Goal: Task Accomplishment & Management: Manage account settings

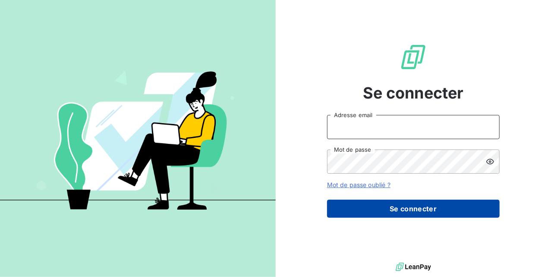
type input "[EMAIL_ADDRESS][DOMAIN_NAME]"
click at [409, 207] on button "Se connecter" at bounding box center [413, 208] width 173 height 18
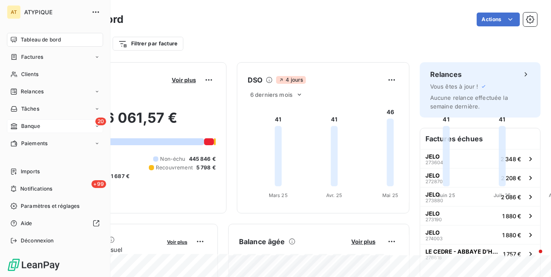
click at [22, 129] on span "Banque" at bounding box center [30, 126] width 19 height 8
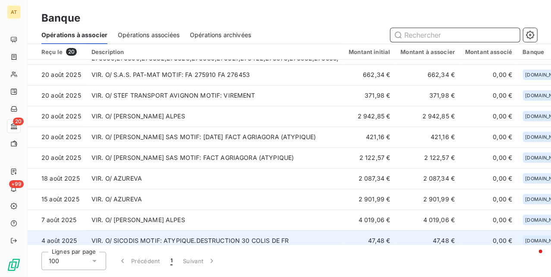
scroll to position [115, 0]
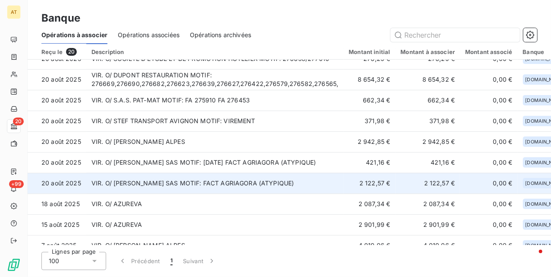
click at [169, 181] on td "VIR. O/ GARIG SAS MOTIF: FACT AGRIAGORA (ATYPIQUE)" at bounding box center [215, 183] width 258 height 21
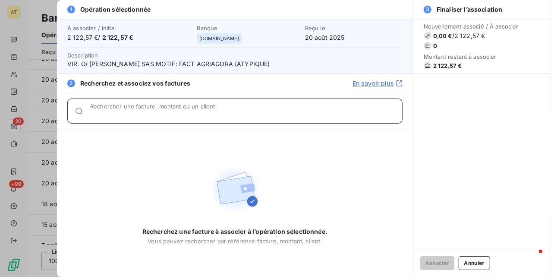
click at [160, 111] on input "Rechercher une facture, montant ou un client" at bounding box center [246, 114] width 312 height 9
paste input "275966"
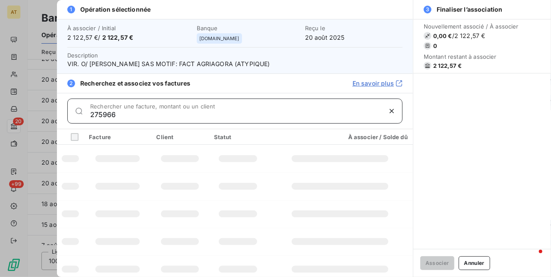
type input "275966"
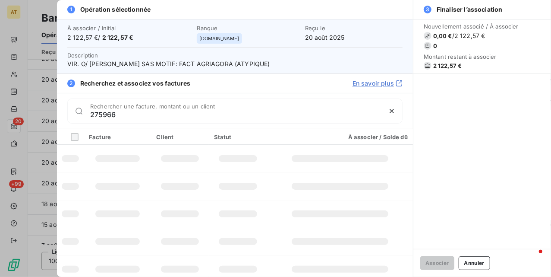
click at [134, 120] on div "275966 Rechercher une facture, montant ou un client" at bounding box center [234, 110] width 335 height 25
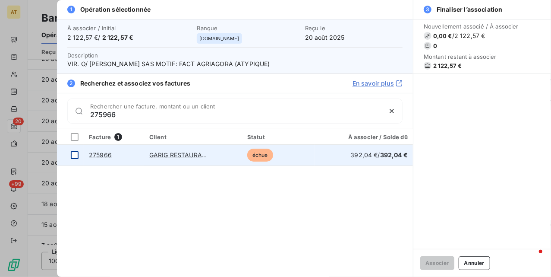
click at [73, 155] on div at bounding box center [75, 155] width 8 height 8
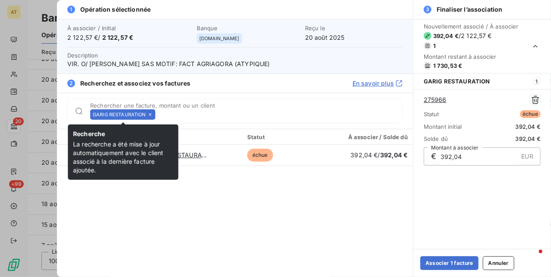
click at [150, 117] on icon at bounding box center [150, 114] width 5 height 5
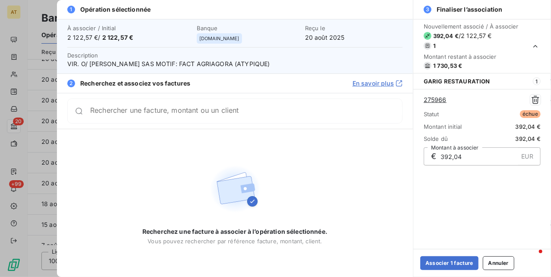
click at [150, 117] on div "Rechercher une facture, montant ou un client" at bounding box center [234, 110] width 335 height 25
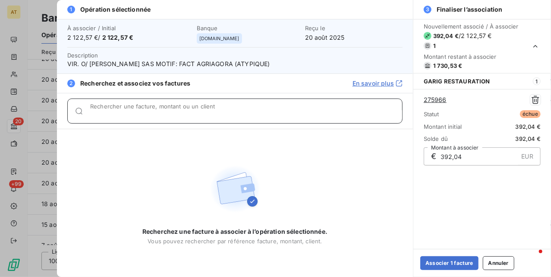
paste input "275630"
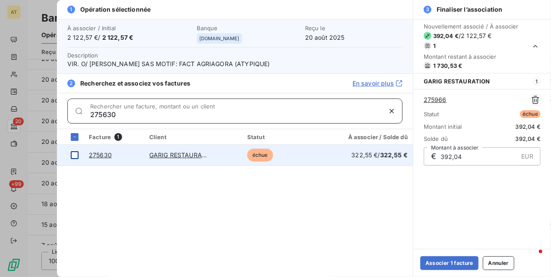
type input "275630"
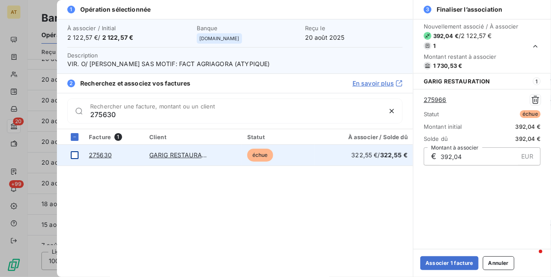
click at [76, 155] on div at bounding box center [75, 155] width 8 height 8
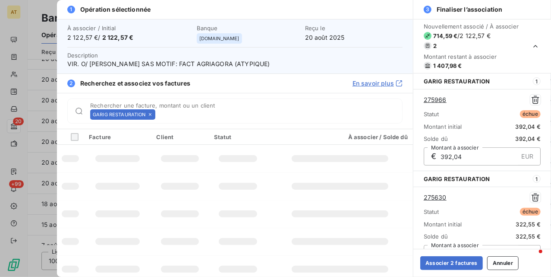
scroll to position [14, 0]
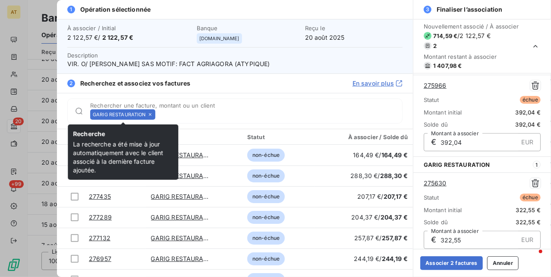
click at [148, 113] on icon at bounding box center [150, 114] width 5 height 5
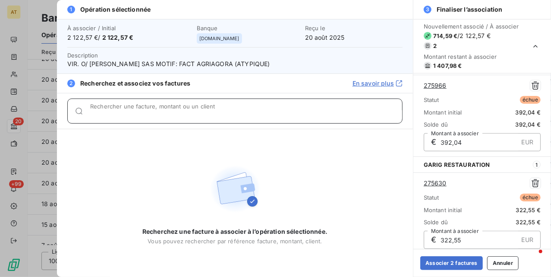
click at [147, 113] on input "Rechercher une facture, montant ou un client" at bounding box center [246, 114] width 312 height 9
paste input "275947"
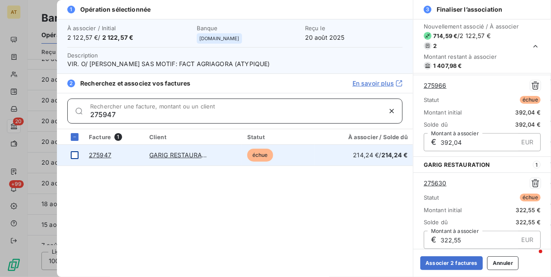
type input "275947"
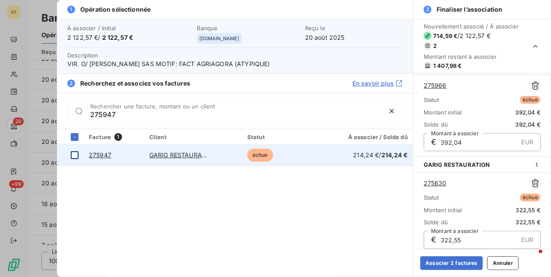
click at [75, 154] on div at bounding box center [75, 155] width 8 height 8
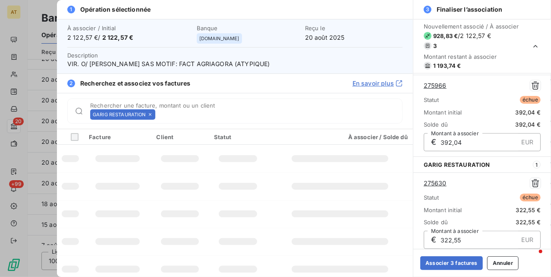
scroll to position [118, 0]
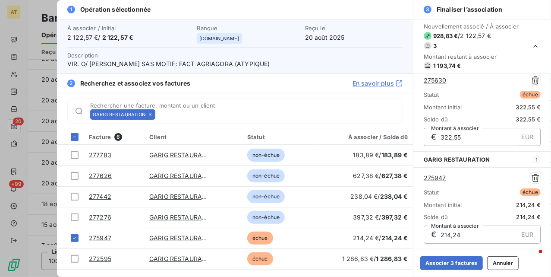
click at [150, 113] on icon at bounding box center [150, 114] width 5 height 5
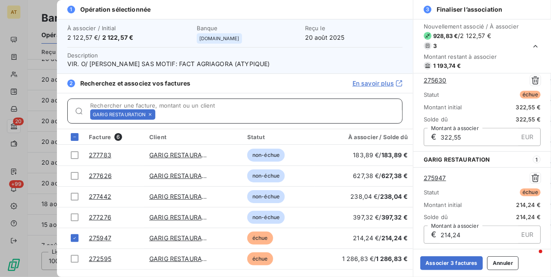
click at [159, 113] on input "Rechercher une facture, montant ou un client" at bounding box center [281, 114] width 244 height 9
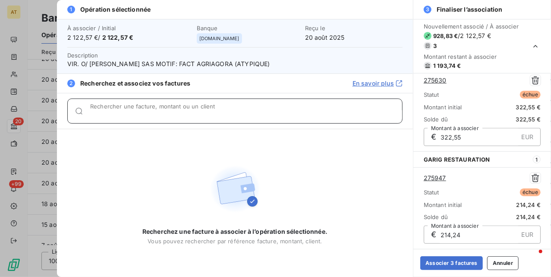
paste input "275958"
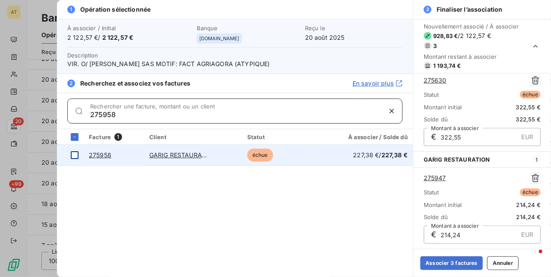
type input "275958"
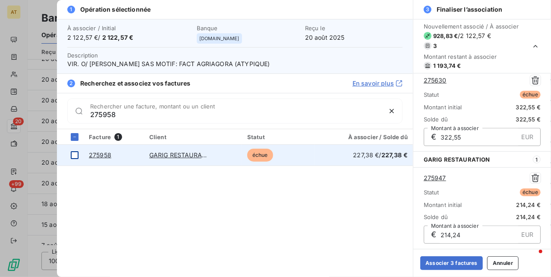
click at [73, 154] on div at bounding box center [75, 155] width 8 height 8
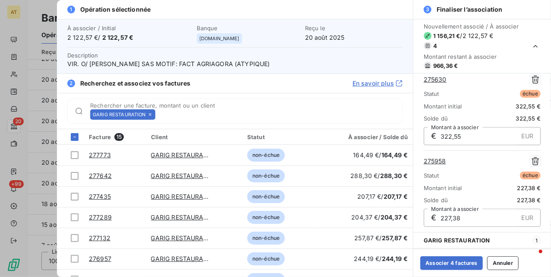
click at [153, 116] on div "GARIG RESTAURATION" at bounding box center [122, 114] width 65 height 10
click at [152, 116] on icon at bounding box center [150, 114] width 5 height 5
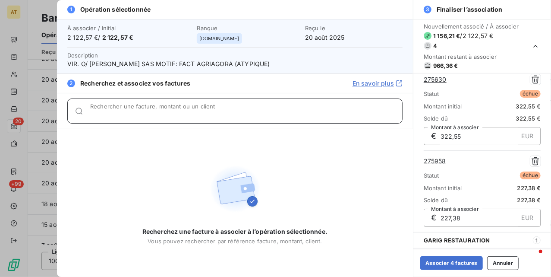
click at [152, 116] on input "Rechercher une facture, montant ou un client" at bounding box center [246, 114] width 312 height 9
paste input "276147"
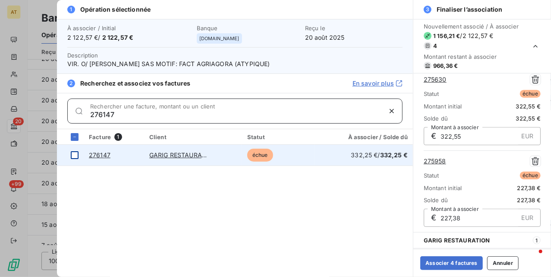
type input "276147"
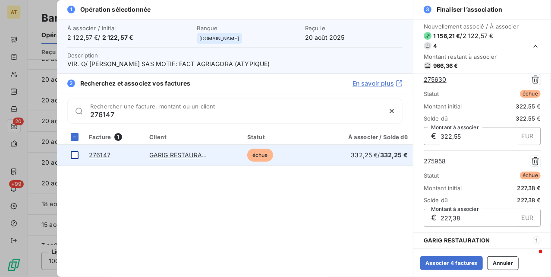
click at [73, 156] on div at bounding box center [75, 155] width 8 height 8
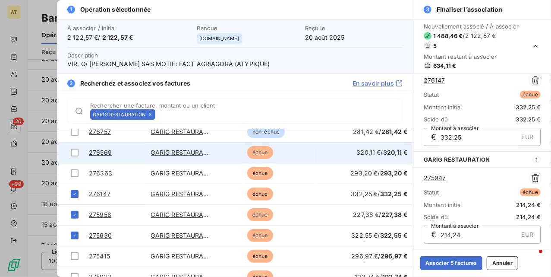
scroll to position [173, 0]
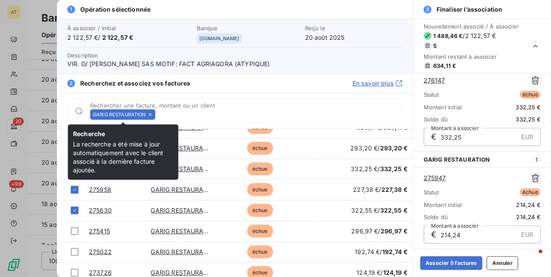
click at [152, 116] on icon at bounding box center [150, 114] width 5 height 5
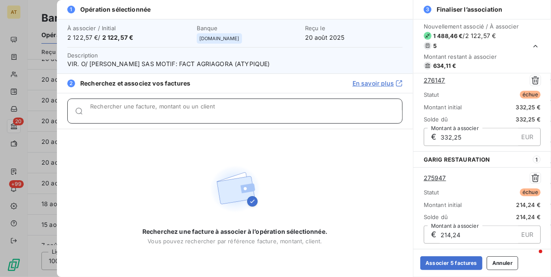
click at [151, 116] on input "Rechercher une facture, montant ou un client" at bounding box center [246, 114] width 312 height 9
paste input "276409"
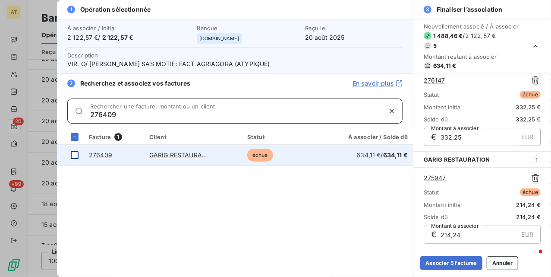
type input "276409"
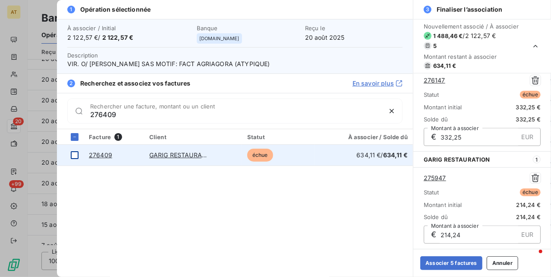
click at [74, 154] on div at bounding box center [75, 155] width 8 height 8
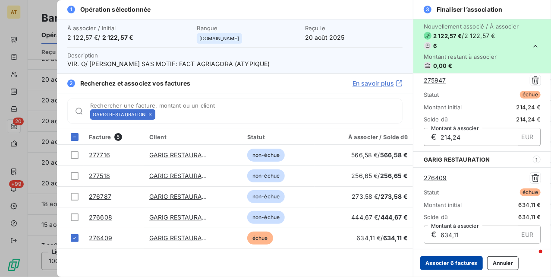
click at [463, 261] on button "Associer 6 factures" at bounding box center [452, 263] width 63 height 14
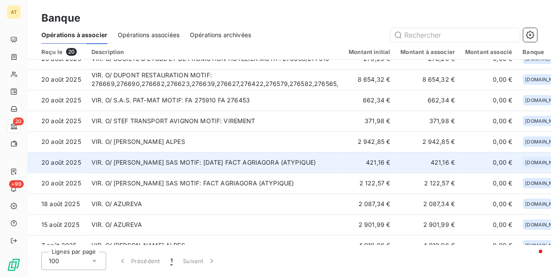
click at [207, 163] on td "VIR. O/ GARIG SAS MOTIF: 01/07/25 FACT AGRIAGORA (ATYPIQUE)" at bounding box center [215, 162] width 258 height 21
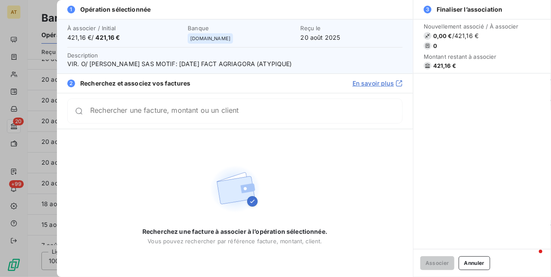
click at [167, 106] on div "Rechercher une facture, montant ou un client" at bounding box center [234, 110] width 335 height 25
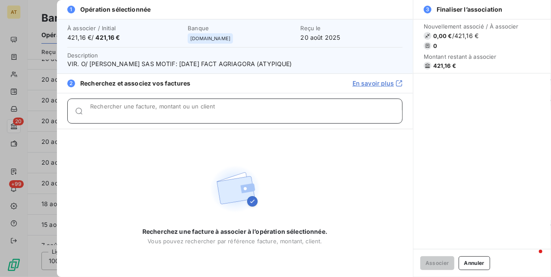
paste input "273726"
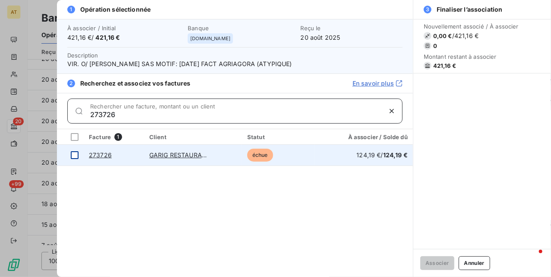
type input "273726"
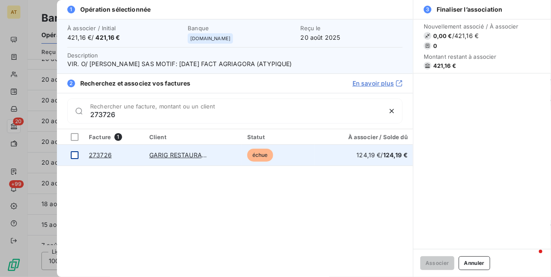
click at [74, 155] on div at bounding box center [75, 155] width 8 height 8
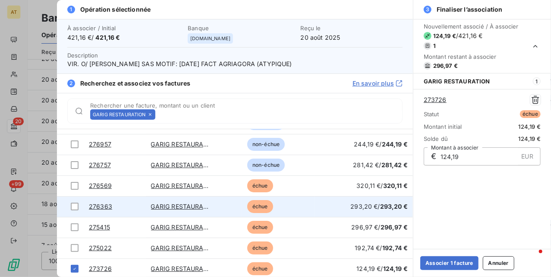
scroll to position [117, 0]
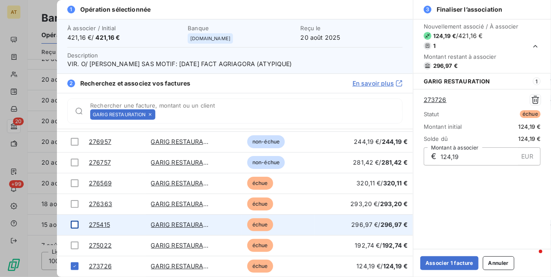
click at [71, 225] on div at bounding box center [75, 225] width 8 height 8
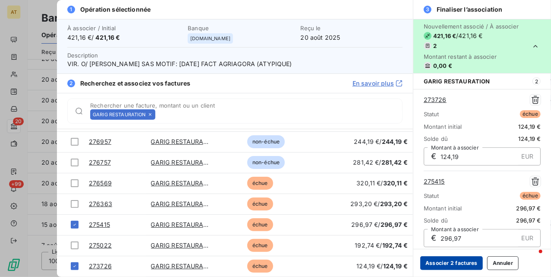
click at [452, 263] on button "Associer 2 factures" at bounding box center [452, 263] width 63 height 14
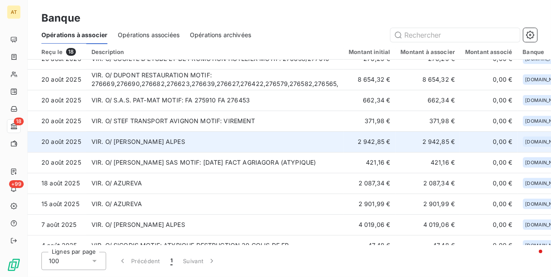
click at [185, 140] on td "VIR. O/ MRS [PERSON_NAME] ALPES" at bounding box center [215, 141] width 258 height 21
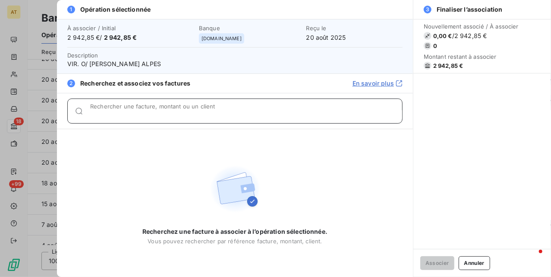
click at [170, 109] on div "Rechercher une facture, montant ou un client" at bounding box center [246, 111] width 312 height 9
paste input "273848"
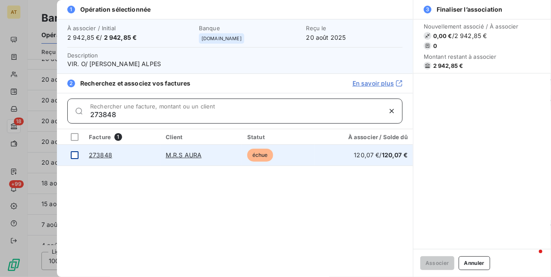
type input "273848"
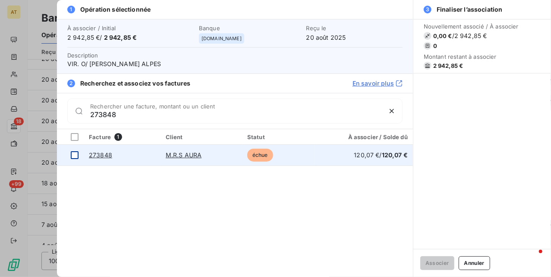
click at [72, 156] on div at bounding box center [75, 155] width 8 height 8
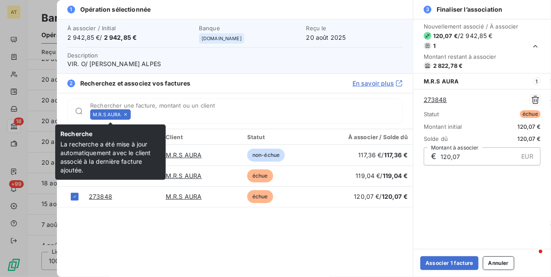
click at [128, 113] on div "M.R.S AURA" at bounding box center [110, 114] width 41 height 10
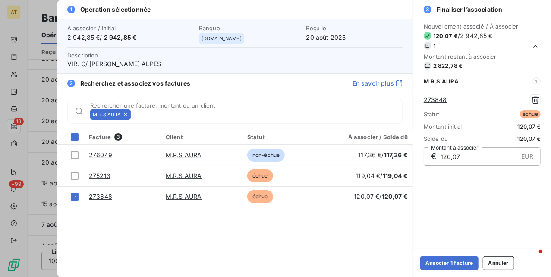
click at [123, 117] on icon at bounding box center [125, 114] width 5 height 5
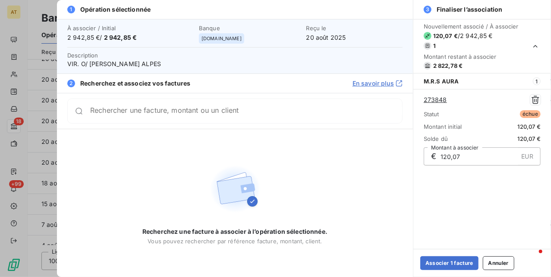
click at [123, 117] on div "Rechercher une facture, montant ou un client" at bounding box center [234, 110] width 335 height 25
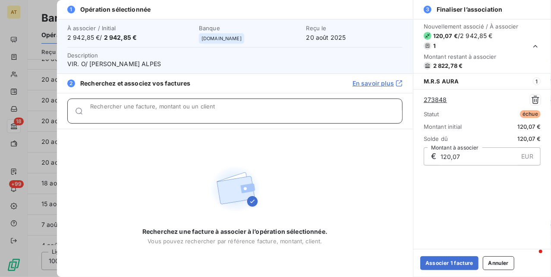
paste input "274102"
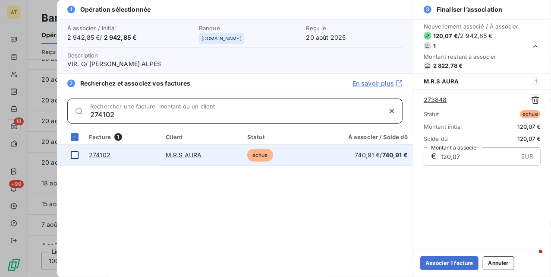
type input "274102"
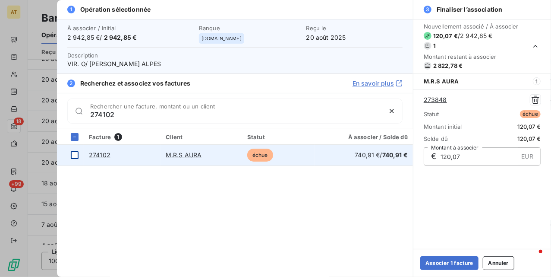
click at [73, 156] on div at bounding box center [75, 155] width 8 height 8
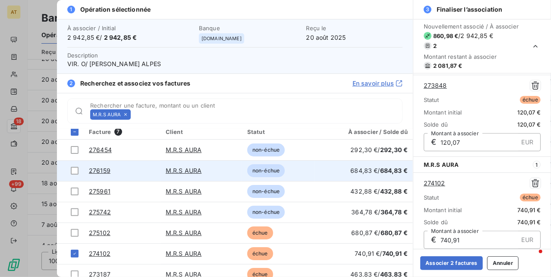
scroll to position [14, 0]
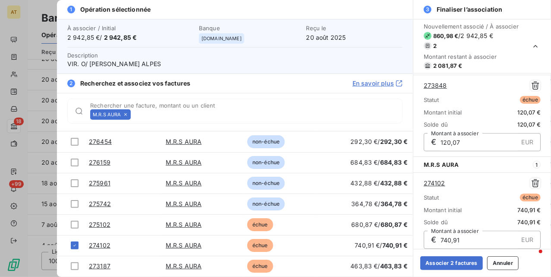
click at [127, 114] on icon at bounding box center [125, 114] width 5 height 5
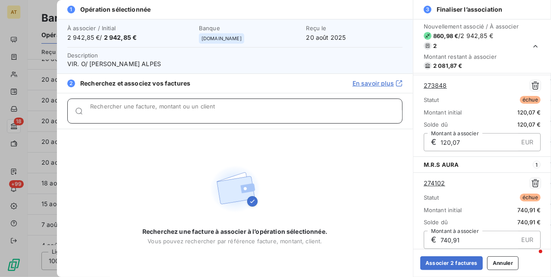
click at [127, 114] on input "Rechercher une facture, montant ou un client" at bounding box center [246, 114] width 312 height 9
paste input "274203"
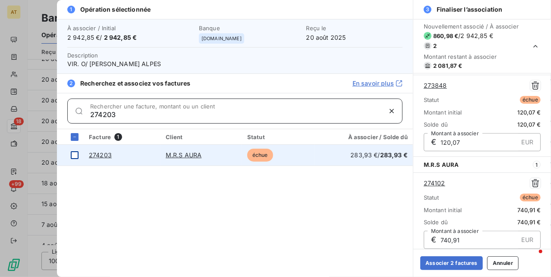
type input "274203"
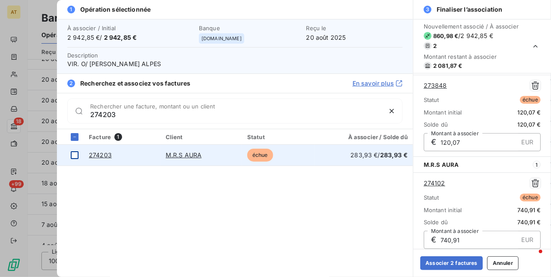
click at [75, 155] on div at bounding box center [75, 155] width 8 height 8
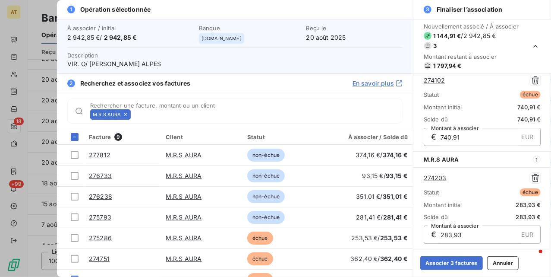
click at [128, 115] on div "M.R.S AURA" at bounding box center [110, 114] width 41 height 10
click at [122, 115] on div "M.R.S AURA" at bounding box center [110, 114] width 41 height 10
click at [124, 115] on icon at bounding box center [125, 114] width 5 height 5
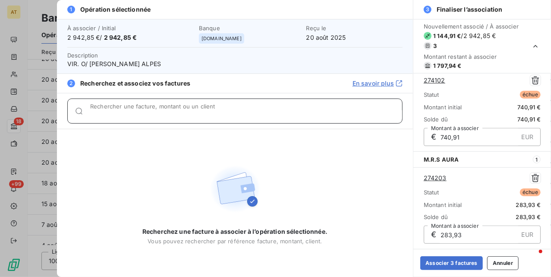
click at [125, 115] on input "Rechercher une facture, montant ou un client" at bounding box center [246, 114] width 312 height 9
paste input "274369"
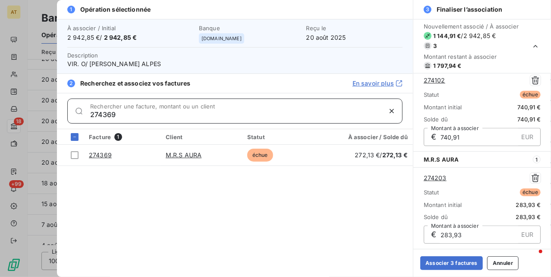
type input "274369"
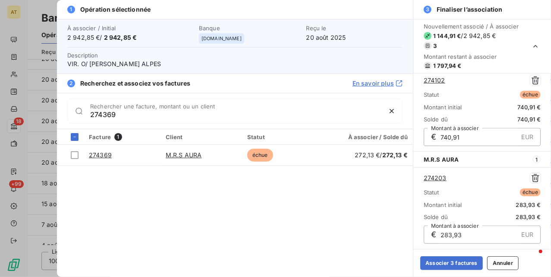
click at [74, 156] on div at bounding box center [75, 155] width 8 height 8
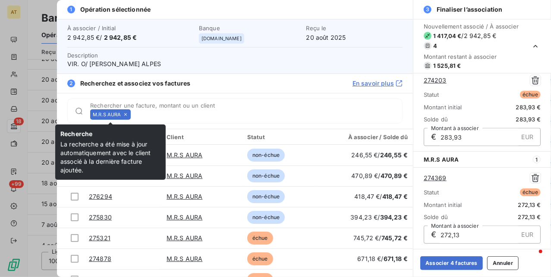
click at [125, 114] on icon at bounding box center [125, 114] width 5 height 5
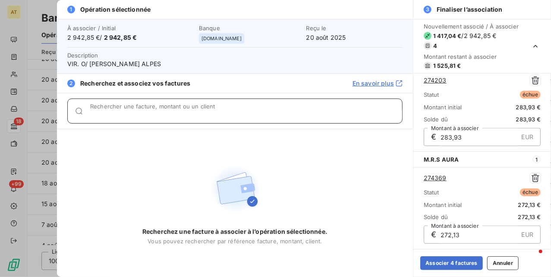
click at [125, 114] on input "Rechercher une facture, montant ou un client" at bounding box center [246, 114] width 312 height 9
paste input "274373"
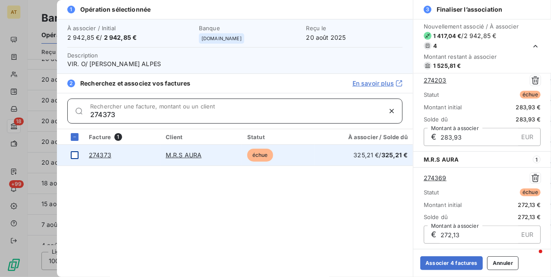
type input "274373"
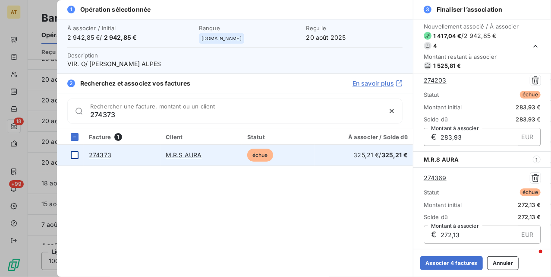
click at [74, 156] on div at bounding box center [75, 155] width 8 height 8
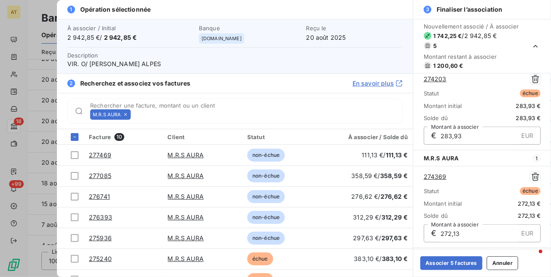
scroll to position [313, 0]
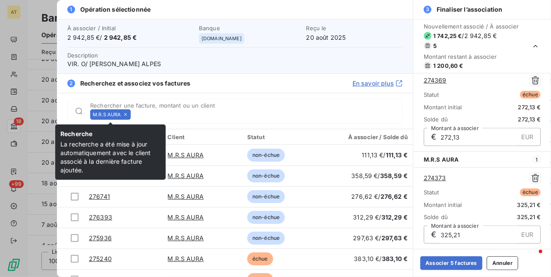
click at [127, 116] on icon at bounding box center [125, 114] width 3 height 3
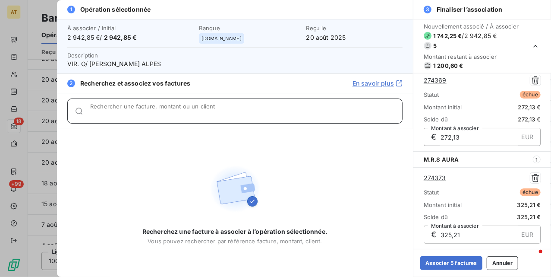
click at [127, 116] on input "Rechercher une facture, montant ou un client" at bounding box center [246, 114] width 312 height 9
paste input "274350"
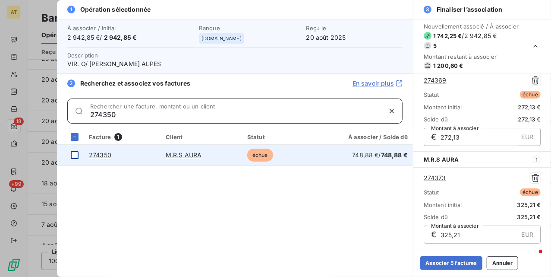
type input "274350"
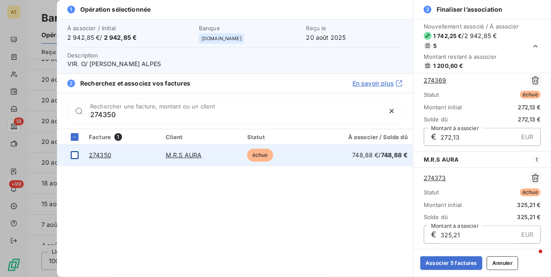
click at [75, 156] on div at bounding box center [75, 155] width 8 height 8
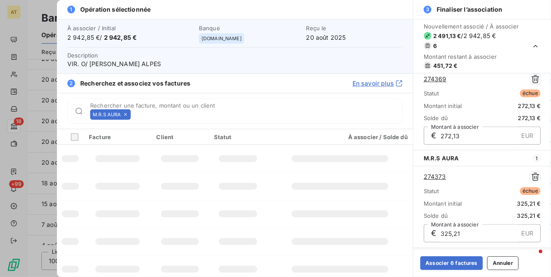
scroll to position [411, 0]
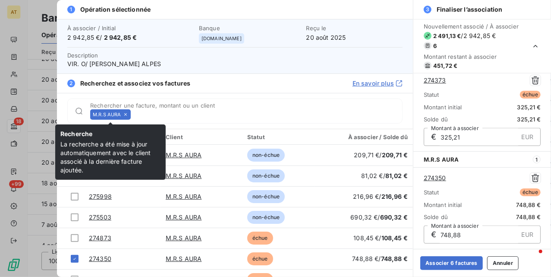
click at [127, 112] on icon at bounding box center [125, 114] width 5 height 5
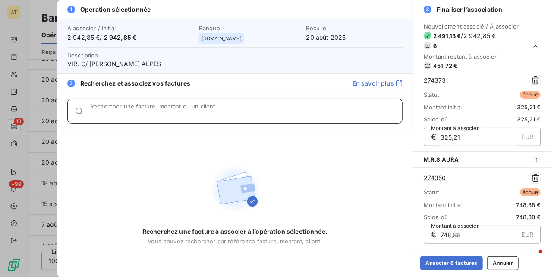
click at [127, 112] on input "Rechercher une facture, montant ou un client" at bounding box center [246, 114] width 312 height 9
paste input "274568"
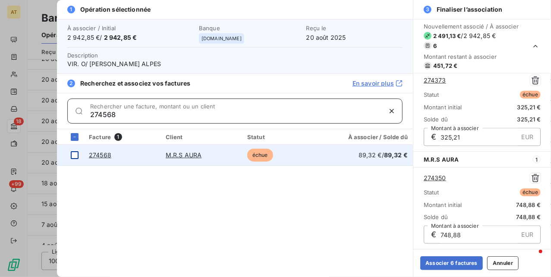
type input "274568"
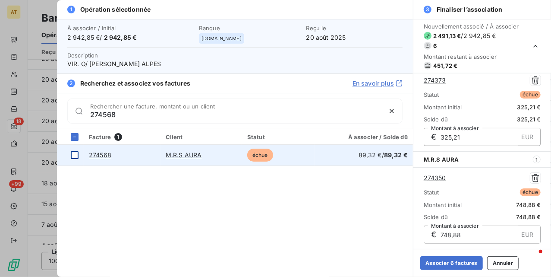
click at [71, 156] on div at bounding box center [75, 155] width 8 height 8
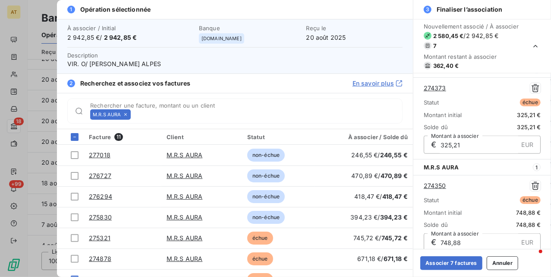
scroll to position [493, 0]
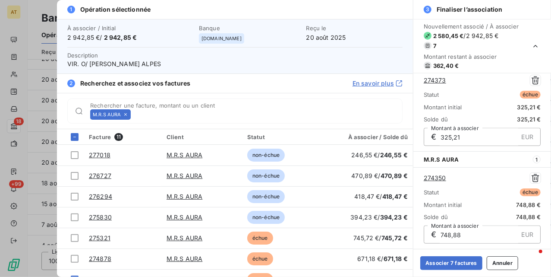
click at [125, 113] on icon at bounding box center [125, 114] width 5 height 5
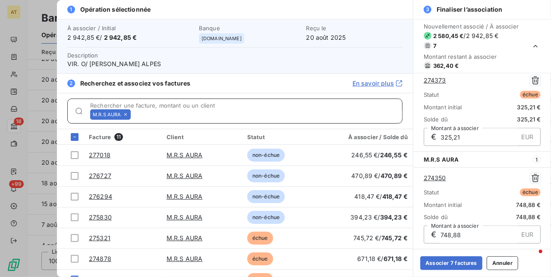
click at [134, 113] on input "Rechercher une facture, montant ou un client" at bounding box center [268, 114] width 269 height 9
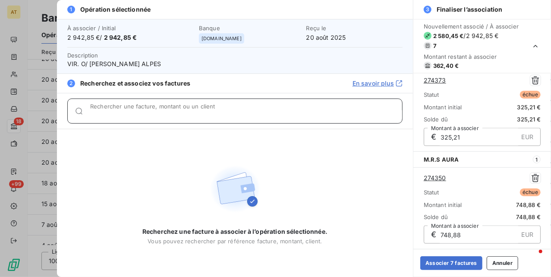
paste input "274751"
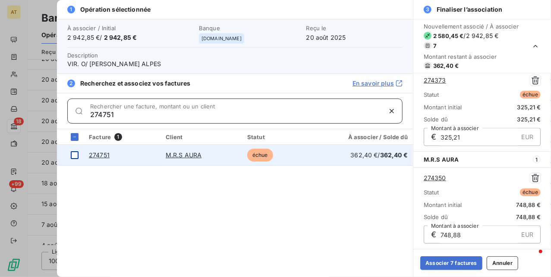
type input "274751"
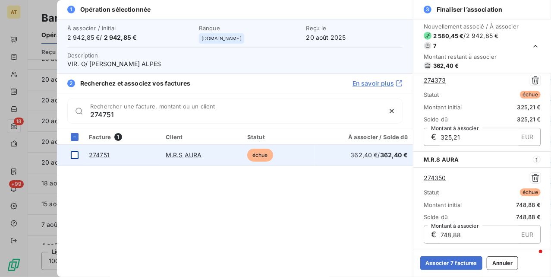
click at [73, 155] on div at bounding box center [75, 155] width 8 height 8
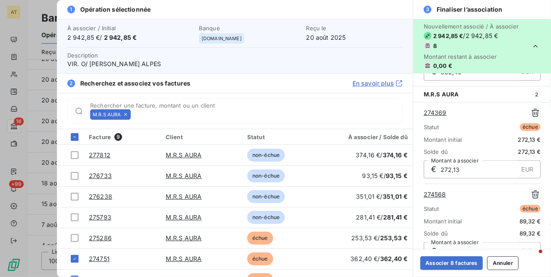
scroll to position [575, 0]
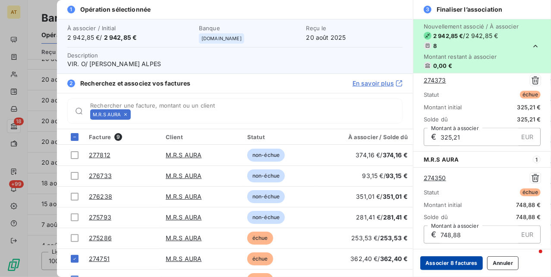
click at [453, 262] on button "Associer 8 factures" at bounding box center [452, 263] width 63 height 14
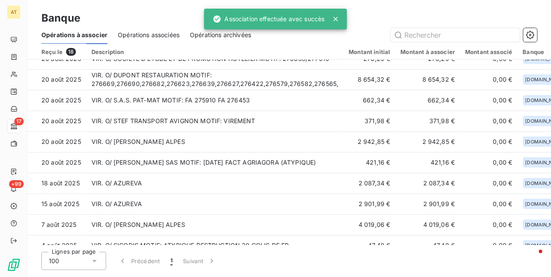
scroll to position [94, 0]
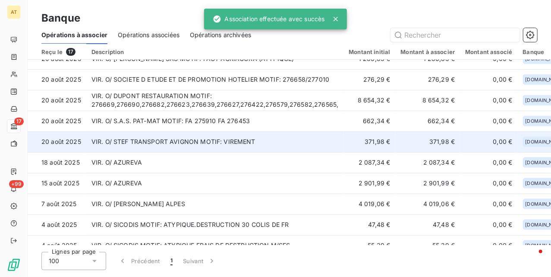
click at [203, 148] on td "VIR. O/ STEF TRANSPORT AVIGNON MOTIF: VIREMENT" at bounding box center [215, 141] width 258 height 21
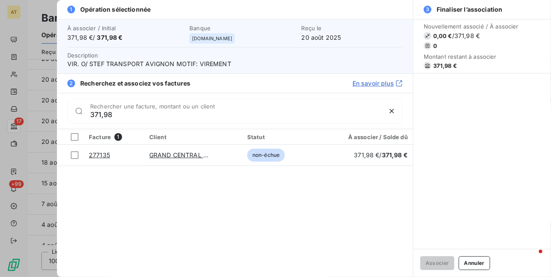
click at [203, 187] on div "Facture 1 Client Statut À associer / Solde dû 277135 GRAND CENTRAL RIE non-échu…" at bounding box center [235, 203] width 356 height 148
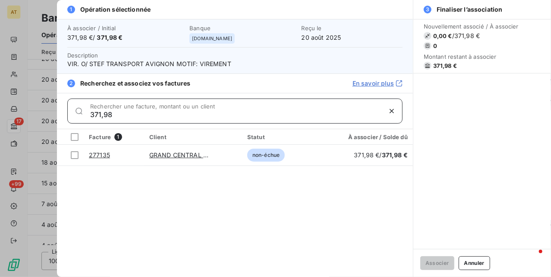
click at [143, 116] on input "371,98" at bounding box center [235, 114] width 291 height 9
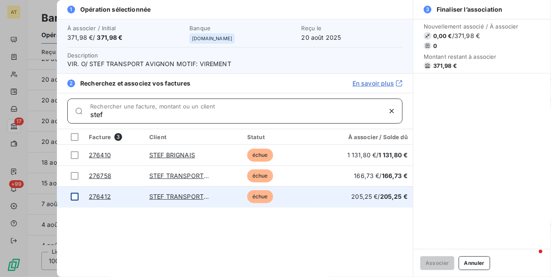
type input "stef"
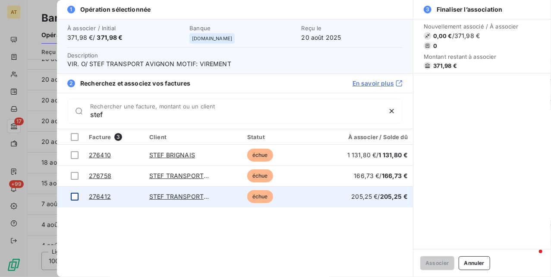
click at [79, 197] on td at bounding box center [70, 196] width 27 height 21
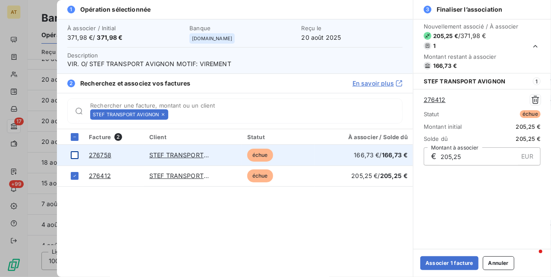
click at [72, 157] on div at bounding box center [75, 155] width 8 height 8
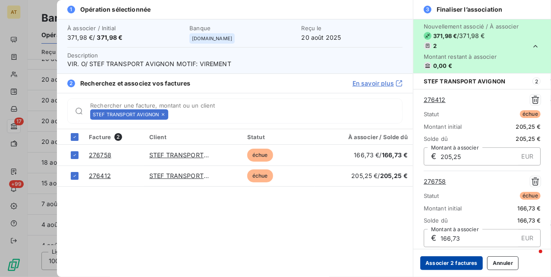
click at [463, 265] on button "Associer 2 factures" at bounding box center [452, 263] width 63 height 14
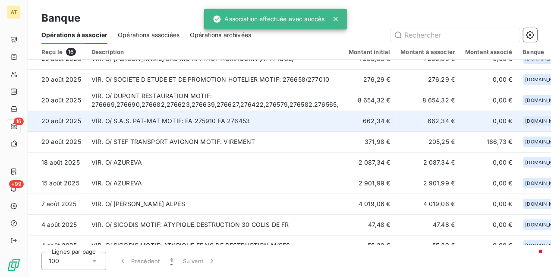
click at [190, 122] on td "VIR. O/ S.A.S. PAT-MAT MOTIF: FA 275910 FA 276453" at bounding box center [215, 121] width 258 height 21
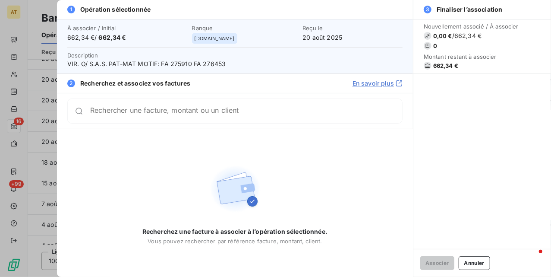
click at [177, 64] on span "VIR. O/ S.A.S. PAT-MAT MOTIF: FA 275910 FA 276453" at bounding box center [234, 64] width 335 height 9
copy span "275910"
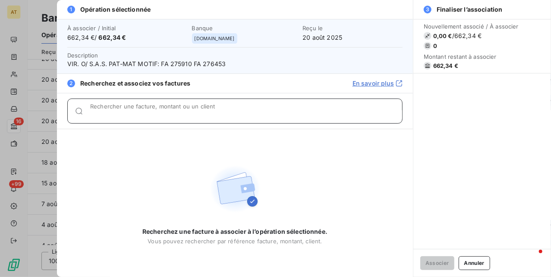
click at [161, 112] on input "Rechercher une facture, montant ou un client" at bounding box center [246, 114] width 312 height 9
paste input "275910"
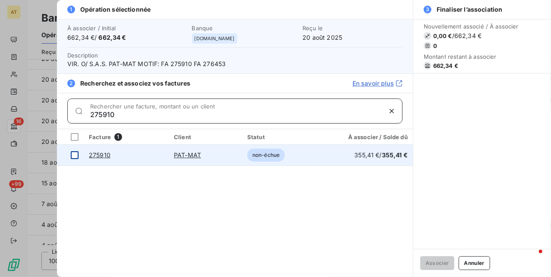
type input "275910"
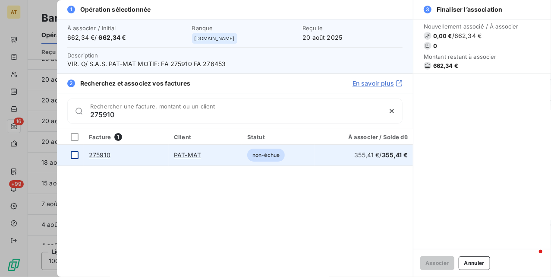
click at [75, 155] on div at bounding box center [75, 155] width 8 height 8
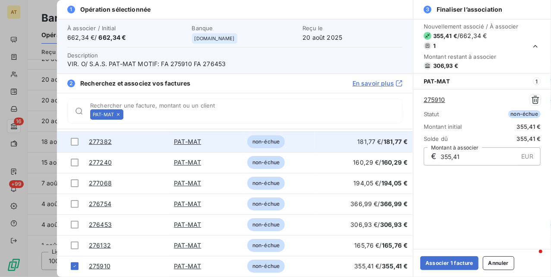
scroll to position [0, 0]
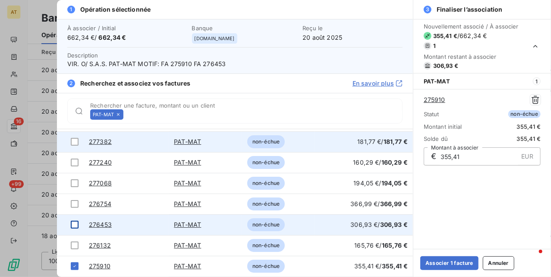
click at [79, 223] on td at bounding box center [70, 224] width 27 height 21
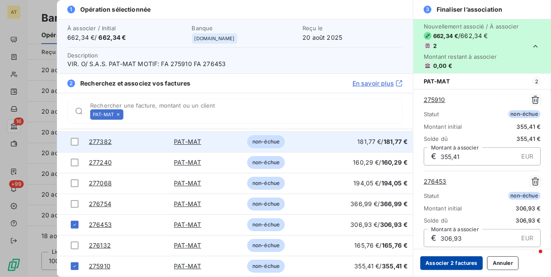
click at [461, 262] on button "Associer 2 factures" at bounding box center [452, 263] width 63 height 14
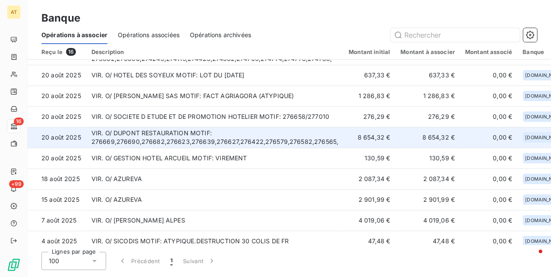
scroll to position [57, 0]
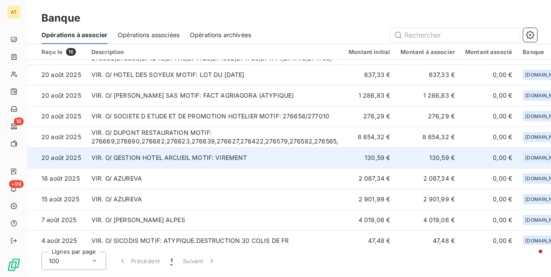
click at [211, 163] on td "VIR. O/ GESTION HOTEL ARCUEIL MOTIF: VIREMENT" at bounding box center [215, 157] width 258 height 21
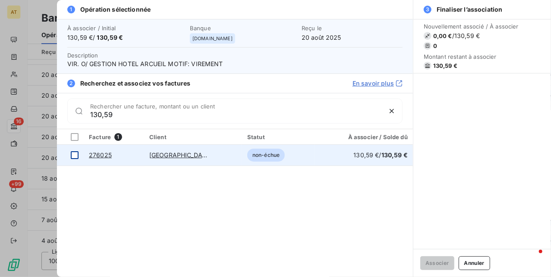
type input "130,59"
click at [76, 154] on div at bounding box center [75, 155] width 8 height 8
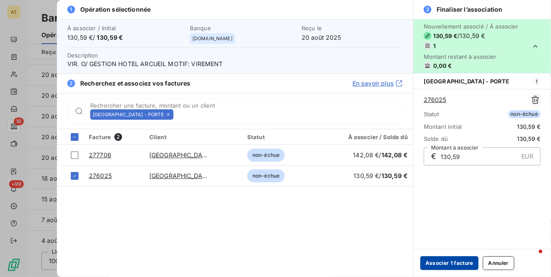
click at [450, 261] on button "Associer 1 facture" at bounding box center [450, 263] width 58 height 14
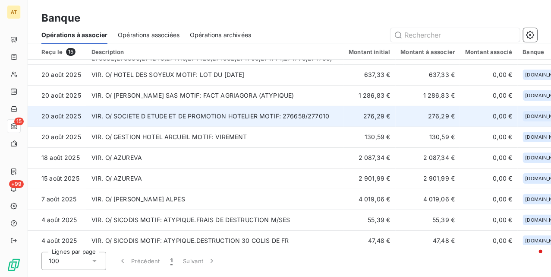
click at [181, 124] on td "VIR. O/ SOCIETE D ETUDE ET DE PROMOTION HOTELIER MOTIF: 276658/277010" at bounding box center [215, 116] width 258 height 21
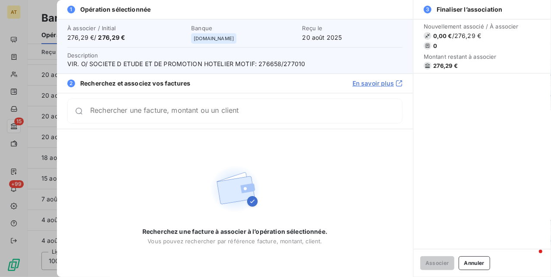
click at [268, 62] on span "VIR. O/ SOCIETE D ETUDE ET DE PROMOTION HOTELIER MOTIF: 276658/277010" at bounding box center [234, 64] width 335 height 9
copy span "276658"
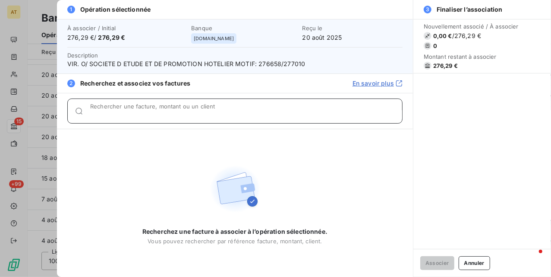
click at [195, 110] on input "Rechercher une facture, montant ou un client" at bounding box center [246, 114] width 312 height 9
paste input "276658"
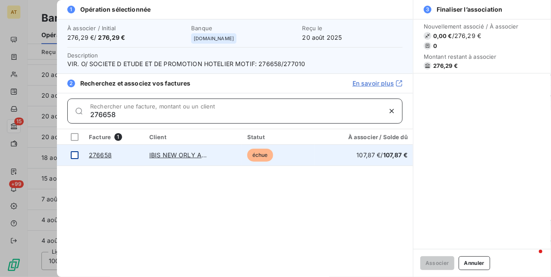
type input "276658"
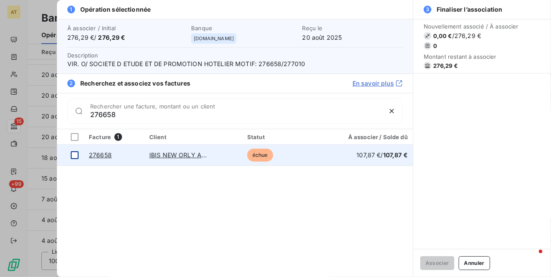
click at [73, 158] on div at bounding box center [75, 155] width 8 height 8
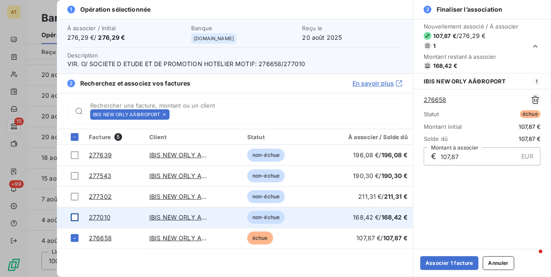
click at [70, 215] on td at bounding box center [70, 217] width 27 height 21
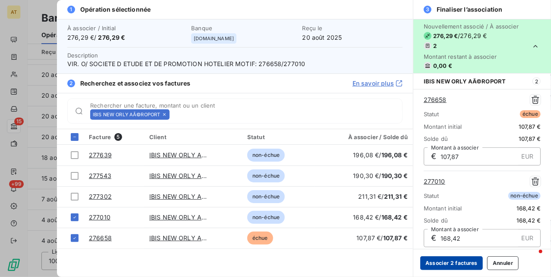
click at [437, 261] on button "Associer 2 factures" at bounding box center [452, 263] width 63 height 14
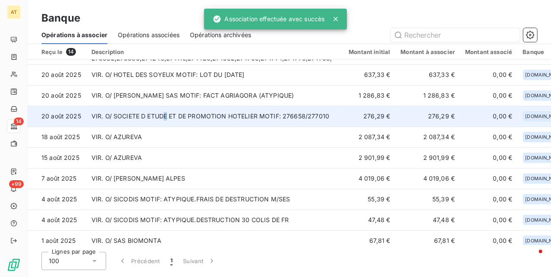
click at [167, 113] on td "VIR. O/ SOCIETE D ETUDE ET DE PROMOTION HOTELIER MOTIF: 276658/277010" at bounding box center [215, 116] width 258 height 21
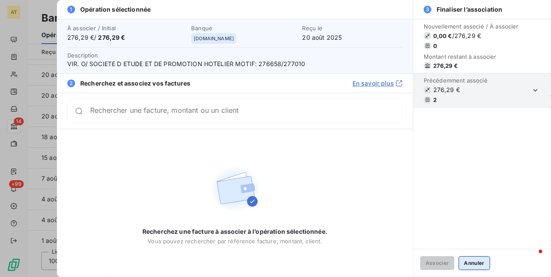
click at [479, 261] on button "Annuler" at bounding box center [475, 263] width 32 height 14
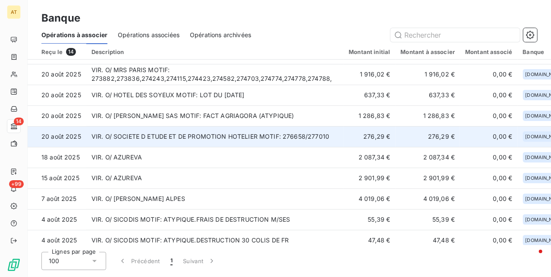
scroll to position [0, 0]
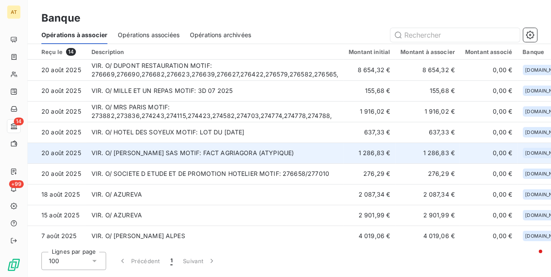
click at [246, 154] on td "VIR. O/ GARIG SAS MOTIF: FACT AGRIAGORA (ATYPIQUE)" at bounding box center [215, 152] width 258 height 21
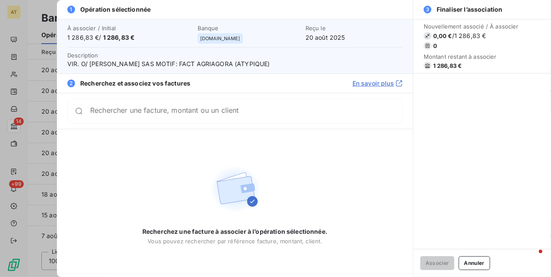
click at [160, 106] on div "Rechercher une facture, montant ou un client" at bounding box center [234, 110] width 335 height 25
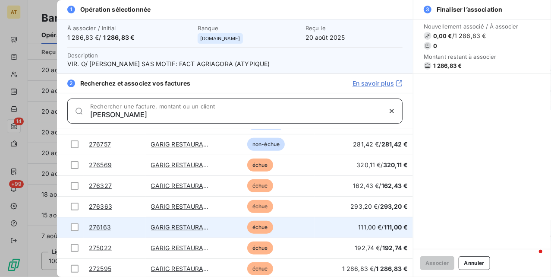
scroll to position [304, 0]
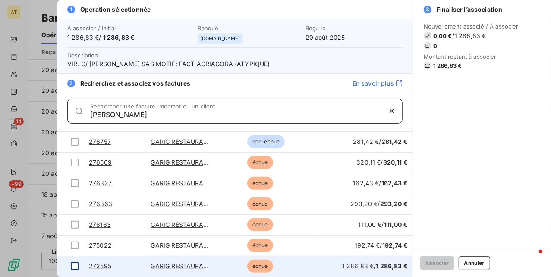
type input "garig"
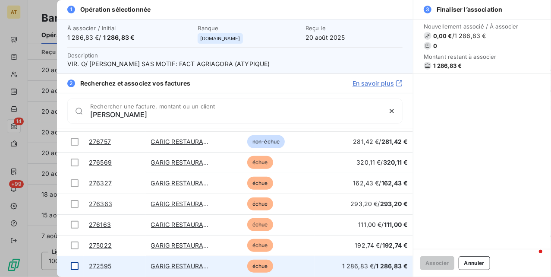
click at [70, 264] on td at bounding box center [70, 266] width 27 height 21
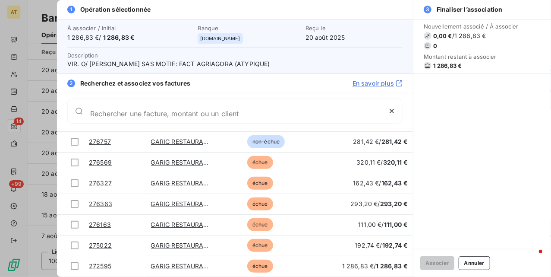
scroll to position [0, 0]
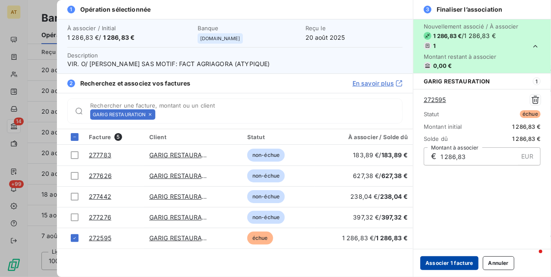
click at [433, 257] on button "Associer 1 facture" at bounding box center [450, 263] width 58 height 14
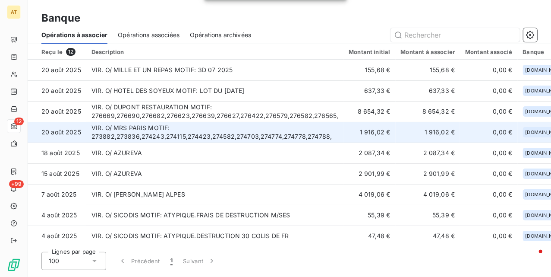
click at [218, 130] on td "VIR. O/ MRS PARIS MOTIF: 273882,273836,274243,274115,274423,274582,274703,27477…" at bounding box center [215, 132] width 258 height 21
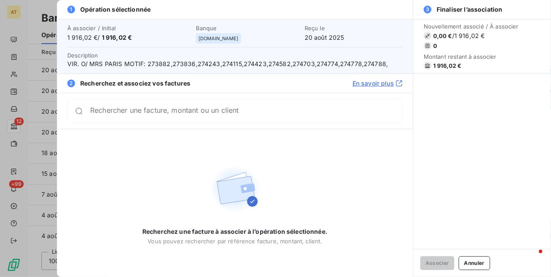
click at [156, 66] on span "VIR. O/ MRS PARIS MOTIF: 273882,273836,274243,274115,274423,274582,274703,27477…" at bounding box center [234, 64] width 335 height 9
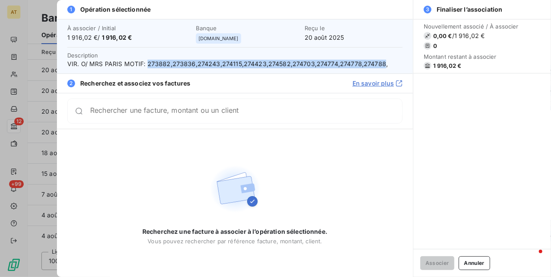
click at [156, 66] on span "VIR. O/ MRS PARIS MOTIF: 273882,273836,274243,274115,274423,274582,274703,27477…" at bounding box center [234, 64] width 335 height 9
copy span "273882,273836,274243,274115,274423,274582,274703,274774,274778,274788"
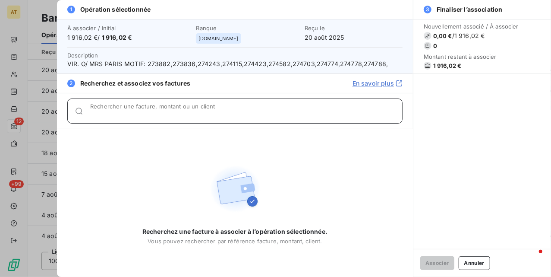
click at [161, 112] on input "Rechercher une facture, montant ou un client" at bounding box center [246, 114] width 312 height 9
paste input "273882,273836,274243,274115,274423,274582,274703,274774,274778,274788"
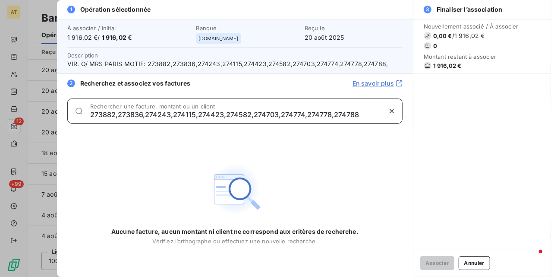
drag, startPoint x: 120, startPoint y: 116, endPoint x: 434, endPoint y: 111, distance: 314.4
click at [434, 108] on div "1 Opération sélectionnée À associer / Initial 1 916,02 € / 1 916,02 € Banque ma…" at bounding box center [304, 138] width 494 height 277
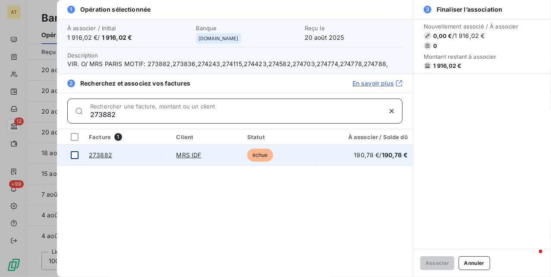
type input "273882"
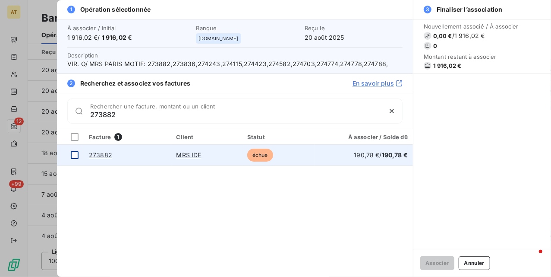
click at [72, 154] on div at bounding box center [75, 155] width 8 height 8
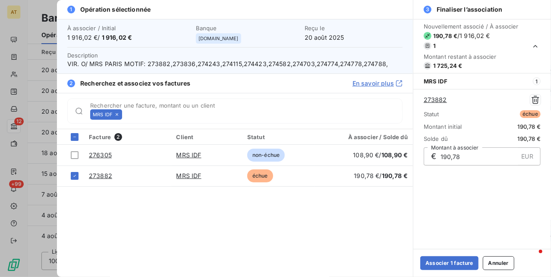
click at [183, 64] on span "VIR. O/ MRS PARIS MOTIF: 273882,273836,274243,274115,274423,274582,274703,27477…" at bounding box center [234, 64] width 335 height 9
click at [116, 113] on icon at bounding box center [116, 114] width 5 height 5
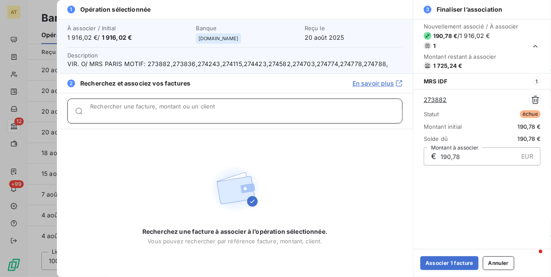
click at [116, 113] on input "Rechercher une facture, montant ou un client" at bounding box center [246, 114] width 312 height 9
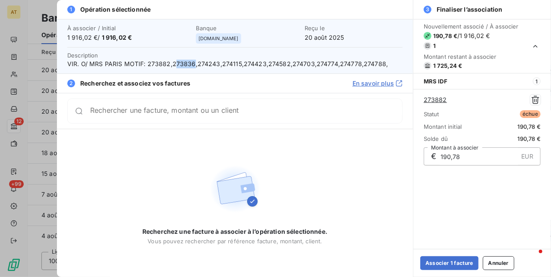
copy span "73836"
drag, startPoint x: 173, startPoint y: 63, endPoint x: 193, endPoint y: 66, distance: 20.0
click at [193, 66] on span "VIR. O/ MRS PARIS MOTIF: 273882,273836,274243,274115,274423,274582,274703,27477…" at bounding box center [234, 64] width 335 height 9
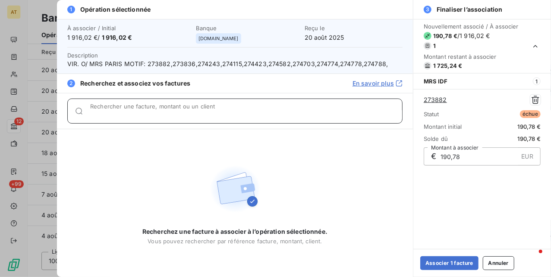
drag, startPoint x: 155, startPoint y: 109, endPoint x: 151, endPoint y: 116, distance: 8.4
click at [155, 109] on div "Rechercher une facture, montant ou un client" at bounding box center [246, 111] width 312 height 9
paste input "73836"
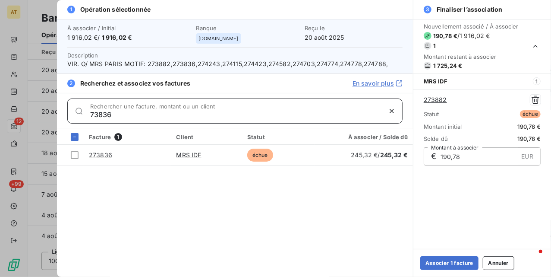
click at [92, 112] on input "73836" at bounding box center [235, 114] width 291 height 9
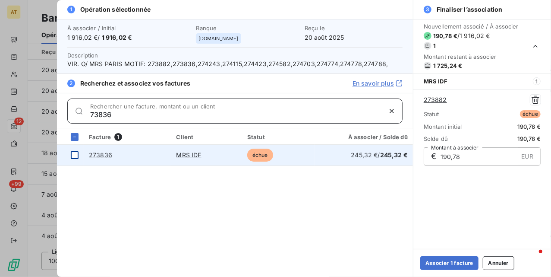
type input "73836"
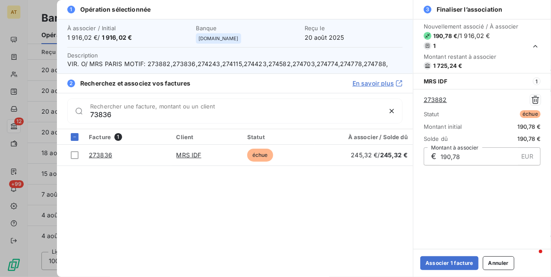
drag, startPoint x: 76, startPoint y: 155, endPoint x: 168, endPoint y: 110, distance: 101.6
click at [76, 154] on div at bounding box center [75, 155] width 8 height 8
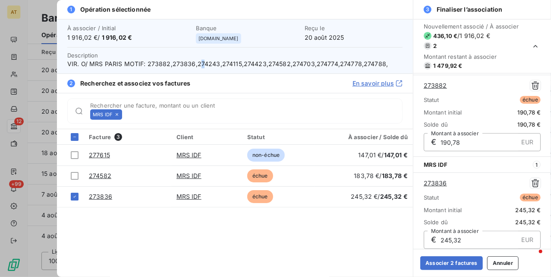
click at [201, 61] on span "VIR. O/ MRS PARIS MOTIF: 273882,273836,274243,274115,274423,274582,274703,27477…" at bounding box center [234, 64] width 335 height 9
drag, startPoint x: 196, startPoint y: 66, endPoint x: 202, endPoint y: 94, distance: 28.9
click at [217, 63] on span "VIR. O/ MRS PARIS MOTIF: 273882,273836,274243,274115,274423,274582,274703,27477…" at bounding box center [234, 64] width 335 height 9
copy span "274243"
click at [116, 114] on icon at bounding box center [116, 114] width 5 height 5
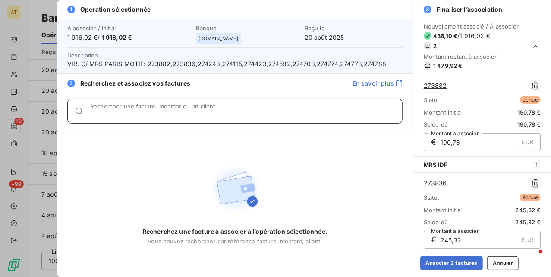
click at [116, 114] on input "Rechercher une facture, montant ou un client" at bounding box center [246, 114] width 312 height 9
paste input "274243"
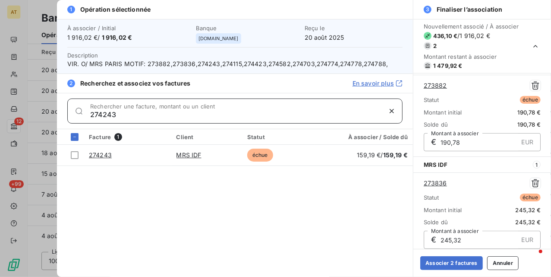
type input "274243"
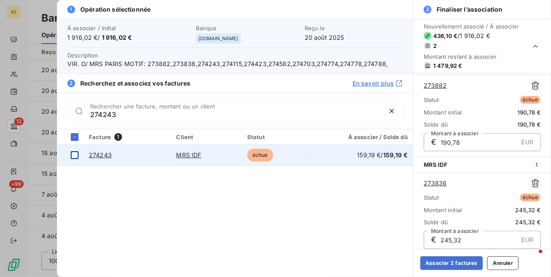
drag, startPoint x: 78, startPoint y: 160, endPoint x: 75, endPoint y: 155, distance: 6.2
click at [75, 155] on div at bounding box center [75, 155] width 8 height 8
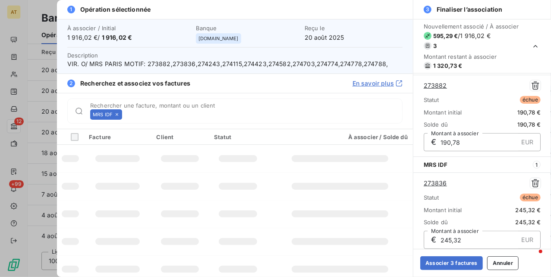
scroll to position [118, 0]
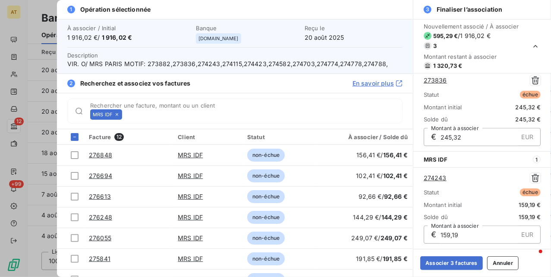
click at [216, 66] on span "VIR. O/ MRS PARIS MOTIF: 273882,273836,274243,274115,274423,274582,274703,27477…" at bounding box center [234, 64] width 335 height 9
copy span "274115,"
drag, startPoint x: 218, startPoint y: 65, endPoint x: 239, endPoint y: 66, distance: 20.3
click at [239, 66] on span "VIR. O/ MRS PARIS MOTIF: 273882,273836,274243,274115,274423,274582,274703,27477…" at bounding box center [234, 64] width 335 height 9
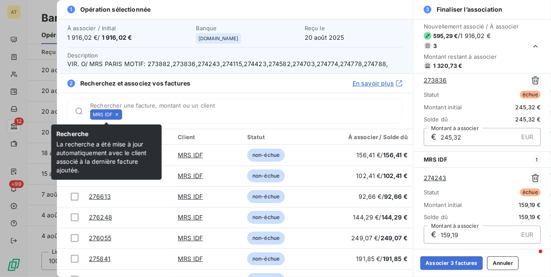
click at [117, 118] on div "MRS IDF" at bounding box center [106, 114] width 32 height 10
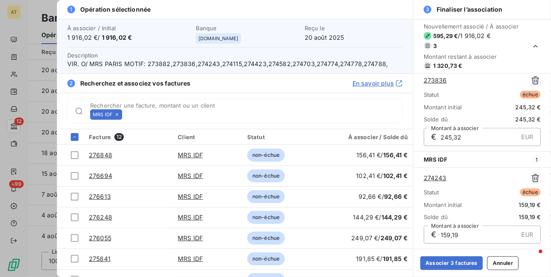
click at [117, 115] on icon at bounding box center [117, 114] width 3 height 3
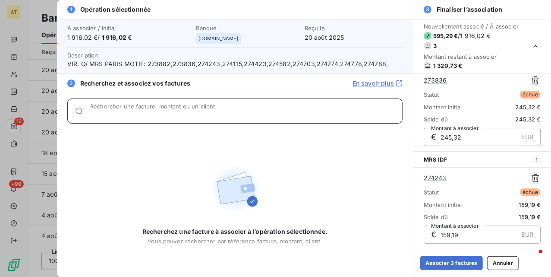
click at [118, 114] on input "Rechercher une facture, montant ou un client" at bounding box center [246, 114] width 312 height 9
paste input "274115,"
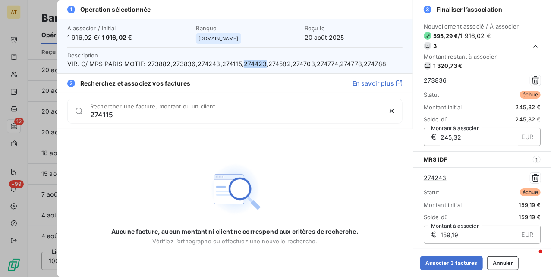
drag, startPoint x: 242, startPoint y: 63, endPoint x: 261, endPoint y: 64, distance: 19.4
click at [261, 64] on span "VIR. O/ MRS PARIS MOTIF: 273882,273836,274243,274115,274423,274582,274703,27477…" at bounding box center [234, 64] width 335 height 9
copy span "274423"
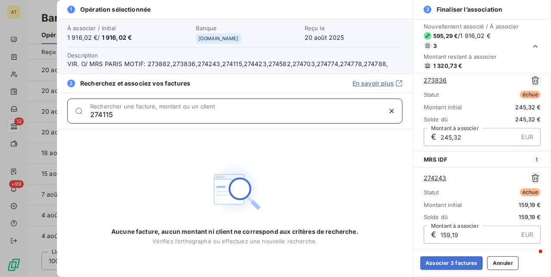
drag, startPoint x: 123, startPoint y: 116, endPoint x: 69, endPoint y: 118, distance: 54.5
click at [69, 118] on div "274115 Rechercher une facture, montant ou un client" at bounding box center [234, 110] width 335 height 25
paste input "423"
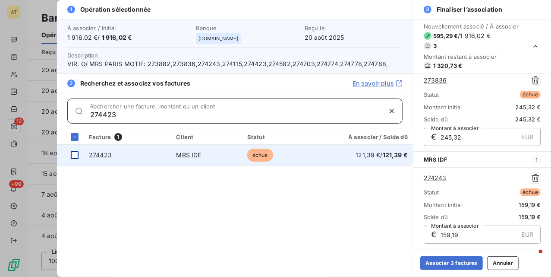
type input "274423"
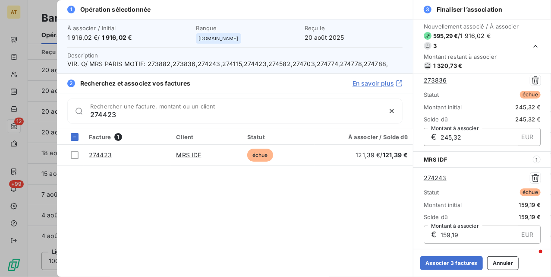
drag, startPoint x: 80, startPoint y: 155, endPoint x: 197, endPoint y: 106, distance: 127.2
click at [80, 155] on td at bounding box center [70, 155] width 27 height 21
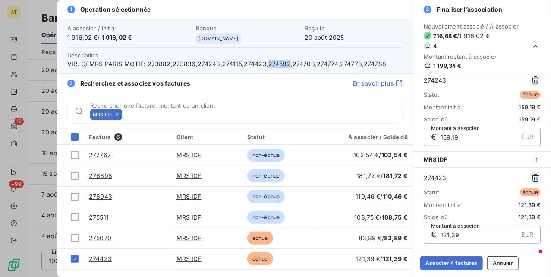
drag, startPoint x: 264, startPoint y: 64, endPoint x: 285, endPoint y: 64, distance: 20.7
click at [285, 64] on span "VIR. O/ MRS PARIS MOTIF: 273882,273836,274243,274115,274423,274582,274703,27477…" at bounding box center [234, 64] width 335 height 9
copy span "274582"
click at [118, 115] on icon at bounding box center [116, 114] width 5 height 5
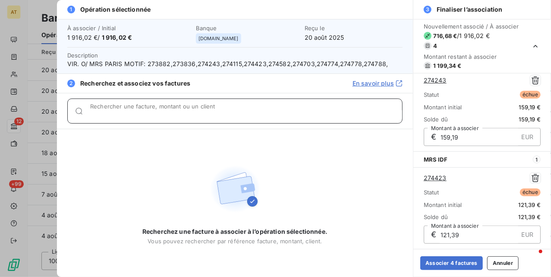
click at [120, 114] on input "Rechercher une facture, montant ou un client" at bounding box center [246, 114] width 312 height 9
paste input "274582"
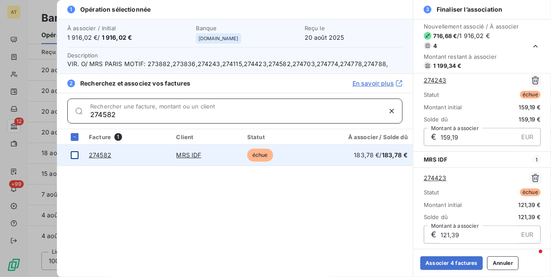
type input "274582"
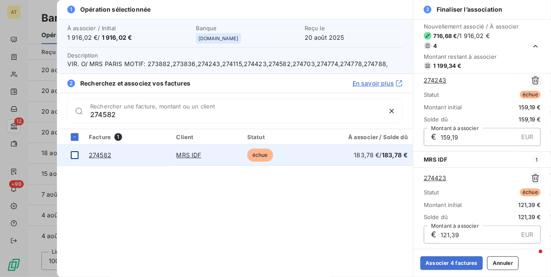
click at [73, 156] on div at bounding box center [75, 155] width 8 height 8
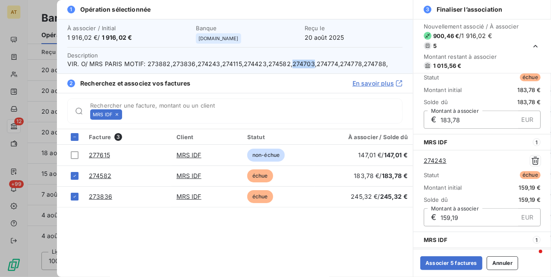
drag, startPoint x: 288, startPoint y: 65, endPoint x: 308, endPoint y: 71, distance: 20.9
click at [308, 71] on div "À associer / Initial 1 916,02 € / 1 916,02 € Banque manager.one Reçu le 20 août…" at bounding box center [235, 46] width 356 height 54
copy span "274703"
click at [118, 115] on icon at bounding box center [116, 114] width 5 height 5
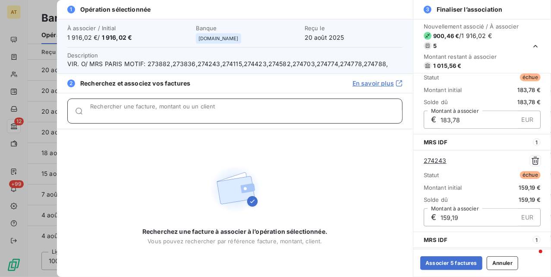
click at [118, 115] on input "Rechercher une facture, montant ou un client" at bounding box center [246, 114] width 312 height 9
paste input "274703"
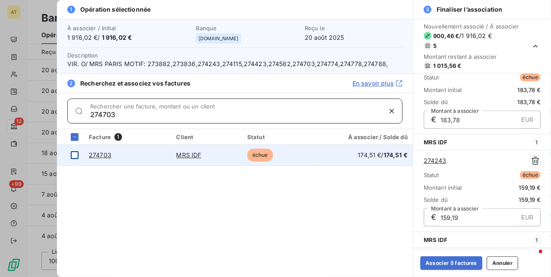
type input "274703"
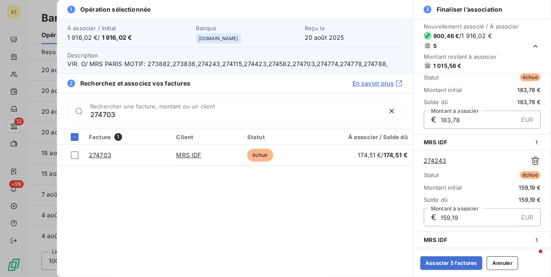
drag, startPoint x: 75, startPoint y: 159, endPoint x: 142, endPoint y: 137, distance: 70.6
click at [75, 158] on td at bounding box center [70, 155] width 27 height 21
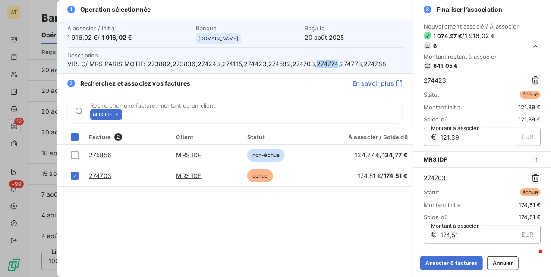
copy span "274774"
drag, startPoint x: 312, startPoint y: 66, endPoint x: 330, endPoint y: 67, distance: 18.2
click at [331, 66] on span "VIR. O/ MRS PARIS MOTIF: 273882,273836,274243,274115,274423,274582,274703,27477…" at bounding box center [234, 64] width 335 height 9
click at [118, 113] on icon at bounding box center [116, 114] width 5 height 5
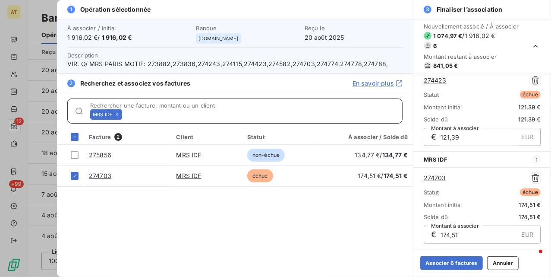
click at [126, 112] on input "Rechercher une facture, montant ou un client" at bounding box center [264, 114] width 277 height 9
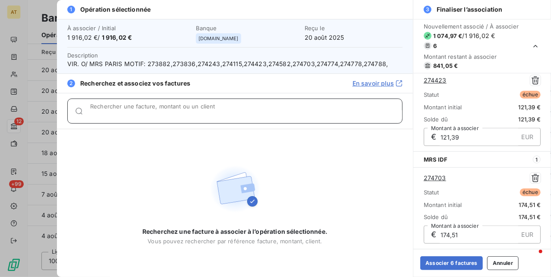
paste input "274774"
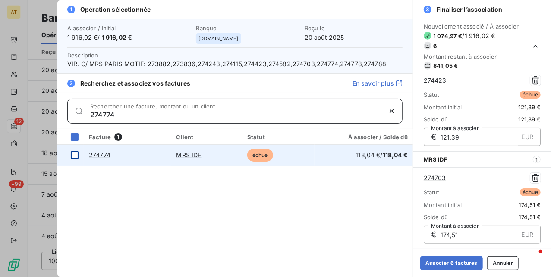
type input "274774"
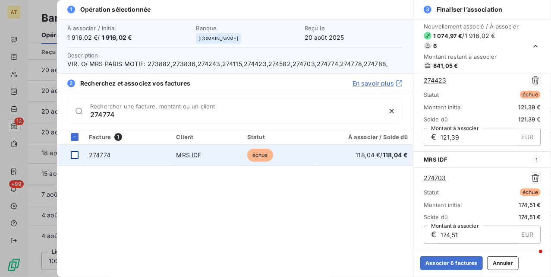
click at [76, 158] on div at bounding box center [75, 155] width 8 height 8
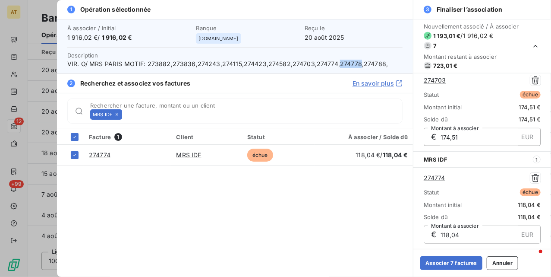
drag, startPoint x: 335, startPoint y: 63, endPoint x: 356, endPoint y: 67, distance: 20.8
click at [356, 67] on span "VIR. O/ MRS PARIS MOTIF: 273882,273836,274243,274115,274423,274582,274703,27477…" at bounding box center [234, 64] width 335 height 9
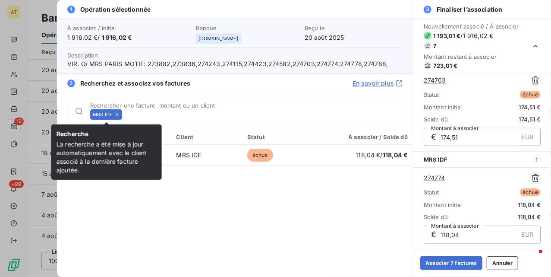
click at [115, 116] on icon at bounding box center [116, 114] width 5 height 5
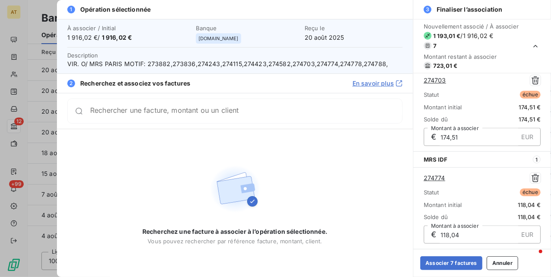
click at [115, 116] on div "Rechercher une facture, montant ou un client" at bounding box center [234, 110] width 335 height 25
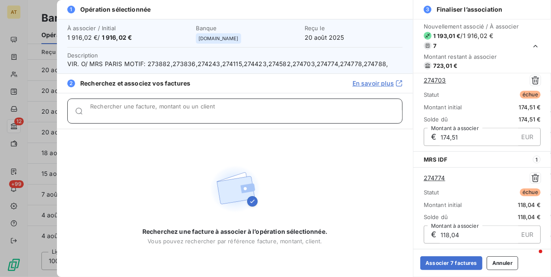
paste input "274778"
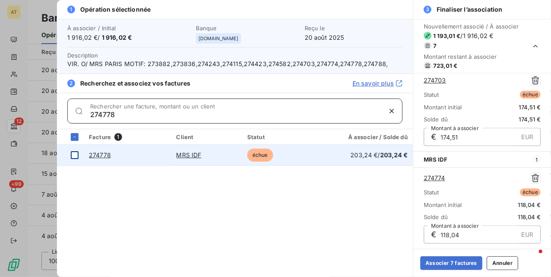
type input "274778"
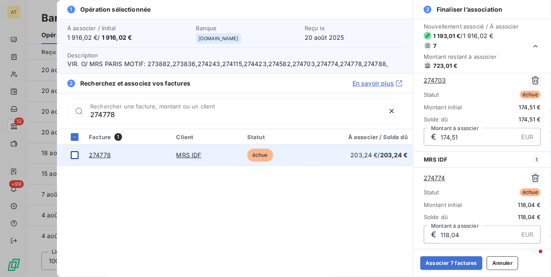
click at [73, 161] on td at bounding box center [70, 155] width 27 height 21
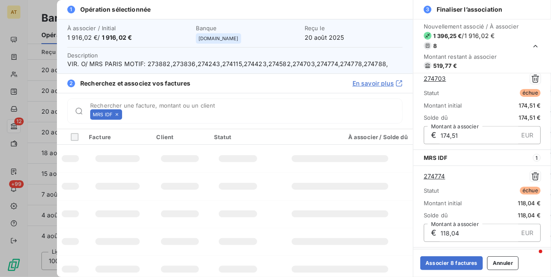
scroll to position [591, 0]
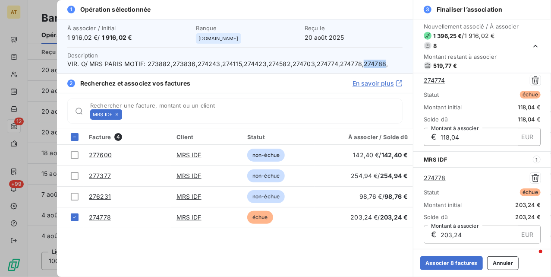
drag, startPoint x: 357, startPoint y: 65, endPoint x: 380, endPoint y: 67, distance: 22.6
click at [380, 67] on span "VIR. O/ MRS PARIS MOTIF: 273882,273836,274243,274115,274423,274582,274703,27477…" at bounding box center [234, 64] width 335 height 9
click at [117, 116] on icon at bounding box center [116, 114] width 5 height 5
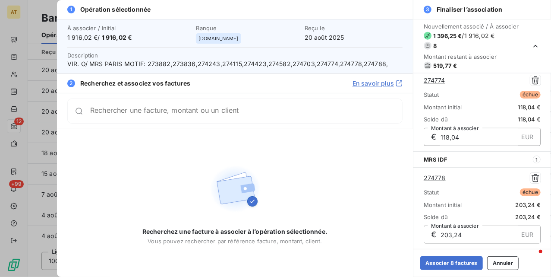
click at [117, 116] on div "Rechercher une facture, montant ou un client" at bounding box center [234, 110] width 335 height 25
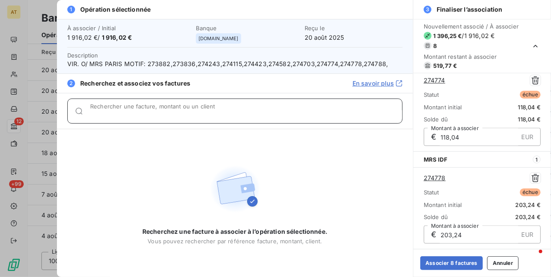
paste input "274788"
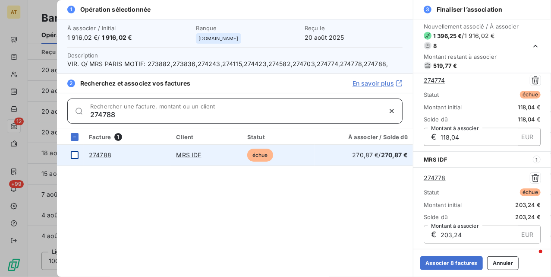
type input "274788"
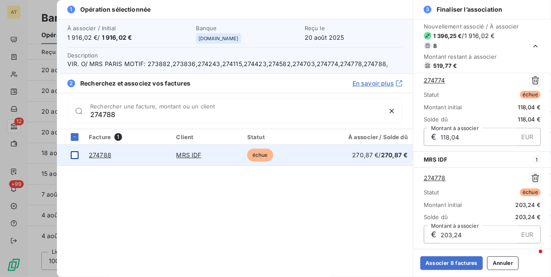
click at [74, 158] on div at bounding box center [75, 155] width 8 height 8
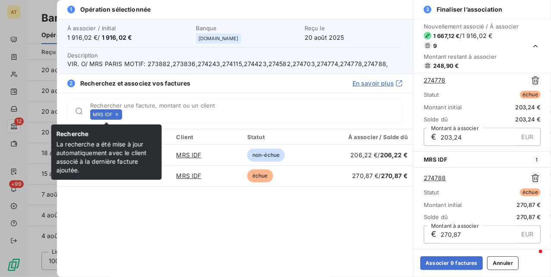
click at [116, 114] on icon at bounding box center [117, 114] width 3 height 3
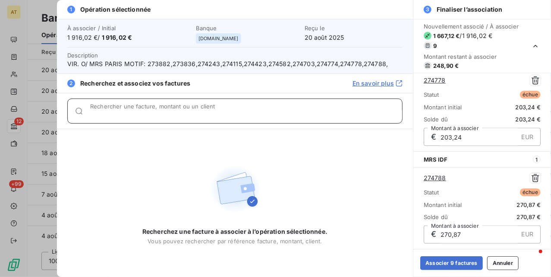
click at [116, 114] on input "Rechercher une facture, montant ou un client" at bounding box center [246, 114] width 312 height 9
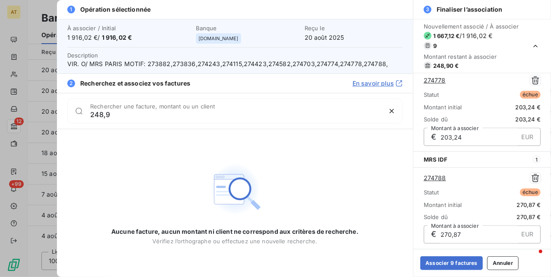
drag, startPoint x: 234, startPoint y: 60, endPoint x: 228, endPoint y: 63, distance: 6.6
click at [233, 61] on span "VIR. O/ MRS PARIS MOTIF: 273882,273836,274243,274115,274423,274582,274703,27477…" at bounding box center [234, 64] width 335 height 9
click at [218, 64] on span "VIR. O/ MRS PARIS MOTIF: 273882,273836,274243,274115,274423,274582,274703,27477…" at bounding box center [234, 64] width 335 height 9
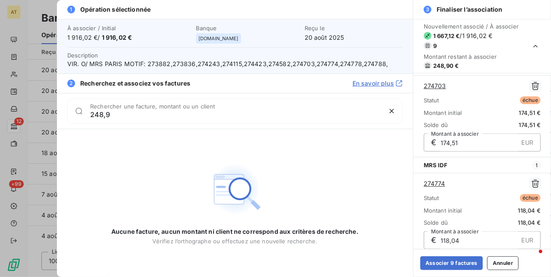
scroll to position [459, 0]
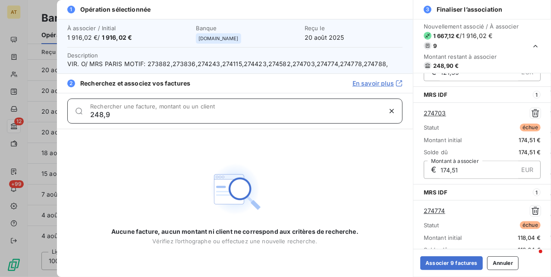
drag, startPoint x: 117, startPoint y: 113, endPoint x: 28, endPoint y: 128, distance: 89.4
click at [20, 276] on div "1 Opération sélectionnée À associer / Initial 1 916,02 € / 1 916,02 € Banque ma…" at bounding box center [275, 277] width 551 height 0
paste input "74115"
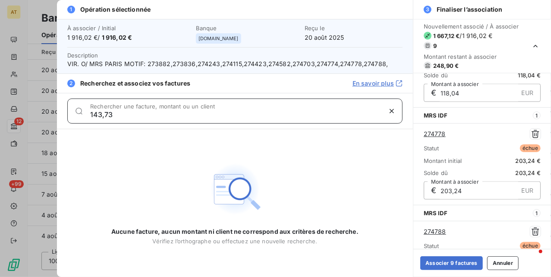
scroll to position [689, 0]
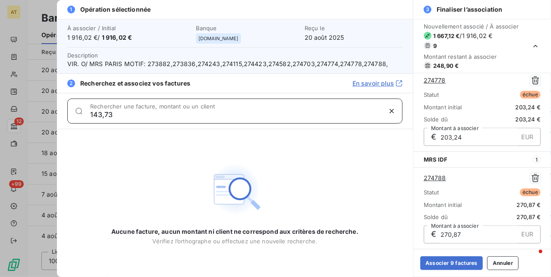
click at [140, 117] on input "143,73" at bounding box center [235, 114] width 291 height 9
click at [112, 115] on input "143,73" at bounding box center [235, 114] width 291 height 9
paste input "27424"
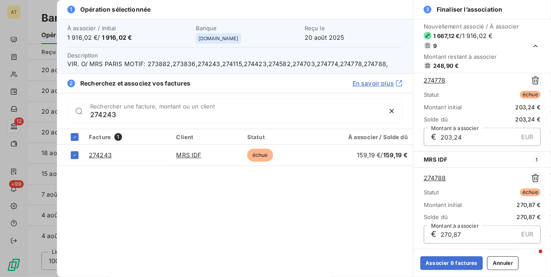
click at [142, 120] on div "274243 Rechercher une facture, montant ou un client" at bounding box center [234, 110] width 335 height 25
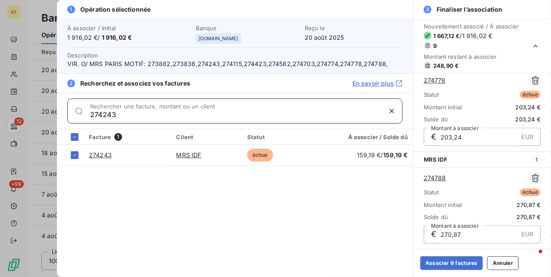
paste input "3836"
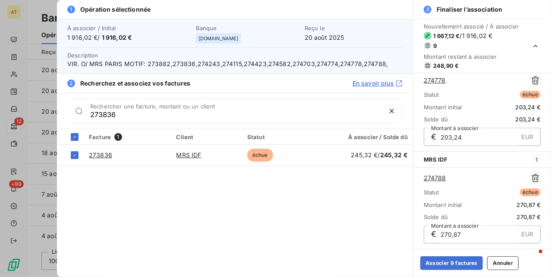
click at [163, 119] on div "273836 Rechercher une facture, montant ou un client" at bounding box center [234, 110] width 335 height 25
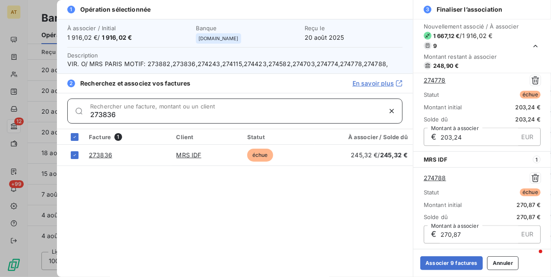
paste input "82"
click at [154, 112] on input "273882" at bounding box center [235, 114] width 291 height 9
paste input "4243"
click at [202, 112] on input "274243" at bounding box center [235, 114] width 291 height 9
paste input "42"
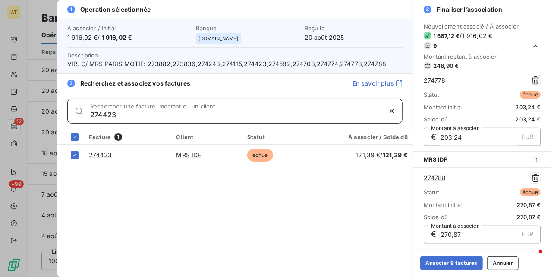
click at [190, 118] on input "274423" at bounding box center [235, 114] width 291 height 9
paste input "582"
click at [155, 115] on input "274582" at bounding box center [235, 114] width 291 height 9
paste input "703"
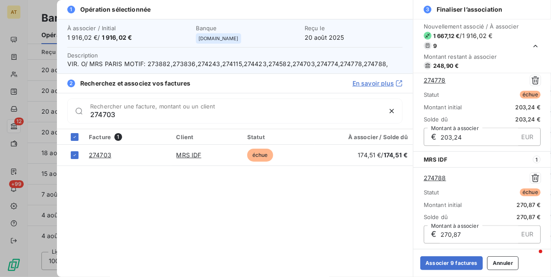
click at [234, 104] on div "274703 Rechercher une facture, montant ou un client" at bounding box center [246, 111] width 312 height 14
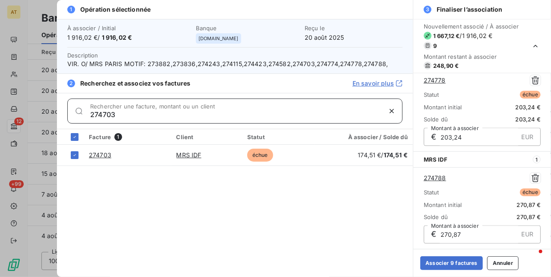
paste input "74"
click at [190, 113] on input "274774" at bounding box center [235, 114] width 291 height 9
paste input "8"
click at [180, 118] on input "274778" at bounding box center [235, 114] width 291 height 9
paste input "8"
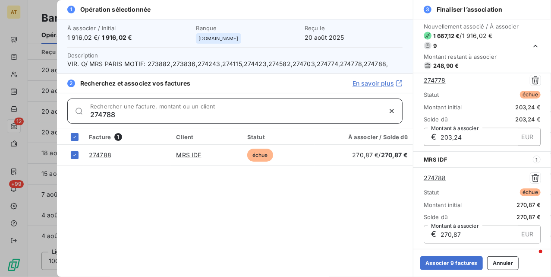
click at [209, 117] on input "274788" at bounding box center [235, 114] width 291 height 9
paste input "2"
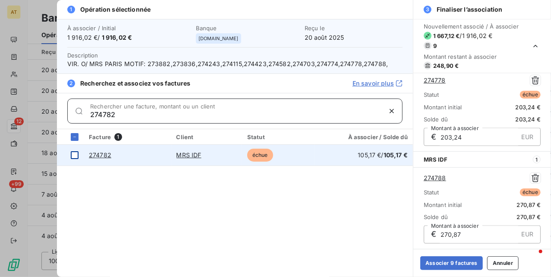
type input "274782"
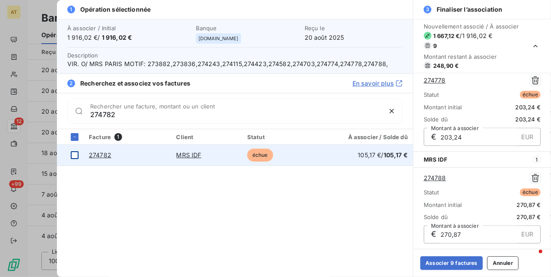
click at [69, 155] on td at bounding box center [70, 155] width 27 height 21
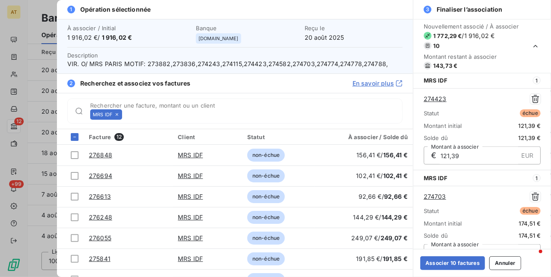
scroll to position [771, 0]
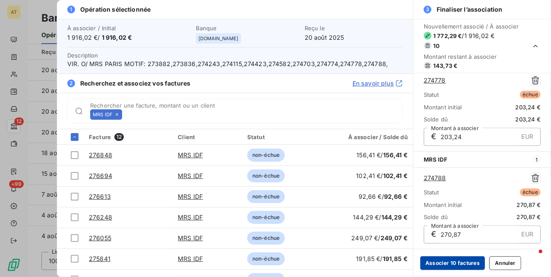
click at [468, 258] on button "Associer 10 factures" at bounding box center [453, 263] width 65 height 14
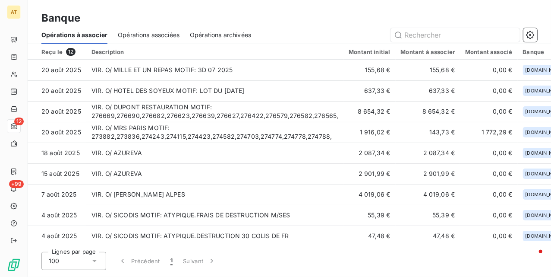
click at [331, 26] on div "Opérations à associer Opérations associées Opérations archivées" at bounding box center [290, 35] width 524 height 18
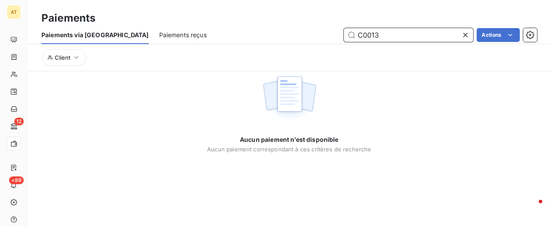
drag, startPoint x: 394, startPoint y: 41, endPoint x: 304, endPoint y: 41, distance: 89.4
click at [322, 41] on div "C0013 Actions" at bounding box center [377, 35] width 320 height 14
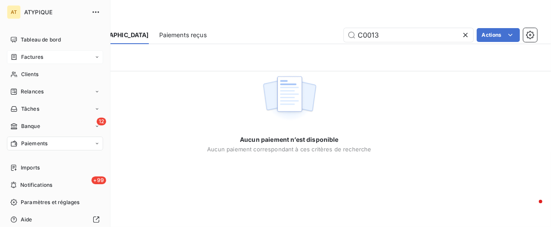
click at [14, 55] on icon at bounding box center [13, 57] width 7 height 7
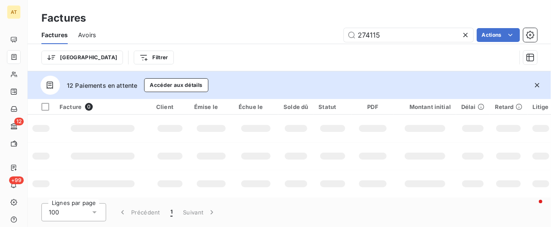
type input "274115"
drag, startPoint x: 539, startPoint y: 85, endPoint x: 513, endPoint y: 79, distance: 26.5
click at [537, 87] on icon "button" at bounding box center [537, 85] width 9 height 9
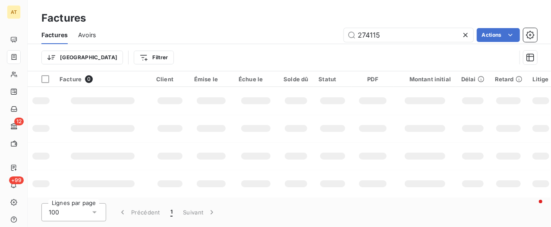
click at [189, 130] on td at bounding box center [211, 128] width 44 height 28
click at [443, 30] on input "274115" at bounding box center [409, 35] width 130 height 14
click at [193, 120] on td at bounding box center [211, 128] width 44 height 28
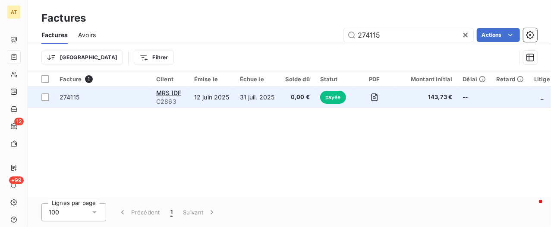
click at [73, 97] on span "274115" at bounding box center [70, 96] width 20 height 7
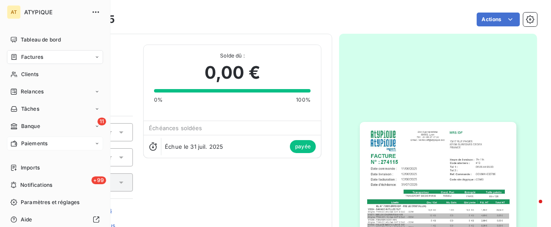
click at [41, 145] on span "Paiements" at bounding box center [34, 143] width 26 height 8
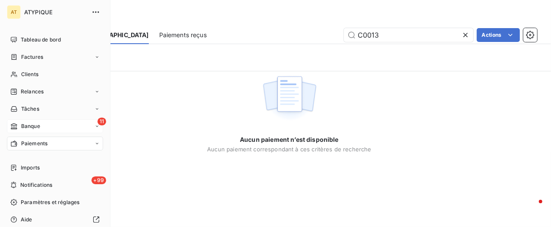
click at [21, 131] on div "11 Banque" at bounding box center [55, 126] width 96 height 14
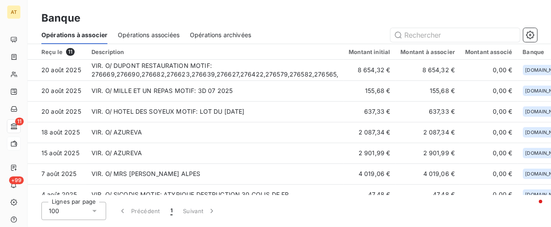
click at [152, 37] on span "Opérations associées" at bounding box center [149, 35] width 62 height 9
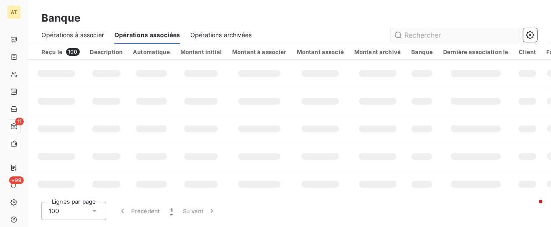
click at [416, 32] on input "text" at bounding box center [456, 35] width 130 height 14
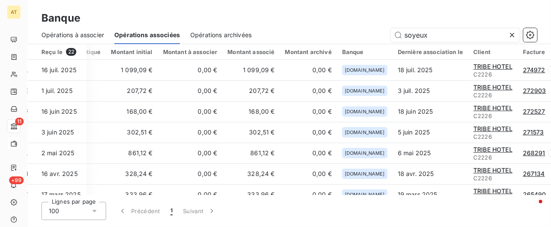
scroll to position [0, 197]
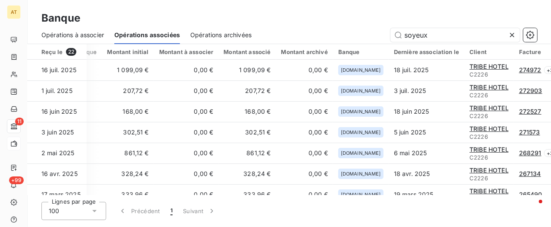
type input "soyeux"
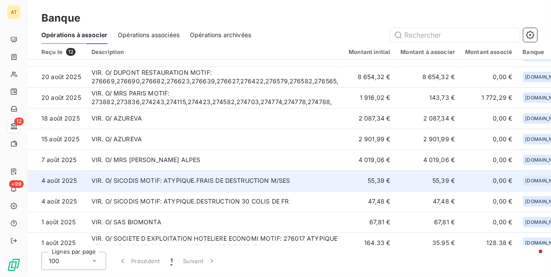
scroll to position [9, 0]
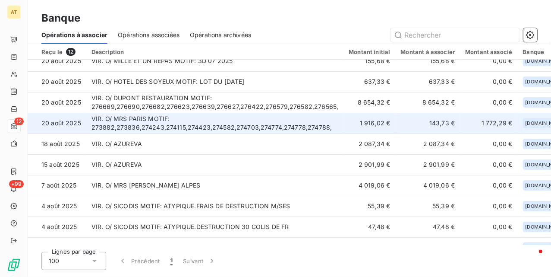
click at [150, 126] on td "VIR. O/ MRS PARIS MOTIF: 273882,273836,274243,274115,274423,274582,274703,27477…" at bounding box center [215, 123] width 258 height 21
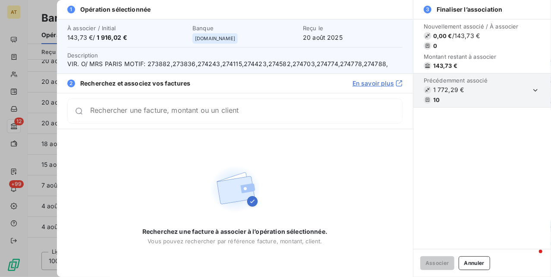
click at [474, 261] on button "Annuler" at bounding box center [475, 263] width 32 height 14
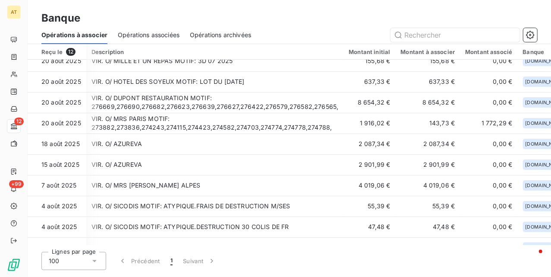
scroll to position [9, 75]
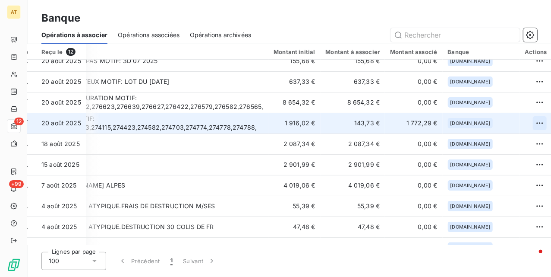
click at [529, 120] on html "AT 12 +99 Banque Opérations à associer Opérations associées Opérations archivée…" at bounding box center [275, 138] width 551 height 277
click at [489, 139] on div "Archiver l’opération" at bounding box center [496, 142] width 66 height 14
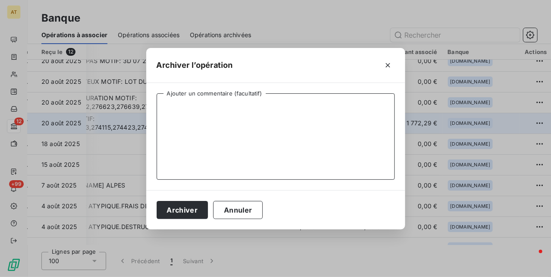
click at [291, 154] on textarea "Ajouter un commentaire (facultatif)" at bounding box center [276, 136] width 238 height 86
paste textarea "274115"
type textarea "274115 double paiement"
click at [174, 209] on button "Archiver" at bounding box center [183, 210] width 52 height 18
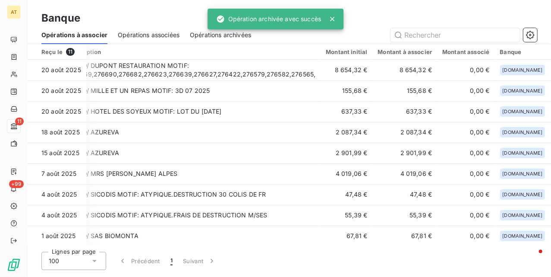
scroll to position [0, 0]
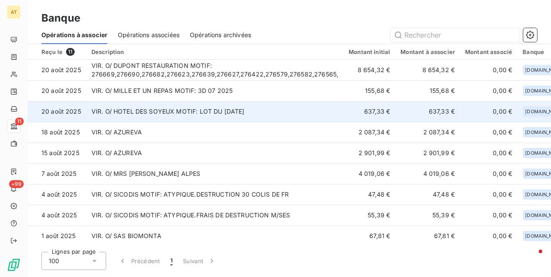
click at [204, 111] on td "VIR. O/ HOTEL DES SOYEUX MOTIF: LOT DU [DATE]" at bounding box center [215, 111] width 258 height 21
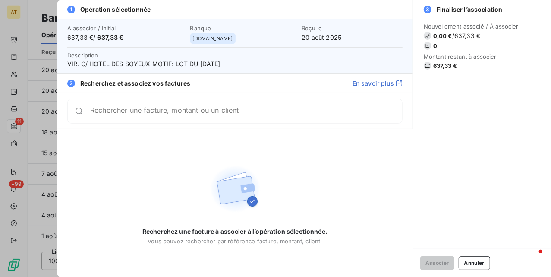
click at [446, 68] on span "637,33 €" at bounding box center [445, 65] width 24 height 7
click at [446, 66] on span "637,33 €" at bounding box center [445, 65] width 24 height 7
copy span "637,33"
click at [211, 121] on div "Rechercher une facture, montant ou un client" at bounding box center [234, 110] width 335 height 25
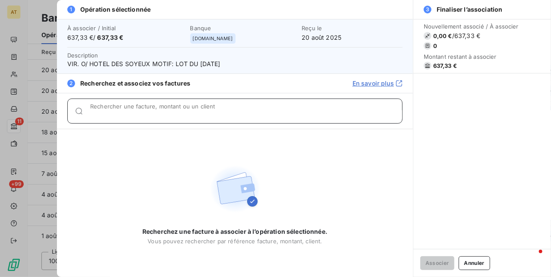
paste input "637,33"
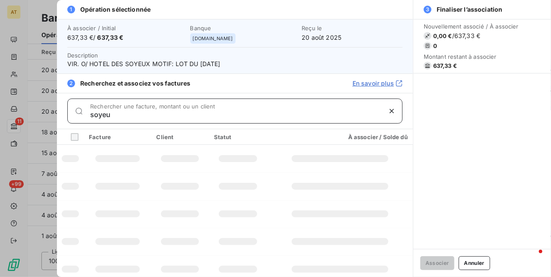
type input "soyeux"
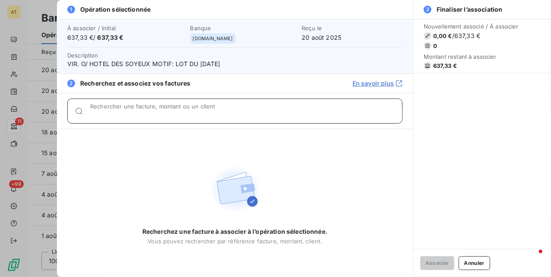
click at [132, 112] on input "Rechercher une facture, montant ou un client" at bounding box center [246, 114] width 312 height 9
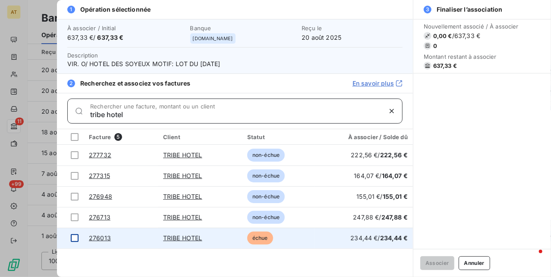
type input "tribe hotel"
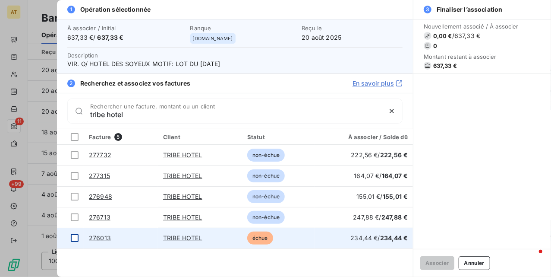
click at [73, 240] on div at bounding box center [75, 238] width 8 height 8
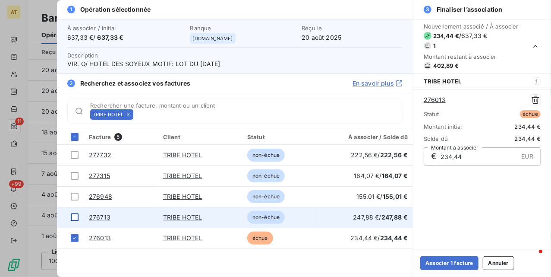
click at [75, 219] on div at bounding box center [75, 217] width 8 height 8
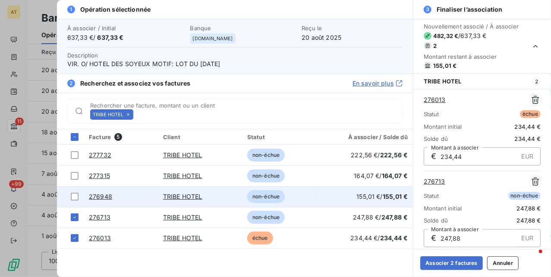
drag, startPoint x: 73, startPoint y: 199, endPoint x: 104, endPoint y: 201, distance: 31.2
click at [73, 199] on div at bounding box center [75, 197] width 8 height 8
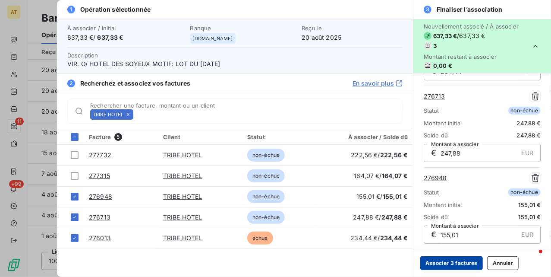
click at [449, 258] on button "Associer 3 factures" at bounding box center [452, 263] width 63 height 14
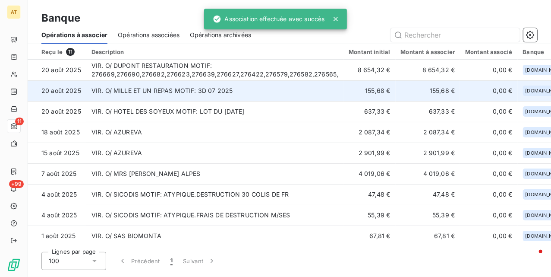
click at [211, 89] on td "VIR. O/ MILLE ET UN REPAS MOTIF: 3D 07 2025" at bounding box center [215, 90] width 258 height 21
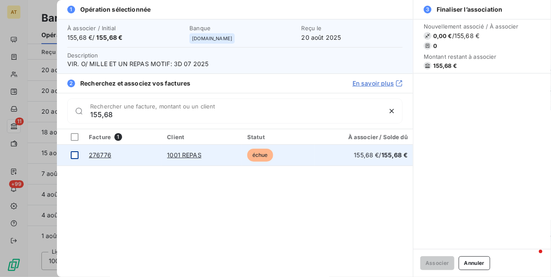
type input "155,68"
click at [75, 155] on div at bounding box center [75, 155] width 8 height 8
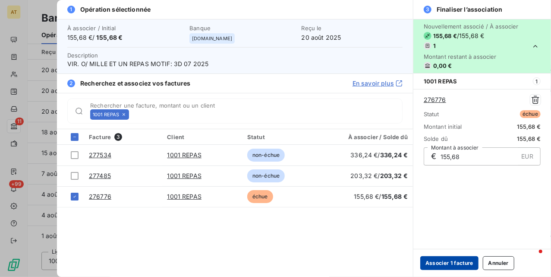
click at [440, 262] on button "Associer 1 facture" at bounding box center [450, 263] width 58 height 14
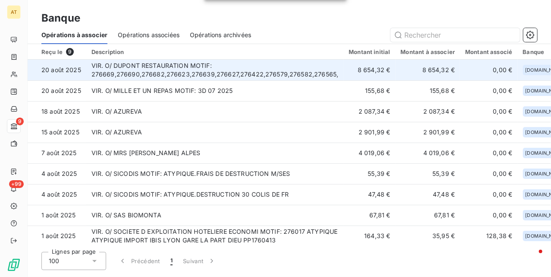
click at [167, 71] on td "VIR. O/ DUPONT RESTAURATION MOTIF: 276669,276690,276682,276623,276639,276627,27…" at bounding box center [215, 70] width 258 height 21
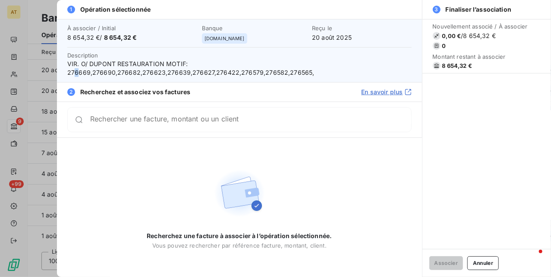
click at [75, 73] on span "VIR. O/ DUPONT RESTAURATION MOTIF: 276669,276690,276682,276623,276639,276627,27…" at bounding box center [239, 68] width 345 height 17
click at [75, 74] on span "VIR. O/ DUPONT RESTAURATION MOTIF: 276669,276690,276682,276623,276639,276627,27…" at bounding box center [239, 68] width 345 height 17
click at [75, 75] on span "VIR. O/ DUPONT RESTAURATION MOTIF: 276669,276690,276682,276623,276639,276627,27…" at bounding box center [239, 68] width 345 height 17
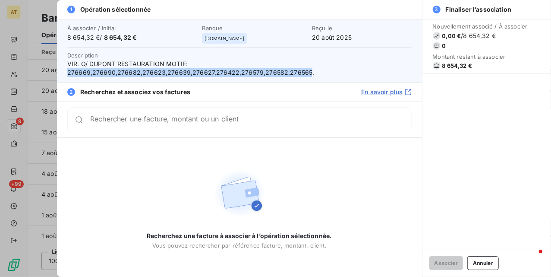
click at [75, 75] on span "VIR. O/ DUPONT RESTAURATION MOTIF: 276669,276690,276682,276623,276639,276627,27…" at bounding box center [239, 68] width 345 height 17
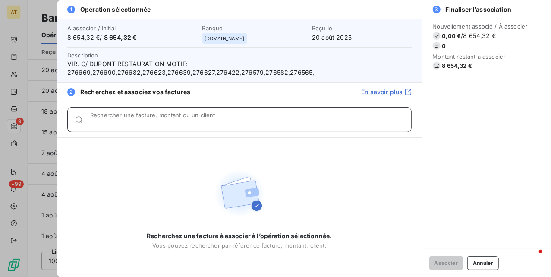
drag, startPoint x: 111, startPoint y: 122, endPoint x: 144, endPoint y: 124, distance: 32.5
click at [111, 123] on input "Rechercher une facture, montant ou un client" at bounding box center [250, 123] width 321 height 9
paste input "276669,276690,276682,276623,276639,276627,276422,276579,276582,276565"
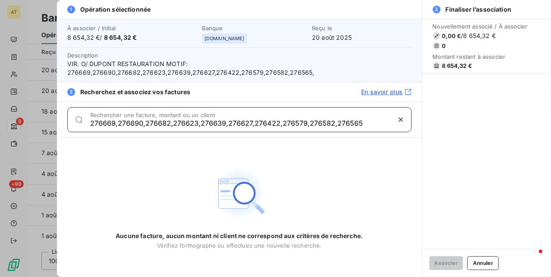
drag, startPoint x: 117, startPoint y: 122, endPoint x: 384, endPoint y: 116, distance: 267.3
click at [384, 116] on div "276669,276690,276682,276623,276639,276627,276422,276579,276582,276565 Recherche…" at bounding box center [250, 120] width 321 height 14
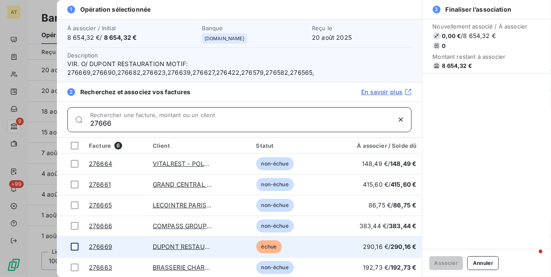
type input "27666"
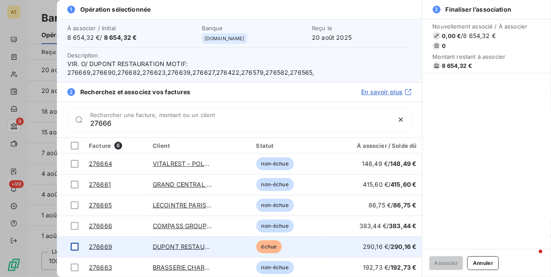
click at [71, 249] on div at bounding box center [75, 247] width 8 height 8
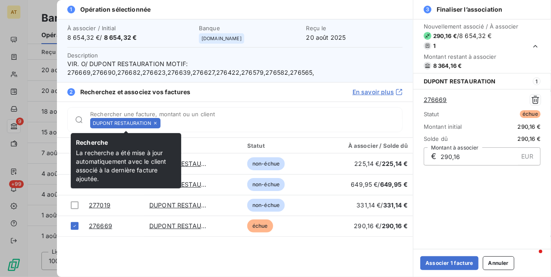
click at [157, 123] on icon at bounding box center [155, 123] width 3 height 3
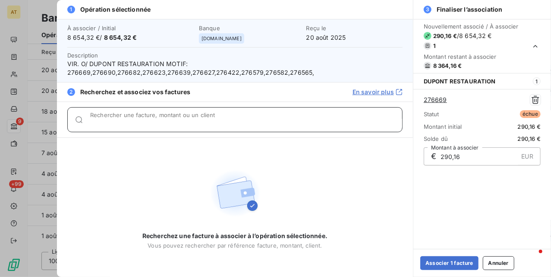
click at [157, 123] on input "Rechercher une facture, montant ou un client" at bounding box center [246, 123] width 312 height 9
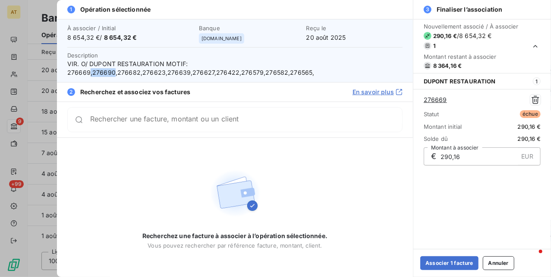
drag, startPoint x: 90, startPoint y: 73, endPoint x: 113, endPoint y: 73, distance: 22.9
click at [113, 73] on span "VIR. O/ DUPONT RESTAURATION MOTIF: 276669,276690,276682,276623,276639,276627,27…" at bounding box center [234, 68] width 335 height 17
copy span ",276690"
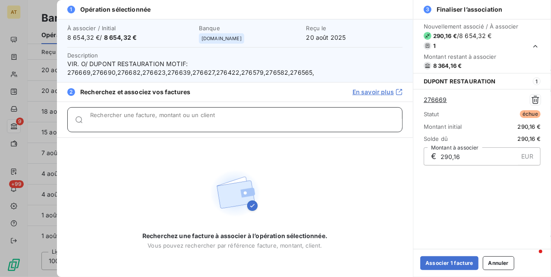
click at [112, 116] on div "Rechercher une facture, montant ou un client" at bounding box center [246, 119] width 312 height 9
paste input ",276690"
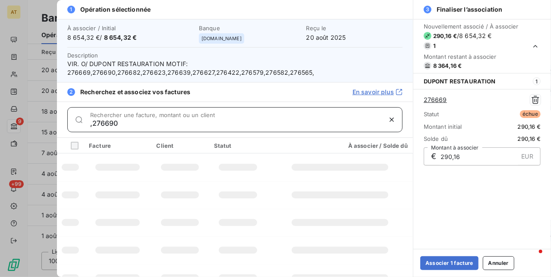
drag, startPoint x: 94, startPoint y: 123, endPoint x: 73, endPoint y: 127, distance: 21.5
click at [68, 127] on div ",276690 Rechercher une facture, montant ou un client" at bounding box center [234, 119] width 335 height 25
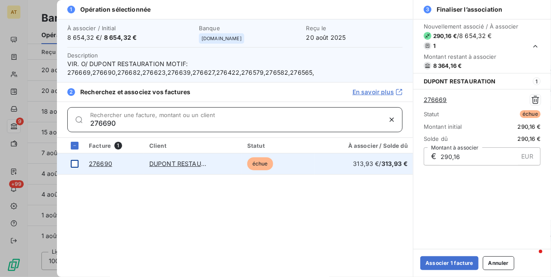
type input "276690"
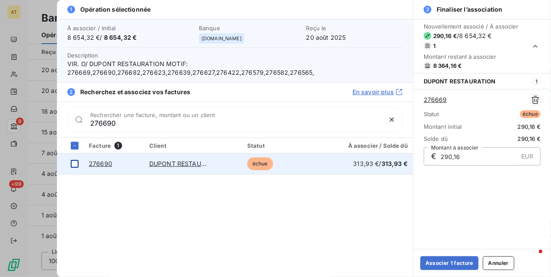
click at [72, 166] on div at bounding box center [75, 164] width 8 height 8
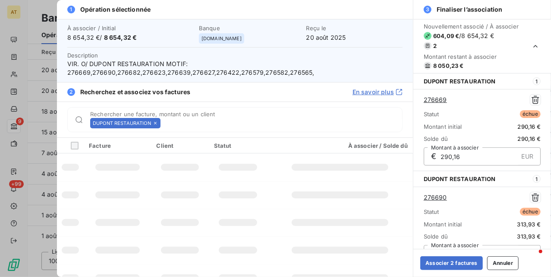
scroll to position [14, 0]
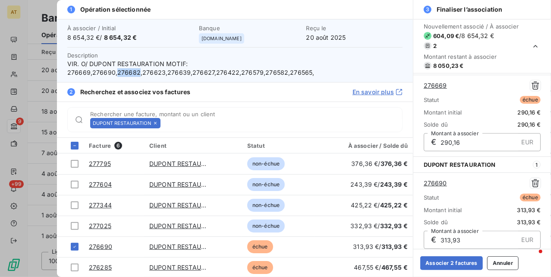
copy span "276682"
drag, startPoint x: 116, startPoint y: 71, endPoint x: 139, endPoint y: 75, distance: 22.7
click at [139, 75] on span "VIR. O/ DUPONT RESTAURATION MOTIF: 276669,276690,276682,276623,276639,276627,27…" at bounding box center [234, 68] width 335 height 17
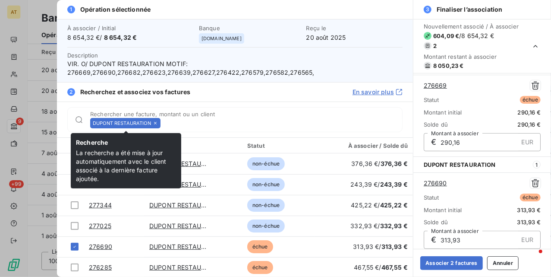
click at [155, 123] on icon at bounding box center [155, 122] width 5 height 5
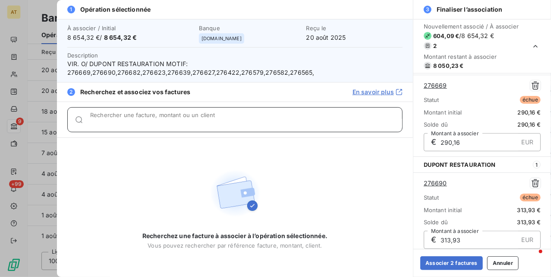
click at [155, 123] on input "Rechercher une facture, montant ou un client" at bounding box center [246, 123] width 312 height 9
paste input "276682"
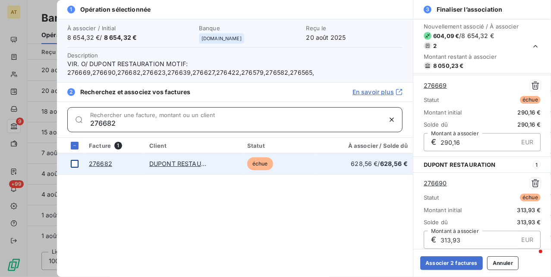
type input "276682"
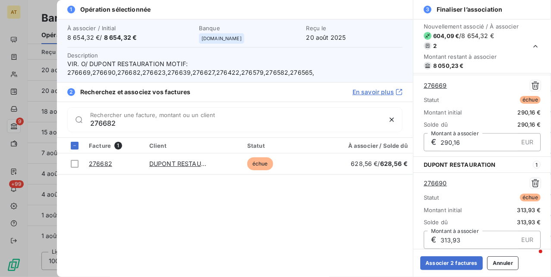
drag, startPoint x: 76, startPoint y: 168, endPoint x: 121, endPoint y: 114, distance: 70.5
click at [76, 168] on td at bounding box center [70, 163] width 27 height 21
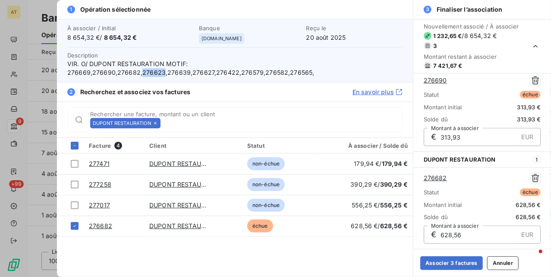
copy span "276623"
drag, startPoint x: 140, startPoint y: 71, endPoint x: 162, endPoint y: 71, distance: 22.5
click at [162, 71] on span "VIR. O/ DUPONT RESTAURATION MOTIF: 276669,276690,276682,276623,276639,276627,27…" at bounding box center [234, 68] width 335 height 17
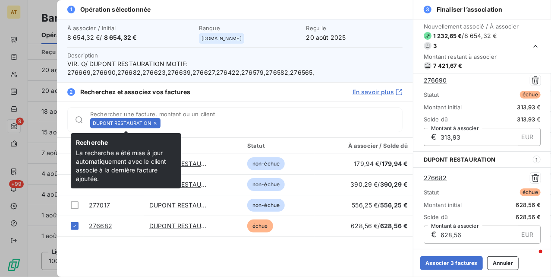
click at [156, 124] on icon at bounding box center [155, 122] width 5 height 5
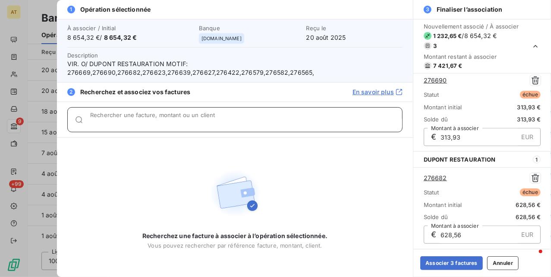
click at [156, 124] on input "Rechercher une facture, montant ou un client" at bounding box center [246, 123] width 312 height 9
paste input "276623"
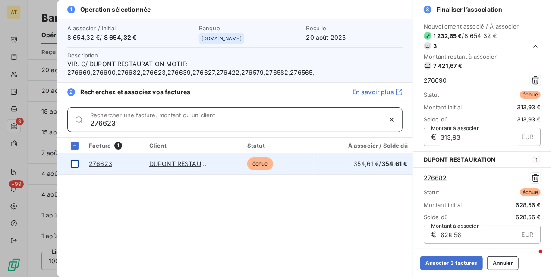
type input "276623"
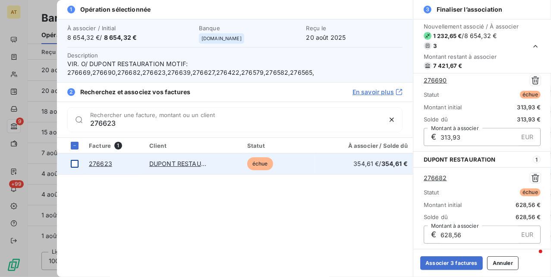
click at [75, 166] on div at bounding box center [75, 164] width 8 height 8
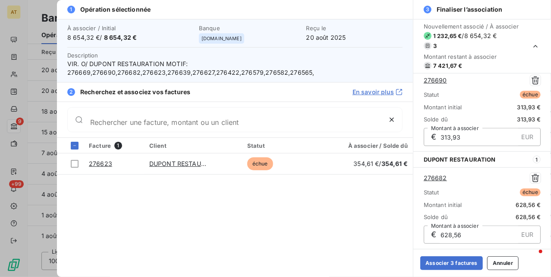
scroll to position [216, 0]
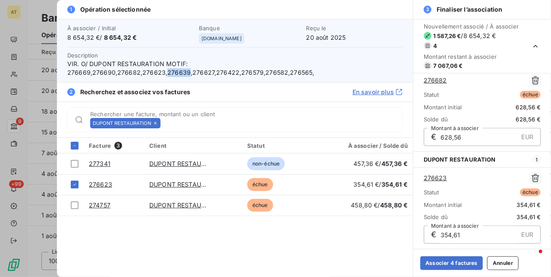
copy span "276639"
drag, startPoint x: 164, startPoint y: 71, endPoint x: 184, endPoint y: 75, distance: 19.7
click at [184, 75] on span "VIR. O/ DUPONT RESTAURATION MOTIF: 276669,276690,276682,276623,276639,276627,27…" at bounding box center [234, 68] width 335 height 17
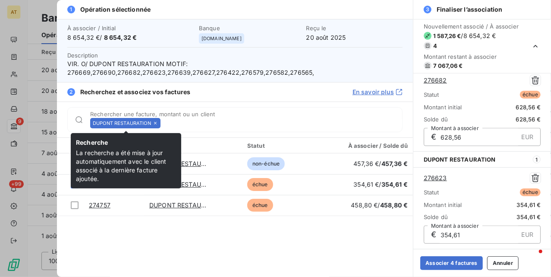
click at [158, 124] on icon at bounding box center [155, 122] width 5 height 5
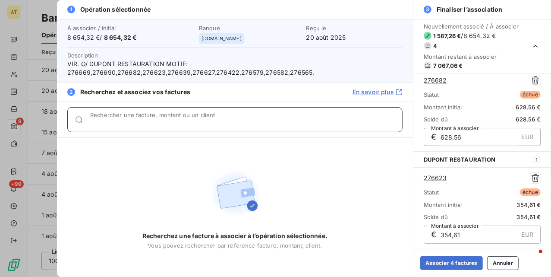
click at [159, 124] on input "Rechercher une facture, montant ou un client" at bounding box center [246, 123] width 312 height 9
paste input "276639"
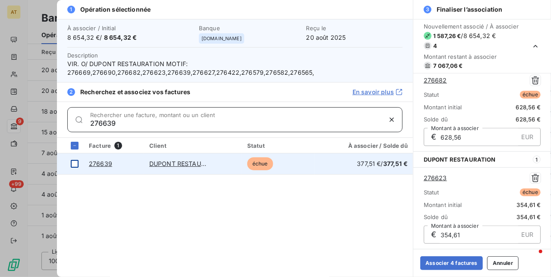
type input "276639"
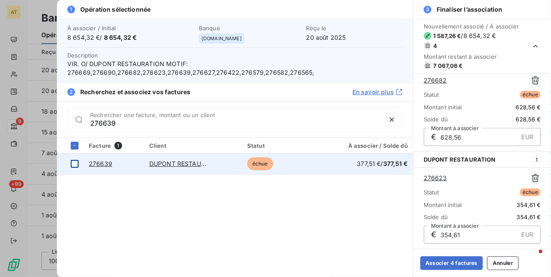
click at [78, 168] on td at bounding box center [70, 163] width 27 height 21
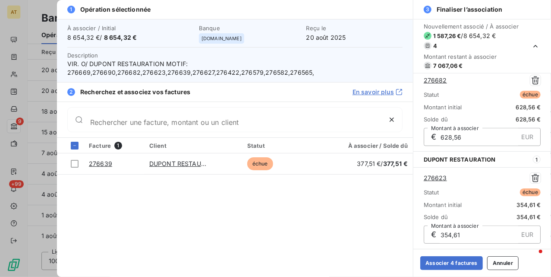
scroll to position [313, 0]
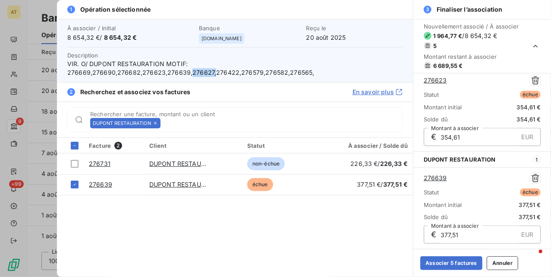
drag, startPoint x: 188, startPoint y: 72, endPoint x: 211, endPoint y: 74, distance: 22.6
click at [211, 74] on span "VIR. O/ DUPONT RESTAURATION MOTIF: 276669,276690,276682,276623,276639,276627,27…" at bounding box center [234, 68] width 335 height 17
copy span "276627,"
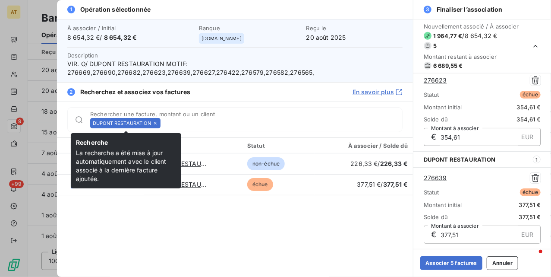
click at [157, 125] on icon at bounding box center [155, 122] width 5 height 5
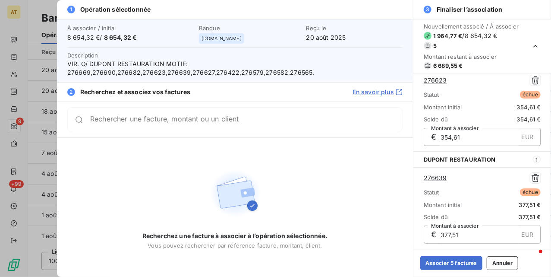
click at [157, 125] on div "Rechercher une facture, montant ou un client" at bounding box center [234, 119] width 335 height 25
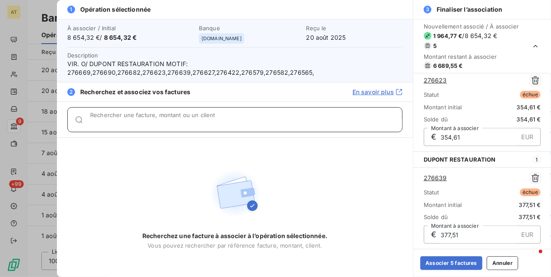
paste input "276627,"
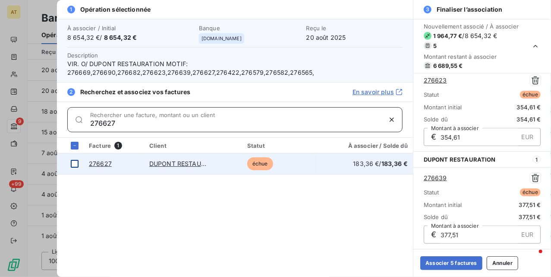
type input "276627"
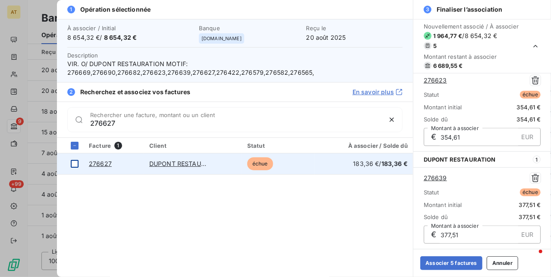
click at [74, 168] on td at bounding box center [70, 163] width 27 height 21
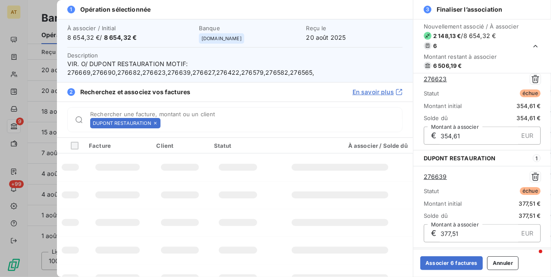
scroll to position [411, 0]
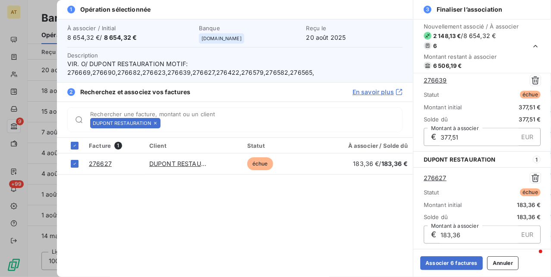
click at [187, 202] on div "Facture 1 Client Statut À associer / Solde dû 276627 DUPONT RESTAURATION échue …" at bounding box center [235, 207] width 356 height 139
drag, startPoint x: 213, startPoint y: 73, endPoint x: 219, endPoint y: 73, distance: 6.0
click at [219, 73] on span "VIR. O/ DUPONT RESTAURATION MOTIF: 276669,276690,276682,276623,276639,276627,27…" at bounding box center [234, 68] width 335 height 17
drag, startPoint x: 212, startPoint y: 73, endPoint x: 231, endPoint y: 75, distance: 20.0
click at [231, 75] on span "VIR. O/ DUPONT RESTAURATION MOTIF: 276669,276690,276682,276623,276639,276627,27…" at bounding box center [234, 68] width 335 height 17
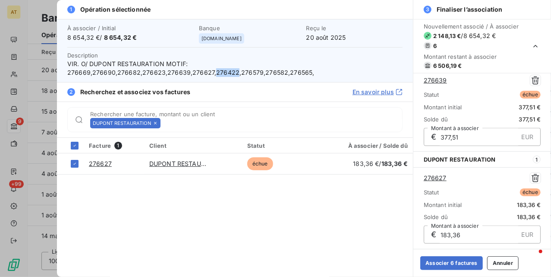
copy span "276422"
click at [156, 121] on icon at bounding box center [155, 122] width 5 height 5
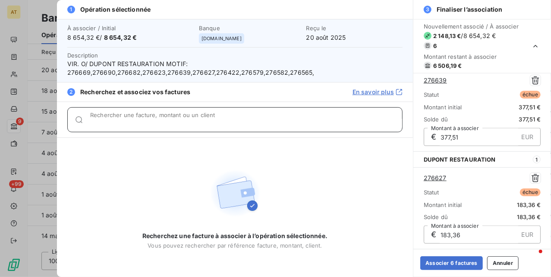
click at [156, 121] on input "Rechercher une facture, montant ou un client" at bounding box center [246, 123] width 312 height 9
paste input "276422"
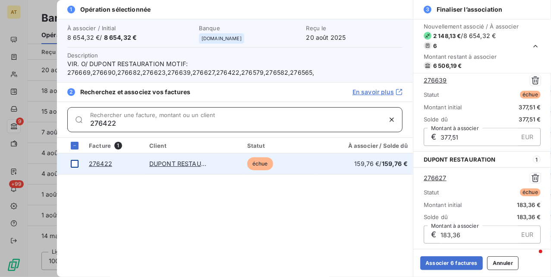
type input "276422"
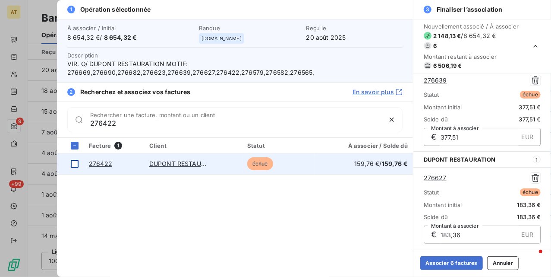
click at [73, 165] on div at bounding box center [75, 164] width 8 height 8
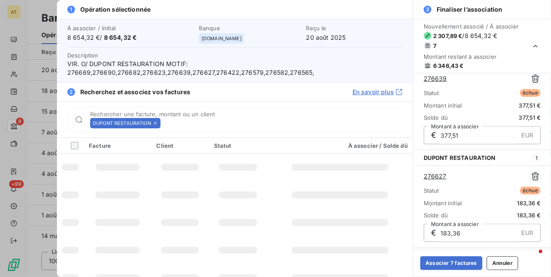
scroll to position [509, 0]
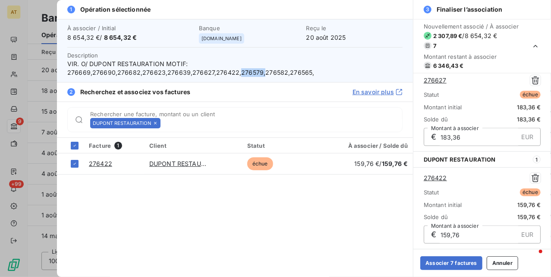
drag, startPoint x: 236, startPoint y: 73, endPoint x: 258, endPoint y: 73, distance: 22.0
click at [258, 73] on span "VIR. O/ DUPONT RESTAURATION MOTIF: 276669,276690,276682,276623,276639,276627,27…" at bounding box center [234, 68] width 335 height 17
copy span "276579,"
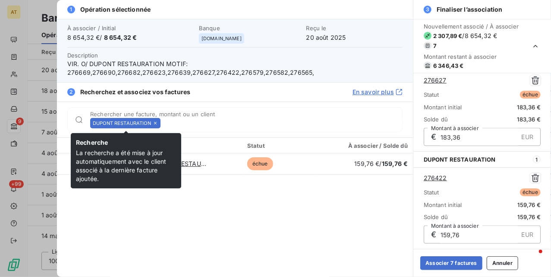
click at [154, 125] on icon at bounding box center [155, 122] width 5 height 5
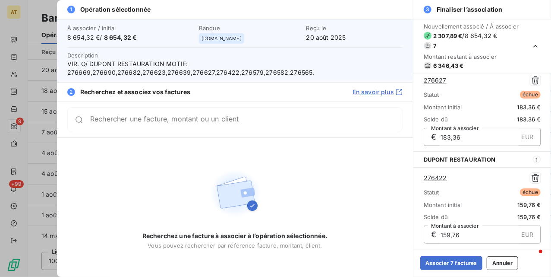
click at [154, 125] on div "Rechercher une facture, montant ou un client" at bounding box center [234, 119] width 335 height 25
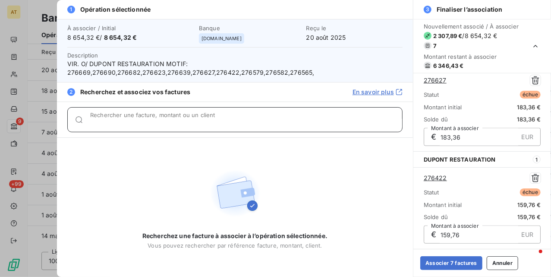
paste input "276579,"
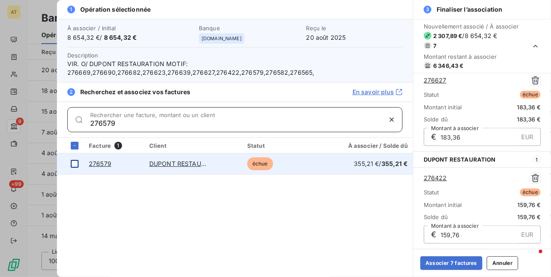
type input "276579"
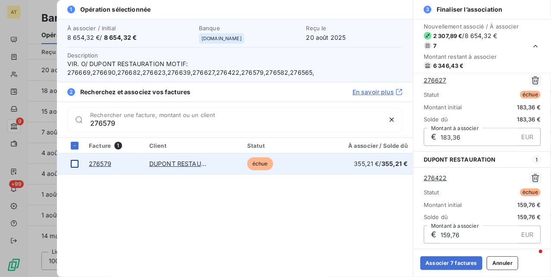
click at [76, 166] on div at bounding box center [75, 164] width 8 height 8
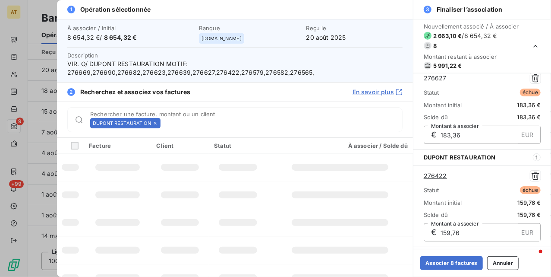
scroll to position [607, 0]
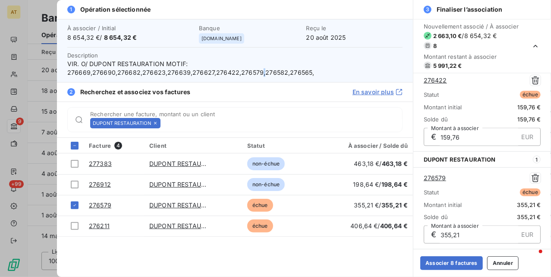
click at [260, 73] on span "VIR. O/ DUPONT RESTAURATION MOTIF: 276669,276690,276682,276623,276639,276627,27…" at bounding box center [234, 68] width 335 height 17
click at [261, 73] on span "VIR. O/ DUPONT RESTAURATION MOTIF: 276669,276690,276682,276623,276639,276627,27…" at bounding box center [234, 68] width 335 height 17
drag, startPoint x: 259, startPoint y: 73, endPoint x: 280, endPoint y: 72, distance: 20.8
click at [280, 72] on span "VIR. O/ DUPONT RESTAURATION MOTIF: 276669,276690,276682,276623,276639,276627,27…" at bounding box center [234, 68] width 335 height 17
copy span "276582"
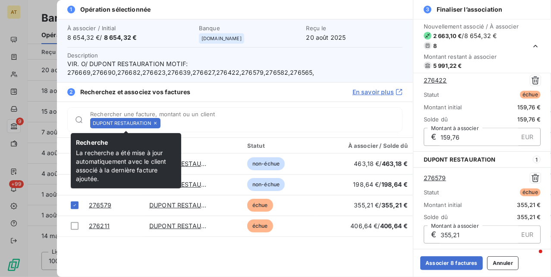
click at [158, 124] on icon at bounding box center [155, 122] width 5 height 5
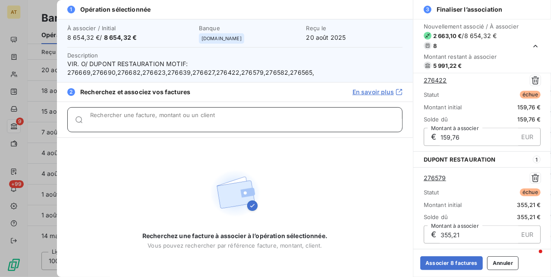
click at [158, 124] on input "Rechercher une facture, montant ou un client" at bounding box center [246, 123] width 312 height 9
paste input "276582"
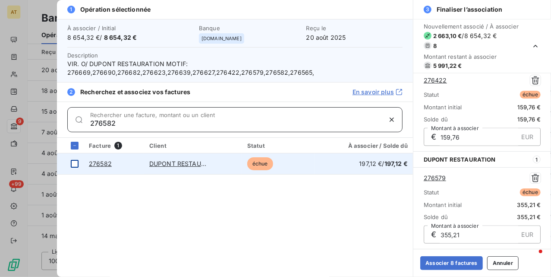
type input "276582"
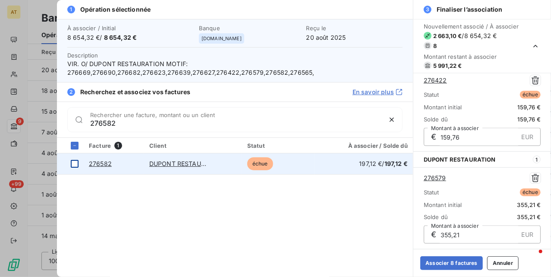
click at [75, 166] on div at bounding box center [75, 164] width 8 height 8
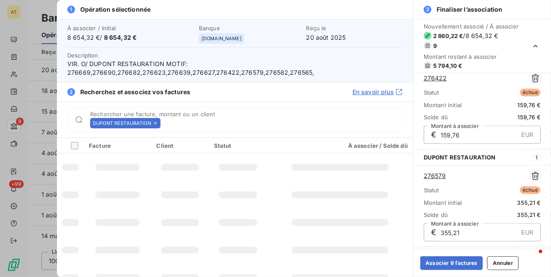
scroll to position [705, 0]
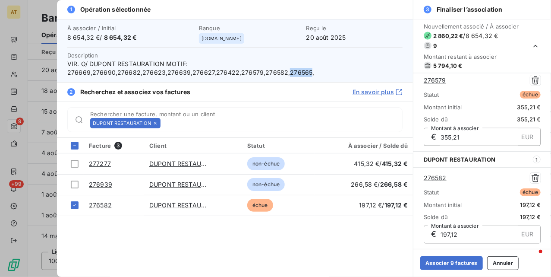
drag, startPoint x: 282, startPoint y: 74, endPoint x: 303, endPoint y: 73, distance: 20.8
click at [303, 73] on span "VIR. O/ DUPONT RESTAURATION MOTIF: 276669,276690,276682,276623,276639,276627,27…" at bounding box center [234, 68] width 335 height 17
copy span "276565"
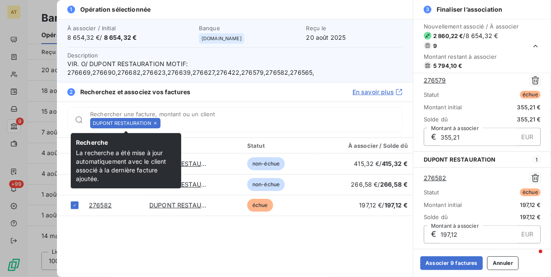
click at [156, 123] on icon at bounding box center [155, 123] width 3 height 3
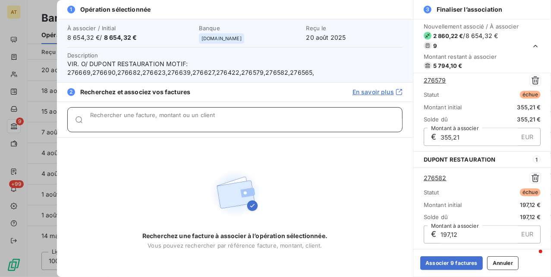
click at [156, 123] on input "Rechercher une facture, montant ou un client" at bounding box center [246, 123] width 312 height 9
paste input "276565"
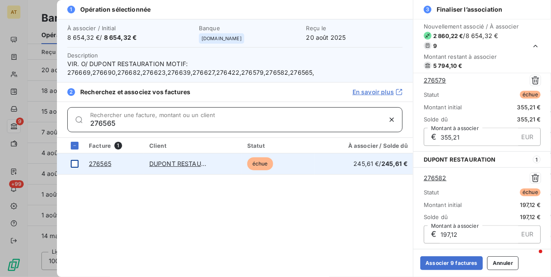
type input "276565"
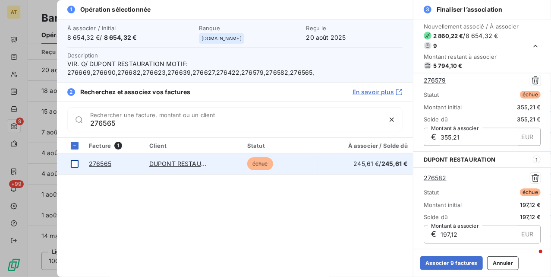
click at [71, 164] on div at bounding box center [75, 164] width 8 height 8
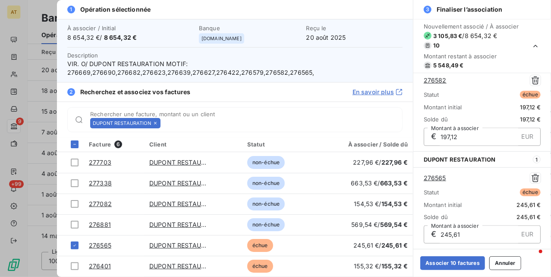
scroll to position [0, 0]
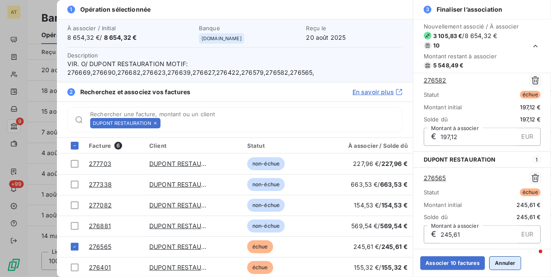
click at [512, 263] on button "Annuler" at bounding box center [506, 263] width 32 height 14
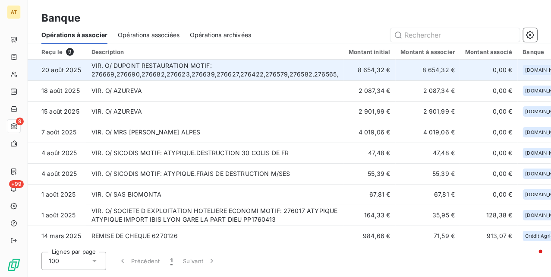
click at [383, 74] on td "8 654,32 €" at bounding box center [370, 70] width 52 height 21
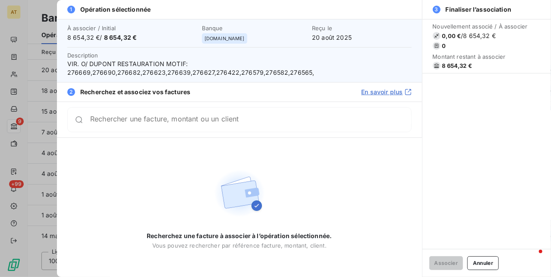
click at [452, 65] on span "8 654,32 €" at bounding box center [458, 65] width 30 height 7
click at [493, 263] on button "Annuler" at bounding box center [484, 263] width 32 height 14
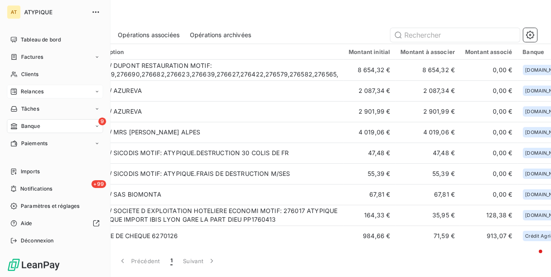
click at [32, 90] on span "Relances" at bounding box center [32, 92] width 23 height 8
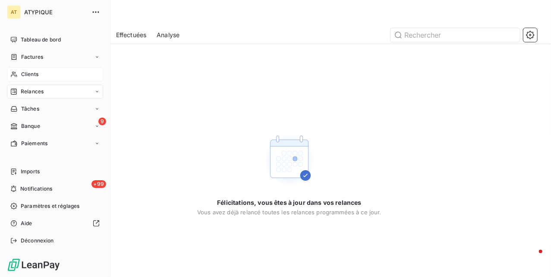
click at [34, 73] on span "Clients" at bounding box center [29, 74] width 17 height 8
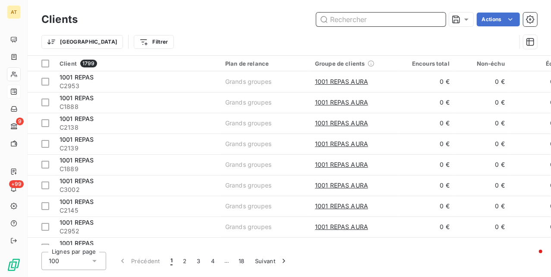
click at [377, 19] on input "text" at bounding box center [381, 20] width 130 height 14
paste input "Recouvrement on [DATE] 3:00 PM - 4:30 PM"
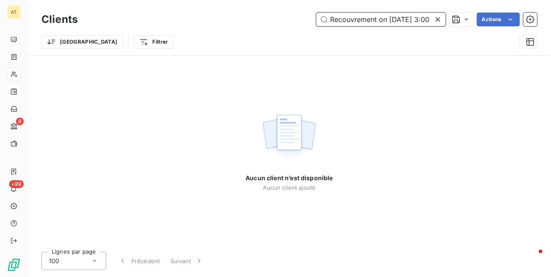
click at [348, 22] on input "Recouvrement on [DATE] 3:00 PM - 4:30 PM" at bounding box center [381, 20] width 130 height 14
paste input "C2335"
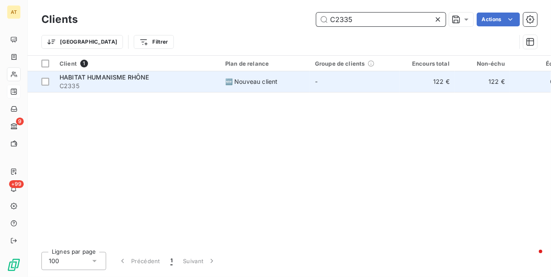
type input "C2335"
click at [142, 79] on span "HABITAT HUMANISME RHÔNE" at bounding box center [104, 76] width 89 height 7
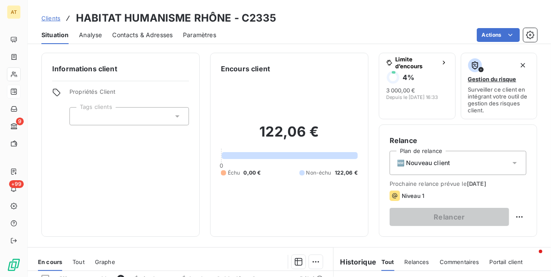
click at [159, 166] on div "Informations client Propriétés Client Tags clients" at bounding box center [120, 145] width 158 height 184
drag, startPoint x: 154, startPoint y: 137, endPoint x: 153, endPoint y: 129, distance: 8.3
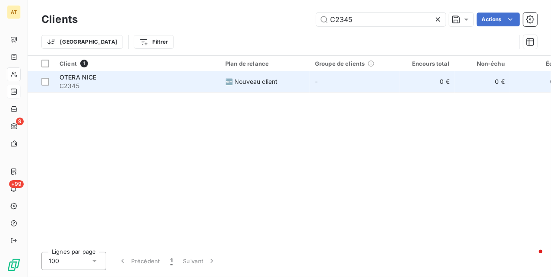
type input "C2345"
click at [104, 84] on span "C2345" at bounding box center [137, 86] width 155 height 9
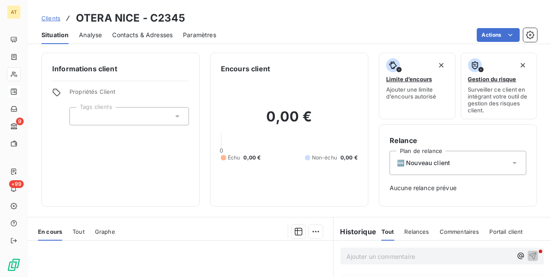
click at [143, 37] on span "Contacts & Adresses" at bounding box center [142, 35] width 60 height 9
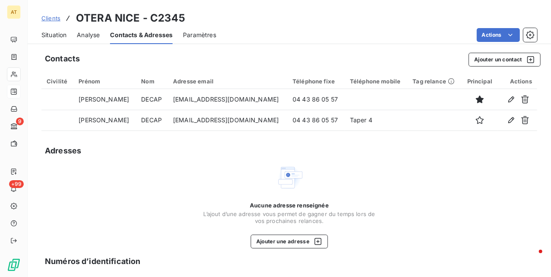
click at [47, 33] on span "Situation" at bounding box center [53, 35] width 25 height 9
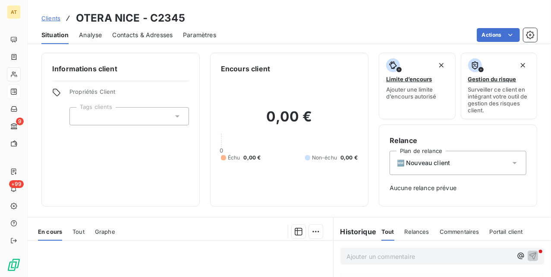
click at [169, 190] on div "Informations client Propriétés Client Tags clients" at bounding box center [120, 130] width 158 height 154
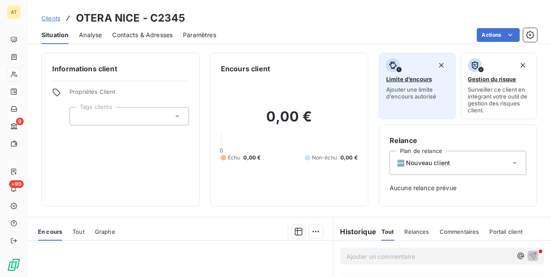
click at [392, 83] on div "Limite d’encours Ajouter une limite d’encours autorisé" at bounding box center [417, 78] width 62 height 41
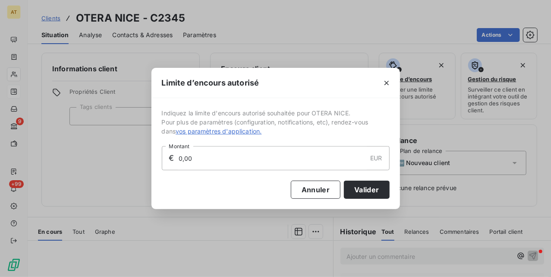
drag, startPoint x: 237, startPoint y: 159, endPoint x: 97, endPoint y: 163, distance: 139.9
click at [98, 163] on div "Limite d’encours autorisé Indiquez la limite d'encours autorisé souhaitée pour …" at bounding box center [275, 138] width 551 height 277
type input "3 000,00"
click at [374, 191] on button "Valider" at bounding box center [366, 189] width 45 height 18
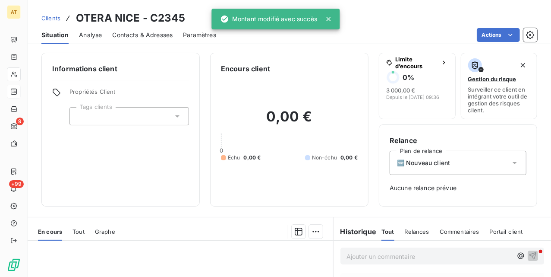
click at [130, 171] on div "Informations client Propriétés Client Tags clients" at bounding box center [120, 130] width 158 height 154
drag, startPoint x: 136, startPoint y: 170, endPoint x: 130, endPoint y: 163, distance: 9.2
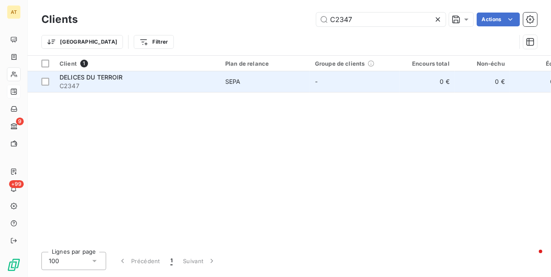
type input "C2347"
click at [104, 78] on span "DELICES DU TERROIR" at bounding box center [91, 76] width 63 height 7
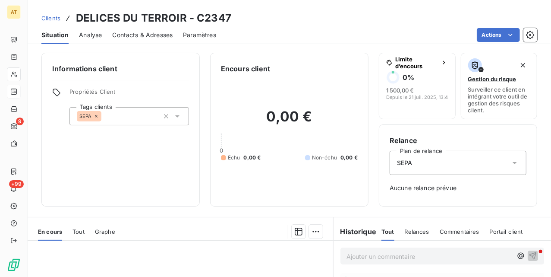
click at [209, 18] on h3 "DELICES DU TERROIR - C2347" at bounding box center [153, 18] width 155 height 16
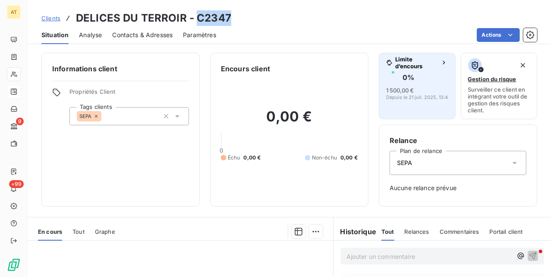
click at [403, 88] on span "1 500,00 €" at bounding box center [400, 90] width 28 height 7
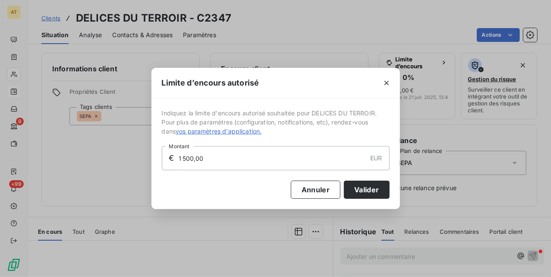
drag, startPoint x: 259, startPoint y: 162, endPoint x: 248, endPoint y: 163, distance: 11.7
click at [137, 165] on div "Limite d’encours autorisé Indiquez la limite d'encours autorisé souhaitée pour …" at bounding box center [275, 138] width 551 height 277
type input "2 000,00"
click at [377, 190] on button "Valider" at bounding box center [366, 189] width 45 height 18
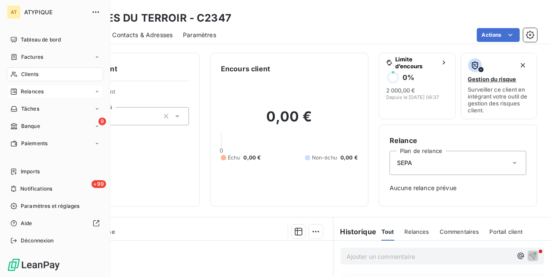
click at [15, 76] on icon at bounding box center [13, 74] width 7 height 7
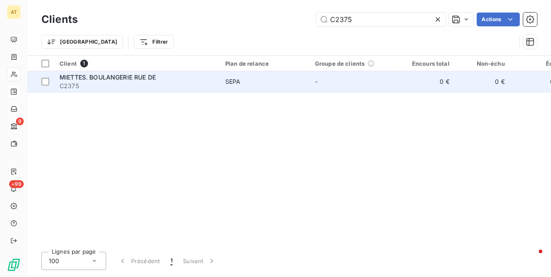
type input "C2375"
click at [113, 80] on span "MIETTES. BOULANGERIE RUE DE" at bounding box center [108, 76] width 96 height 7
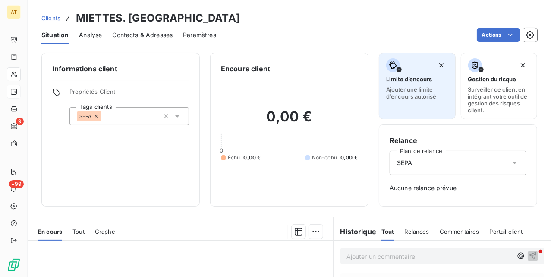
click at [389, 86] on span "Ajouter une limite d’encours autorisé" at bounding box center [417, 93] width 62 height 14
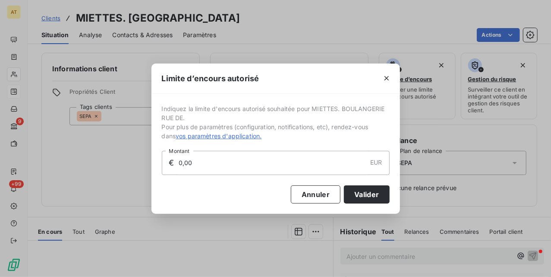
drag, startPoint x: 274, startPoint y: 159, endPoint x: 54, endPoint y: 159, distance: 219.8
click at [54, 159] on div "Limite d’encours autorisé Indiquez la limite d'encours autorisé souhaitée pour …" at bounding box center [275, 138] width 551 height 277
type input "3 000,00"
click at [375, 195] on button "Valider" at bounding box center [366, 194] width 45 height 18
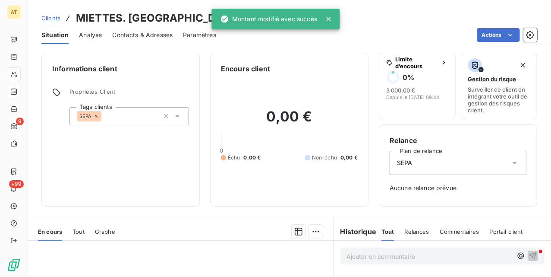
click at [147, 183] on div "Informations client Propriétés Client Tags clients SEPA" at bounding box center [120, 130] width 158 height 154
click at [199, 187] on div "Informations client Propriétés Client Tags clients SEPA Encours client 0,00 € 0…" at bounding box center [290, 130] width 524 height 154
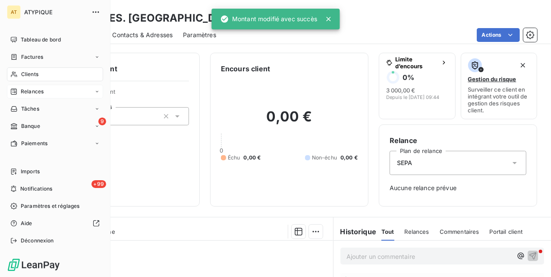
click at [19, 73] on div "Clients" at bounding box center [55, 74] width 96 height 14
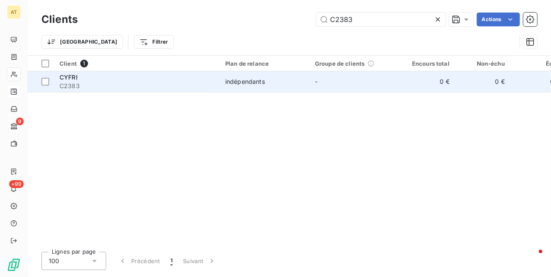
type input "C2383"
click at [103, 78] on div "CYFRI" at bounding box center [137, 77] width 155 height 9
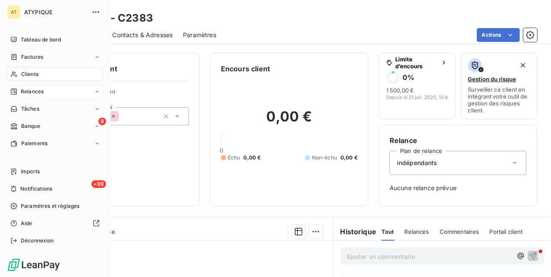
click at [11, 68] on div "Clients" at bounding box center [55, 74] width 96 height 14
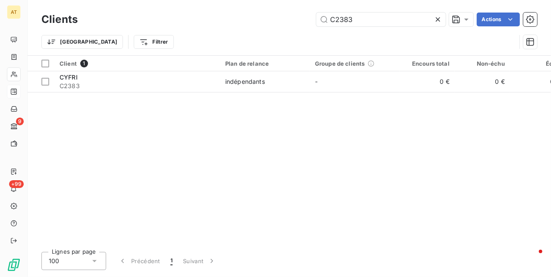
drag, startPoint x: 378, startPoint y: 14, endPoint x: 275, endPoint y: 13, distance: 103.6
click at [290, 14] on div "C2383 Actions" at bounding box center [312, 20] width 449 height 14
click at [310, 149] on div "Client 1 Plan de relance Groupe de clients Encours total Non-échu Échu Limite d…" at bounding box center [290, 150] width 524 height 189
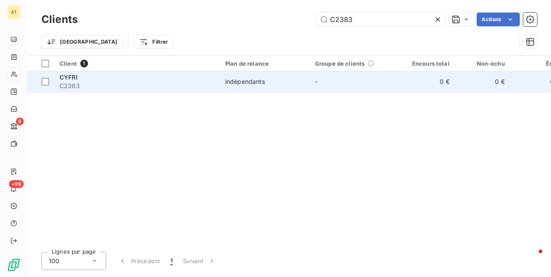
click at [125, 79] on div "CYFRI" at bounding box center [137, 77] width 155 height 9
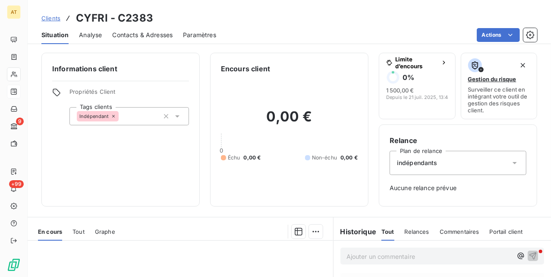
click at [111, 192] on div "Informations client Propriétés Client Tags clients Indépendant" at bounding box center [120, 130] width 158 height 154
click at [149, 158] on div "Informations client Propriétés Client Tags clients Indépendant" at bounding box center [120, 130] width 158 height 154
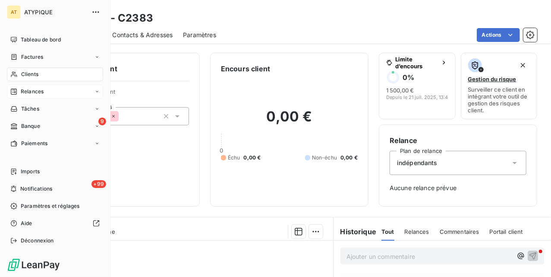
click at [29, 66] on nav "Tableau de bord Factures Clients Relances Tâches 9 Banque Paiements" at bounding box center [55, 91] width 96 height 117
click at [28, 88] on span "Relances" at bounding box center [32, 92] width 23 height 8
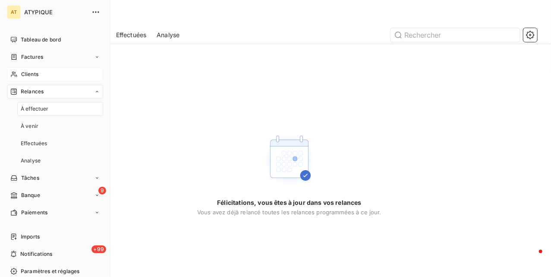
click at [28, 78] on div "Clients" at bounding box center [55, 74] width 96 height 14
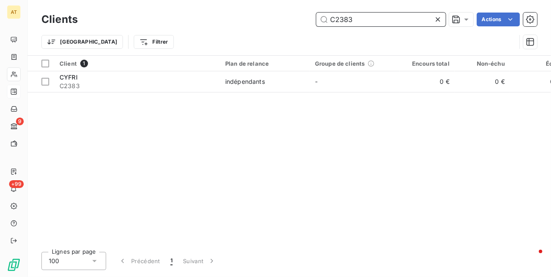
drag, startPoint x: 370, startPoint y: 25, endPoint x: 364, endPoint y: 26, distance: 6.2
click at [364, 26] on input "C2383" at bounding box center [381, 20] width 130 height 14
paste input "4"
type input "C2384"
drag, startPoint x: 246, startPoint y: 126, endPoint x: 229, endPoint y: 117, distance: 18.9
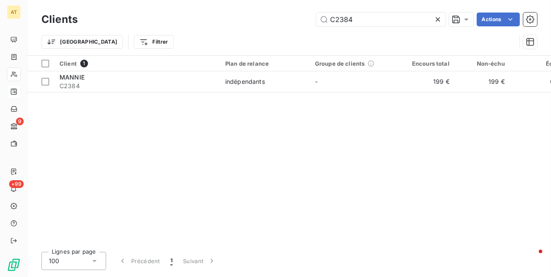
click at [245, 127] on div "Client 1 Plan de relance Groupe de clients Encours total Non-échu Échu Limite d…" at bounding box center [290, 150] width 524 height 189
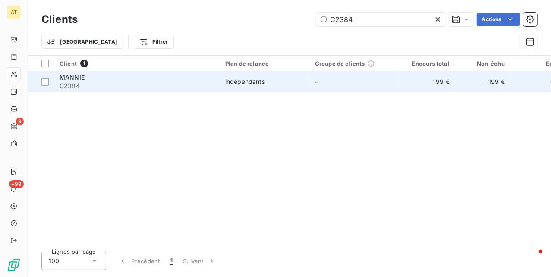
click at [68, 89] on span "C2384" at bounding box center [137, 86] width 155 height 9
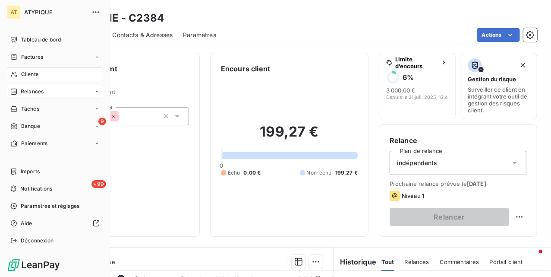
click at [38, 77] on span "Clients" at bounding box center [29, 74] width 17 height 8
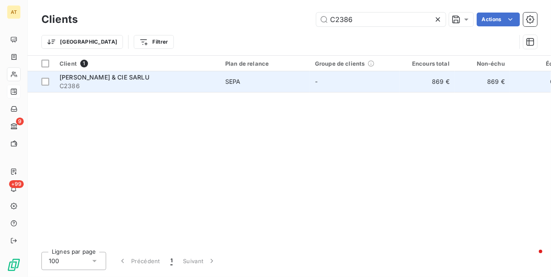
type input "C2386"
click at [144, 79] on span "[PERSON_NAME] & CIE SARLU" at bounding box center [105, 76] width 90 height 7
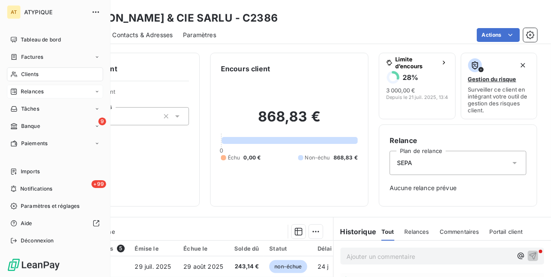
click at [16, 80] on div "Clients" at bounding box center [55, 74] width 96 height 14
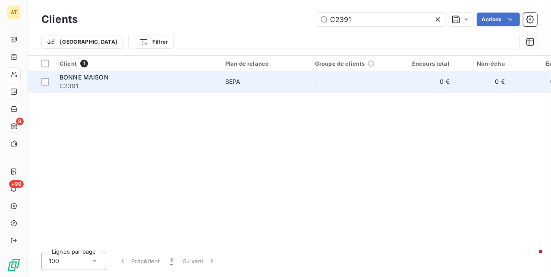
type input "C2391"
click at [87, 85] on span "C2391" at bounding box center [137, 86] width 155 height 9
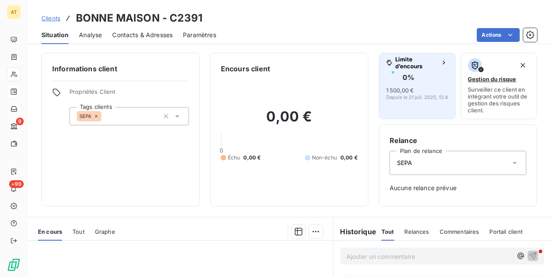
click at [408, 89] on span "1 500,00 €" at bounding box center [400, 90] width 28 height 7
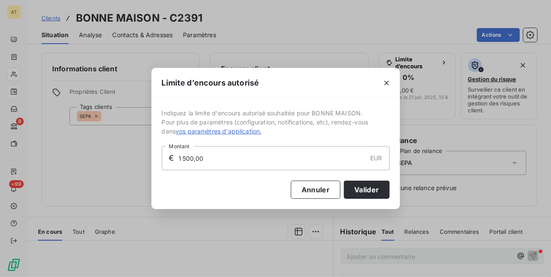
drag, startPoint x: 240, startPoint y: 155, endPoint x: 104, endPoint y: 162, distance: 136.2
click at [67, 162] on div "Limite d’encours autorisé Indiquez la limite d'encours autorisé souhaitée pour …" at bounding box center [275, 138] width 551 height 277
type input "2 000,00"
click at [359, 188] on button "Valider" at bounding box center [366, 189] width 45 height 18
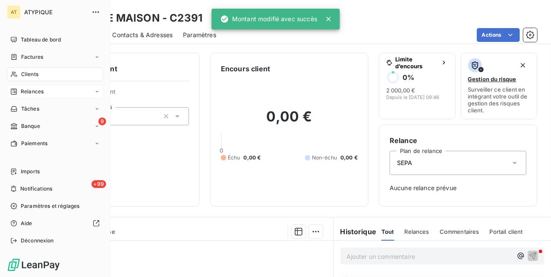
click at [11, 75] on icon at bounding box center [13, 74] width 7 height 7
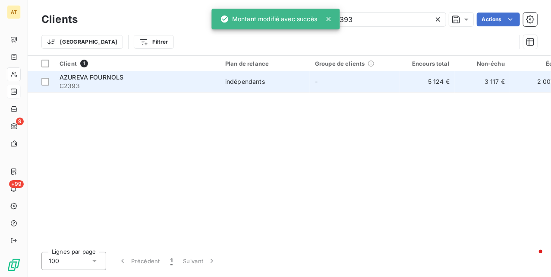
type input "C2393"
click at [142, 78] on div "AZUREVA FOURNOLS" at bounding box center [137, 77] width 155 height 9
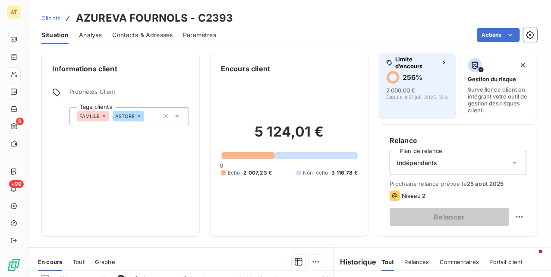
click at [388, 75] on icon "button" at bounding box center [393, 77] width 10 height 10
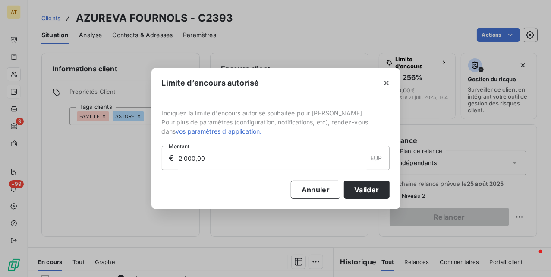
click at [216, 153] on input "2 000,00" at bounding box center [272, 157] width 189 height 23
drag, startPoint x: 226, startPoint y: 153, endPoint x: 149, endPoint y: 152, distance: 77.7
click at [149, 153] on div "Limite d’encours autorisé Indiquez la limite d'encours autorisé souhaitée pour …" at bounding box center [275, 138] width 551 height 277
type input "4 000,00"
drag, startPoint x: 354, startPoint y: 193, endPoint x: 337, endPoint y: 199, distance: 18.6
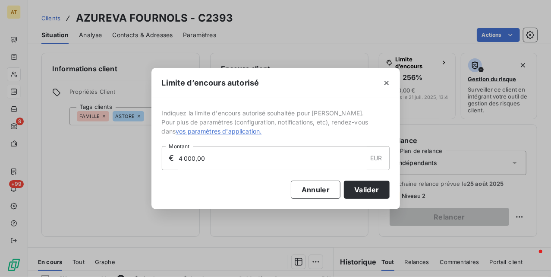
click at [352, 193] on button "Valider" at bounding box center [366, 189] width 45 height 18
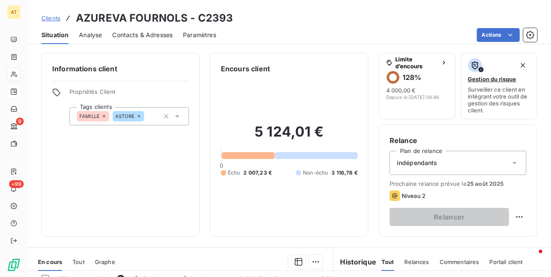
click at [253, 219] on div "5 124,01 € 0 Échu 2 007,23 € Non-échu 3 116,78 €" at bounding box center [289, 150] width 137 height 152
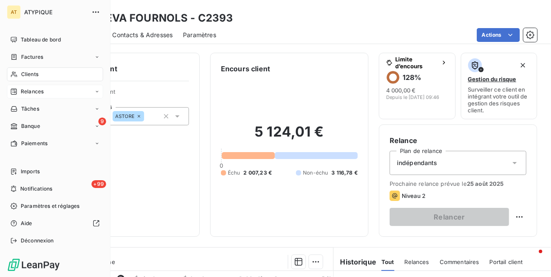
click at [13, 71] on icon at bounding box center [13, 74] width 7 height 7
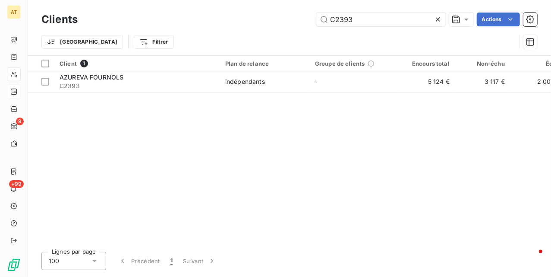
click at [363, 26] on div "Clients C2393 Actions" at bounding box center [289, 19] width 496 height 18
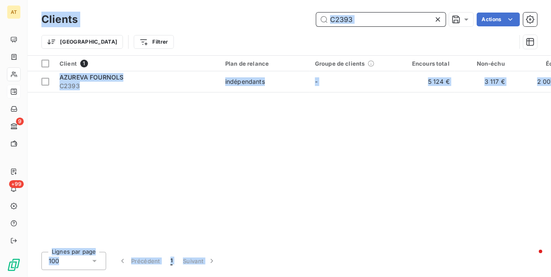
click at [363, 21] on input "C2393" at bounding box center [381, 20] width 130 height 14
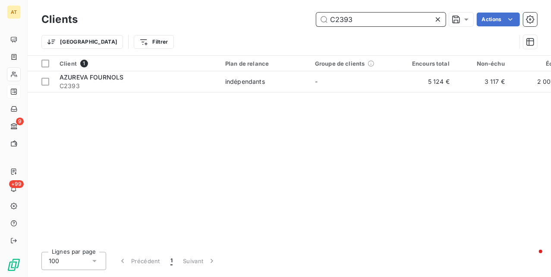
paste input "419"
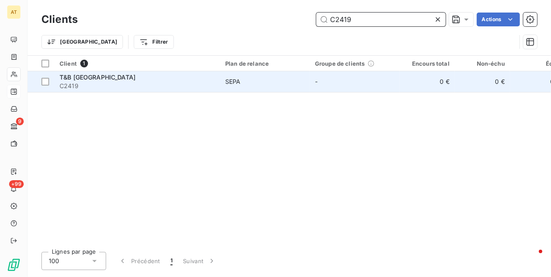
type input "C2419"
click at [97, 80] on div "T&B [GEOGRAPHIC_DATA]" at bounding box center [137, 77] width 155 height 9
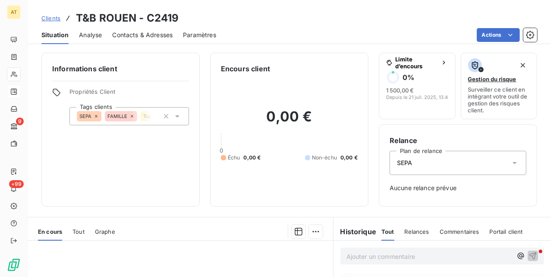
click at [160, 174] on div "Informations client Propriétés Client Tags clients SEPA FAMILLE Tout et bon" at bounding box center [120, 130] width 158 height 154
drag, startPoint x: 163, startPoint y: 152, endPoint x: 161, endPoint y: 142, distance: 10.9
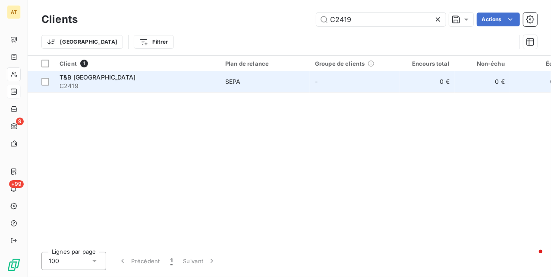
click at [90, 74] on span "T&B [GEOGRAPHIC_DATA]" at bounding box center [98, 76] width 76 height 7
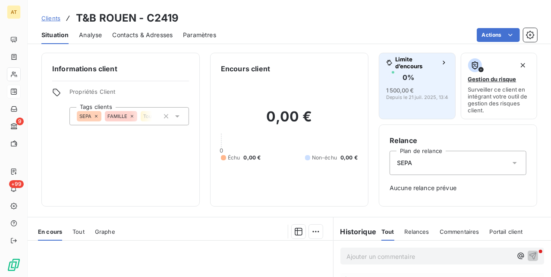
click at [408, 80] on h6 "0 %" at bounding box center [409, 77] width 12 height 9
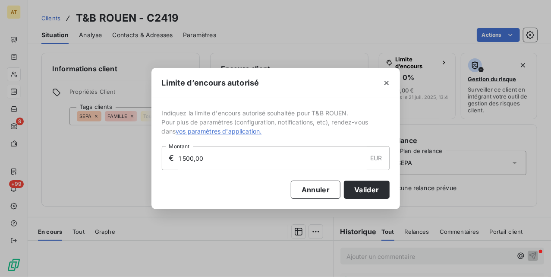
drag, startPoint x: 208, startPoint y: 158, endPoint x: 110, endPoint y: 176, distance: 99.7
click at [118, 175] on div "Limite d’encours autorisé Indiquez la limite d'encours autorisé souhaitée pour …" at bounding box center [275, 138] width 551 height 277
type input "2 000,00"
click at [358, 189] on button "Valider" at bounding box center [366, 189] width 45 height 18
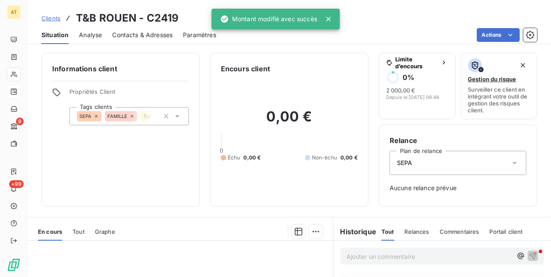
click at [221, 129] on h2 "0,00 €" at bounding box center [289, 121] width 137 height 26
drag, startPoint x: 221, startPoint y: 130, endPoint x: 216, endPoint y: 125, distance: 6.7
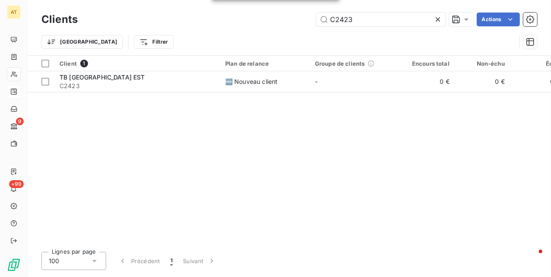
type input "C2423"
click at [122, 83] on span "C2423" at bounding box center [137, 86] width 155 height 9
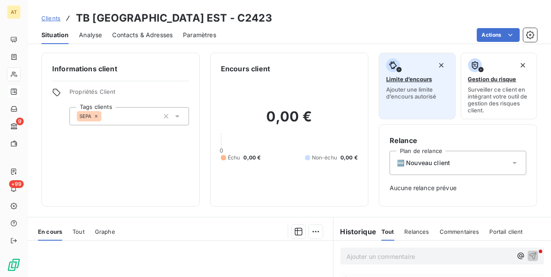
click at [403, 114] on button "Limite d’encours Ajouter une limite d’encours autorisé" at bounding box center [417, 86] width 77 height 66
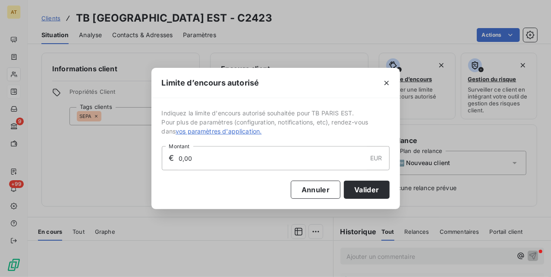
drag, startPoint x: 253, startPoint y: 156, endPoint x: 121, endPoint y: 161, distance: 131.8
click at [125, 161] on div "Limite d’encours autorisé Indiquez la limite d'encours autorisé souhaitée pour …" at bounding box center [275, 138] width 551 height 277
type input "3 000,00"
click at [356, 189] on button "Valider" at bounding box center [366, 189] width 45 height 18
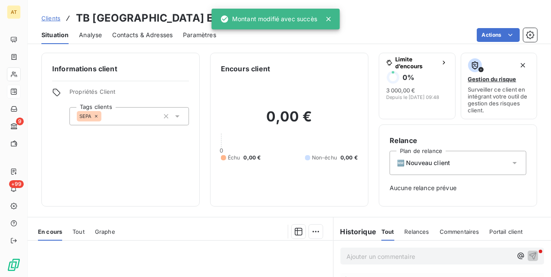
click at [194, 160] on div "Informations client Propriétés Client Tags clients SEPA" at bounding box center [120, 130] width 158 height 154
drag, startPoint x: 194, startPoint y: 160, endPoint x: 193, endPoint y: 155, distance: 5.3
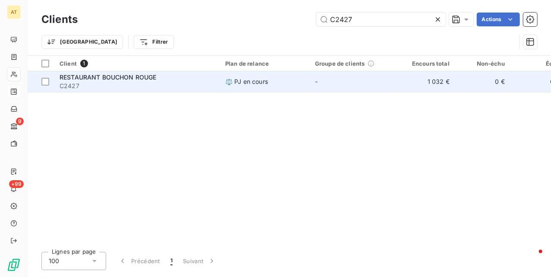
type input "C2427"
click at [106, 87] on span "C2427" at bounding box center [137, 86] width 155 height 9
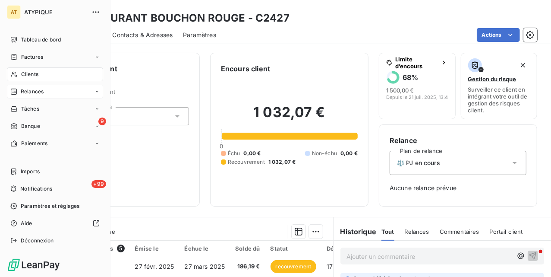
click at [15, 76] on icon at bounding box center [13, 74] width 7 height 7
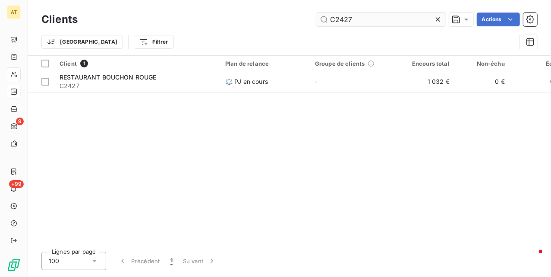
drag, startPoint x: 384, startPoint y: 14, endPoint x: 379, endPoint y: 18, distance: 6.5
click at [383, 14] on input "C2427" at bounding box center [381, 20] width 130 height 14
click at [373, 21] on input "C2427" at bounding box center [381, 20] width 130 height 14
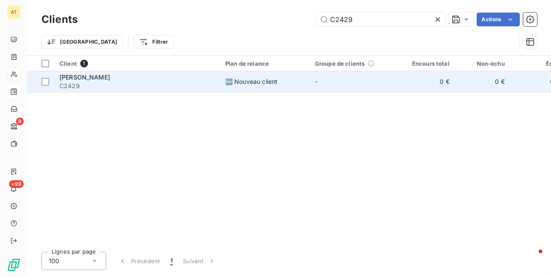
type input "C2429"
click at [111, 87] on span "C2429" at bounding box center [137, 86] width 155 height 9
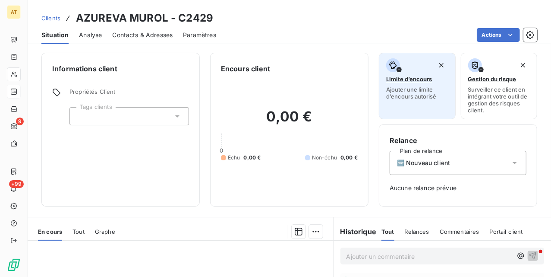
click at [415, 95] on span "Ajouter une limite d’encours autorisé" at bounding box center [417, 93] width 62 height 14
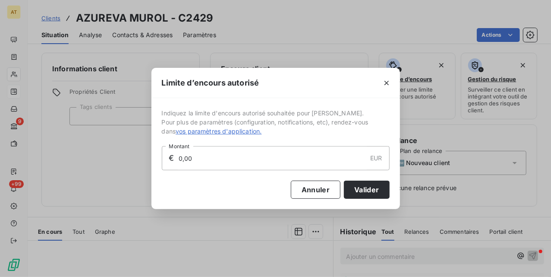
drag, startPoint x: 209, startPoint y: 164, endPoint x: 89, endPoint y: 168, distance: 121.0
click at [89, 168] on div "Limite d’encours autorisé Indiquez la limite d'encours autorisé souhaitée pour …" at bounding box center [275, 138] width 551 height 277
type input "2 000,00"
click at [368, 191] on button "Valider" at bounding box center [366, 189] width 45 height 18
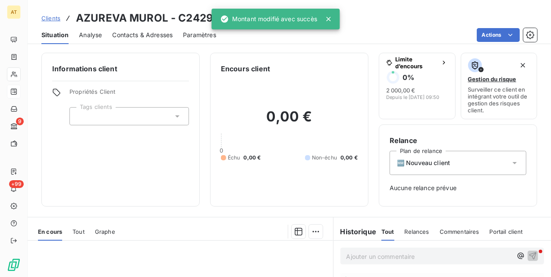
click at [151, 158] on div "Informations client Propriétés Client Tags clients" at bounding box center [120, 130] width 158 height 154
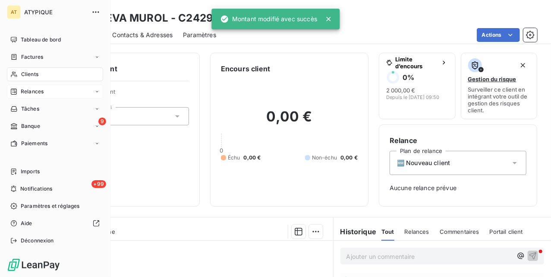
click at [33, 76] on span "Clients" at bounding box center [29, 74] width 17 height 8
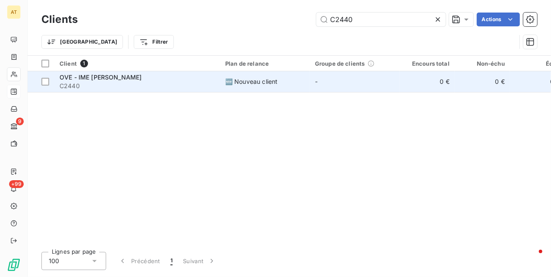
type input "C2440"
click at [133, 83] on span "C2440" at bounding box center [137, 86] width 155 height 9
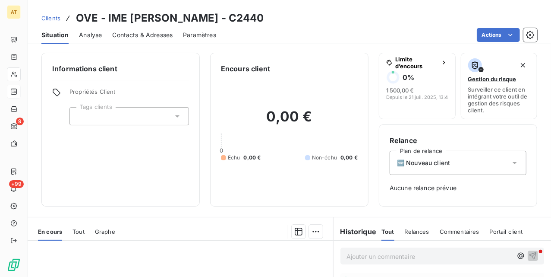
click at [155, 181] on div "Informations client Propriétés Client Tags clients" at bounding box center [120, 130] width 158 height 154
click at [301, 149] on div "0,00 € 0 Échu 0,00 € Non-échu 0,00 €" at bounding box center [289, 135] width 137 height 122
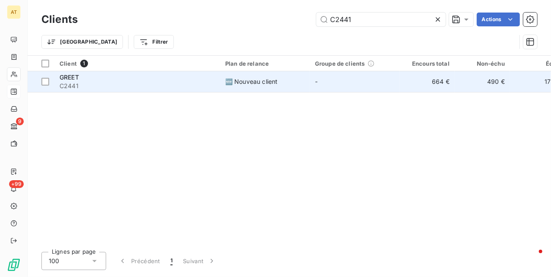
type input "C2441"
click at [138, 82] on span "C2441" at bounding box center [137, 86] width 155 height 9
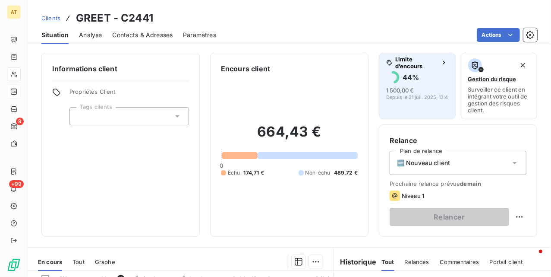
click at [403, 82] on div "44 %" at bounding box center [411, 77] width 16 height 10
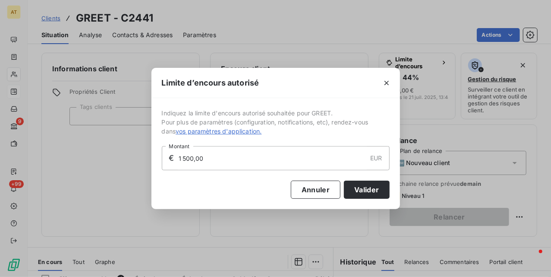
drag, startPoint x: 234, startPoint y: 157, endPoint x: 104, endPoint y: 160, distance: 130.0
click at [101, 157] on div "Limite d’encours autorisé Indiquez la limite d'encours autorisé souhaitée pour …" at bounding box center [275, 138] width 551 height 277
type input "2 000,00"
click at [364, 187] on button "Valider" at bounding box center [366, 189] width 45 height 18
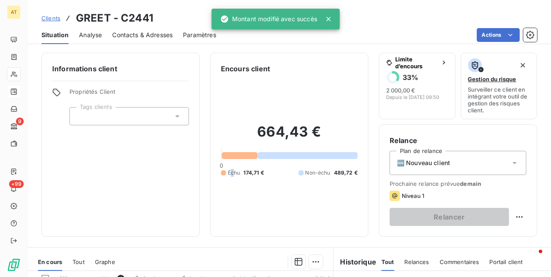
click at [231, 207] on div "664,43 € 0 Échu 174,71 € Non-échu 489,72 €" at bounding box center [289, 150] width 137 height 152
drag, startPoint x: 223, startPoint y: 196, endPoint x: 221, endPoint y: 192, distance: 4.4
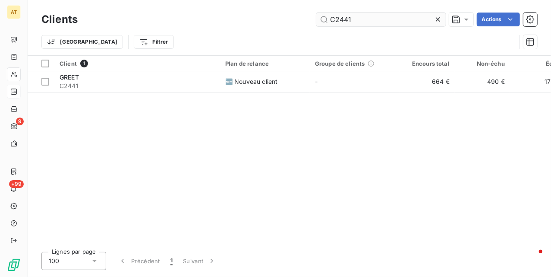
click at [392, 22] on input "C2441" at bounding box center [381, 20] width 130 height 14
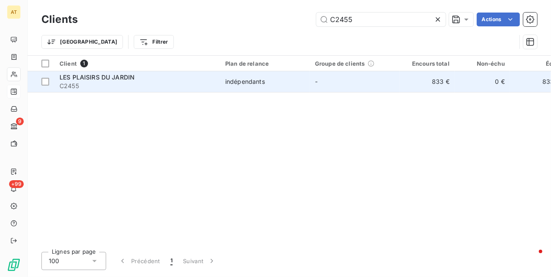
type input "C2455"
click at [76, 82] on span "C2455" at bounding box center [137, 86] width 155 height 9
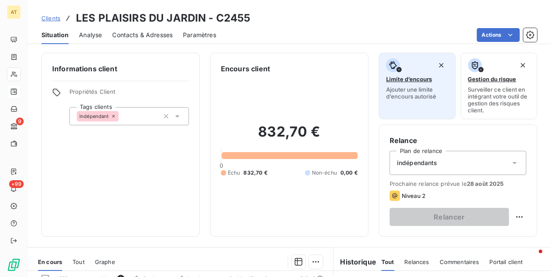
click at [426, 95] on span "Ajouter une limite d’encours autorisé" at bounding box center [417, 93] width 62 height 14
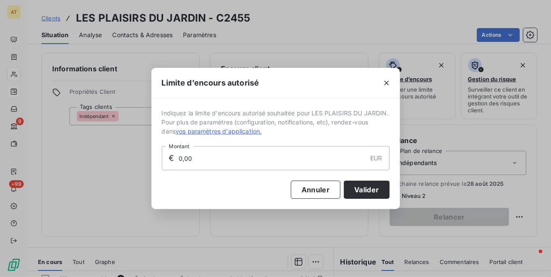
drag, startPoint x: 234, startPoint y: 164, endPoint x: 90, endPoint y: 161, distance: 144.2
click at [90, 161] on div "Limite d’encours autorisé Indiquez la limite d'encours autorisé souhaitée pour …" at bounding box center [275, 138] width 551 height 277
type input "3 000,00"
click at [368, 199] on button "Valider" at bounding box center [366, 189] width 45 height 18
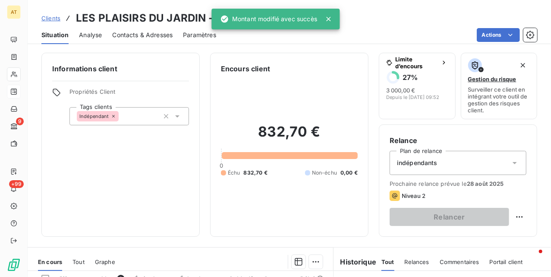
click at [180, 193] on div "Informations client Propriétés Client Tags clients Indépendant" at bounding box center [120, 145] width 158 height 184
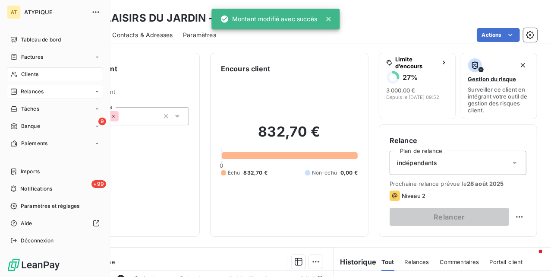
click at [33, 74] on span "Clients" at bounding box center [29, 74] width 17 height 8
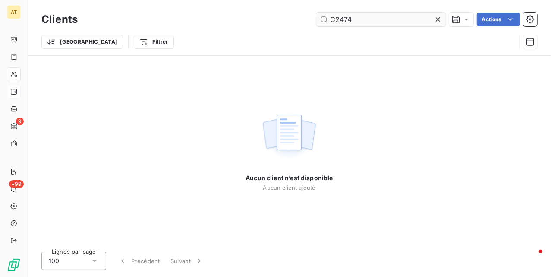
click at [375, 12] on div "Clients C2474 Actions" at bounding box center [289, 19] width 496 height 18
click at [375, 21] on input "C2474" at bounding box center [381, 20] width 130 height 14
paste input "538"
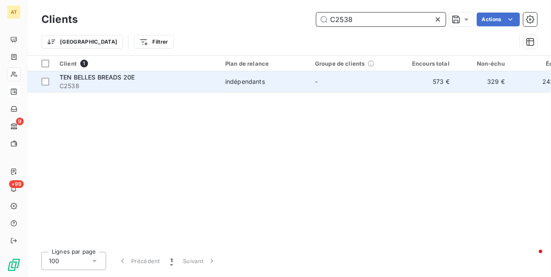
type input "C2538"
click at [95, 82] on span "C2538" at bounding box center [137, 86] width 155 height 9
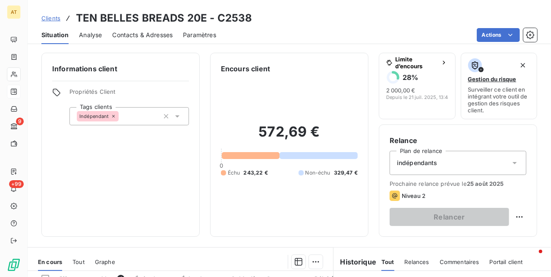
click at [127, 168] on div "Informations client Propriétés Client Tags clients Indépendant" at bounding box center [120, 145] width 158 height 184
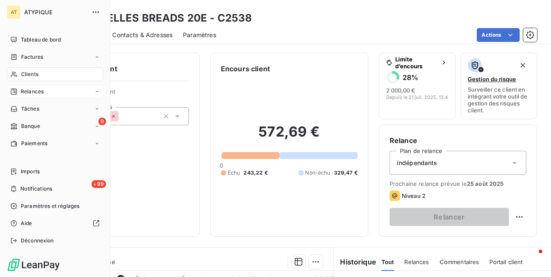
drag, startPoint x: 14, startPoint y: 76, endPoint x: 22, endPoint y: 75, distance: 7.4
click at [14, 76] on icon at bounding box center [13, 74] width 7 height 7
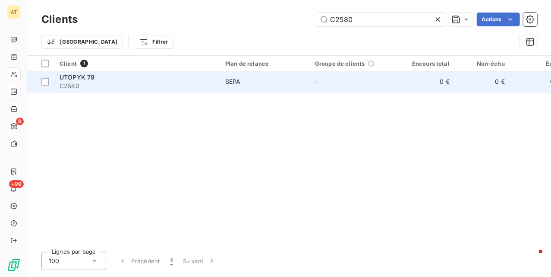
type input "C2580"
click at [101, 87] on span "C2580" at bounding box center [137, 86] width 155 height 9
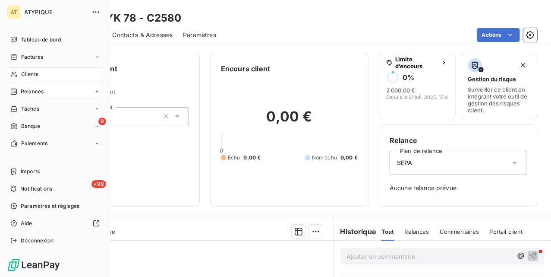
click at [13, 78] on div "Clients" at bounding box center [55, 74] width 96 height 14
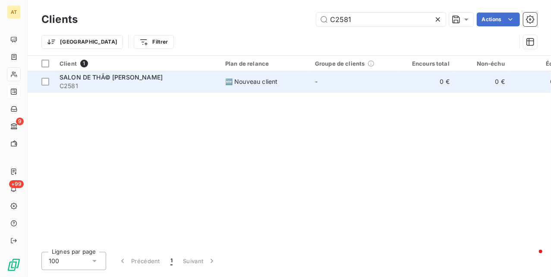
type input "C2581"
click at [132, 80] on span "SALON DE THÃ© [PERSON_NAME]" at bounding box center [111, 76] width 103 height 7
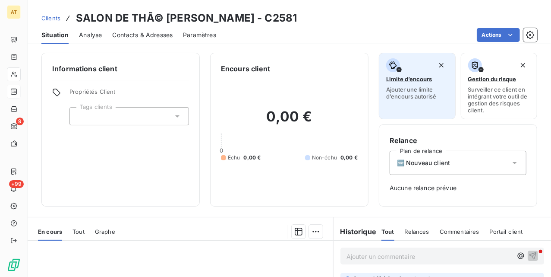
click at [425, 96] on span "Ajouter une limite d’encours autorisé" at bounding box center [417, 93] width 62 height 14
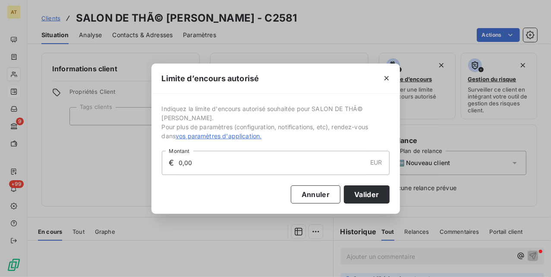
click at [64, 152] on div "Limite d’encours autorisé Indiquez la limite d'encours autorisé souhaitée pour …" at bounding box center [275, 138] width 551 height 277
type input "3 000,00"
click at [370, 197] on button "Valider" at bounding box center [366, 194] width 45 height 18
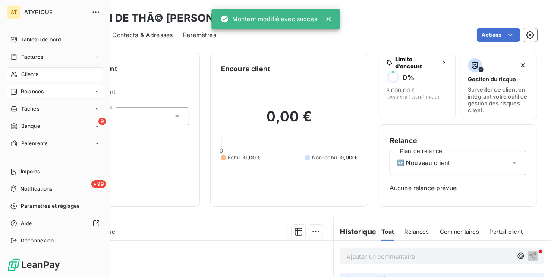
click at [16, 73] on icon at bounding box center [13, 74] width 7 height 7
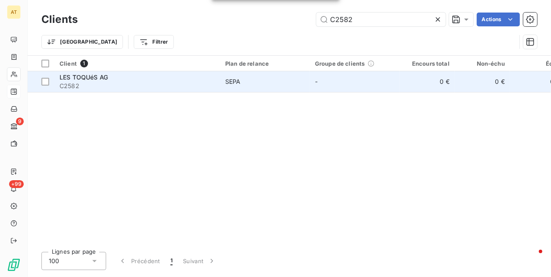
type input "C2582"
click at [87, 83] on span "C2582" at bounding box center [137, 86] width 155 height 9
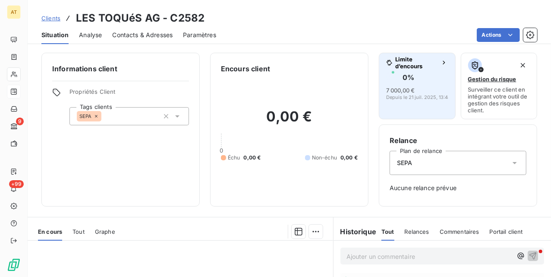
click at [396, 95] on span "Depuis le 21 juil. 2025, 13:48" at bounding box center [418, 97] width 65 height 5
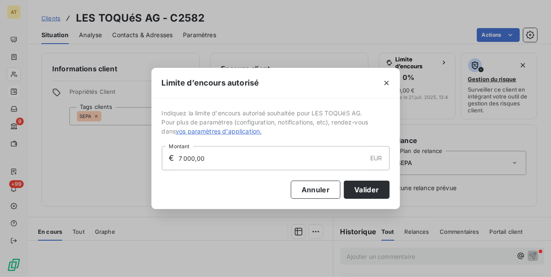
drag, startPoint x: 231, startPoint y: 155, endPoint x: 74, endPoint y: 166, distance: 157.5
click at [76, 166] on div "Limite d’encours autorisé Indiquez la limite d'encours autorisé souhaitée pour …" at bounding box center [275, 138] width 551 height 277
type input "2 000,00"
click at [374, 190] on button "Valider" at bounding box center [366, 189] width 45 height 18
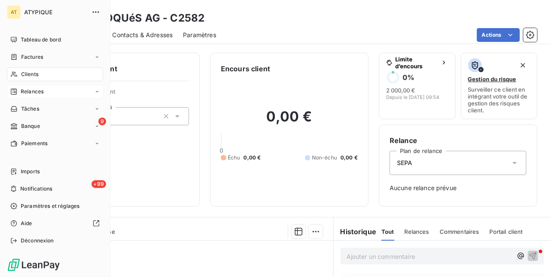
drag, startPoint x: 25, startPoint y: 78, endPoint x: 84, endPoint y: 71, distance: 59.6
click at [25, 78] on span "Clients" at bounding box center [29, 74] width 17 height 8
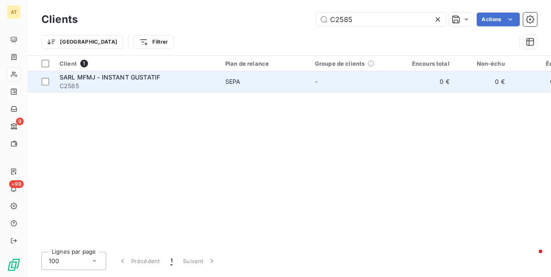
type input "C2585"
click at [112, 85] on span "C2585" at bounding box center [137, 86] width 155 height 9
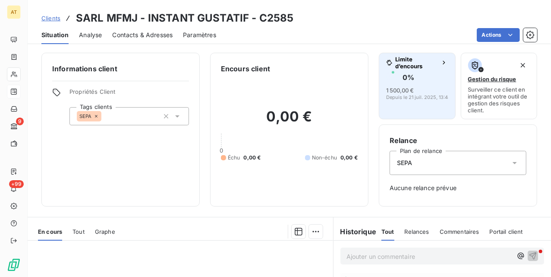
click at [406, 83] on div "0 %" at bounding box center [417, 77] width 62 height 14
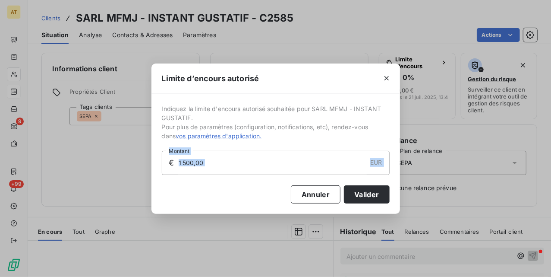
drag, startPoint x: 252, startPoint y: 177, endPoint x: 286, endPoint y: 151, distance: 42.5
click at [225, 167] on div "Indiquez la limite d'encours autorisé souhaitée pour SARL MFMJ - INSTANT GUSTAT…" at bounding box center [276, 153] width 228 height 99
click at [286, 151] on input "1 500,00" at bounding box center [272, 162] width 189 height 23
drag, startPoint x: 249, startPoint y: 163, endPoint x: 58, endPoint y: 159, distance: 190.9
click at [58, 159] on div "Limite d’encours autorisé Indiquez la limite d'encours autorisé souhaitée pour …" at bounding box center [275, 138] width 551 height 277
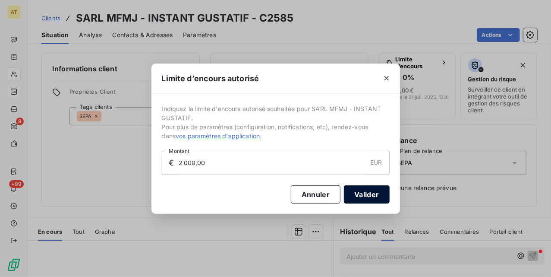
type input "2 000,00"
click at [366, 193] on button "Valider" at bounding box center [366, 194] width 45 height 18
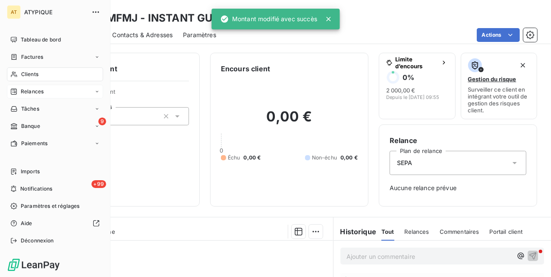
drag, startPoint x: 23, startPoint y: 79, endPoint x: 45, endPoint y: 70, distance: 23.6
click at [23, 71] on span "Clients" at bounding box center [29, 74] width 17 height 8
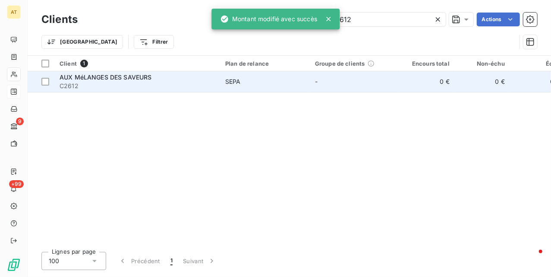
type input "C2612"
click at [127, 84] on span "C2612" at bounding box center [137, 86] width 155 height 9
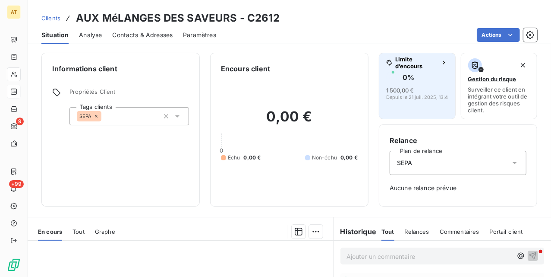
click at [396, 82] on div "0 %" at bounding box center [417, 77] width 62 height 14
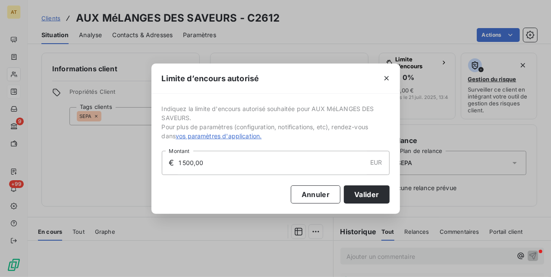
drag, startPoint x: 220, startPoint y: 164, endPoint x: 112, endPoint y: 163, distance: 107.5
click at [111, 164] on div "Limite d’encours autorisé Indiquez la limite d'encours autorisé souhaitée pour …" at bounding box center [275, 138] width 551 height 277
type input "2 000,00"
click at [382, 199] on button "Valider" at bounding box center [366, 194] width 45 height 18
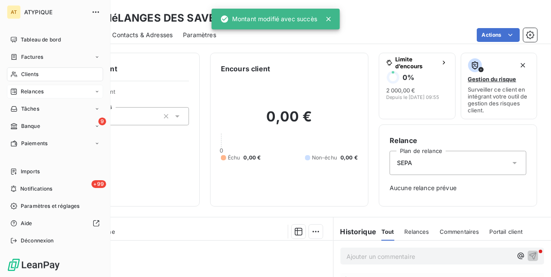
click at [37, 74] on span "Clients" at bounding box center [29, 74] width 17 height 8
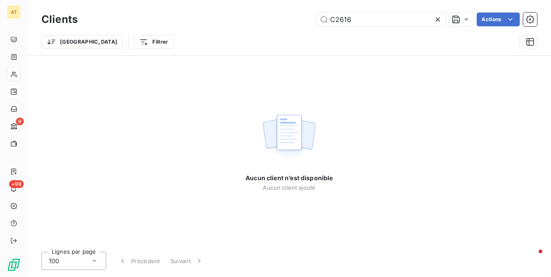
click at [300, 115] on img at bounding box center [289, 137] width 55 height 54
click at [228, 184] on div "Aucun client n’est disponible Aucun client ajouté" at bounding box center [290, 150] width 524 height 189
click at [369, 19] on input "C2616" at bounding box center [381, 20] width 130 height 14
click at [365, 23] on input "C2616" at bounding box center [381, 20] width 130 height 14
paste input "700"
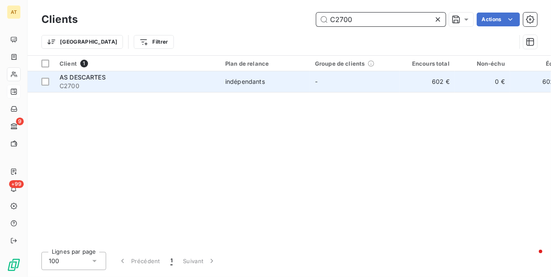
type input "C2700"
click at [70, 84] on span "C2700" at bounding box center [137, 86] width 155 height 9
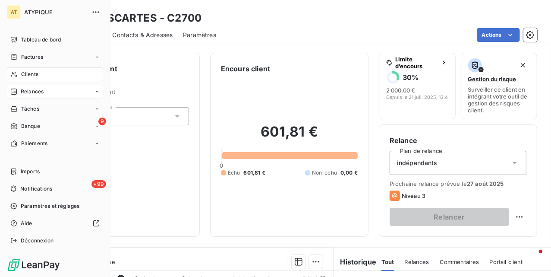
click at [18, 79] on div "Clients" at bounding box center [55, 74] width 96 height 14
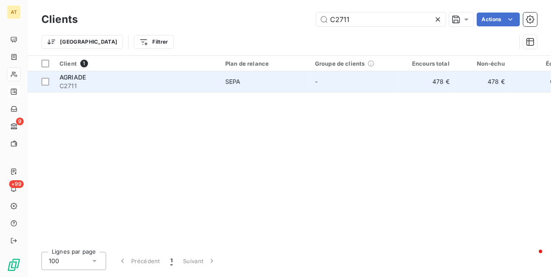
type input "C2711"
click at [78, 82] on span "C2711" at bounding box center [137, 86] width 155 height 9
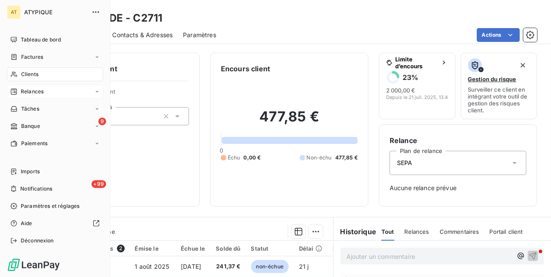
click at [30, 80] on div "Clients" at bounding box center [55, 74] width 96 height 14
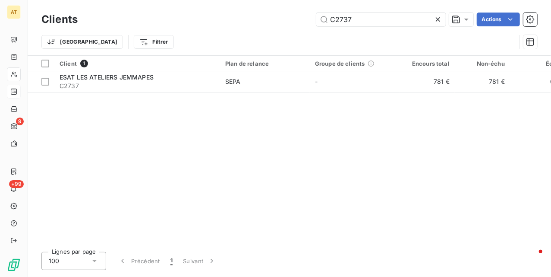
type input "C2737"
click at [143, 82] on span "C2737" at bounding box center [137, 86] width 155 height 9
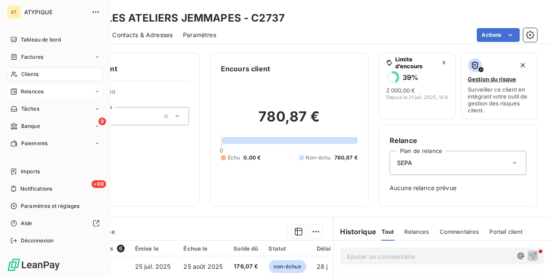
click at [23, 75] on span "Clients" at bounding box center [29, 74] width 17 height 8
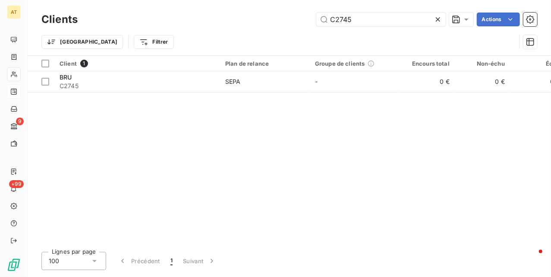
type input "C2745"
click at [156, 80] on div "BRU" at bounding box center [137, 77] width 155 height 9
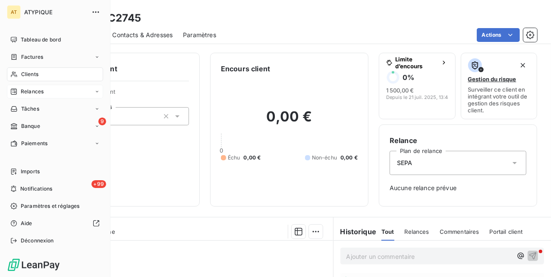
click at [21, 76] on span "Clients" at bounding box center [29, 74] width 17 height 8
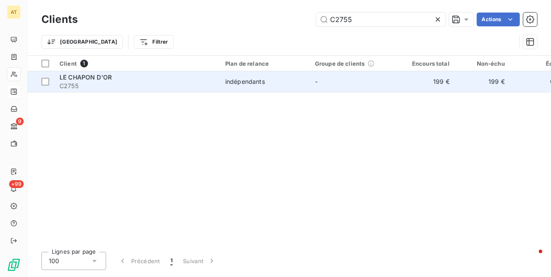
type input "C2755"
click at [126, 85] on span "C2755" at bounding box center [137, 86] width 155 height 9
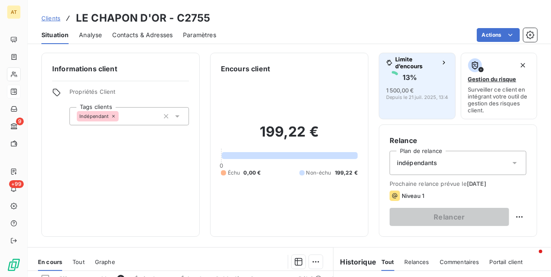
click at [386, 85] on div "13 % 1 500,00 € Depuis le [DATE] 13:48" at bounding box center [417, 84] width 62 height 29
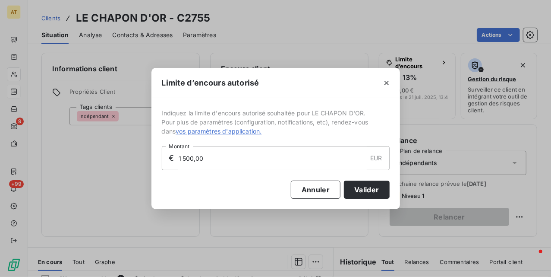
drag, startPoint x: 212, startPoint y: 154, endPoint x: 214, endPoint y: 161, distance: 7.5
click at [213, 161] on input "1 500,00" at bounding box center [272, 157] width 189 height 23
drag, startPoint x: 221, startPoint y: 163, endPoint x: 132, endPoint y: 161, distance: 89.0
click at [112, 161] on div "Limite d’encours autorisé Indiquez la limite d'encours autorisé souhaitée pour …" at bounding box center [275, 138] width 551 height 277
type input "2 000,00"
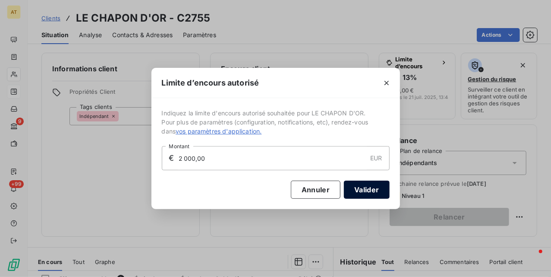
click at [361, 188] on button "Valider" at bounding box center [366, 189] width 45 height 18
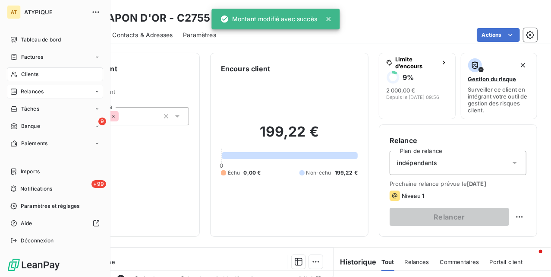
drag, startPoint x: 21, startPoint y: 76, endPoint x: 29, endPoint y: 76, distance: 8.6
click at [21, 76] on span "Clients" at bounding box center [29, 74] width 17 height 8
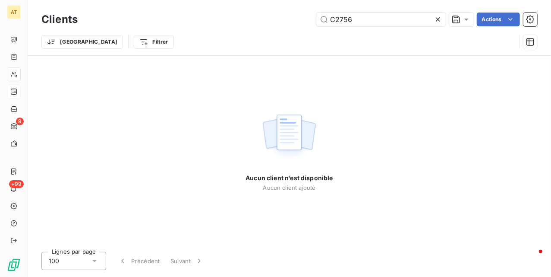
click at [382, 27] on div "Clients C2756 Actions" at bounding box center [289, 19] width 496 height 18
click at [382, 23] on input "C2756" at bounding box center [381, 20] width 130 height 14
paste input "6"
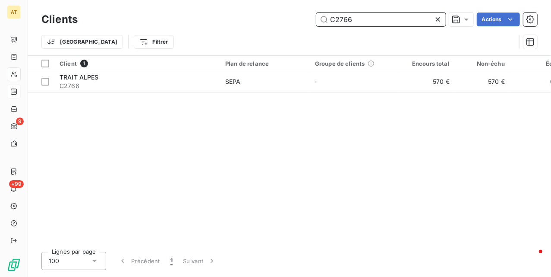
type input "C2766"
click at [98, 83] on span "C2766" at bounding box center [137, 86] width 155 height 9
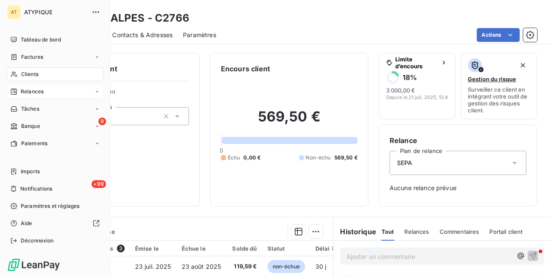
click at [17, 78] on div "Clients" at bounding box center [55, 74] width 96 height 14
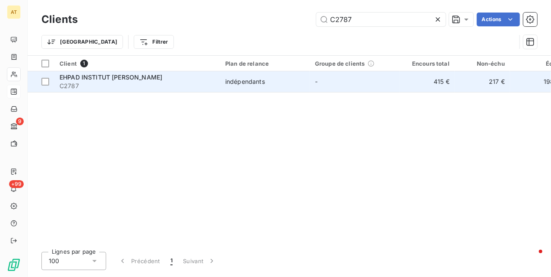
type input "C2787"
click at [122, 82] on span "C2787" at bounding box center [137, 86] width 155 height 9
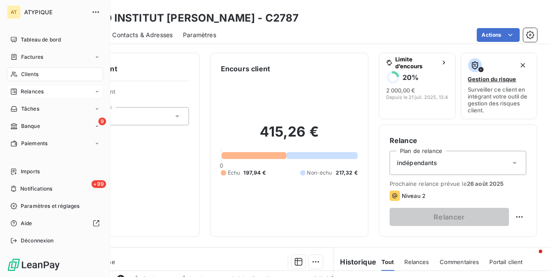
click at [24, 76] on span "Clients" at bounding box center [29, 74] width 17 height 8
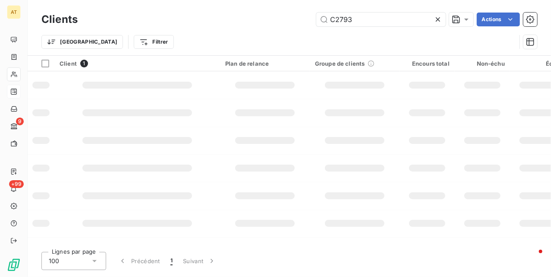
type input "C2793"
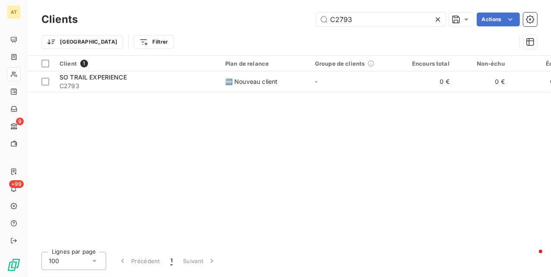
click at [118, 83] on span "C2793" at bounding box center [137, 86] width 155 height 9
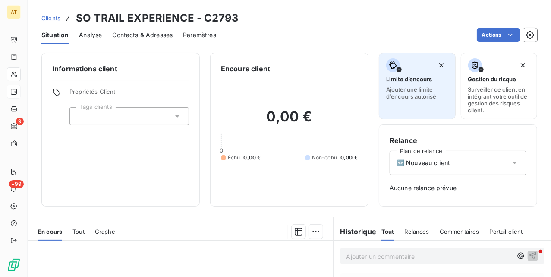
click at [404, 105] on button "Limite d’encours Ajouter une limite d’encours autorisé" at bounding box center [417, 86] width 77 height 66
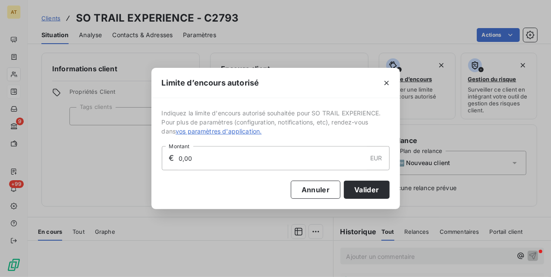
drag, startPoint x: 218, startPoint y: 161, endPoint x: 150, endPoint y: 158, distance: 67.4
click at [145, 158] on div "Limite d’encours autorisé Indiquez la limite d'encours autorisé souhaitée pour …" at bounding box center [275, 138] width 551 height 277
type input "3 000,00"
click at [370, 187] on button "Valider" at bounding box center [366, 189] width 45 height 18
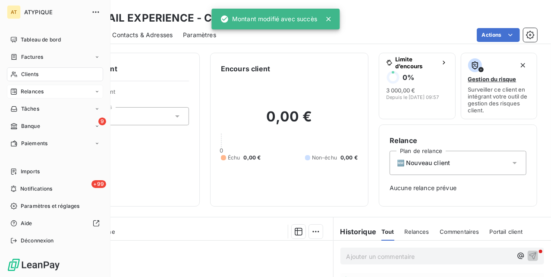
click at [23, 75] on span "Clients" at bounding box center [29, 74] width 17 height 8
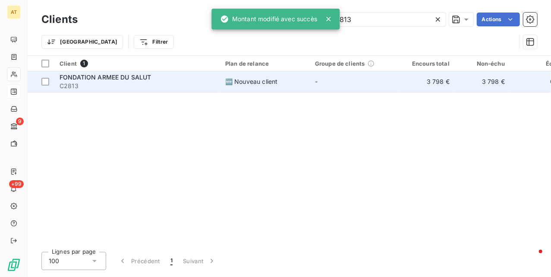
type input "C2813"
click at [113, 83] on span "C2813" at bounding box center [137, 86] width 155 height 9
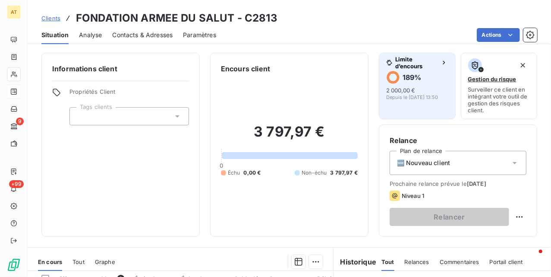
click at [394, 101] on button "Limite d’encours 189 % 2 000,00 € Depuis le [DATE] 13:50" at bounding box center [417, 86] width 77 height 66
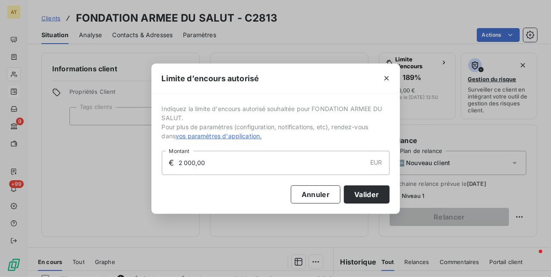
drag, startPoint x: 222, startPoint y: 162, endPoint x: 89, endPoint y: 173, distance: 133.4
click at [99, 173] on div "Limite d’encours autorisé Indiquez la limite d'encours autorisé souhaitée pour …" at bounding box center [275, 138] width 551 height 277
type input "6 000,00"
click at [369, 201] on button "Valider" at bounding box center [366, 194] width 45 height 18
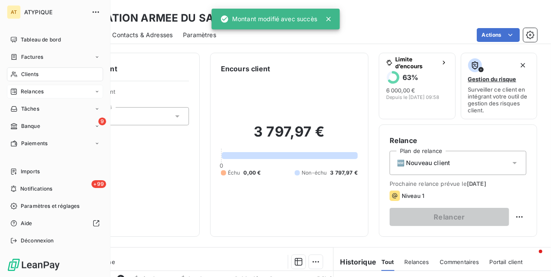
click at [16, 75] on icon at bounding box center [13, 74] width 7 height 7
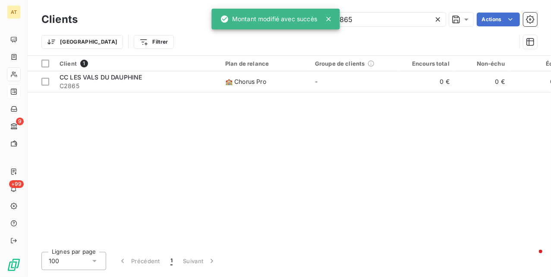
type input "C2865"
click at [147, 78] on div "CC LES VALS DU DAUPHINE" at bounding box center [137, 77] width 155 height 9
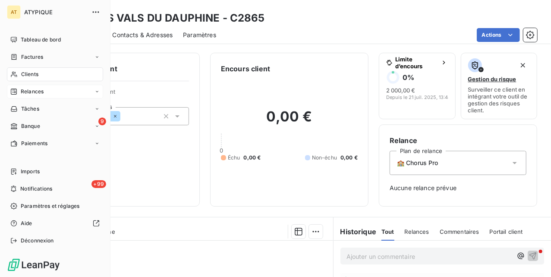
drag, startPoint x: 25, startPoint y: 79, endPoint x: 28, endPoint y: 70, distance: 9.8
click at [23, 71] on span "Clients" at bounding box center [29, 74] width 17 height 8
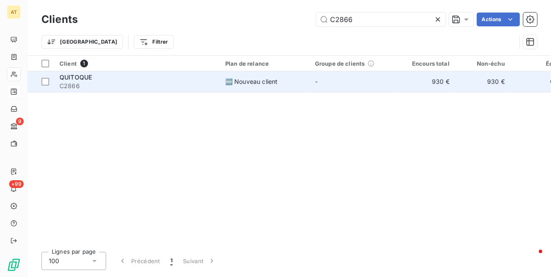
type input "C2866"
click at [151, 91] on td "QUITOQUE C2866" at bounding box center [137, 81] width 166 height 21
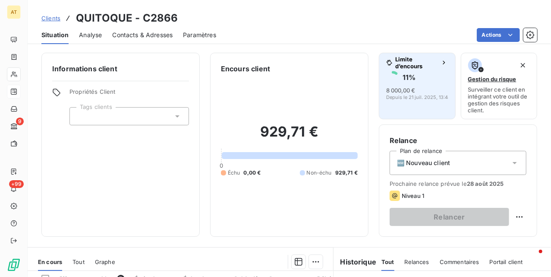
click at [394, 87] on span "8 000,00 €" at bounding box center [400, 90] width 29 height 7
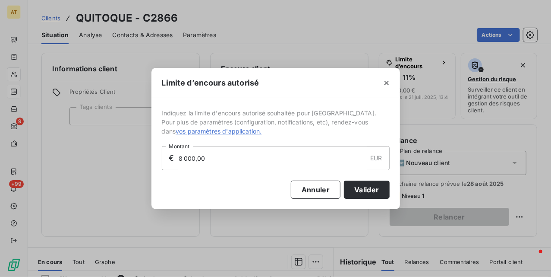
drag, startPoint x: 225, startPoint y: 150, endPoint x: 85, endPoint y: 162, distance: 140.8
click at [85, 162] on div "Limite d’encours autorisé Indiquez la limite d'encours autorisé souhaitée pour …" at bounding box center [275, 138] width 551 height 277
type input "2 000,00"
click at [363, 196] on button "Valider" at bounding box center [366, 189] width 45 height 18
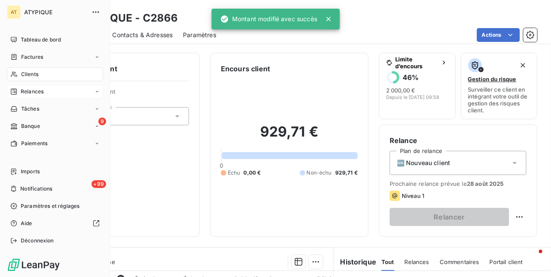
click at [21, 74] on span "Clients" at bounding box center [29, 74] width 17 height 8
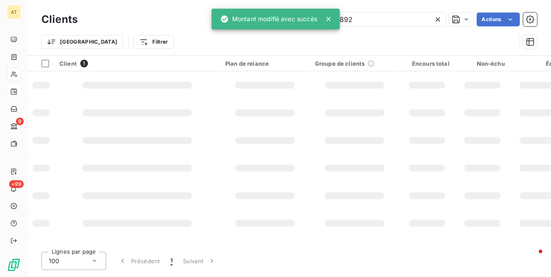
type input "C2892"
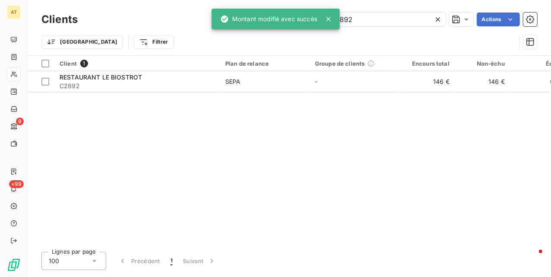
click at [114, 88] on span "C2892" at bounding box center [137, 86] width 155 height 9
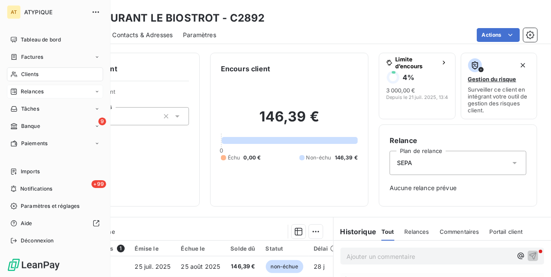
click at [21, 75] on span "Clients" at bounding box center [29, 74] width 17 height 8
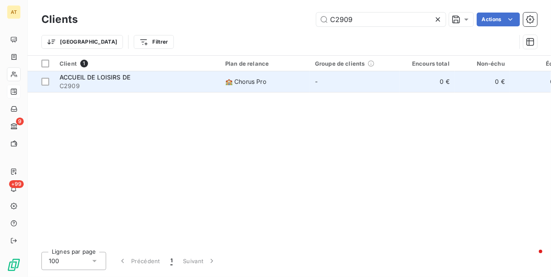
type input "C2909"
click at [69, 88] on span "C2909" at bounding box center [137, 86] width 155 height 9
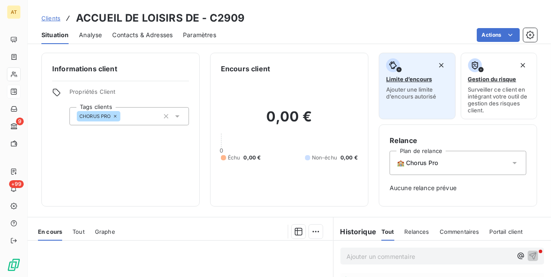
click at [398, 98] on span "Ajouter une limite d’encours autorisé" at bounding box center [417, 93] width 62 height 14
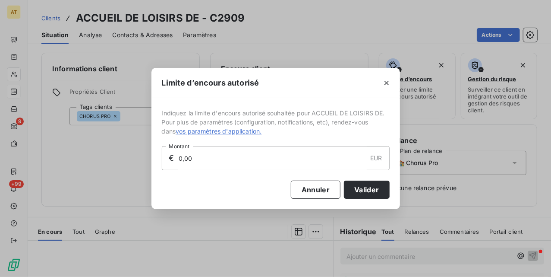
drag, startPoint x: 263, startPoint y: 163, endPoint x: 106, endPoint y: 169, distance: 156.9
click at [114, 169] on div "Limite d’encours autorisé Indiquez la limite d'encours autorisé souhaitée pour …" at bounding box center [275, 138] width 551 height 277
type input "2 000,00"
click at [359, 187] on button "Valider" at bounding box center [366, 189] width 45 height 18
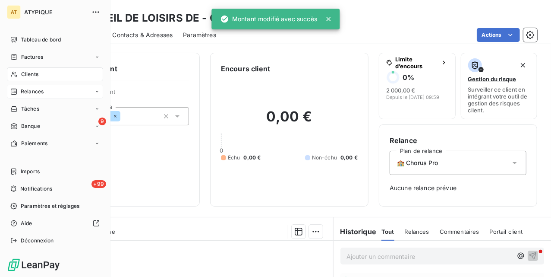
click at [17, 74] on icon at bounding box center [13, 74] width 7 height 7
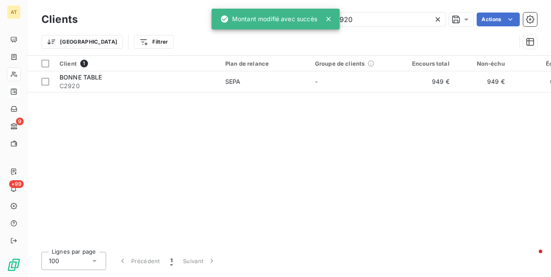
type input "C2920"
click at [109, 82] on span "C2920" at bounding box center [137, 86] width 155 height 9
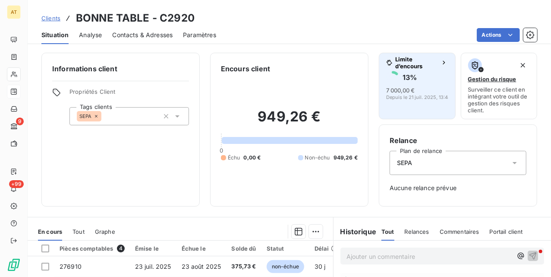
click at [405, 76] on h6 "13 %" at bounding box center [410, 77] width 14 height 9
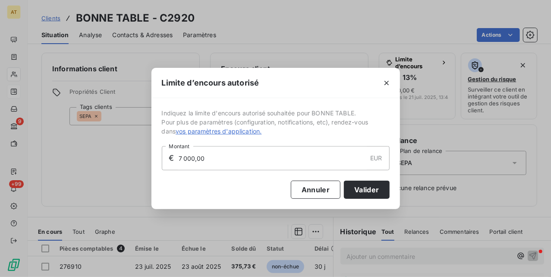
drag, startPoint x: 144, startPoint y: 162, endPoint x: 125, endPoint y: 162, distance: 19.0
click at [85, 162] on div "Limite d’encours autorisé Indiquez la limite d'encours autorisé souhaitée pour …" at bounding box center [275, 138] width 551 height 277
type input "2 000,00"
click at [369, 190] on button "Valider" at bounding box center [366, 189] width 45 height 18
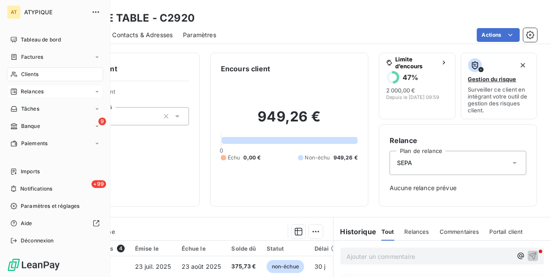
click at [37, 76] on span "Clients" at bounding box center [29, 74] width 17 height 8
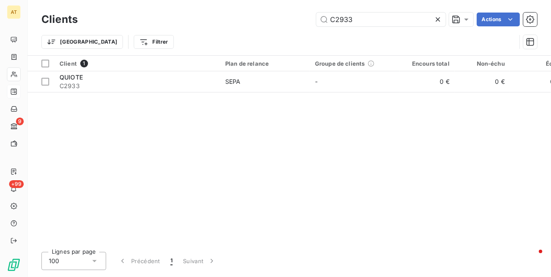
type input "C2933"
click at [98, 83] on span "C2933" at bounding box center [137, 86] width 155 height 9
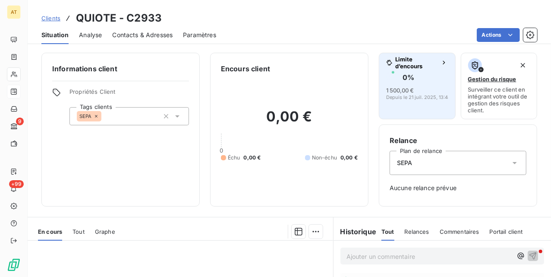
click at [401, 83] on div "0 %" at bounding box center [417, 77] width 62 height 14
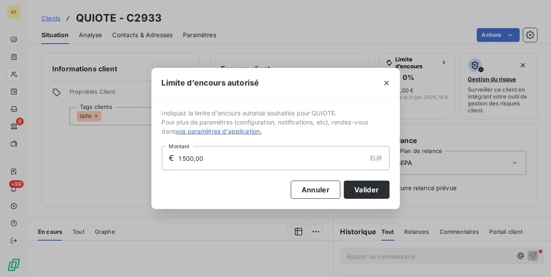
drag, startPoint x: 227, startPoint y: 160, endPoint x: 49, endPoint y: 165, distance: 178.4
click at [50, 165] on div "Limite d’encours autorisé Indiquez la limite d'encours autorisé souhaitée pour …" at bounding box center [275, 138] width 551 height 277
type input "2 000,00"
click at [373, 188] on button "Valider" at bounding box center [366, 189] width 45 height 18
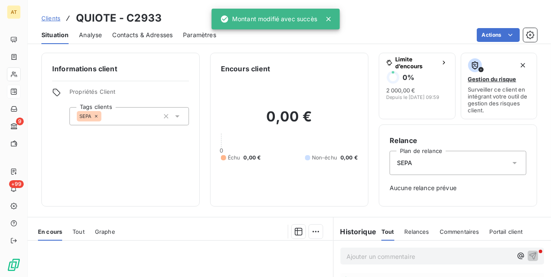
click at [219, 202] on div "Encours client 0,00 € 0 Échu 0,00 € Non-échu 0,00 €" at bounding box center [289, 130] width 158 height 154
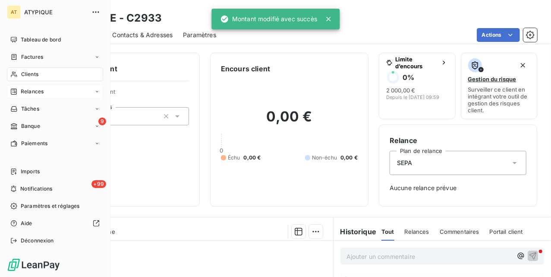
drag, startPoint x: 37, startPoint y: 74, endPoint x: 44, endPoint y: 74, distance: 6.9
click at [37, 74] on span "Clients" at bounding box center [29, 74] width 17 height 8
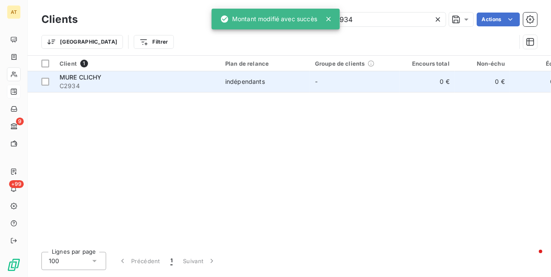
type input "C2934"
click at [121, 80] on div "MURE CLICHY" at bounding box center [137, 77] width 155 height 9
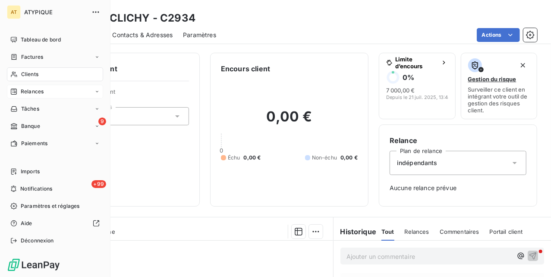
drag, startPoint x: 20, startPoint y: 72, endPoint x: 47, endPoint y: 76, distance: 27.6
click at [20, 72] on div "Clients" at bounding box center [55, 74] width 96 height 14
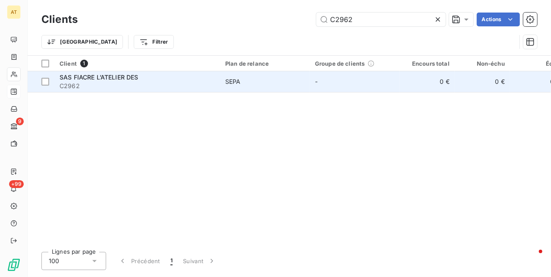
type input "C2962"
click at [180, 73] on div "SAS FIACRE L’ATELIER DES" at bounding box center [137, 77] width 155 height 9
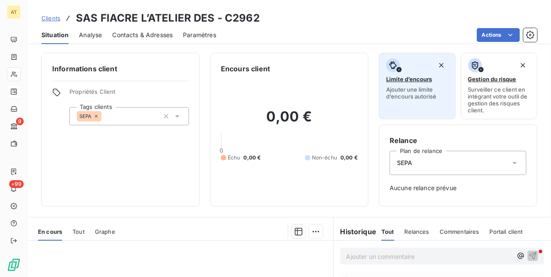
click at [410, 90] on span "Ajouter une limite d’encours autorisé" at bounding box center [417, 93] width 62 height 14
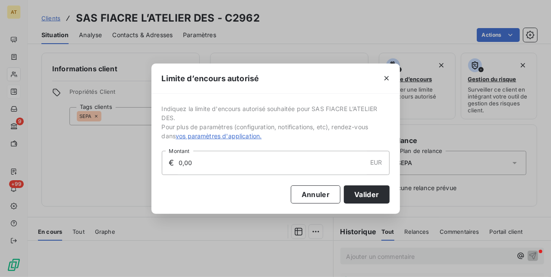
drag, startPoint x: 218, startPoint y: 166, endPoint x: 121, endPoint y: 178, distance: 97.8
click at [127, 177] on div "Limite d’encours autorisé Indiquez la limite d'encours autorisé souhaitée pour …" at bounding box center [275, 138] width 551 height 277
type input "3 000,00"
click at [371, 191] on button "Valider" at bounding box center [366, 194] width 45 height 18
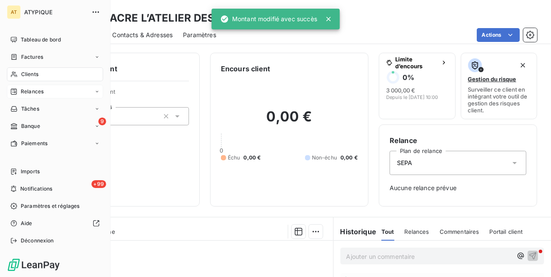
click at [15, 71] on icon at bounding box center [13, 74] width 7 height 7
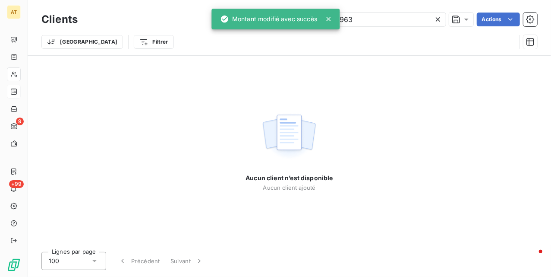
click at [125, 87] on div "Aucun client n’est disponible Aucun client ajouté" at bounding box center [290, 150] width 524 height 189
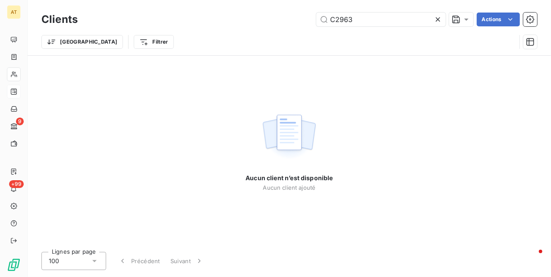
drag, startPoint x: 377, startPoint y: 45, endPoint x: 377, endPoint y: 39, distance: 6.5
click at [378, 45] on div "Trier Filtrer" at bounding box center [278, 42] width 475 height 16
click at [373, 27] on div "Clients C2963 Actions" at bounding box center [289, 19] width 496 height 18
click at [366, 16] on input "C2963" at bounding box center [381, 20] width 130 height 14
click at [364, 15] on input "C2963" at bounding box center [381, 20] width 130 height 14
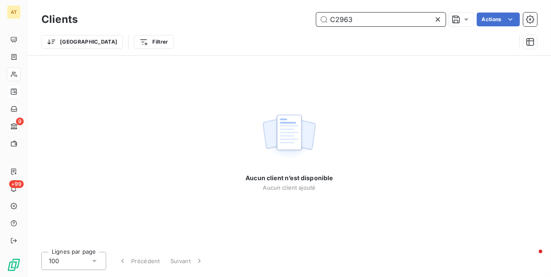
click at [345, 22] on input "C2963" at bounding box center [381, 20] width 130 height 14
click at [363, 26] on div "Clients C2963 Actions" at bounding box center [289, 19] width 496 height 18
click at [363, 22] on input "C2963" at bounding box center [381, 20] width 130 height 14
paste input "70"
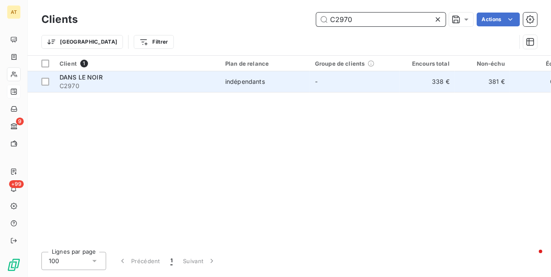
type input "C2970"
click at [104, 84] on span "C2970" at bounding box center [137, 86] width 155 height 9
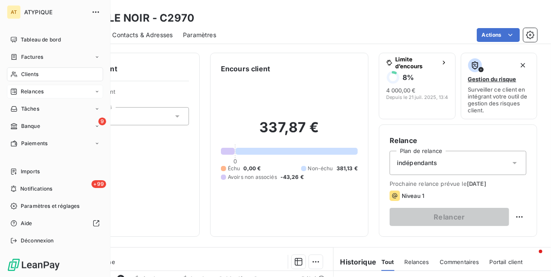
click at [14, 74] on icon at bounding box center [13, 74] width 7 height 7
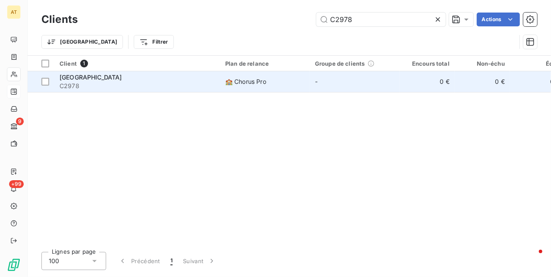
type input "C2978"
click at [133, 87] on span "C2978" at bounding box center [137, 86] width 155 height 9
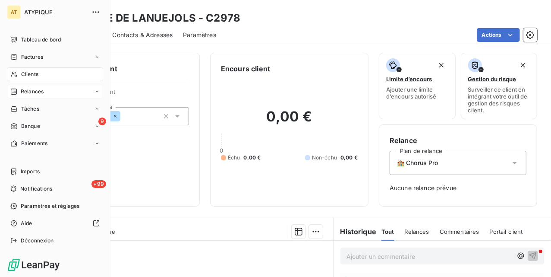
drag, startPoint x: 35, startPoint y: 73, endPoint x: 73, endPoint y: 75, distance: 38.0
click at [35, 73] on span "Clients" at bounding box center [29, 74] width 17 height 8
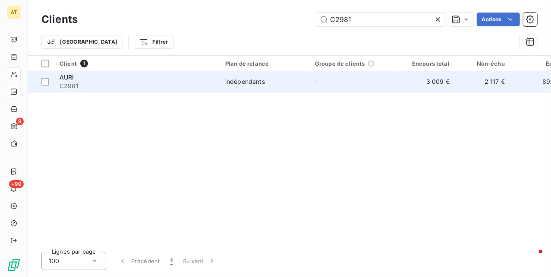
type input "C2981"
click at [106, 79] on div "AURI" at bounding box center [137, 77] width 155 height 9
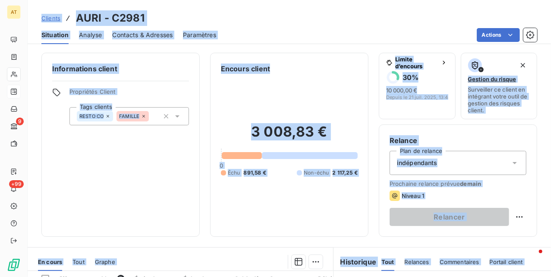
click at [61, 137] on div "Informations client Propriétés Client Tags clients RESTO CO FAMILLE" at bounding box center [120, 145] width 158 height 184
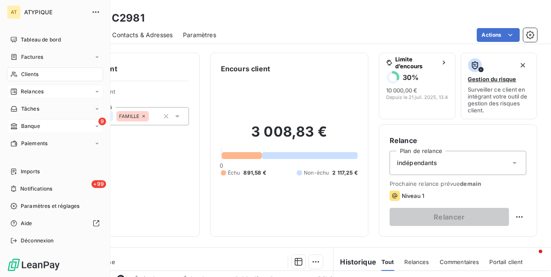
click at [18, 119] on div "9 Banque" at bounding box center [55, 126] width 96 height 14
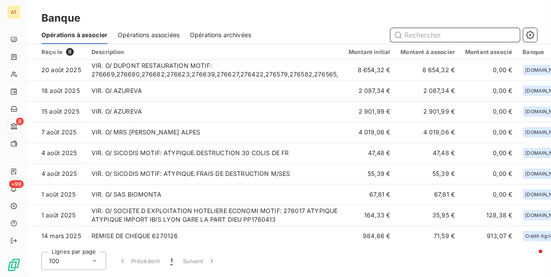
click at [447, 29] on input "text" at bounding box center [456, 35] width 130 height 14
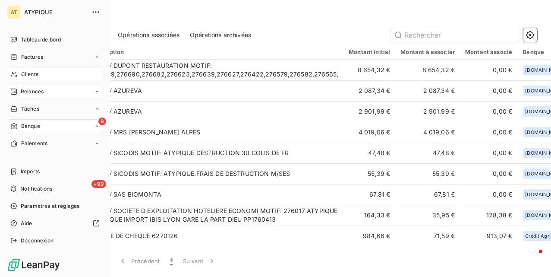
click at [23, 78] on span "Clients" at bounding box center [29, 74] width 17 height 8
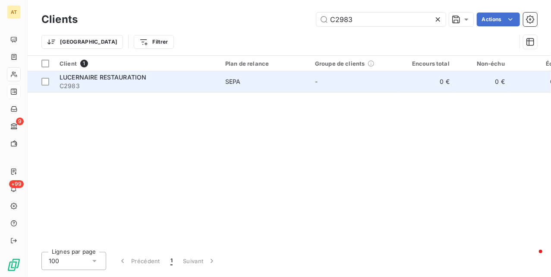
type input "C2983"
click at [111, 76] on span "LUCERNAIRE RESTAURATION" at bounding box center [103, 76] width 87 height 7
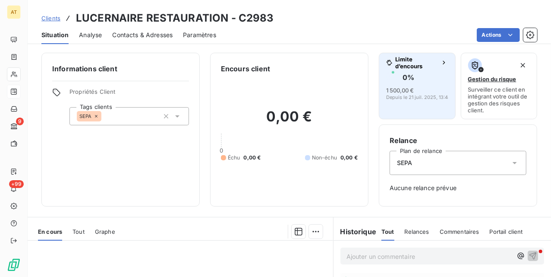
click at [401, 89] on span "1 500,00 €" at bounding box center [400, 90] width 28 height 7
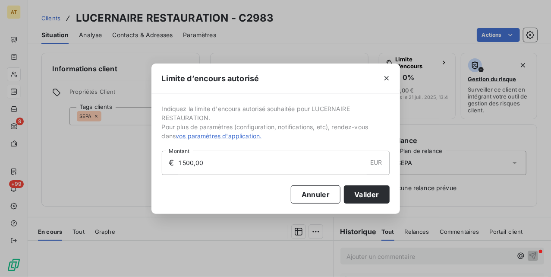
drag, startPoint x: 211, startPoint y: 159, endPoint x: 54, endPoint y: 180, distance: 158.1
click at [51, 179] on div "Limite d’encours autorisé Indiquez la limite d'encours autorisé souhaitée pour …" at bounding box center [275, 138] width 551 height 277
type input "2 000,00"
click at [360, 197] on button "Valider" at bounding box center [366, 194] width 45 height 18
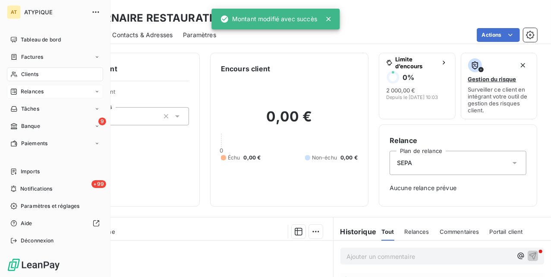
click at [22, 76] on span "Clients" at bounding box center [29, 74] width 17 height 8
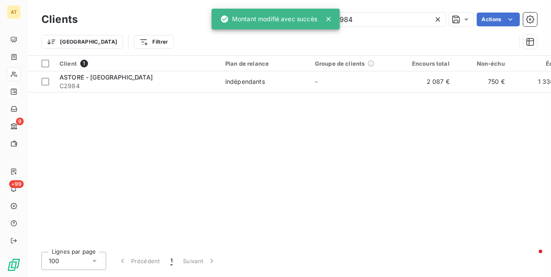
type input "C2984"
click at [138, 87] on span "C2984" at bounding box center [137, 86] width 155 height 9
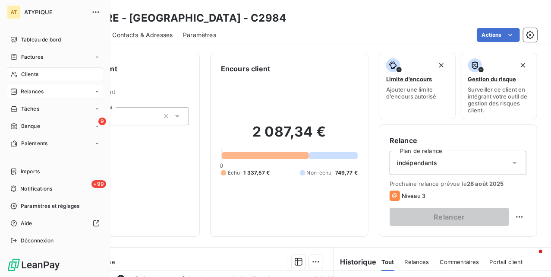
click at [16, 73] on icon at bounding box center [14, 75] width 6 height 6
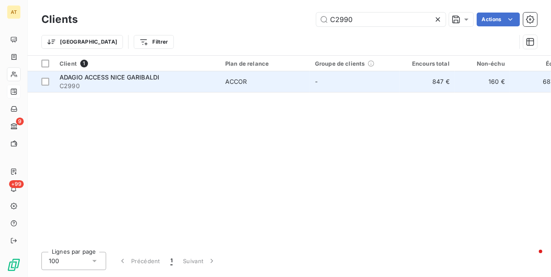
type input "C2990"
click at [136, 76] on span "ADAGIO ACCESS NICE GARIBALDI" at bounding box center [110, 76] width 100 height 7
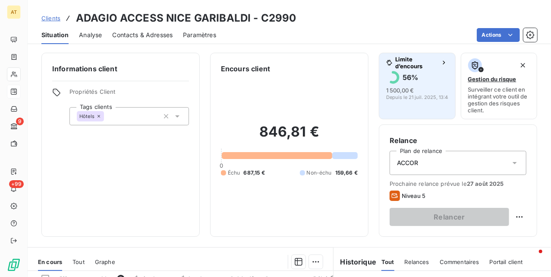
click at [401, 91] on span "1 500,00 €" at bounding box center [400, 90] width 28 height 7
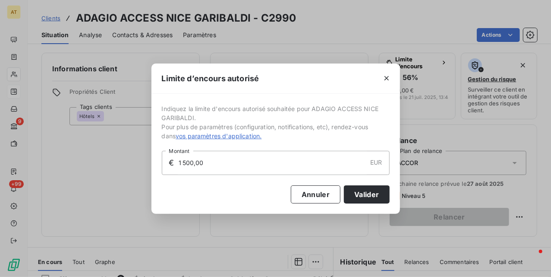
drag, startPoint x: 231, startPoint y: 161, endPoint x: 118, endPoint y: 161, distance: 112.3
click at [134, 161] on div "Limite d’encours autorisé Indiquez la limite d'encours autorisé souhaitée pour …" at bounding box center [275, 138] width 551 height 277
type input "2 000,00"
click at [366, 196] on button "Valider" at bounding box center [366, 194] width 45 height 18
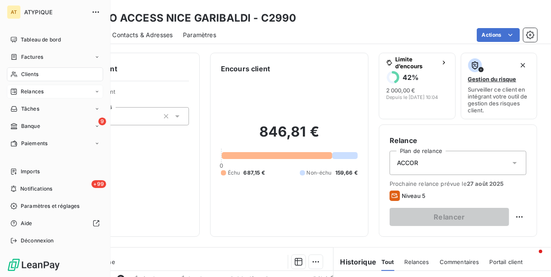
click at [21, 76] on span "Clients" at bounding box center [29, 74] width 17 height 8
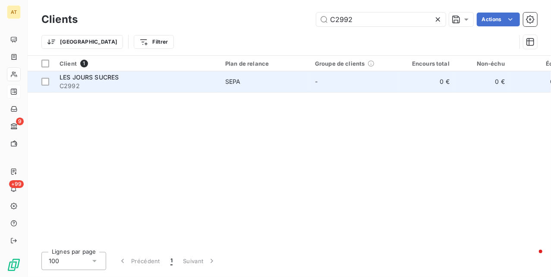
type input "C2992"
click at [135, 84] on span "C2992" at bounding box center [137, 86] width 155 height 9
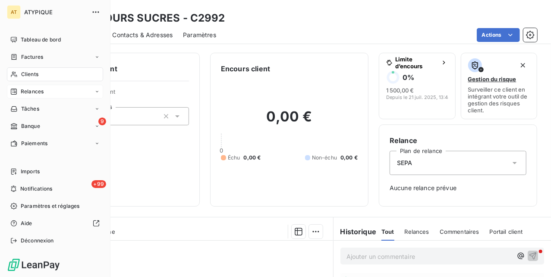
click at [21, 76] on span "Clients" at bounding box center [29, 74] width 17 height 8
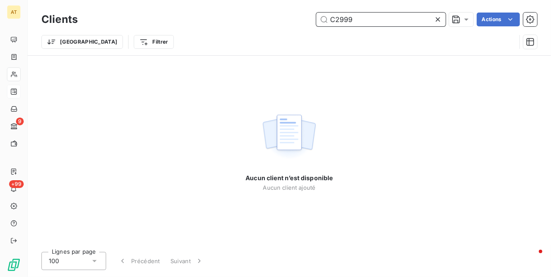
click at [391, 20] on input "C2999" at bounding box center [381, 20] width 130 height 14
paste input "3000"
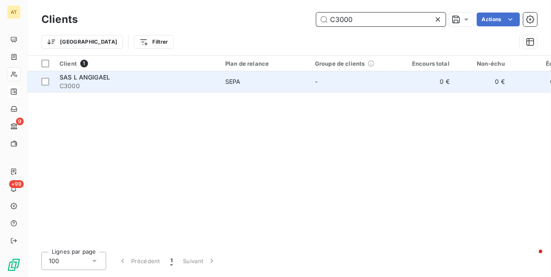
type input "C3000"
click at [93, 83] on span "C3000" at bounding box center [137, 86] width 155 height 9
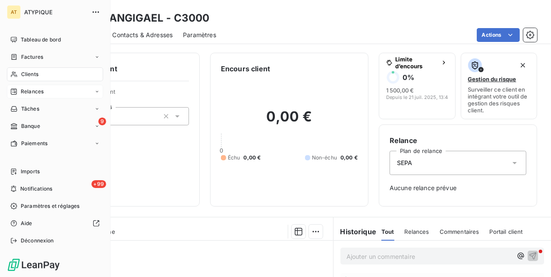
click at [25, 69] on div "Clients" at bounding box center [55, 74] width 96 height 14
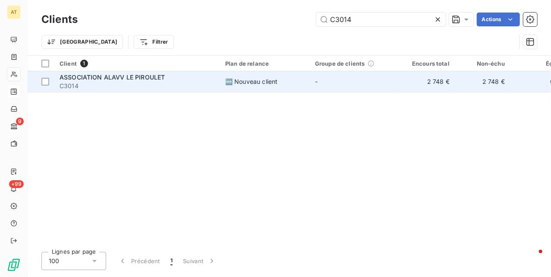
type input "C3014"
click at [128, 84] on span "C3014" at bounding box center [137, 86] width 155 height 9
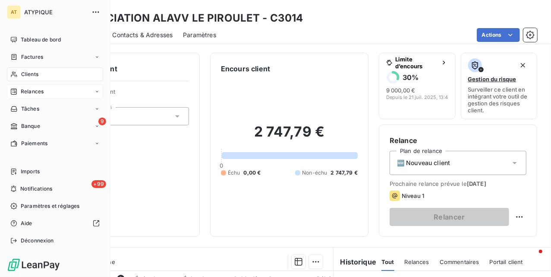
drag, startPoint x: 19, startPoint y: 73, endPoint x: 25, endPoint y: 73, distance: 5.6
click at [19, 73] on div "Clients" at bounding box center [55, 74] width 96 height 14
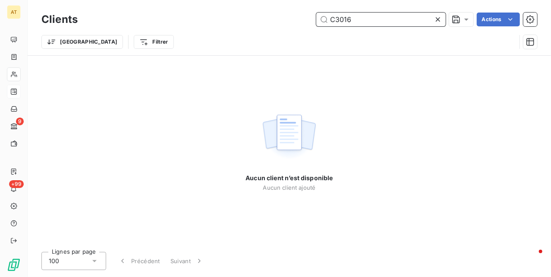
click at [379, 19] on input "C3016" at bounding box center [381, 20] width 130 height 14
paste input "35"
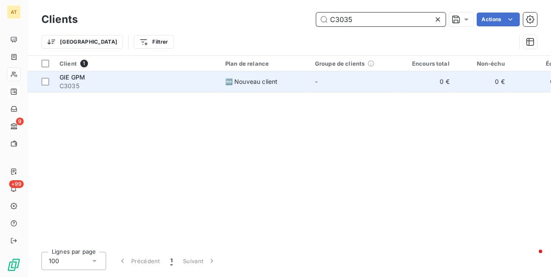
type input "C3035"
click at [237, 85] on div "🆕 Nouveau client" at bounding box center [251, 81] width 52 height 9
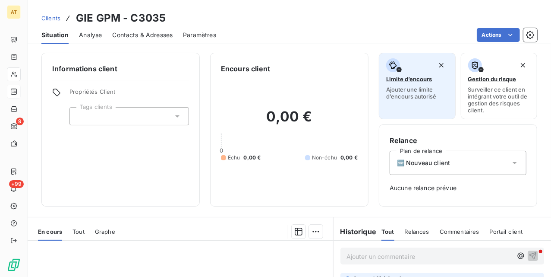
click at [395, 100] on button "Limite d’encours Ajouter une limite d’encours autorisé" at bounding box center [417, 86] width 77 height 66
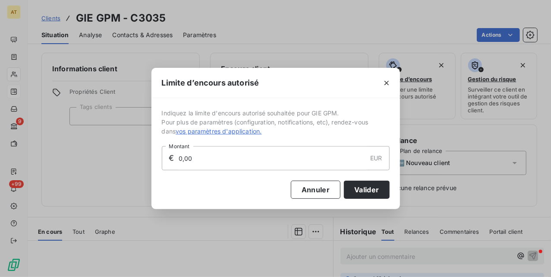
drag, startPoint x: 220, startPoint y: 152, endPoint x: 137, endPoint y: 155, distance: 83.4
click at [133, 152] on div "Limite d’encours autorisé Indiquez la limite d'encours autorisé souhaitée pour …" at bounding box center [275, 138] width 551 height 277
type input "3 000,00"
click at [370, 191] on button "Valider" at bounding box center [366, 189] width 45 height 18
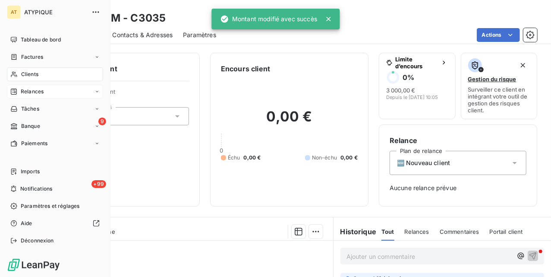
click at [15, 76] on icon at bounding box center [13, 74] width 7 height 7
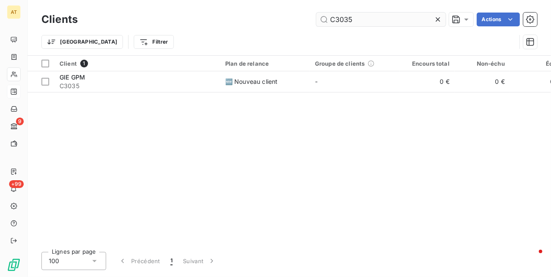
click at [364, 23] on input "C3035" at bounding box center [381, 20] width 130 height 14
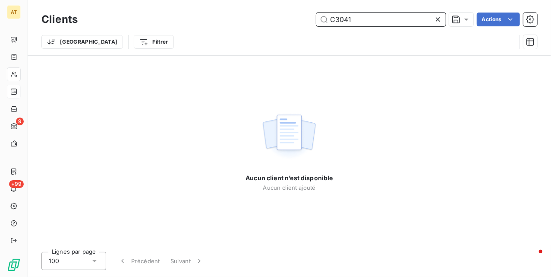
click at [366, 21] on input "C3041" at bounding box center [381, 20] width 130 height 14
paste input "50"
click at [360, 18] on input "C3050" at bounding box center [381, 20] width 130 height 14
paste input "11"
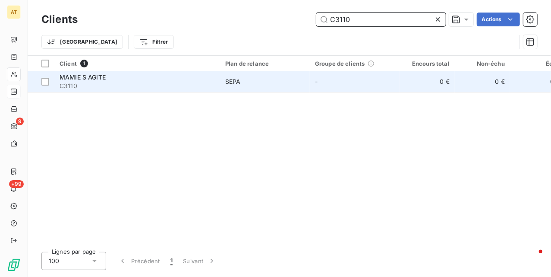
type input "C3110"
click at [99, 88] on span "C3110" at bounding box center [137, 86] width 155 height 9
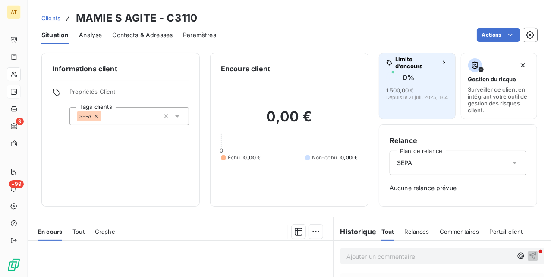
click at [391, 83] on foreignobject "button" at bounding box center [393, 77] width 14 height 14
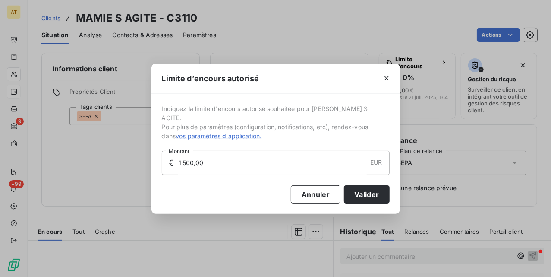
drag, startPoint x: 256, startPoint y: 161, endPoint x: 91, endPoint y: 167, distance: 165.9
click at [91, 167] on div "Limite d’encours autorisé Indiquez la limite d'encours autorisé souhaitée pour …" at bounding box center [275, 138] width 551 height 277
type input "2 000,00"
click at [370, 185] on button "Valider" at bounding box center [366, 194] width 45 height 18
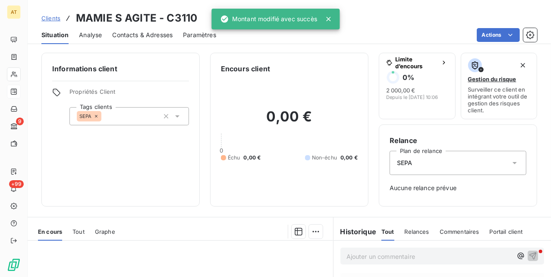
click at [272, 202] on div "Encours client 0,00 € 0 Échu 0,00 € Non-échu 0,00 €" at bounding box center [289, 130] width 158 height 154
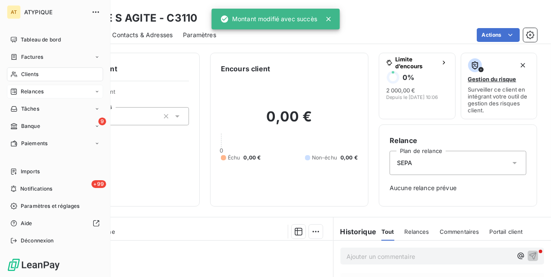
click at [22, 78] on span "Clients" at bounding box center [29, 74] width 17 height 8
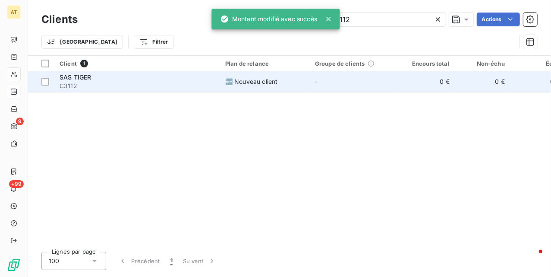
type input "C3112"
click at [104, 82] on span "C3112" at bounding box center [137, 86] width 155 height 9
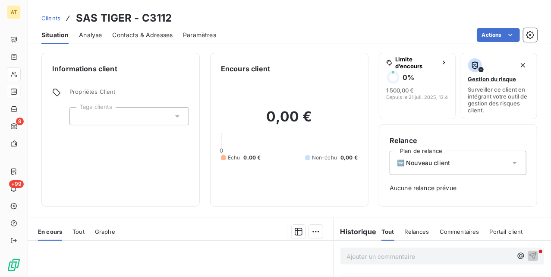
click at [250, 136] on div "0,00 € 0 Échu 0,00 € Non-échu 0,00 €" at bounding box center [289, 135] width 137 height 122
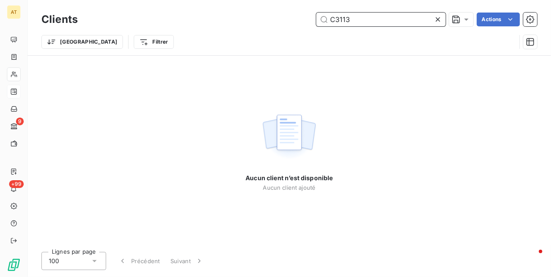
click at [370, 20] on input "C3113" at bounding box center [381, 20] width 130 height 14
paste input "28"
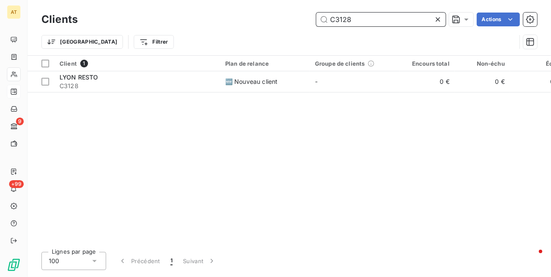
click at [370, 21] on input "C3128" at bounding box center [381, 20] width 130 height 14
paste input "13"
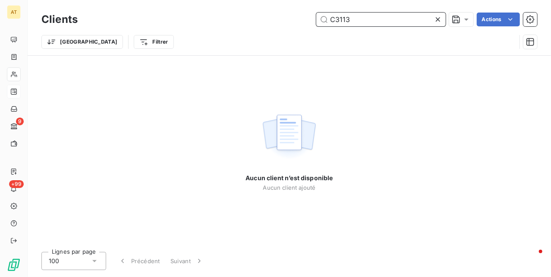
click at [394, 20] on input "C3113" at bounding box center [381, 20] width 130 height 14
paste input "28"
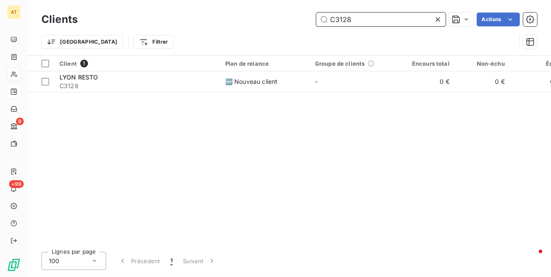
type input "C3128"
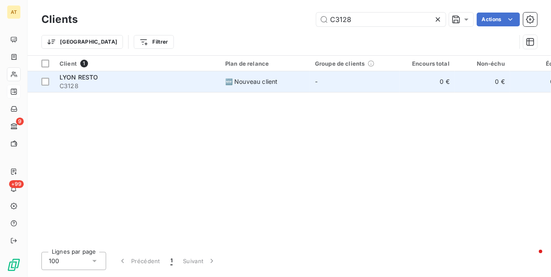
click at [245, 84] on div "🆕 Nouveau client" at bounding box center [251, 81] width 52 height 9
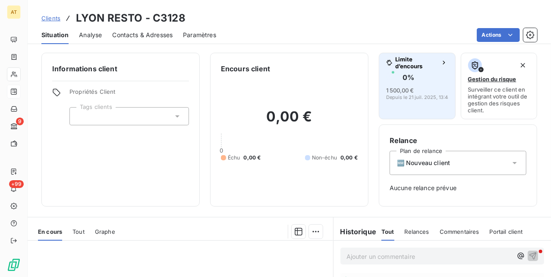
click at [396, 98] on span "Depuis le 21 juil. 2025, 13:48" at bounding box center [418, 97] width 65 height 5
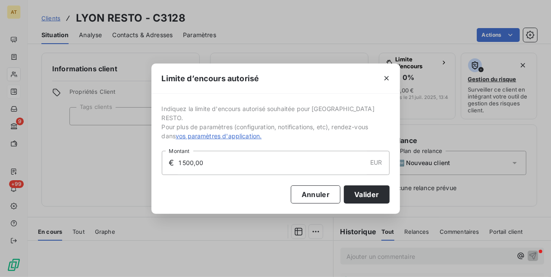
drag, startPoint x: 231, startPoint y: 158, endPoint x: 114, endPoint y: 168, distance: 117.8
click at [118, 166] on div "Limite d’encours autorisé Indiquez la limite d'encours autorisé souhaitée pour …" at bounding box center [275, 138] width 551 height 277
type input "2 000,00"
click at [365, 185] on button "Valider" at bounding box center [366, 194] width 45 height 18
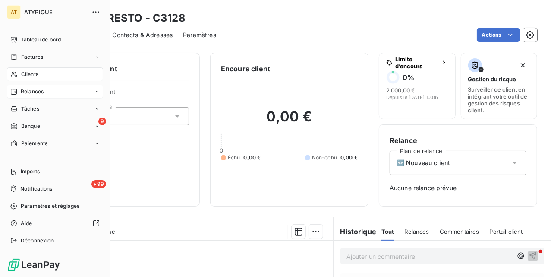
click at [22, 73] on span "Clients" at bounding box center [29, 74] width 17 height 8
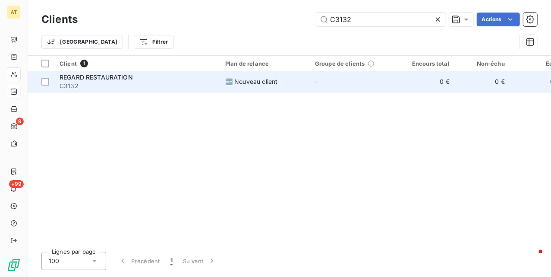
type input "C3132"
click at [148, 86] on span "C3132" at bounding box center [137, 86] width 155 height 9
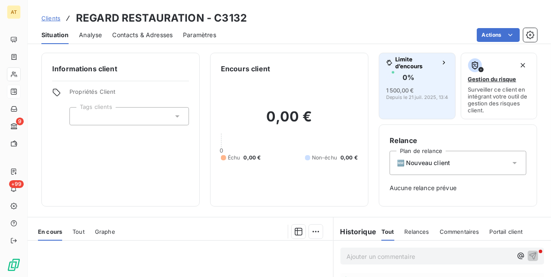
click at [399, 86] on div "1 500,00 €" at bounding box center [400, 90] width 28 height 9
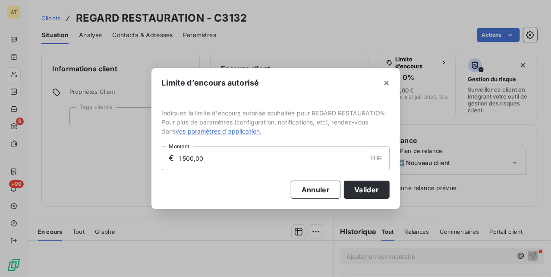
drag, startPoint x: 222, startPoint y: 158, endPoint x: 84, endPoint y: 163, distance: 138.3
click at [90, 165] on div "Limite d’encours autorisé Indiquez la limite d'encours autorisé souhaitée pour …" at bounding box center [275, 138] width 551 height 277
type input "2 000,00"
click at [368, 186] on button "Valider" at bounding box center [366, 189] width 45 height 18
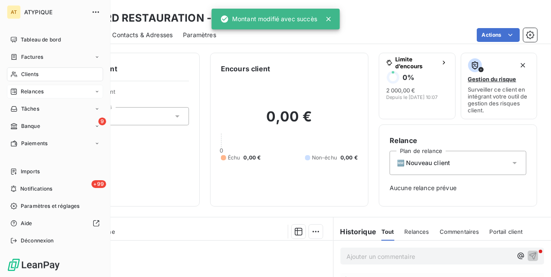
drag, startPoint x: 18, startPoint y: 70, endPoint x: 50, endPoint y: 72, distance: 32.5
click at [18, 70] on div "Clients" at bounding box center [55, 74] width 96 height 14
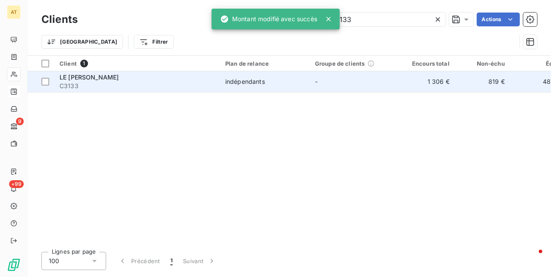
type input "C3133"
click at [142, 83] on span "C3133" at bounding box center [137, 86] width 155 height 9
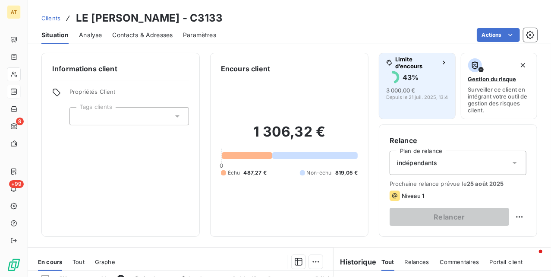
click at [395, 104] on button "Limite d’encours 43 % 3 000,00 € Depuis le [DATE] 13:48" at bounding box center [417, 86] width 77 height 66
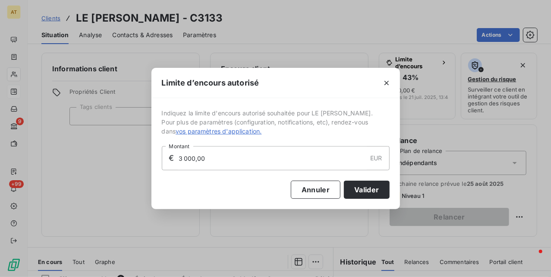
drag, startPoint x: 223, startPoint y: 162, endPoint x: 110, endPoint y: 164, distance: 113.1
click at [111, 164] on div "Limite d’encours autorisé Indiquez la limite d'encours autorisé souhaitée pour …" at bounding box center [275, 138] width 551 height 277
type input "2 000,00"
click at [367, 191] on button "Valider" at bounding box center [366, 189] width 45 height 18
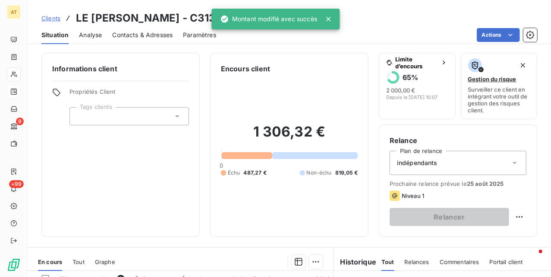
click at [130, 130] on div "Informations client Propriétés Client Tags clients" at bounding box center [120, 145] width 158 height 184
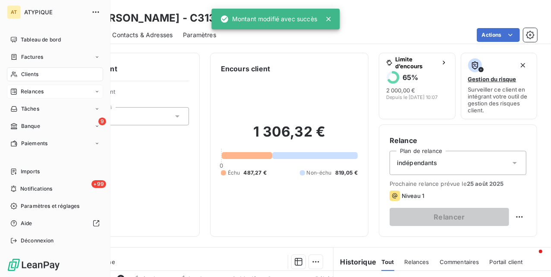
click at [16, 71] on icon at bounding box center [13, 74] width 7 height 7
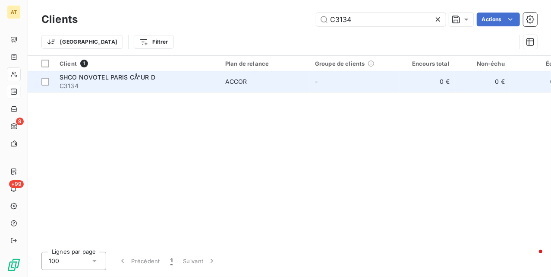
type input "C3134"
click at [112, 76] on span "SHCO NOVOTEL PARIS CÅ“UR D" at bounding box center [108, 76] width 96 height 7
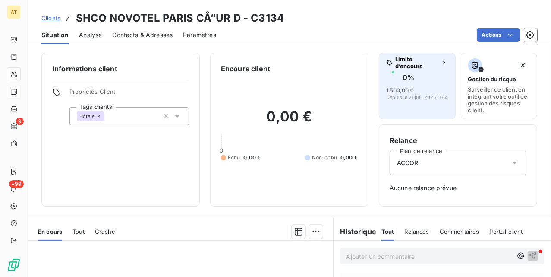
click at [395, 73] on div "0 %" at bounding box center [417, 77] width 62 height 14
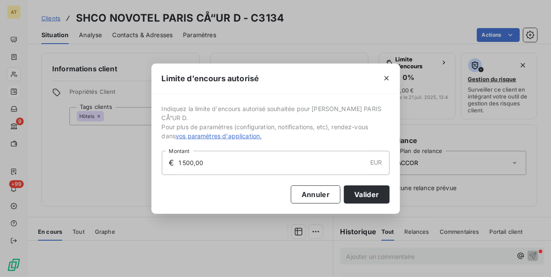
drag, startPoint x: 221, startPoint y: 169, endPoint x: 52, endPoint y: 165, distance: 168.9
click at [70, 163] on div "Limite d’encours autorisé Indiquez la limite d'encours autorisé souhaitée pour …" at bounding box center [275, 138] width 551 height 277
type input "2 000,00"
click at [365, 198] on button "Valider" at bounding box center [366, 194] width 45 height 18
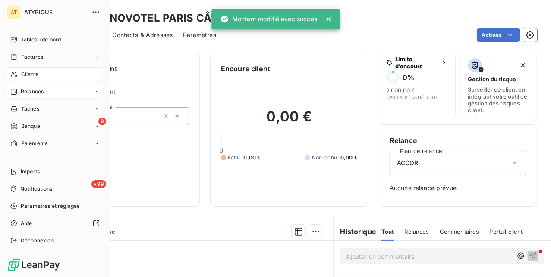
drag, startPoint x: 22, startPoint y: 70, endPoint x: 36, endPoint y: 73, distance: 14.4
click at [22, 70] on div "Clients" at bounding box center [55, 74] width 96 height 14
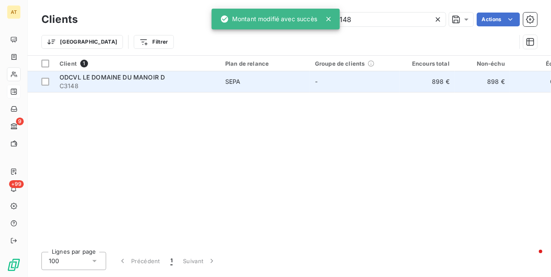
type input "C3148"
click at [189, 79] on div "ODCVL LE DOMAINE DU MANOIR D" at bounding box center [137, 77] width 155 height 9
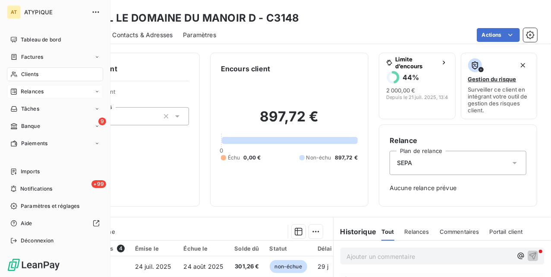
click at [26, 80] on div "Clients" at bounding box center [55, 74] width 96 height 14
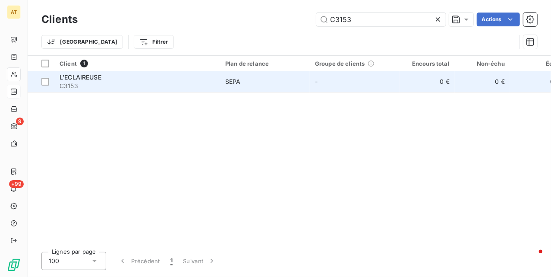
type input "C3153"
click at [108, 83] on span "C3153" at bounding box center [137, 86] width 155 height 9
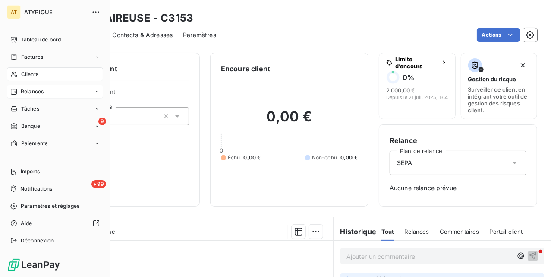
drag, startPoint x: 14, startPoint y: 73, endPoint x: 19, endPoint y: 73, distance: 5.6
click at [14, 73] on icon at bounding box center [14, 75] width 6 height 6
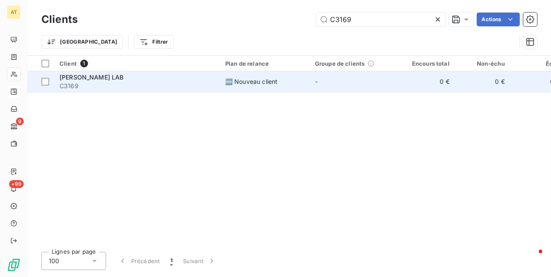
type input "C3169"
click at [137, 83] on span "C3169" at bounding box center [137, 86] width 155 height 9
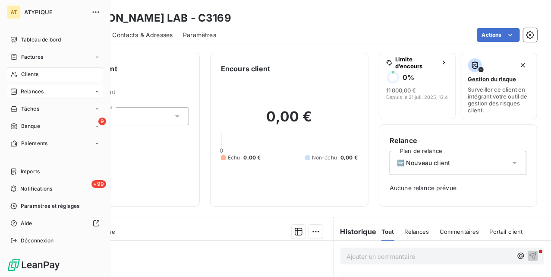
drag, startPoint x: 20, startPoint y: 73, endPoint x: 26, endPoint y: 72, distance: 6.6
click at [20, 73] on div "Clients" at bounding box center [55, 74] width 96 height 14
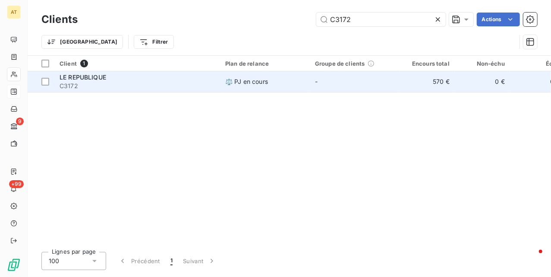
type input "C3172"
click at [128, 83] on span "C3172" at bounding box center [137, 86] width 155 height 9
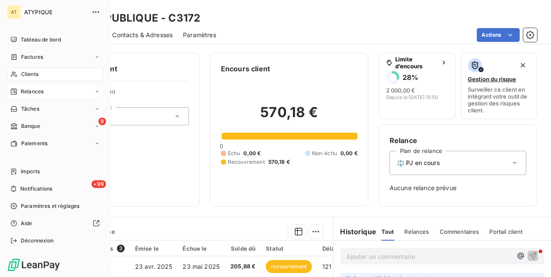
click at [23, 73] on span "Clients" at bounding box center [29, 74] width 17 height 8
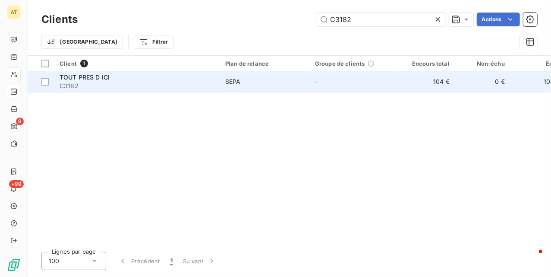
type input "C3182"
click at [114, 80] on div "TOUT PRES D ICI" at bounding box center [137, 77] width 155 height 9
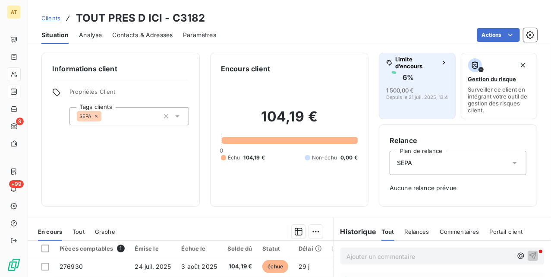
click at [403, 94] on span "1 500,00 €" at bounding box center [400, 89] width 28 height 7
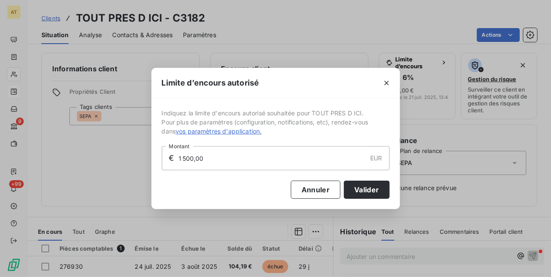
drag, startPoint x: 202, startPoint y: 156, endPoint x: 95, endPoint y: 166, distance: 107.6
click at [83, 167] on div "Limite d’encours autorisé Indiquez la limite d'encours autorisé souhaitée pour …" at bounding box center [275, 138] width 551 height 277
type input "2 000,00"
click at [370, 189] on button "Valider" at bounding box center [366, 189] width 45 height 18
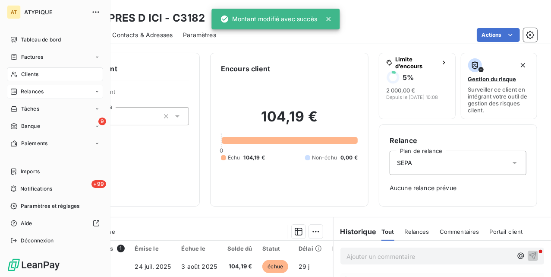
click at [18, 71] on div "Clients" at bounding box center [55, 74] width 96 height 14
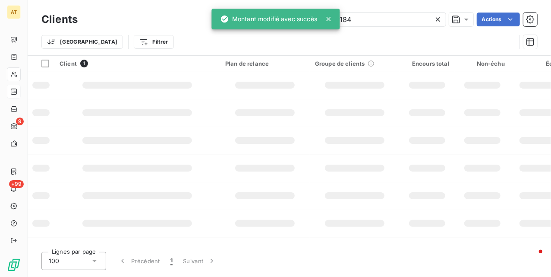
type input "C3184"
click at [173, 120] on div "Client 1 Plan de relance Groupe de clients Encours total Non-échu Échu Limite d…" at bounding box center [290, 150] width 524 height 189
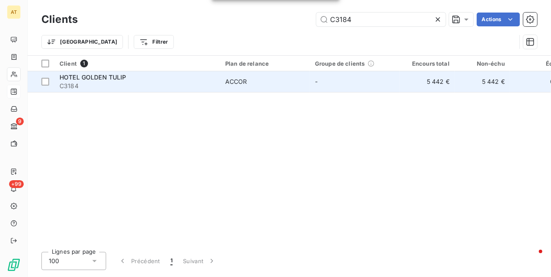
click at [111, 83] on span "C3184" at bounding box center [137, 86] width 155 height 9
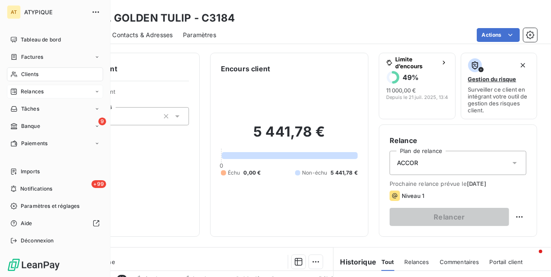
click at [19, 73] on div "Clients" at bounding box center [55, 74] width 96 height 14
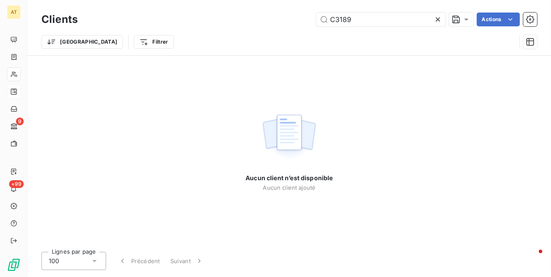
click at [132, 82] on div "Aucun client n’est disponible Aucun client ajouté" at bounding box center [290, 150] width 524 height 189
click at [369, 18] on input "C3189" at bounding box center [381, 20] width 130 height 14
paste input "98"
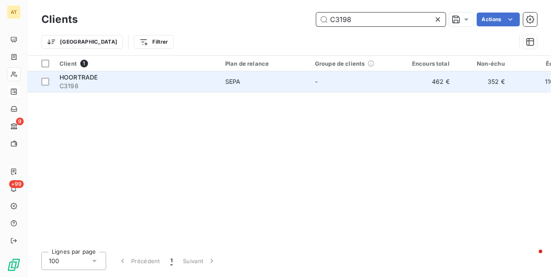
type input "C3198"
click at [109, 80] on div "HOORTRADE" at bounding box center [137, 77] width 155 height 9
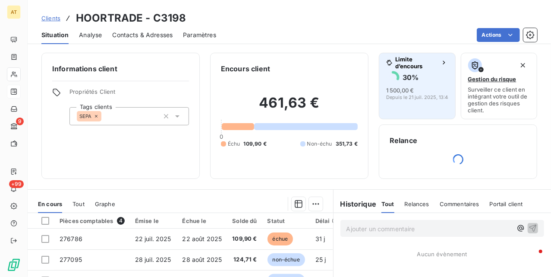
click at [397, 100] on button "Limite d’encours 30 % 1 500,00 € Depuis le [DATE] 13:48" at bounding box center [417, 86] width 77 height 66
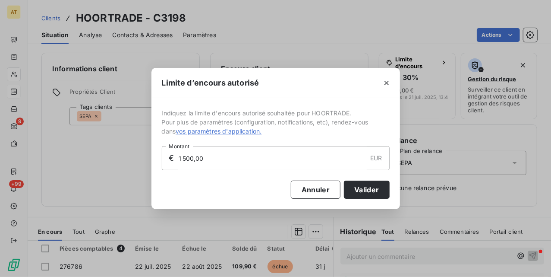
drag, startPoint x: 265, startPoint y: 161, endPoint x: 100, endPoint y: 158, distance: 164.5
click at [106, 158] on div "Limite d’encours autorisé Indiquez la limite d'encours autorisé souhaitée pour …" at bounding box center [275, 138] width 551 height 277
type input "2 000,00"
click at [369, 192] on button "Valider" at bounding box center [366, 189] width 45 height 18
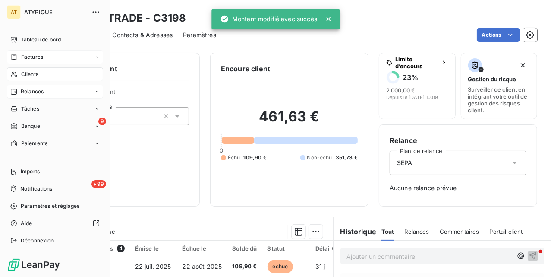
drag, startPoint x: 23, startPoint y: 66, endPoint x: 101, endPoint y: 61, distance: 78.3
click at [21, 75] on span "Clients" at bounding box center [29, 74] width 17 height 8
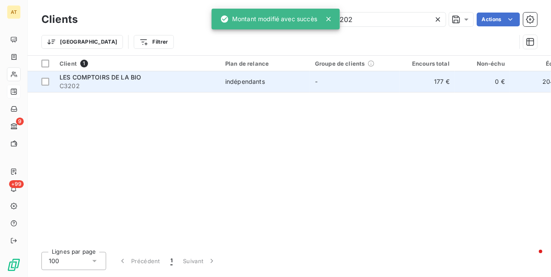
type input "C3202"
click at [97, 90] on td "LES COMPTOIRS DE LA BIO C3202" at bounding box center [137, 81] width 166 height 21
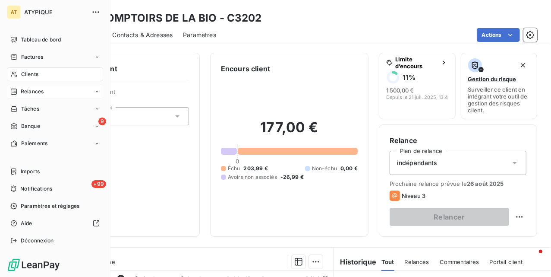
click at [22, 73] on span "Clients" at bounding box center [29, 74] width 17 height 8
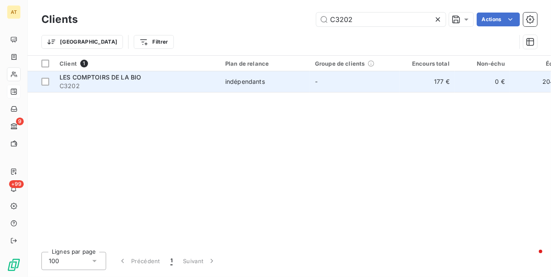
click at [161, 75] on div "LES COMPTOIRS DE LA BIO" at bounding box center [137, 77] width 155 height 9
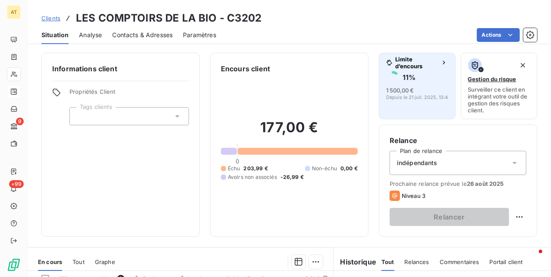
click at [402, 93] on span "1 500,00 €" at bounding box center [400, 90] width 28 height 7
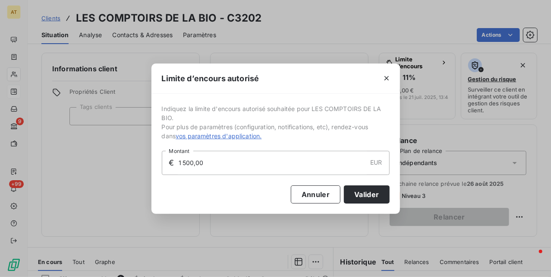
drag, startPoint x: 242, startPoint y: 167, endPoint x: 26, endPoint y: 161, distance: 215.9
click at [0, 173] on html "AT 9 +99 Clients LES COMPTOIRS DE LA BIO - C3202 Situation Analyse Contacts & A…" at bounding box center [275, 138] width 551 height 277
type input "2 000,00"
click at [354, 192] on button "Valider" at bounding box center [366, 194] width 45 height 18
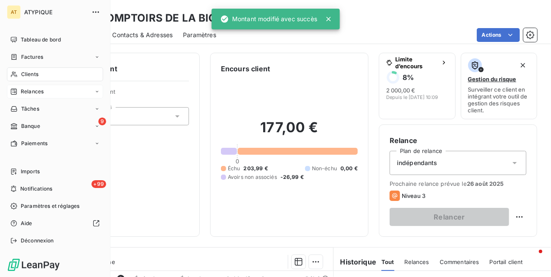
drag, startPoint x: 16, startPoint y: 73, endPoint x: 50, endPoint y: 72, distance: 33.7
click at [16, 72] on icon at bounding box center [13, 74] width 7 height 7
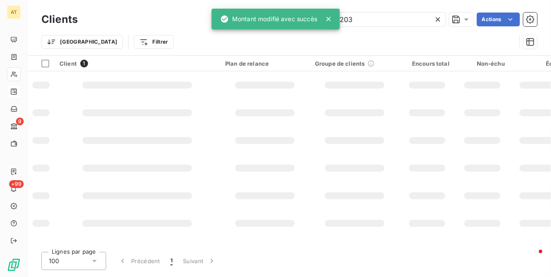
type input "C3203"
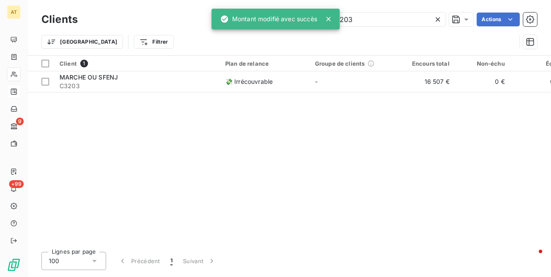
click at [174, 82] on span "C3203" at bounding box center [137, 86] width 155 height 9
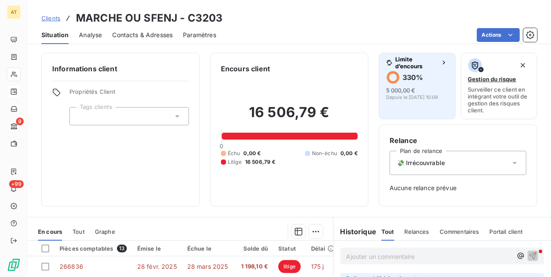
click at [424, 89] on div "5 000,00 € Depuis le [DATE] 10:09" at bounding box center [417, 93] width 62 height 14
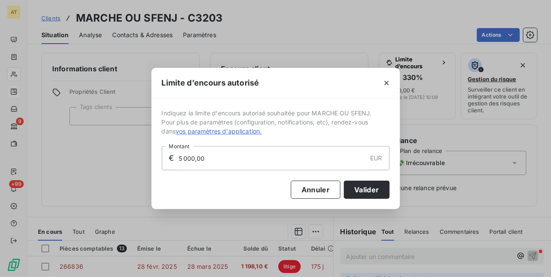
click at [247, 156] on input "5 000,00" at bounding box center [272, 157] width 189 height 23
drag, startPoint x: 252, startPoint y: 161, endPoint x: 135, endPoint y: 159, distance: 117.4
click at [135, 159] on div "Limite d’encours autorisé Indiquez la limite d'encours autorisé souhaitée pour …" at bounding box center [275, 138] width 551 height 277
drag, startPoint x: 323, startPoint y: 189, endPoint x: 87, endPoint y: 188, distance: 236.2
click at [322, 189] on button "Annuler" at bounding box center [316, 189] width 50 height 18
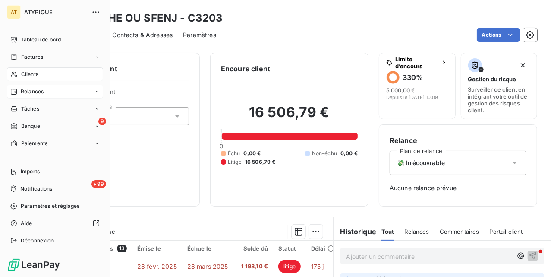
click at [27, 66] on nav "Tableau de bord Factures Clients Relances Tâches 9 Banque Paiements" at bounding box center [55, 91] width 96 height 117
click at [35, 79] on div "Clients" at bounding box center [55, 74] width 96 height 14
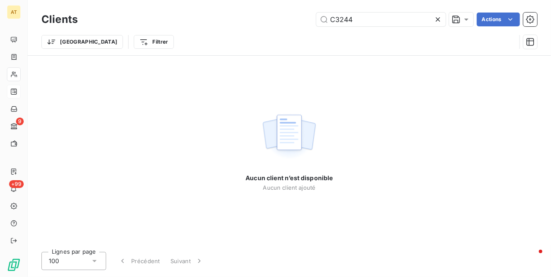
click at [114, 85] on div "Aucun client n’est disponible Aucun client ajouté" at bounding box center [290, 150] width 524 height 189
drag, startPoint x: 379, startPoint y: 18, endPoint x: 361, endPoint y: 28, distance: 20.3
click at [379, 18] on input "C3244" at bounding box center [381, 20] width 130 height 14
click at [360, 22] on input "C3244" at bounding box center [381, 20] width 130 height 14
paste input "C3247"
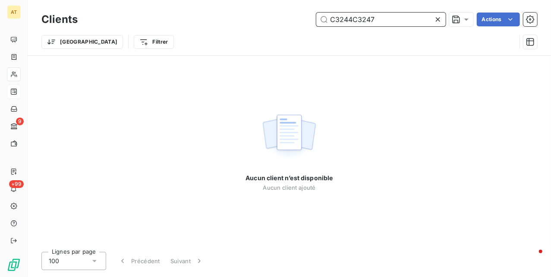
paste input "text"
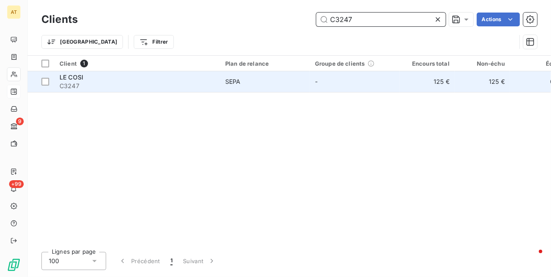
type input "C3247"
click at [68, 82] on div "LE COSI C3247" at bounding box center [137, 81] width 155 height 17
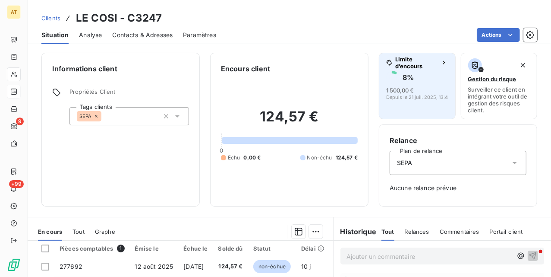
click at [420, 83] on div "8 %" at bounding box center [417, 77] width 62 height 14
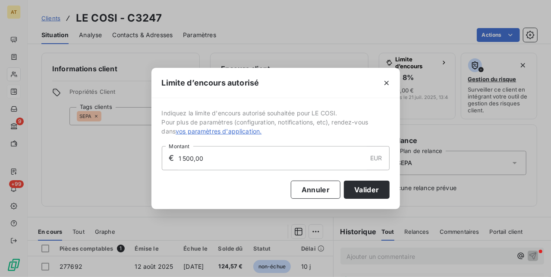
drag, startPoint x: 233, startPoint y: 154, endPoint x: 93, endPoint y: 155, distance: 139.9
click at [93, 155] on div "Limite d’encours autorisé Indiquez la limite d'encours autorisé souhaitée pour …" at bounding box center [275, 138] width 551 height 277
type input "2 000,00"
click at [367, 187] on button "Valider" at bounding box center [366, 189] width 45 height 18
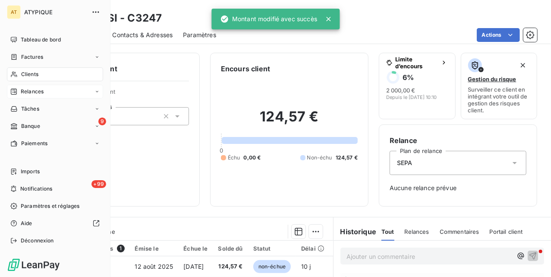
drag, startPoint x: 26, startPoint y: 70, endPoint x: 54, endPoint y: 75, distance: 28.1
click at [22, 75] on span "Clients" at bounding box center [29, 74] width 17 height 8
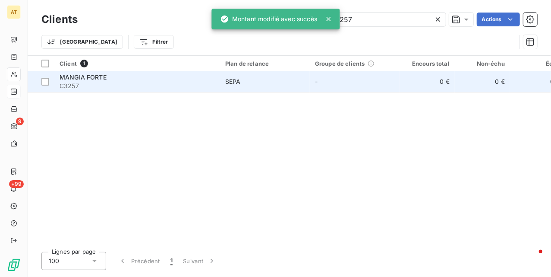
type input "C3257"
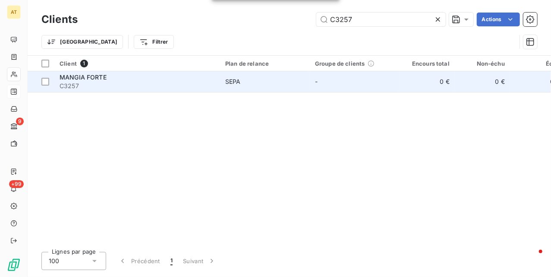
click at [75, 90] on td "MANGIA FORTE C3257" at bounding box center [137, 81] width 166 height 21
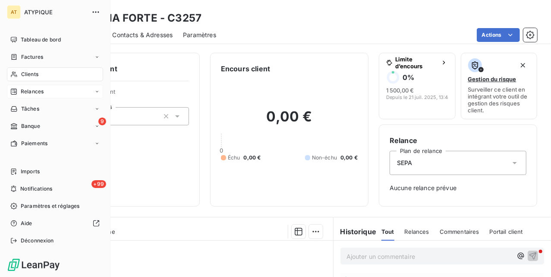
click at [25, 75] on span "Clients" at bounding box center [29, 74] width 17 height 8
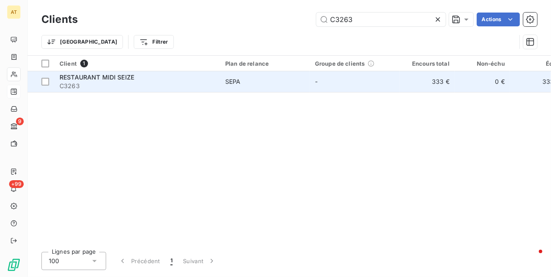
type input "C3263"
click at [114, 80] on span "RESTAURANT MIDI SEIZE" at bounding box center [97, 76] width 75 height 7
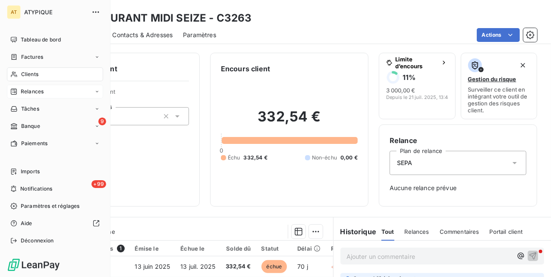
click at [22, 78] on div "Clients" at bounding box center [55, 74] width 96 height 14
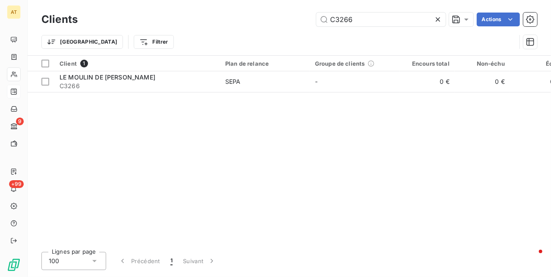
type input "C3266"
click at [105, 86] on span "C3266" at bounding box center [137, 86] width 155 height 9
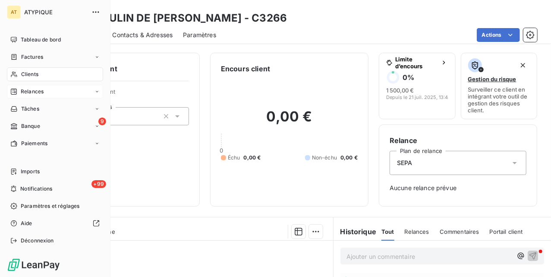
drag, startPoint x: 25, startPoint y: 70, endPoint x: 22, endPoint y: 75, distance: 6.0
click at [20, 75] on div "Clients" at bounding box center [55, 74] width 96 height 14
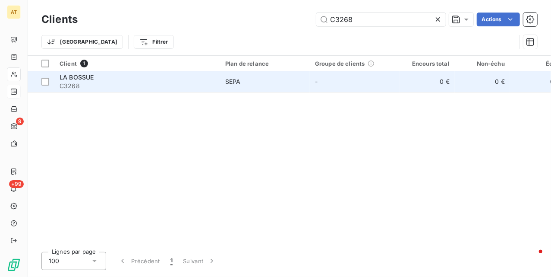
type input "C3268"
click at [117, 85] on span "C3268" at bounding box center [137, 86] width 155 height 9
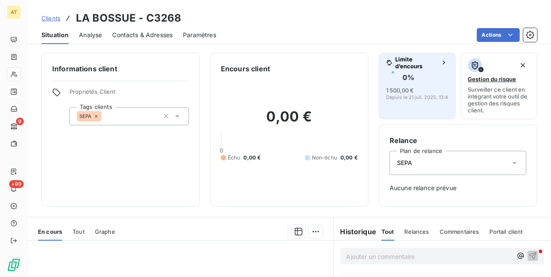
click at [402, 90] on span "1 500,00 €" at bounding box center [400, 90] width 28 height 7
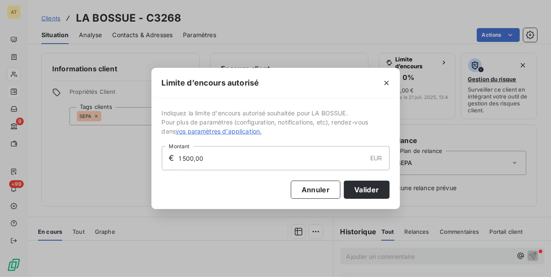
drag, startPoint x: 216, startPoint y: 161, endPoint x: 107, endPoint y: 168, distance: 109.4
click at [113, 168] on div "Limite d’encours autorisé Indiquez la limite d'encours autorisé souhaitée pour …" at bounding box center [275, 138] width 551 height 277
type input "2 000,00"
click at [371, 188] on button "Valider" at bounding box center [366, 189] width 45 height 18
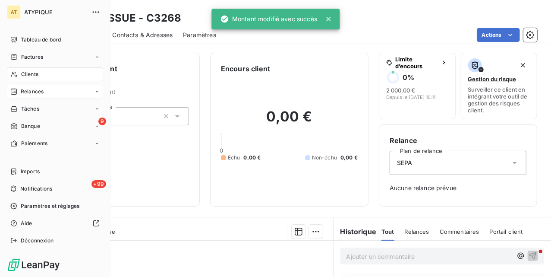
click at [14, 76] on icon at bounding box center [13, 74] width 7 height 7
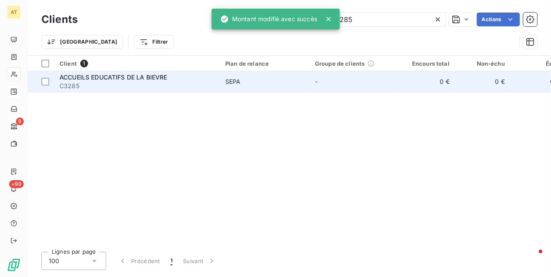
type input "C3285"
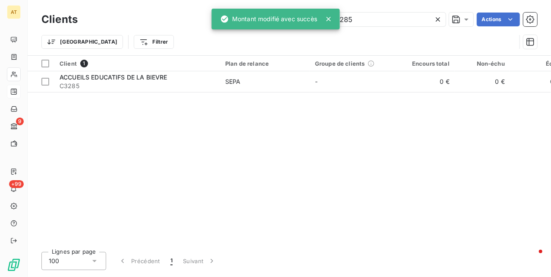
drag, startPoint x: 91, startPoint y: 87, endPoint x: 133, endPoint y: 144, distance: 71.0
click at [100, 95] on div "Client 1 Plan de relance Groupe de clients Encours total Non-échu Échu Limite d…" at bounding box center [290, 150] width 524 height 189
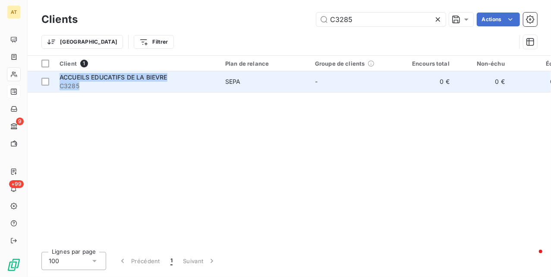
click at [156, 85] on span "C3285" at bounding box center [137, 86] width 155 height 9
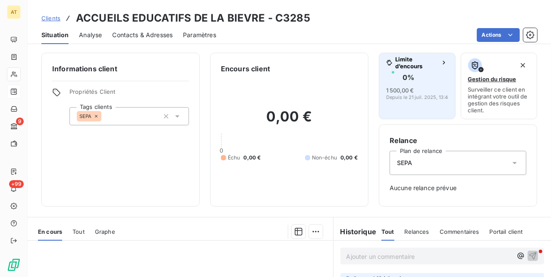
click at [405, 96] on span "Depuis le 21 juil. 2025, 13:48" at bounding box center [418, 97] width 65 height 5
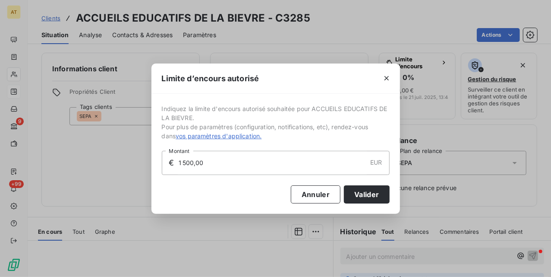
drag, startPoint x: 242, startPoint y: 168, endPoint x: 120, endPoint y: 176, distance: 122.5
click at [127, 176] on div "Limite d’encours autorisé Indiquez la limite d'encours autorisé souhaitée pour …" at bounding box center [275, 138] width 551 height 277
type input "2 000,00"
click at [382, 194] on button "Valider" at bounding box center [366, 194] width 45 height 18
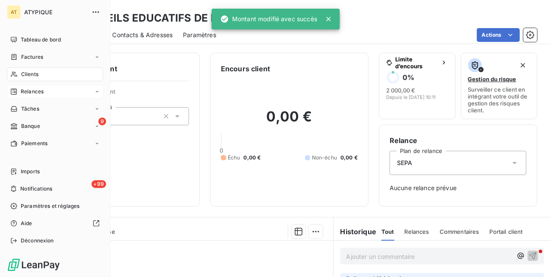
click at [25, 75] on span "Clients" at bounding box center [29, 74] width 17 height 8
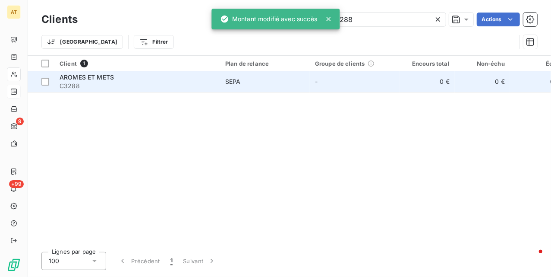
type input "C3288"
click at [116, 84] on span "C3288" at bounding box center [137, 86] width 155 height 9
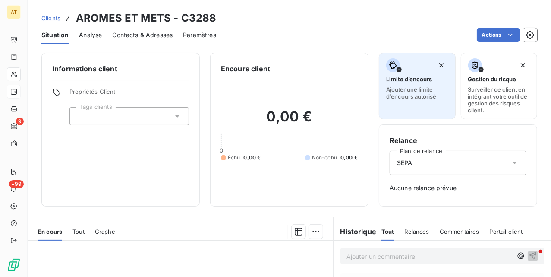
click at [403, 92] on span "Ajouter une limite d’encours autorisé" at bounding box center [417, 93] width 62 height 14
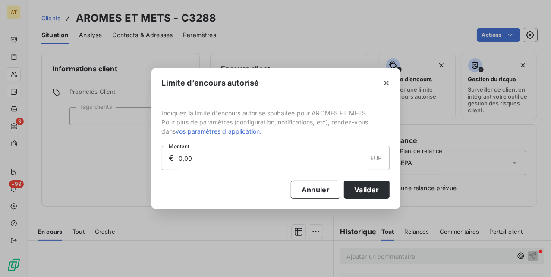
click at [271, 155] on input "0,00" at bounding box center [272, 157] width 189 height 23
paste input "3 288"
paste input "text"
type input "3 000,00"
drag, startPoint x: 373, startPoint y: 188, endPoint x: 323, endPoint y: 188, distance: 49.7
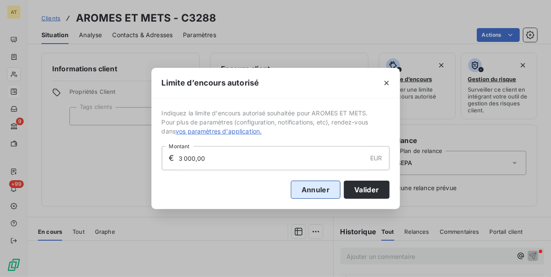
click at [373, 189] on button "Valider" at bounding box center [366, 189] width 45 height 18
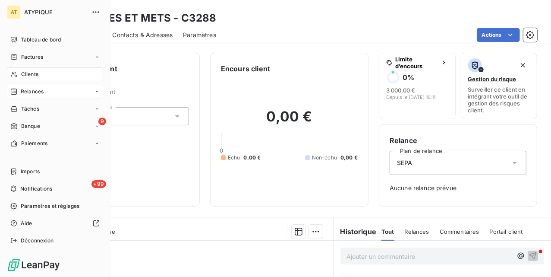
click at [19, 70] on div "Clients" at bounding box center [55, 74] width 96 height 14
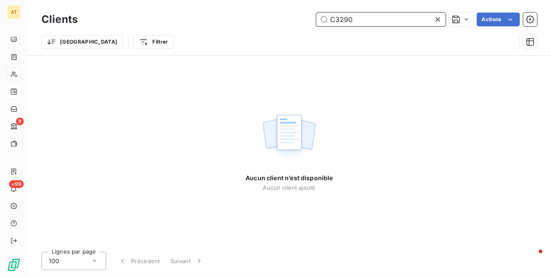
click at [380, 22] on input "C3290" at bounding box center [381, 20] width 130 height 14
paste input "1"
click at [386, 22] on input "C3291" at bounding box center [381, 20] width 130 height 14
paste input "2"
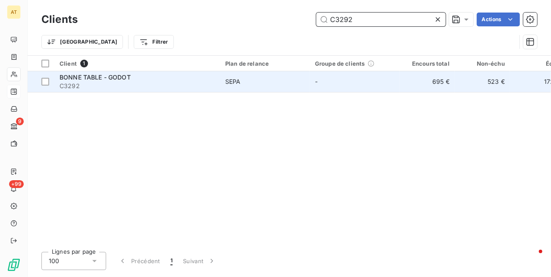
type input "C3292"
click at [108, 85] on span "C3292" at bounding box center [137, 86] width 155 height 9
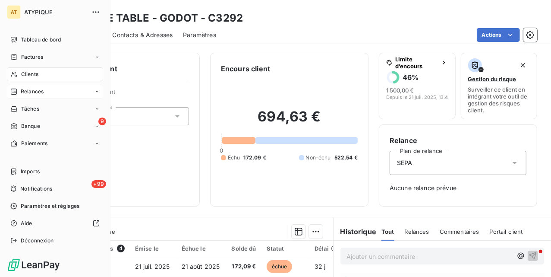
click at [21, 73] on span "Clients" at bounding box center [29, 74] width 17 height 8
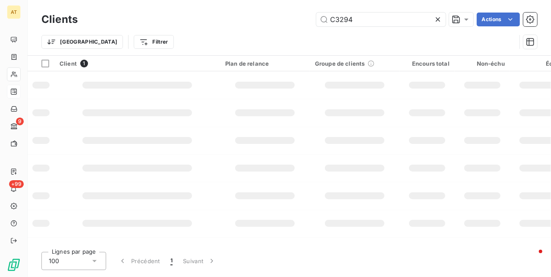
type input "C3294"
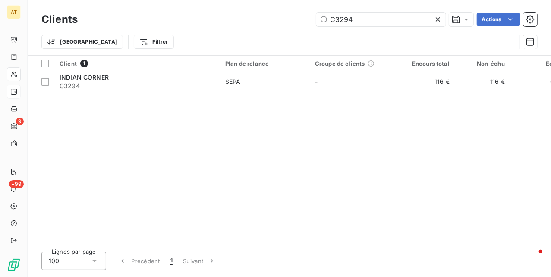
click at [135, 76] on div "INDIAN CORNER" at bounding box center [137, 77] width 155 height 9
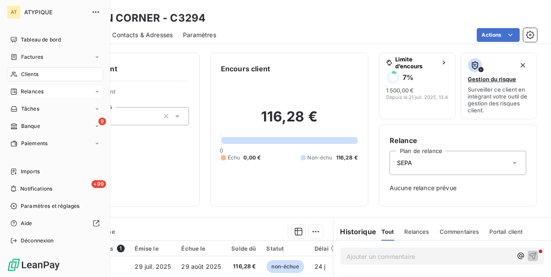
click at [19, 71] on div "Clients" at bounding box center [55, 74] width 96 height 14
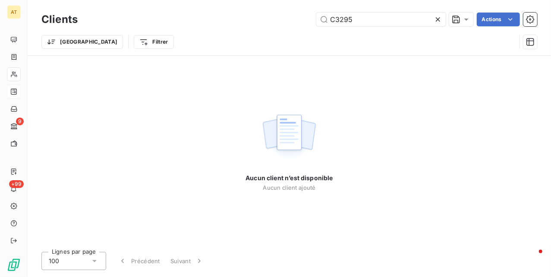
click at [160, 85] on div "Aucun client n’est disponible Aucun client ajouté" at bounding box center [290, 150] width 524 height 189
click at [364, 18] on input "C3295" at bounding box center [381, 20] width 130 height 14
paste input "301"
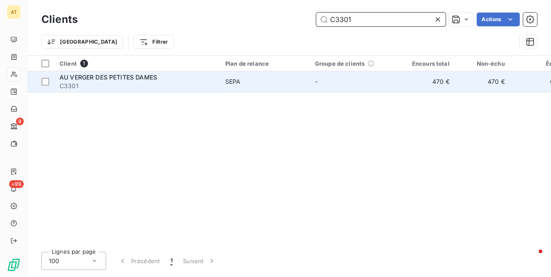
type input "C3301"
click at [149, 79] on span "AU VERGER DES PETITES DAMES" at bounding box center [109, 76] width 98 height 7
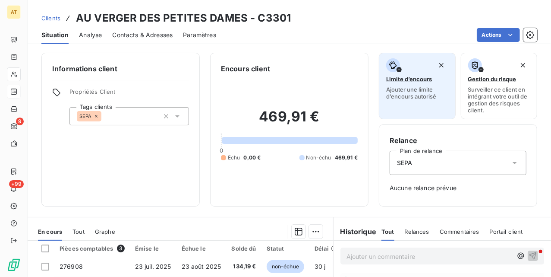
click at [399, 86] on span "Ajouter une limite d’encours autorisé" at bounding box center [417, 93] width 62 height 14
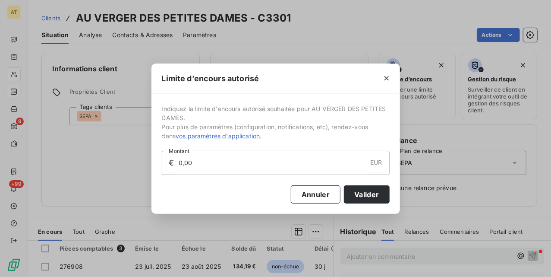
click at [246, 158] on input "0,00" at bounding box center [272, 162] width 189 height 23
type input "3 000,00"
click at [386, 196] on button "Valider" at bounding box center [366, 194] width 45 height 18
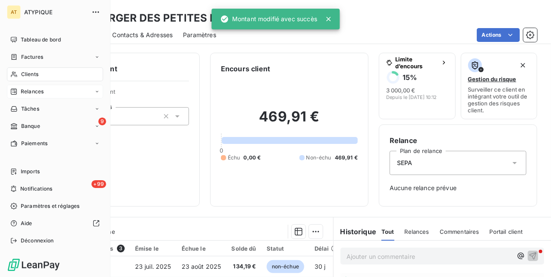
click at [21, 73] on span "Clients" at bounding box center [29, 74] width 17 height 8
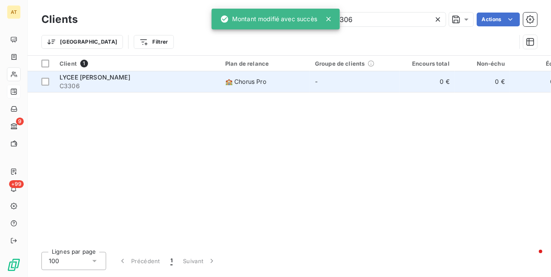
type input "C3306"
click at [127, 89] on span "C3306" at bounding box center [137, 86] width 155 height 9
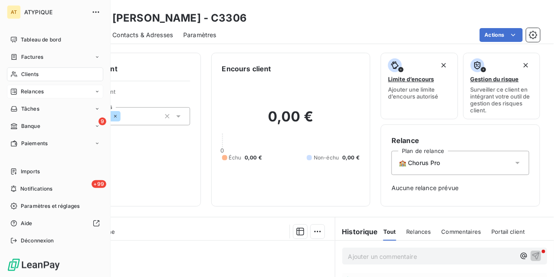
click at [13, 77] on icon at bounding box center [13, 74] width 7 height 7
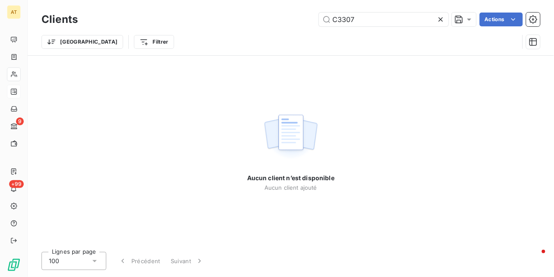
click at [296, 152] on img at bounding box center [290, 137] width 55 height 54
click at [364, 17] on input "C3307" at bounding box center [384, 20] width 130 height 14
paste input "14"
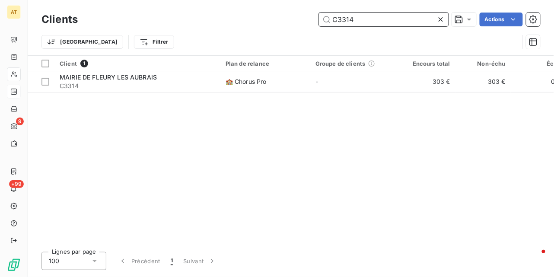
type input "C3314"
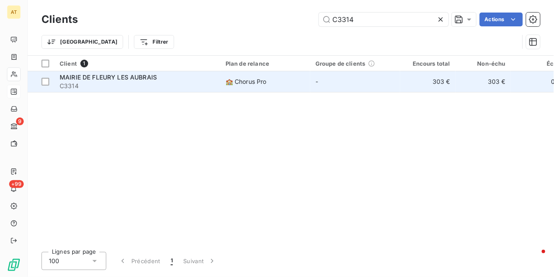
click at [141, 78] on span "MAIRIE DE FLEURY LES AUBRAIS" at bounding box center [108, 76] width 97 height 7
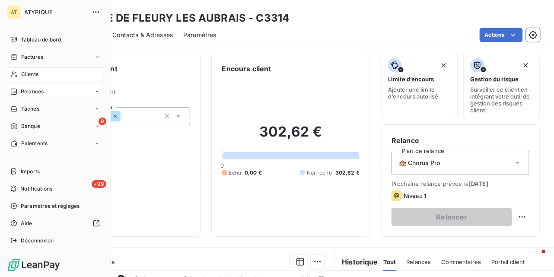
click at [17, 71] on icon at bounding box center [13, 74] width 7 height 7
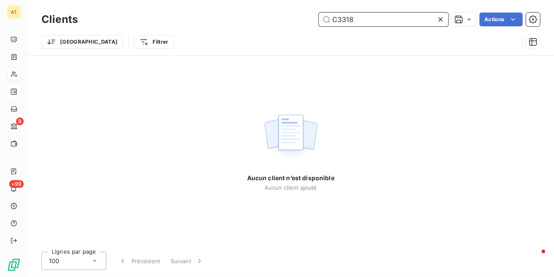
click at [410, 21] on input "C3318" at bounding box center [384, 20] width 130 height 14
paste input "26"
click at [375, 20] on input "C3326" at bounding box center [384, 20] width 130 height 14
paste input "7"
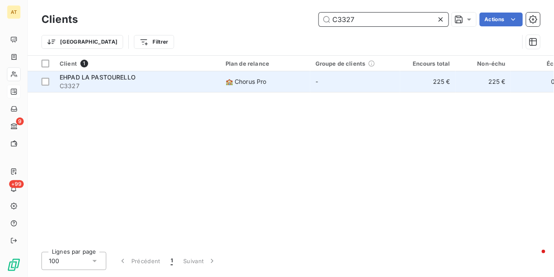
type input "C3327"
click at [107, 85] on span "C3327" at bounding box center [137, 86] width 155 height 9
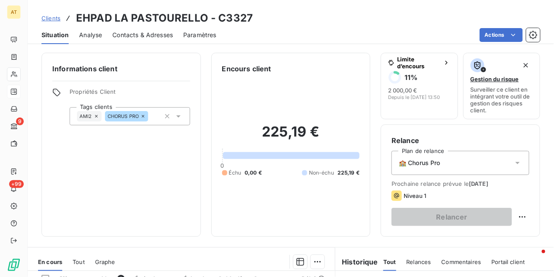
click at [235, 79] on div "225,19 € 0 Échu 0,00 € Non-échu 225,19 €" at bounding box center [291, 150] width 138 height 152
drag, startPoint x: 247, startPoint y: 75, endPoint x: 247, endPoint y: 70, distance: 5.2
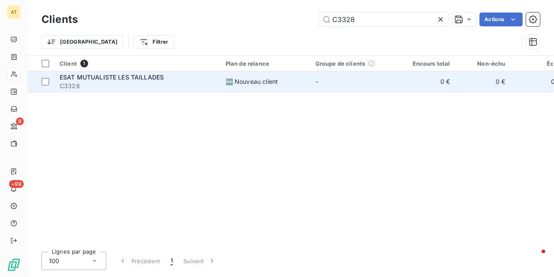
type input "C3328"
click at [105, 88] on span "C3328" at bounding box center [137, 86] width 155 height 9
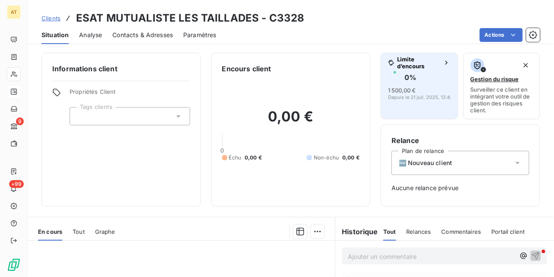
click at [398, 87] on span "1 500,00 €" at bounding box center [402, 90] width 28 height 7
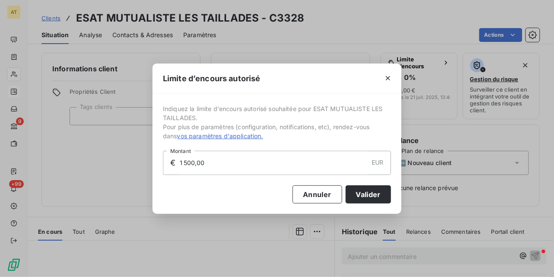
drag, startPoint x: 229, startPoint y: 159, endPoint x: 103, endPoint y: 163, distance: 126.1
click at [98, 163] on div "Limite d’encours autorisé Indiquez la limite d'encours autorisé souhaitée pour …" at bounding box center [277, 138] width 554 height 277
type input "2 000,00"
click at [389, 190] on button "Valider" at bounding box center [367, 194] width 45 height 18
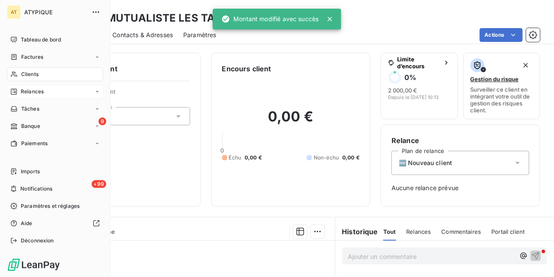
drag, startPoint x: 11, startPoint y: 75, endPoint x: 26, endPoint y: 77, distance: 14.8
click at [11, 75] on icon at bounding box center [13, 74] width 7 height 7
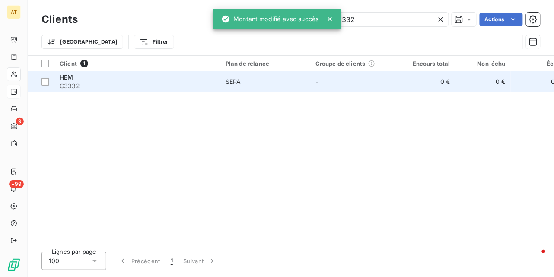
type input "C3332"
click at [95, 85] on span "C3332" at bounding box center [137, 86] width 155 height 9
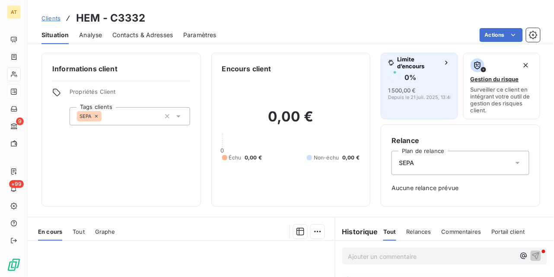
click at [417, 97] on span "Depuis le 21 juil. 2025, 13:48" at bounding box center [420, 97] width 65 height 5
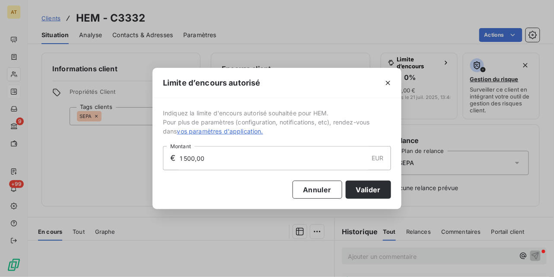
click at [239, 166] on input "1 500,00" at bounding box center [273, 157] width 189 height 23
paste input "3 332"
type input "2 000,00"
click at [372, 185] on button "Valider" at bounding box center [367, 189] width 45 height 18
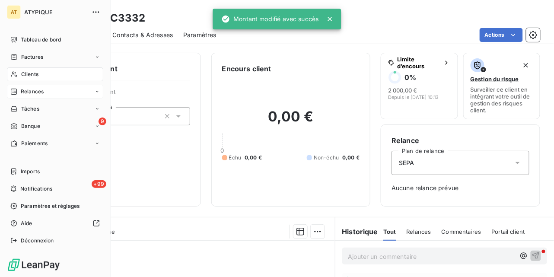
drag, startPoint x: 18, startPoint y: 75, endPoint x: 23, endPoint y: 75, distance: 5.6
click at [18, 75] on div "Clients" at bounding box center [55, 74] width 96 height 14
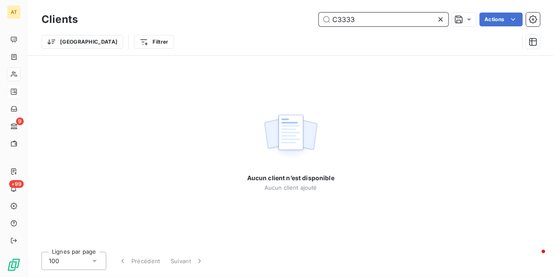
click at [373, 21] on input "C3333" at bounding box center [384, 20] width 130 height 14
paste input "4"
click at [391, 22] on input "C3334" at bounding box center [384, 20] width 130 height 14
paste input "5"
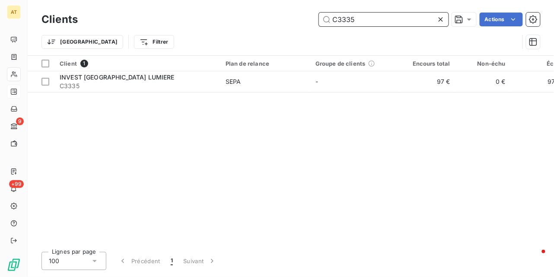
type input "C3335"
click at [159, 92] on div "Client 1 Plan de relance Groupe de clients Encours total Non-échu Échu Limite d…" at bounding box center [291, 150] width 526 height 189
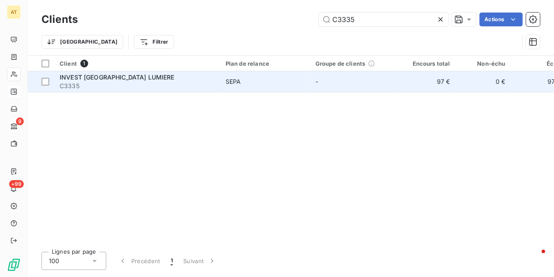
click at [161, 88] on span "C3335" at bounding box center [137, 86] width 155 height 9
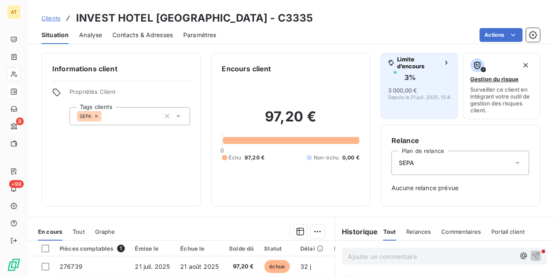
click at [400, 90] on span "3 000,00 €" at bounding box center [402, 90] width 29 height 7
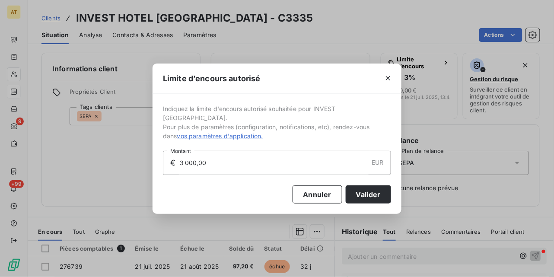
drag, startPoint x: 250, startPoint y: 161, endPoint x: 40, endPoint y: 182, distance: 210.9
click at [59, 182] on div "Limite d’encours autorisé Indiquez la limite d'encours autorisé souhaitée pour …" at bounding box center [277, 138] width 554 height 277
type input "2 000,00"
click at [379, 197] on button "Valider" at bounding box center [367, 194] width 45 height 18
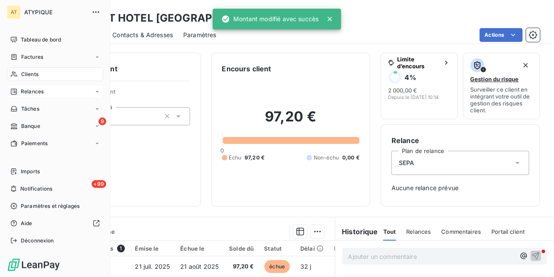
click at [20, 75] on div "Clients" at bounding box center [55, 74] width 96 height 14
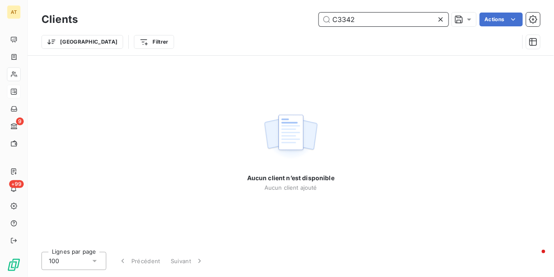
click at [370, 24] on input "C3342" at bounding box center [384, 20] width 130 height 14
paste input "9"
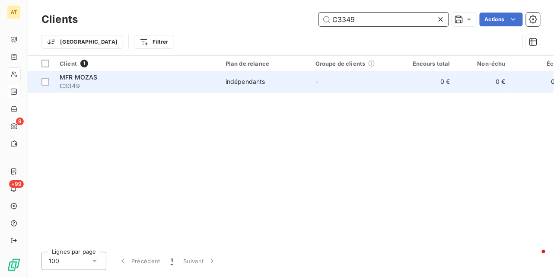
type input "C3349"
click at [119, 79] on div "MFR MOZAS" at bounding box center [137, 77] width 155 height 9
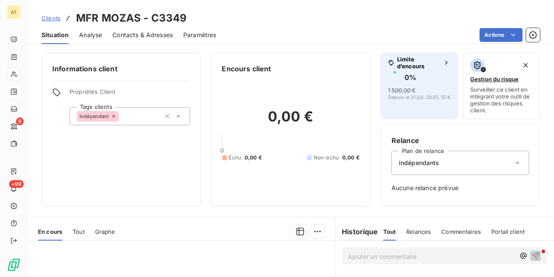
click at [381, 99] on button "Limite d’encours 0 % 1 500,00 € Depuis le [DATE] 13:48" at bounding box center [418, 86] width 77 height 66
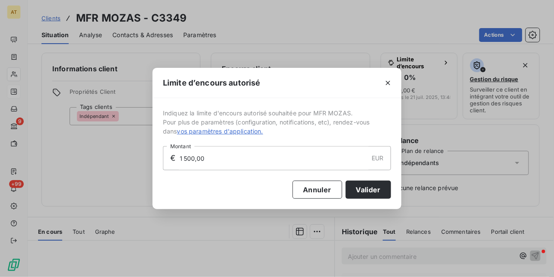
click at [228, 164] on input "1 500,00" at bounding box center [273, 157] width 189 height 23
type input "2 000,00"
click at [380, 190] on button "Valider" at bounding box center [367, 189] width 45 height 18
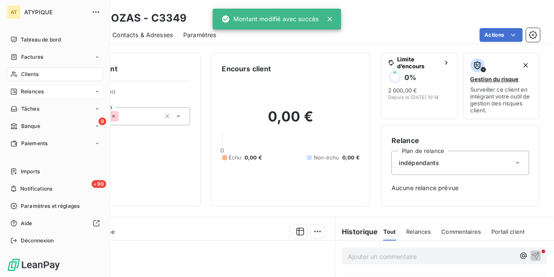
click at [16, 76] on icon at bounding box center [14, 75] width 6 height 6
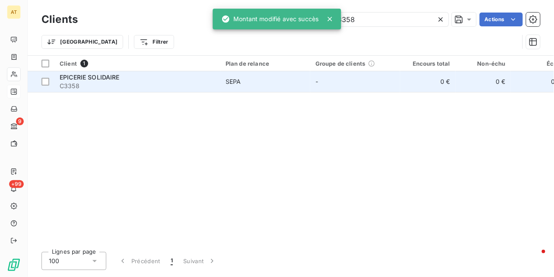
type input "C3358"
click at [146, 80] on div "EPICERIE SOLIDAIRE" at bounding box center [137, 77] width 155 height 9
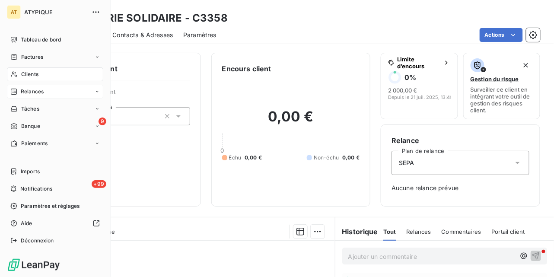
click at [17, 75] on icon at bounding box center [13, 74] width 7 height 7
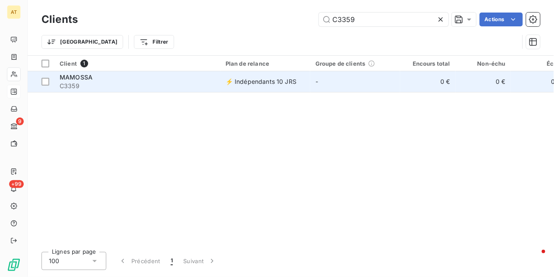
type input "C3359"
click at [121, 82] on span "C3359" at bounding box center [137, 86] width 155 height 9
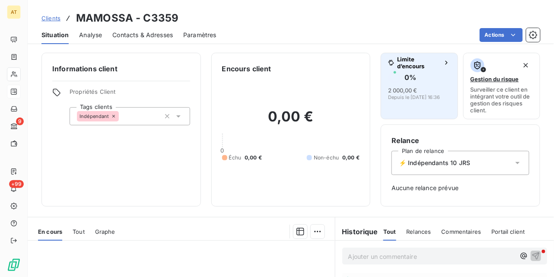
click at [410, 90] on span "2 000,00 €" at bounding box center [402, 90] width 29 height 7
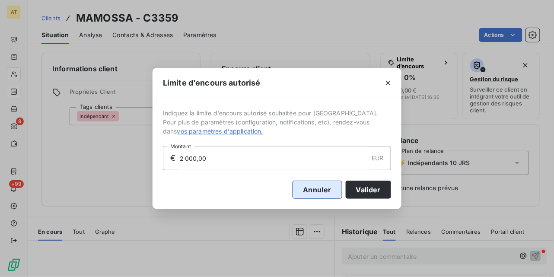
click at [322, 189] on button "Annuler" at bounding box center [317, 189] width 50 height 18
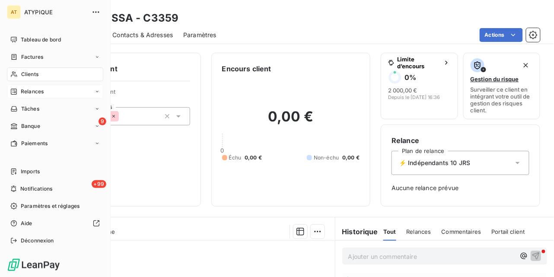
click at [21, 75] on span "Clients" at bounding box center [29, 74] width 17 height 8
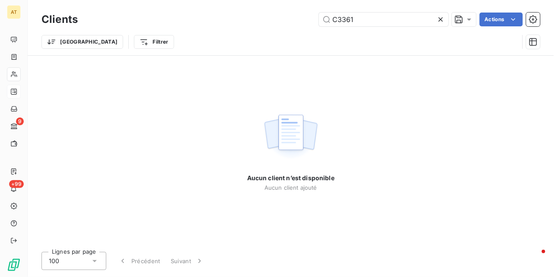
click at [140, 78] on div "Aucun client n’est disponible Aucun client ajouté" at bounding box center [291, 150] width 526 height 189
click at [389, 16] on input "C3361" at bounding box center [384, 20] width 130 height 14
paste input "409"
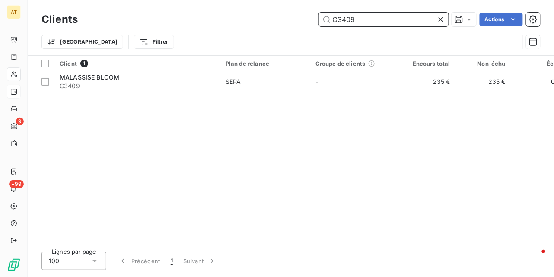
type input "C3409"
click at [103, 84] on span "C3409" at bounding box center [137, 86] width 155 height 9
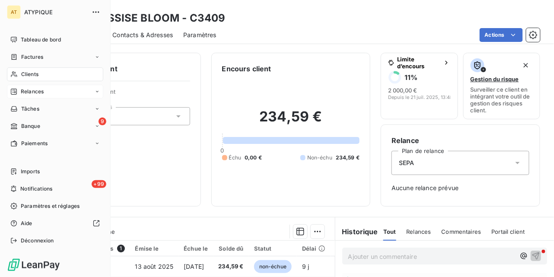
click at [33, 75] on span "Clients" at bounding box center [29, 74] width 17 height 8
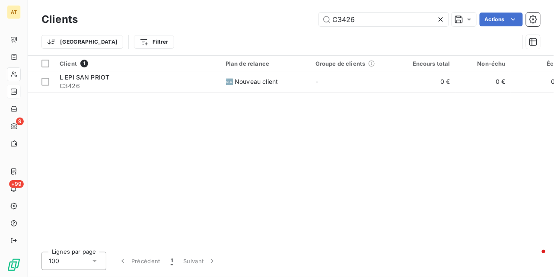
type input "C3426"
click at [125, 83] on span "C3426" at bounding box center [137, 86] width 155 height 9
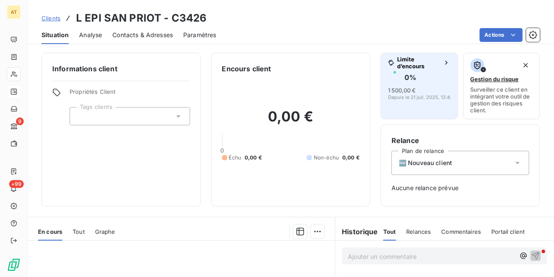
click at [388, 76] on foreignobject "button" at bounding box center [395, 77] width 14 height 14
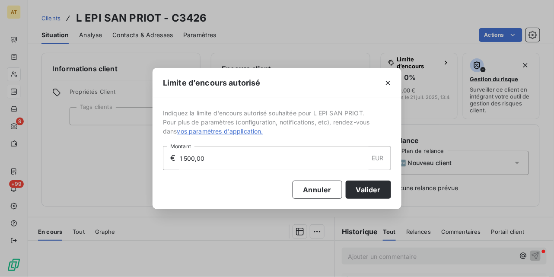
click at [289, 157] on input "1 500,00" at bounding box center [273, 157] width 189 height 23
paste input "3 426"
type input "2 000,00"
click at [357, 182] on button "Valider" at bounding box center [367, 189] width 45 height 18
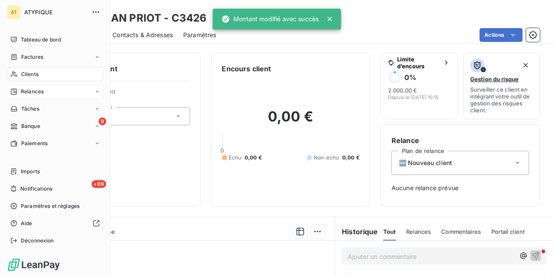
click at [28, 74] on span "Clients" at bounding box center [29, 74] width 17 height 8
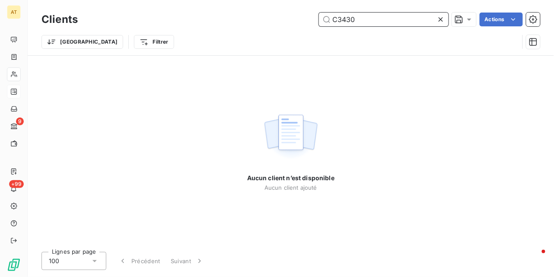
click at [367, 21] on input "C3430" at bounding box center [384, 20] width 130 height 14
paste input "2"
click at [410, 19] on input "C3432" at bounding box center [384, 20] width 130 height 14
paste input "3"
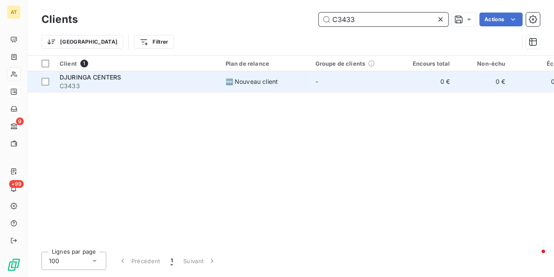
type input "C3433"
click at [203, 71] on td "DJURINGA CENTERS C3433" at bounding box center [137, 81] width 166 height 21
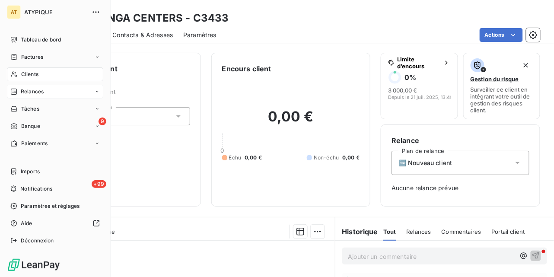
click at [12, 76] on icon at bounding box center [13, 74] width 7 height 7
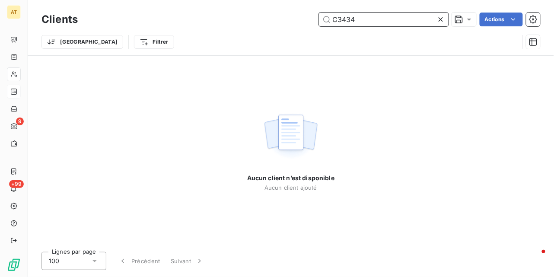
click at [390, 16] on input "C3434" at bounding box center [384, 20] width 130 height 14
paste input "41"
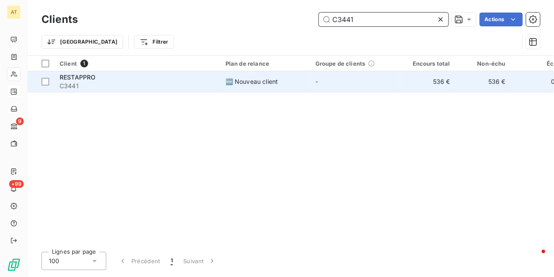
type input "C3441"
click at [204, 84] on span "C3441" at bounding box center [137, 86] width 155 height 9
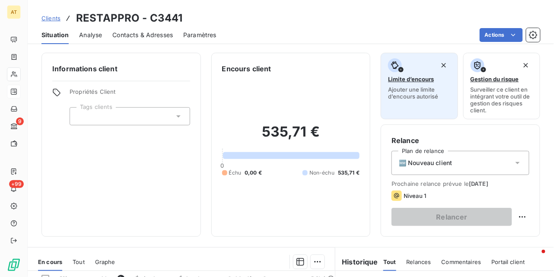
click at [411, 99] on span "Ajouter une limite d’encours autorisé" at bounding box center [419, 93] width 62 height 14
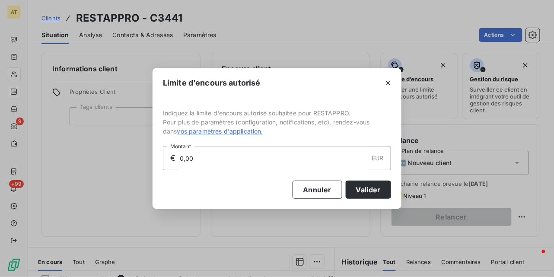
click at [239, 153] on input "0,00" at bounding box center [273, 157] width 189 height 23
type input "3 000,00"
click at [370, 192] on button "Valider" at bounding box center [367, 189] width 45 height 18
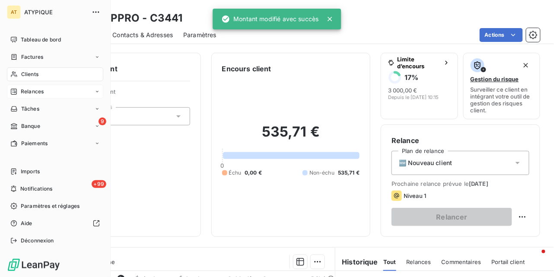
click at [18, 74] on div "Clients" at bounding box center [55, 74] width 96 height 14
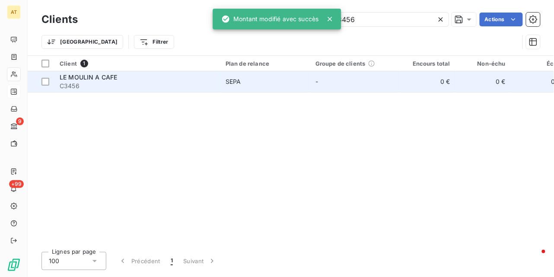
type input "C3456"
click at [91, 84] on span "C3456" at bounding box center [137, 86] width 155 height 9
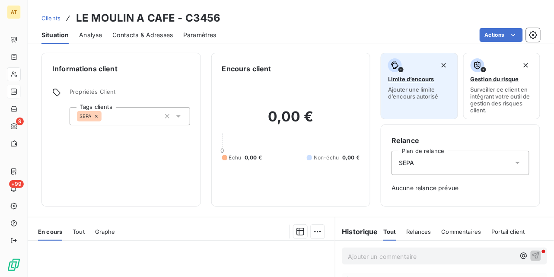
click at [410, 93] on span "Ajouter une limite d’encours autorisé" at bounding box center [419, 93] width 62 height 14
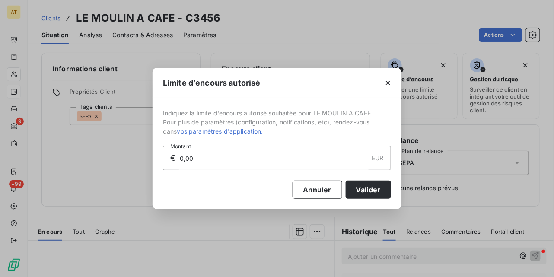
drag, startPoint x: 239, startPoint y: 158, endPoint x: 109, endPoint y: 169, distance: 130.0
click at [123, 168] on div "Limite d’encours autorisé Indiquez la limite d'encours autorisé souhaitée pour …" at bounding box center [277, 138] width 554 height 277
type input "3 000,00"
click at [379, 187] on button "Valider" at bounding box center [367, 189] width 45 height 18
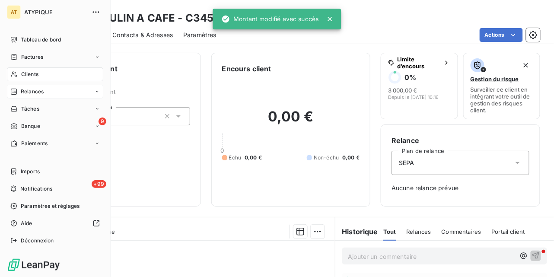
click at [12, 75] on icon at bounding box center [13, 74] width 7 height 7
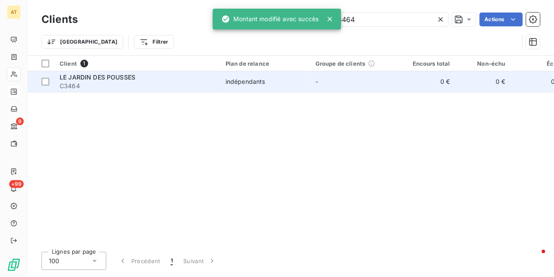
type input "C3464"
click at [118, 83] on span "C3464" at bounding box center [137, 86] width 155 height 9
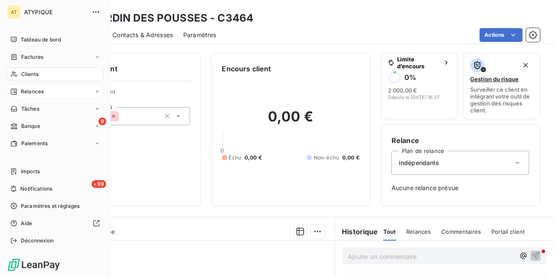
click at [25, 75] on span "Clients" at bounding box center [29, 74] width 17 height 8
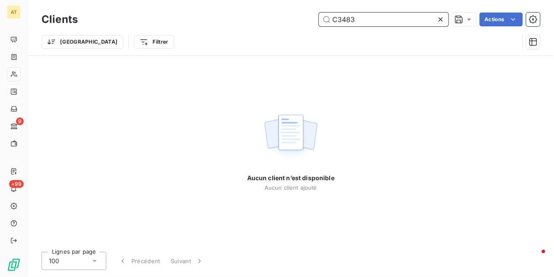
click at [380, 21] on input "C3483" at bounding box center [384, 20] width 130 height 14
paste input "8"
type input "C3488"
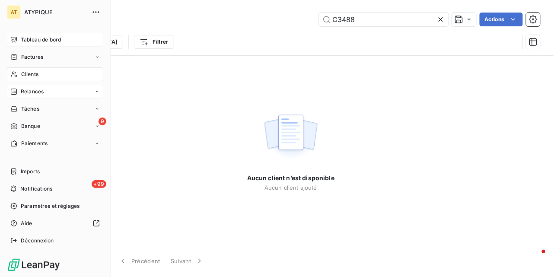
click at [44, 41] on span "Tableau de bord" at bounding box center [41, 40] width 40 height 8
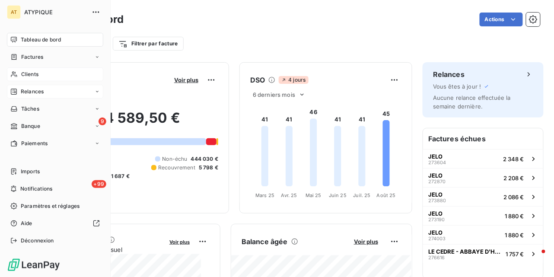
click at [40, 76] on div "Clients" at bounding box center [55, 74] width 96 height 14
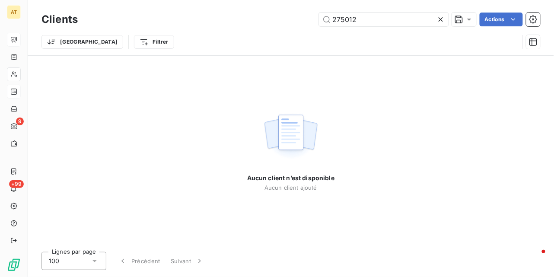
type input "275012"
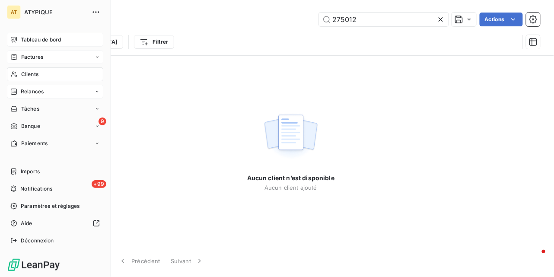
click at [22, 56] on span "Factures" at bounding box center [32, 57] width 22 height 8
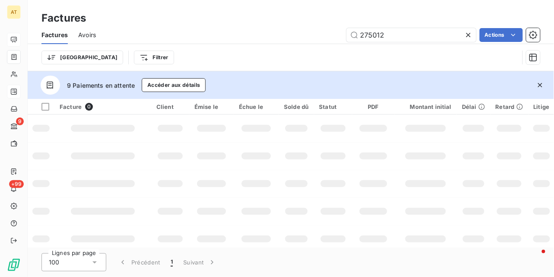
type input "275012"
click at [540, 85] on icon "button" at bounding box center [539, 85] width 9 height 9
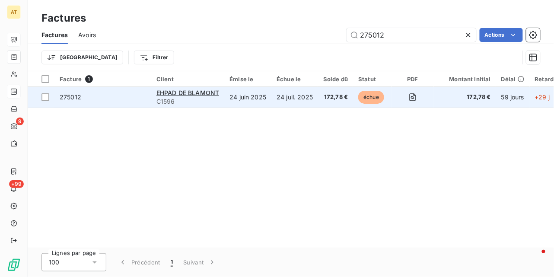
click at [77, 98] on span "275012" at bounding box center [71, 96] width 22 height 7
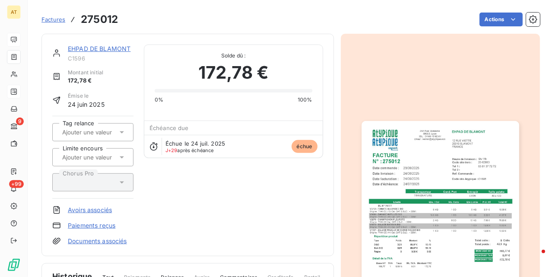
click at [118, 50] on link "EHPAD DE BLAMONT" at bounding box center [99, 48] width 63 height 7
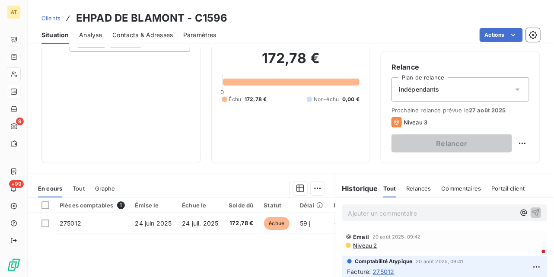
scroll to position [71, 0]
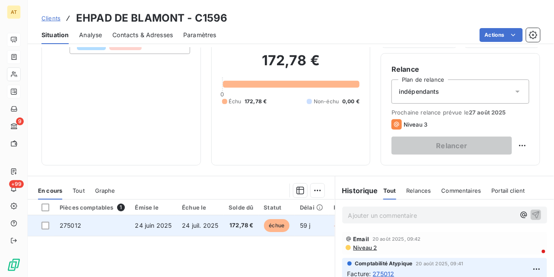
click at [85, 225] on td "275012" at bounding box center [92, 225] width 76 height 21
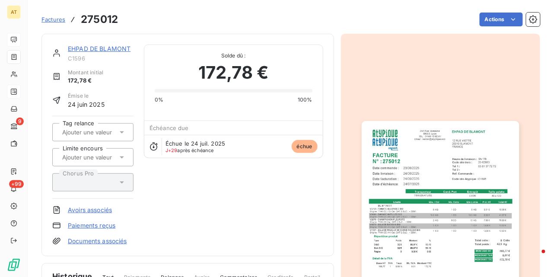
click at [265, 187] on div "EHPAD DE BLAMONT C1596 Montant initial 172,78 € Émise le [DATE] Tag relance Lim…" at bounding box center [187, 144] width 271 height 201
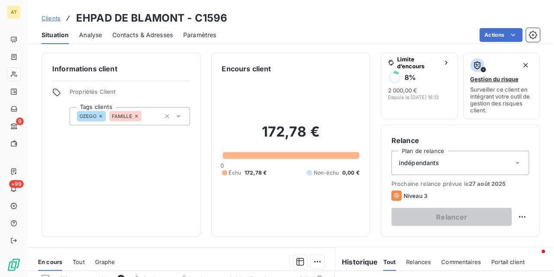
click at [215, 19] on h3 "EHPAD DE BLAMONT - C1596" at bounding box center [152, 18] width 152 height 16
click at [216, 19] on h3 "EHPAD DE BLAMONT - C1596" at bounding box center [152, 18] width 152 height 16
click at [215, 16] on h3 "EHPAD DE BLAMONT - C1596" at bounding box center [152, 18] width 152 height 16
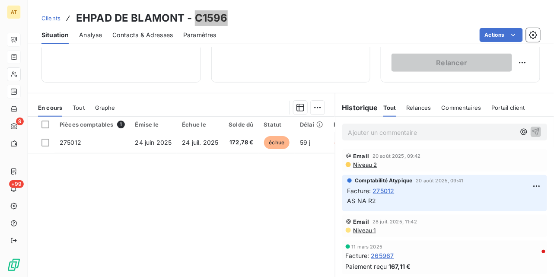
scroll to position [129, 0]
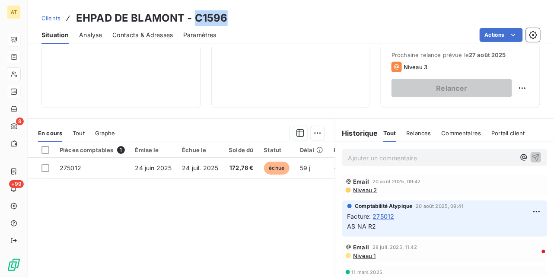
click at [81, 130] on span "Tout" at bounding box center [79, 133] width 12 height 7
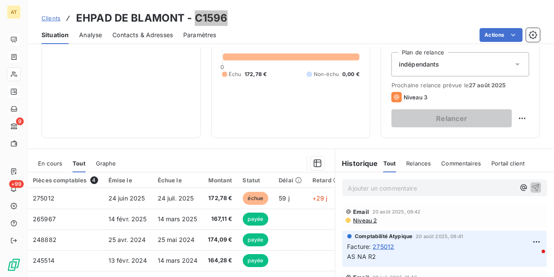
scroll to position [0, 0]
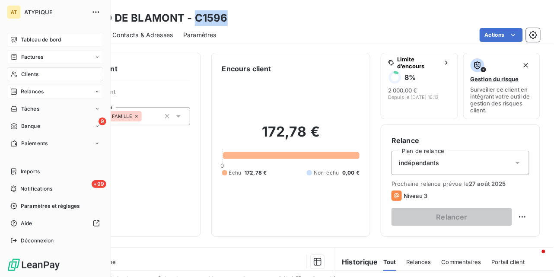
drag, startPoint x: 16, startPoint y: 72, endPoint x: 51, endPoint y: 72, distance: 35.0
click at [16, 72] on icon at bounding box center [13, 74] width 7 height 7
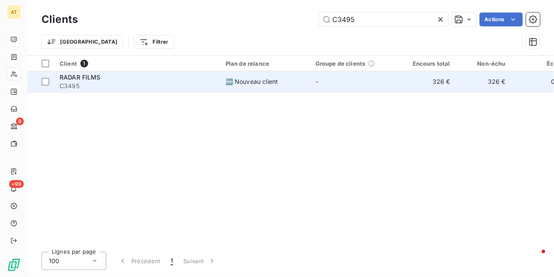
type input "C3495"
click at [99, 82] on span "C3495" at bounding box center [137, 86] width 155 height 9
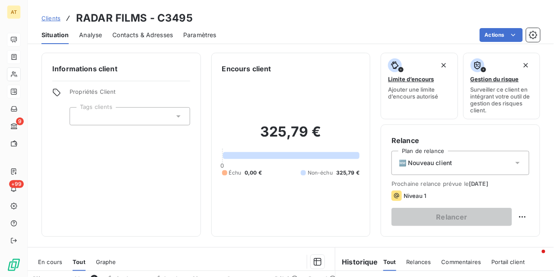
click at [120, 120] on div at bounding box center [130, 116] width 120 height 18
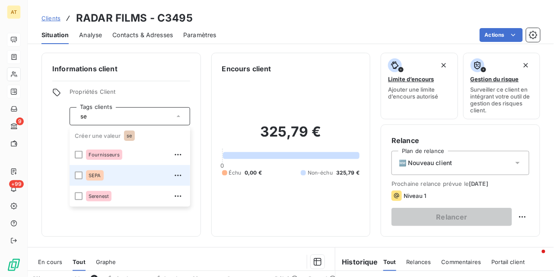
click at [99, 176] on span "SEPA" at bounding box center [95, 175] width 13 height 5
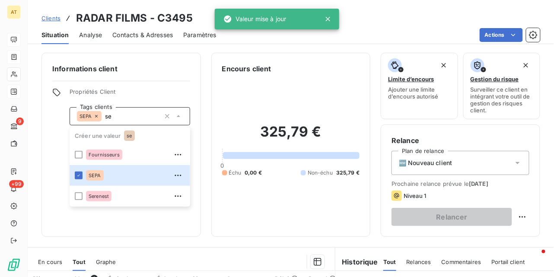
type input "se"
click at [309, 111] on div "325,79 € 0 Échu 0,00 € Non-échu 325,79 €" at bounding box center [291, 150] width 138 height 152
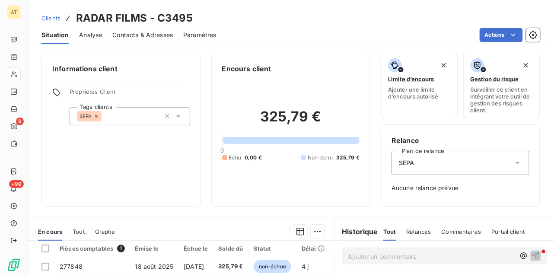
click at [247, 21] on div "Clients RADAR FILMS - C3495" at bounding box center [291, 18] width 526 height 16
click at [85, 18] on h3 "RADAR FILMS - C3495" at bounding box center [134, 18] width 117 height 16
copy h3 "RADAR"
click at [180, 17] on h3 "RADAR FILMS - C3495" at bounding box center [134, 18] width 117 height 16
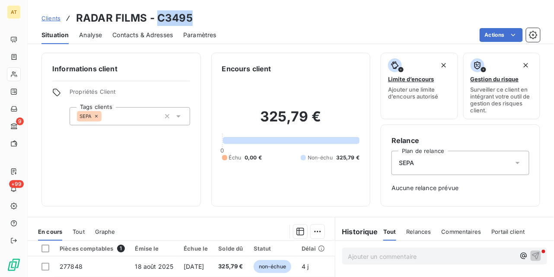
click at [180, 17] on h3 "RADAR FILMS - C3495" at bounding box center [134, 18] width 117 height 16
copy h3 "RADAR FILMS - C3495"
click at [164, 19] on h3 "RADAR FILMS - C3495" at bounding box center [134, 18] width 117 height 16
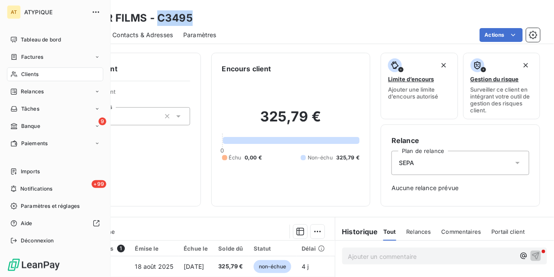
click at [20, 73] on div "Clients" at bounding box center [55, 74] width 96 height 14
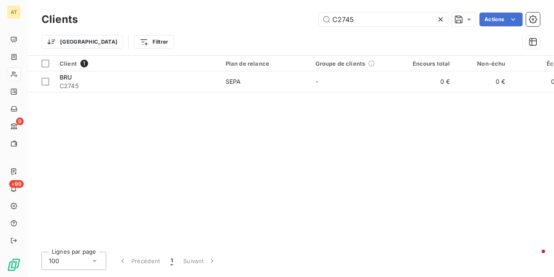
type input "C2745"
drag, startPoint x: 160, startPoint y: 95, endPoint x: 152, endPoint y: 94, distance: 7.9
click at [156, 95] on div "Client 1 Plan de relance Groupe de clients Encours total Non-échu Échu Limite d…" at bounding box center [291, 150] width 526 height 189
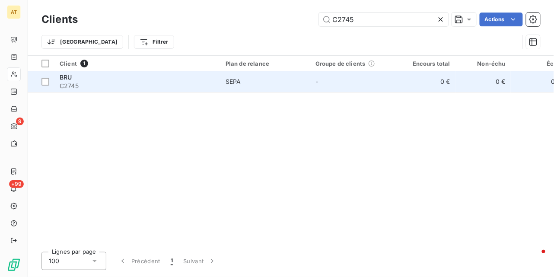
click at [152, 85] on span "C2745" at bounding box center [137, 86] width 155 height 9
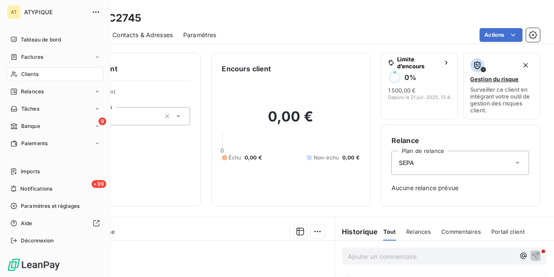
click at [38, 73] on span "Clients" at bounding box center [29, 74] width 17 height 8
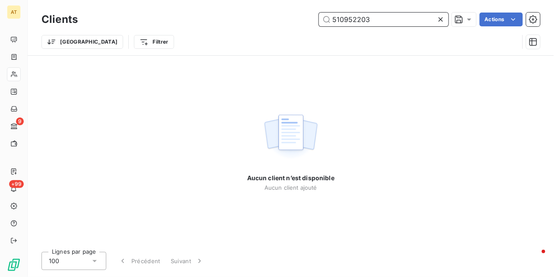
click at [418, 17] on input "510952203" at bounding box center [384, 20] width 130 height 14
paste input "C3495"
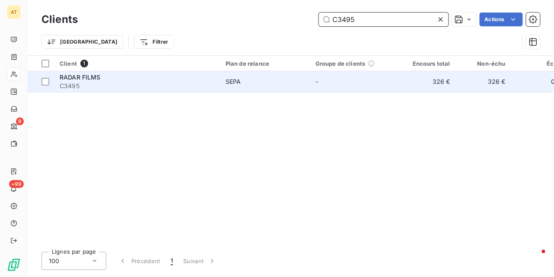
type input "C3495"
click at [116, 78] on div "RADAR FILMS" at bounding box center [137, 77] width 155 height 9
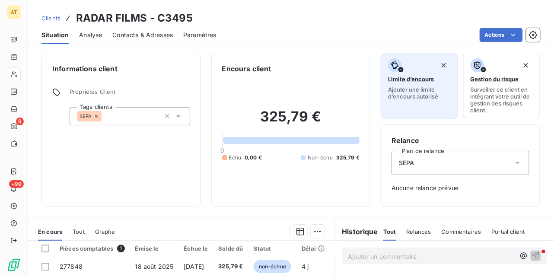
click at [391, 65] on icon "button" at bounding box center [394, 65] width 9 height 9
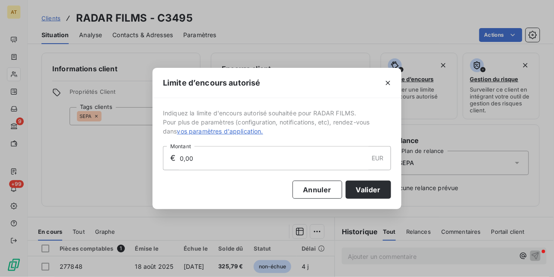
drag, startPoint x: 156, startPoint y: 163, endPoint x: 65, endPoint y: 170, distance: 91.8
click at [62, 170] on div "Limite d’encours autorisé Indiquez la limite d'encours autorisé souhaitée pour …" at bounding box center [277, 138] width 554 height 277
type input "3 000,00"
click at [372, 190] on button "Valider" at bounding box center [367, 189] width 45 height 18
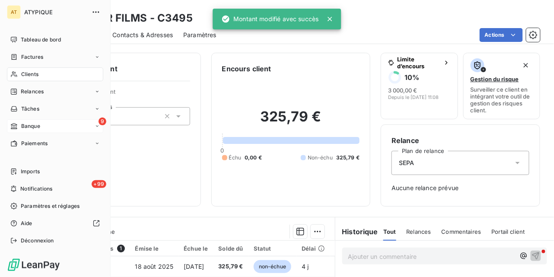
click at [13, 121] on div "9 Banque" at bounding box center [55, 126] width 96 height 14
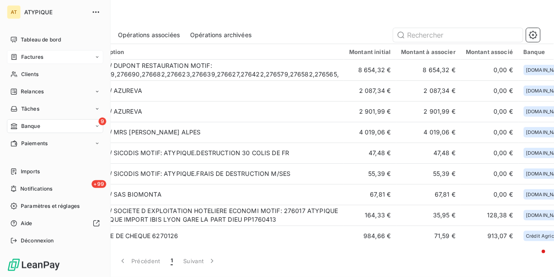
click at [24, 57] on span "Factures" at bounding box center [32, 57] width 22 height 8
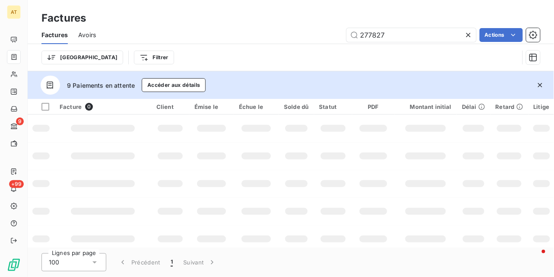
type input "277827"
click at [544, 85] on button "button" at bounding box center [539, 85] width 19 height 19
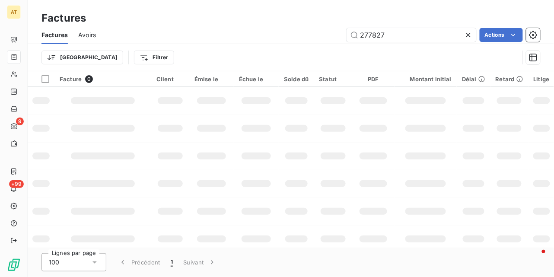
click at [278, 185] on td at bounding box center [295, 184] width 35 height 28
click at [221, 164] on td at bounding box center [211, 156] width 44 height 28
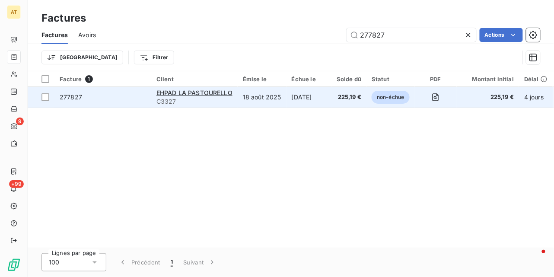
click at [92, 96] on span "277827" at bounding box center [103, 97] width 86 height 9
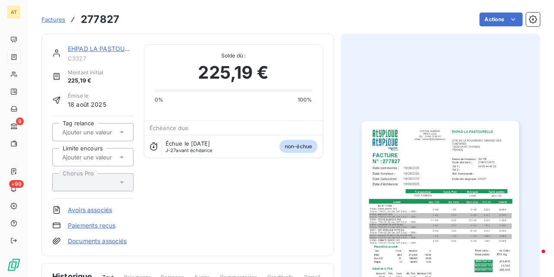
click at [97, 53] on div "EHPAD LA PASTOURELLO C3327" at bounding box center [101, 52] width 66 height 17
click at [98, 47] on link "EHPAD LA PASTOURELLO" at bounding box center [106, 48] width 76 height 7
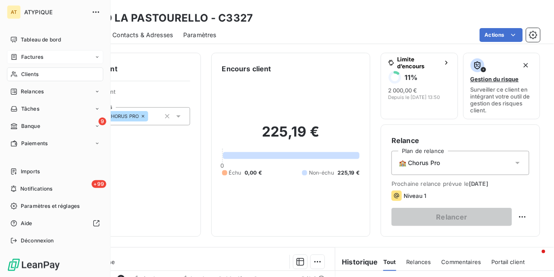
click at [23, 74] on span "Clients" at bounding box center [29, 74] width 17 height 8
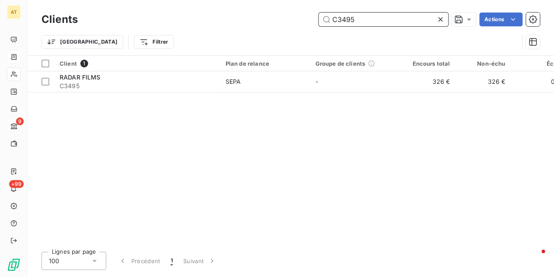
click at [389, 21] on input "C3495" at bounding box center [384, 20] width 130 height 14
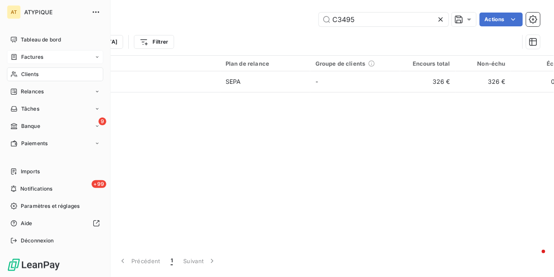
click at [19, 59] on div "Factures" at bounding box center [26, 57] width 33 height 8
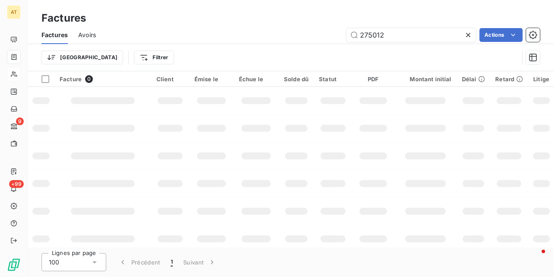
type input "275012"
click at [329, 229] on td at bounding box center [333, 239] width 38 height 28
click at [157, 137] on td at bounding box center [170, 128] width 38 height 28
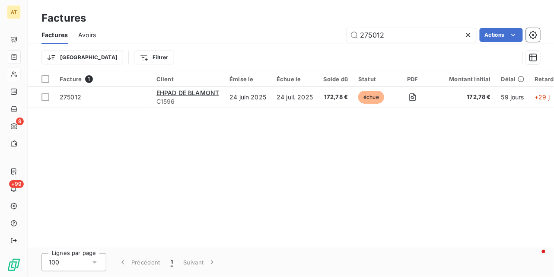
click at [230, 149] on div "Facture 1 Client Émise le Échue le Solde dû Statut PDF Montant initial Délai Re…" at bounding box center [291, 159] width 526 height 176
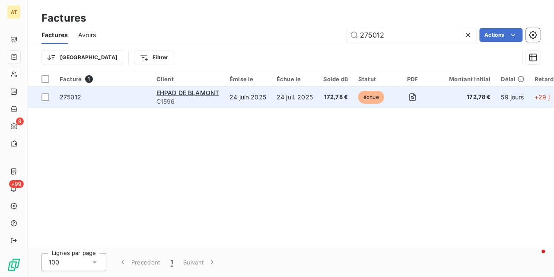
click at [73, 105] on td "275012" at bounding box center [102, 97] width 97 height 21
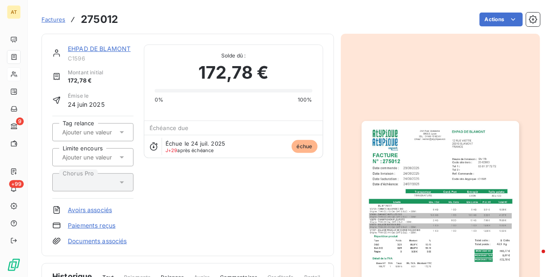
click at [101, 17] on h3 "275012" at bounding box center [99, 20] width 37 height 16
copy h3 "275012"
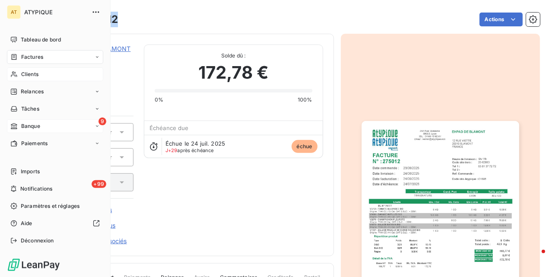
click at [25, 127] on span "Banque" at bounding box center [30, 126] width 19 height 8
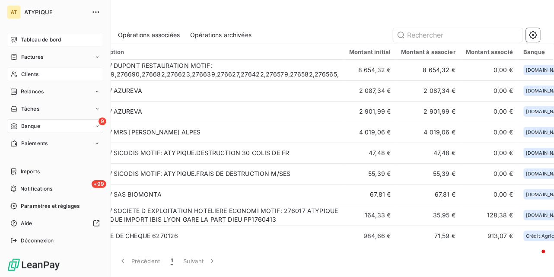
click at [19, 35] on div "Tableau de bord" at bounding box center [55, 40] width 96 height 14
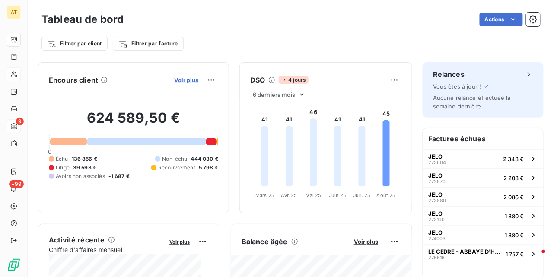
click at [174, 83] on span "Voir plus" at bounding box center [186, 79] width 24 height 7
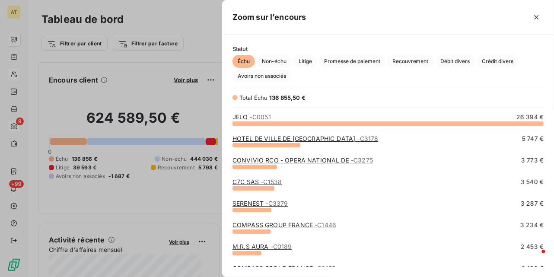
scroll to position [145, 323]
click at [99, 137] on div at bounding box center [277, 138] width 554 height 277
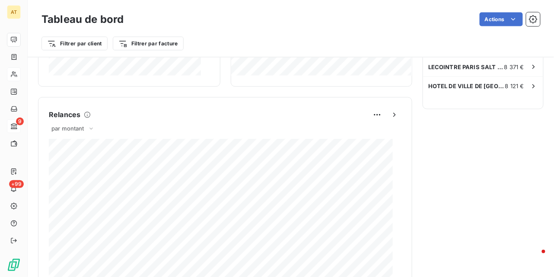
scroll to position [0, 0]
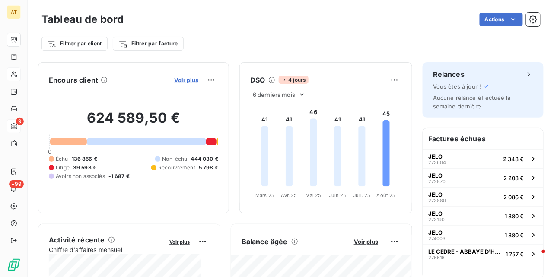
click at [174, 82] on span "Voir plus" at bounding box center [186, 79] width 24 height 7
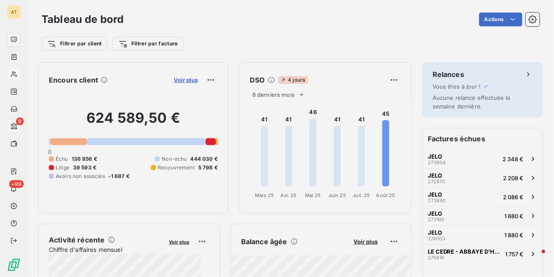
scroll to position [268, 323]
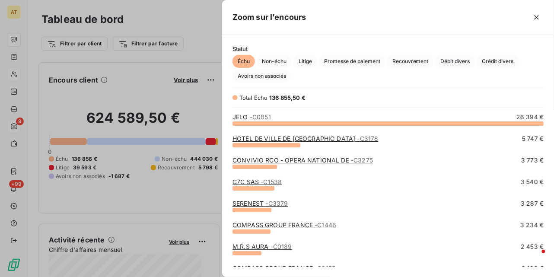
click at [182, 101] on div at bounding box center [277, 138] width 554 height 277
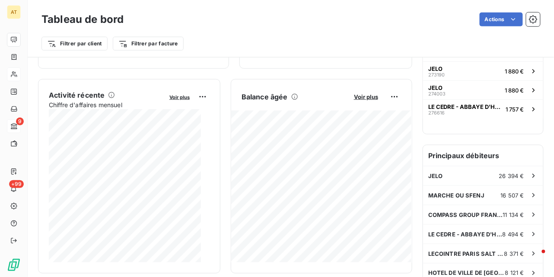
scroll to position [116, 0]
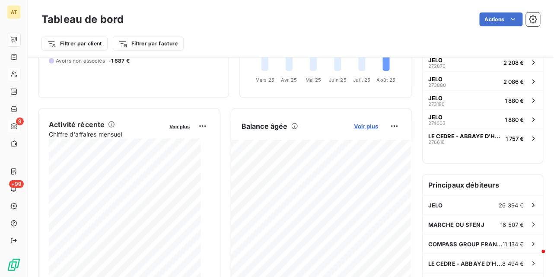
click at [367, 127] on span "Voir plus" at bounding box center [366, 126] width 24 height 7
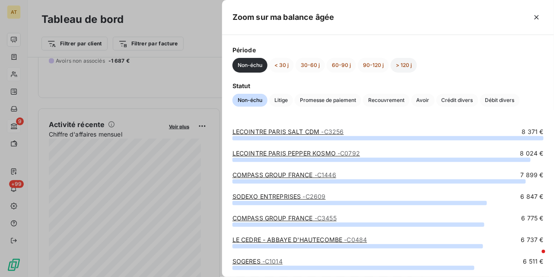
click at [404, 64] on button "> 120 j" at bounding box center [403, 65] width 26 height 15
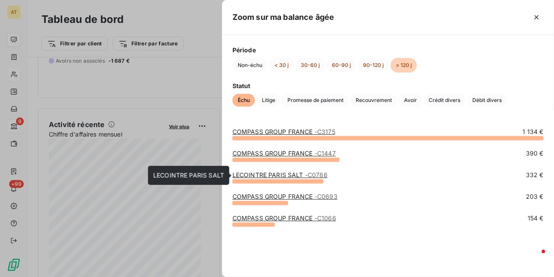
click at [293, 173] on link "LECOINTRE PARIS SALT - C0786" at bounding box center [279, 174] width 95 height 7
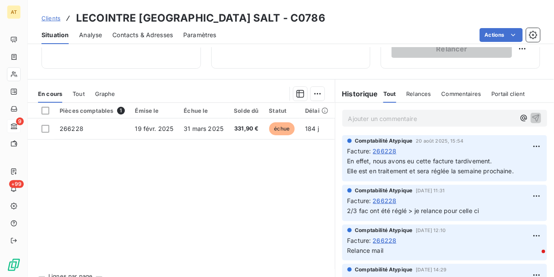
scroll to position [199, 0]
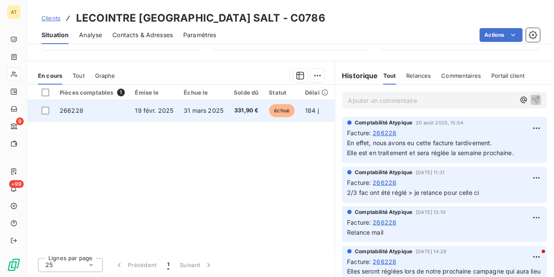
click at [77, 114] on td "266228" at bounding box center [92, 110] width 76 height 21
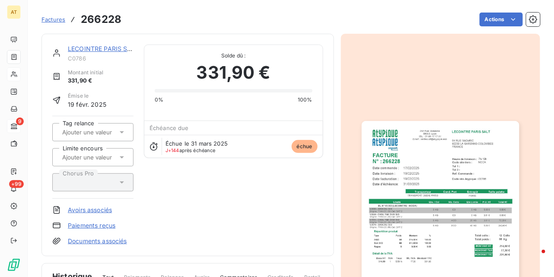
click at [98, 19] on h3 "266228" at bounding box center [101, 20] width 41 height 16
click at [98, 18] on h3 "266228" at bounding box center [101, 20] width 41 height 16
copy h3 "266228"
click at [235, 187] on div "LECOINTRE PARIS SALT C0786 Montant initial 331,90 € Émise le 19 févr. 2025 Tag …" at bounding box center [187, 144] width 271 height 201
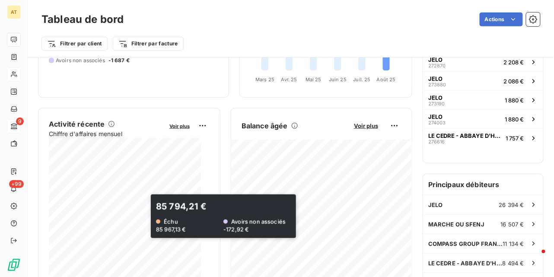
scroll to position [116, 0]
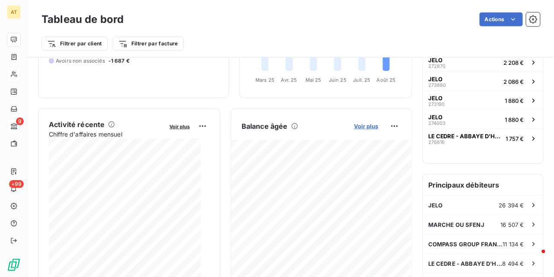
click at [365, 123] on span "Voir plus" at bounding box center [366, 126] width 24 height 7
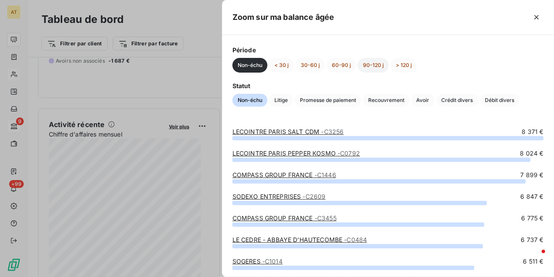
click at [376, 68] on button "90-120 j" at bounding box center [372, 65] width 31 height 15
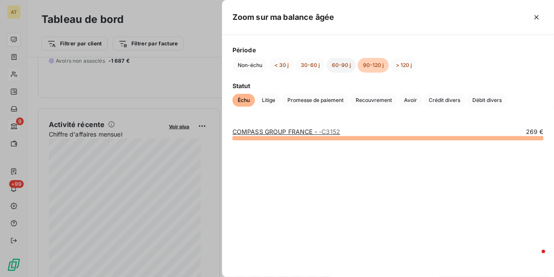
click at [340, 68] on button "60-90 j" at bounding box center [340, 65] width 29 height 15
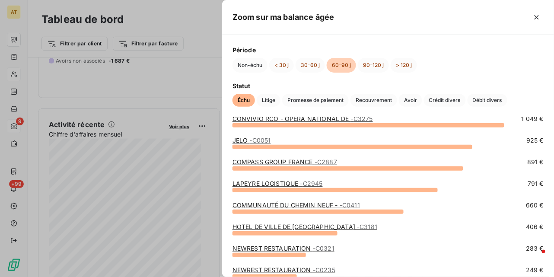
scroll to position [57, 0]
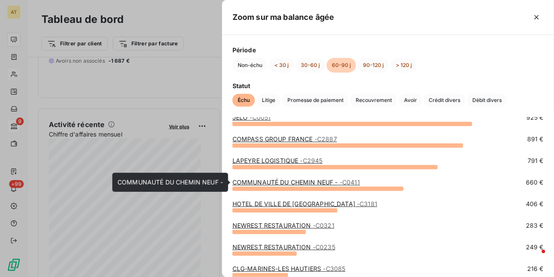
click at [325, 182] on link "COMMUNAUTÉ DU CHEMIN NEUF - - C0411" at bounding box center [295, 181] width 127 height 7
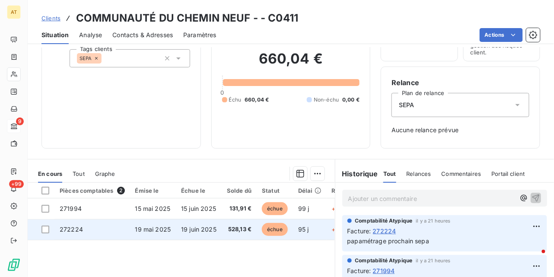
scroll to position [57, 0]
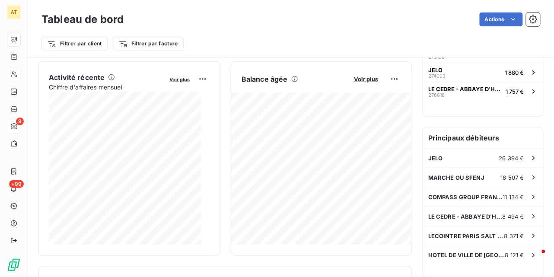
scroll to position [174, 0]
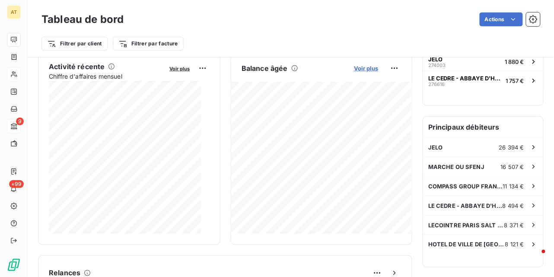
click at [356, 70] on span "Voir plus" at bounding box center [366, 68] width 24 height 7
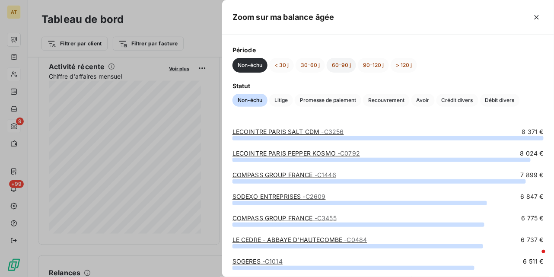
click at [339, 64] on button "60-90 j" at bounding box center [340, 65] width 29 height 15
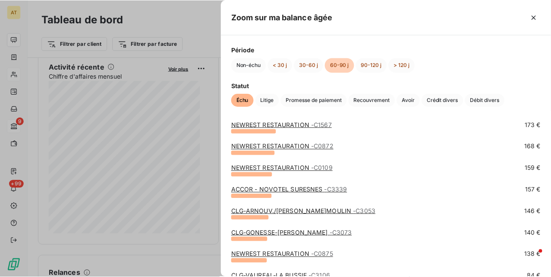
scroll to position [345, 0]
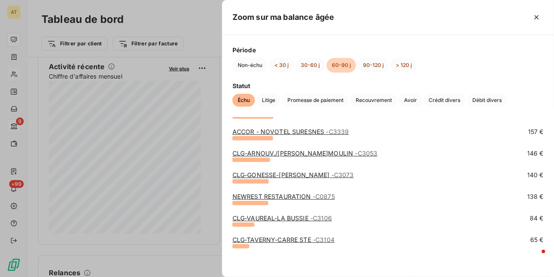
click at [111, 92] on div at bounding box center [277, 138] width 554 height 277
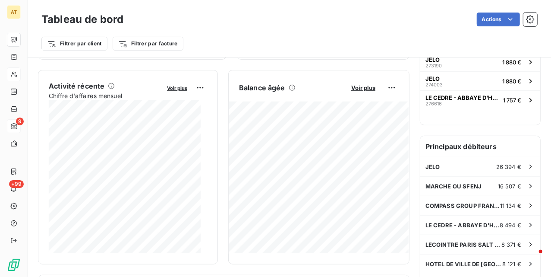
scroll to position [154, 0]
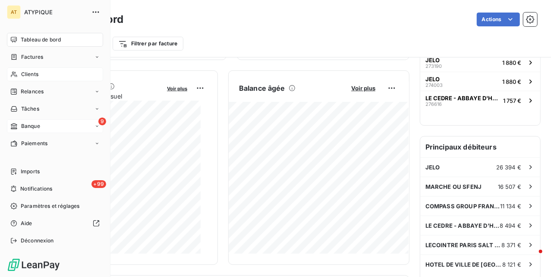
click at [35, 74] on span "Clients" at bounding box center [29, 74] width 17 height 8
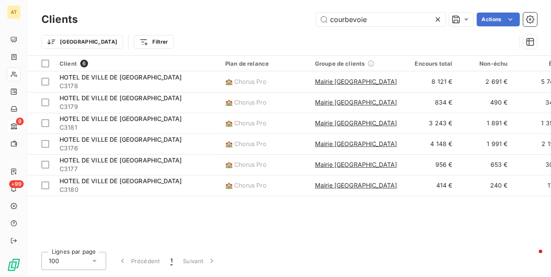
type input "courbevoie"
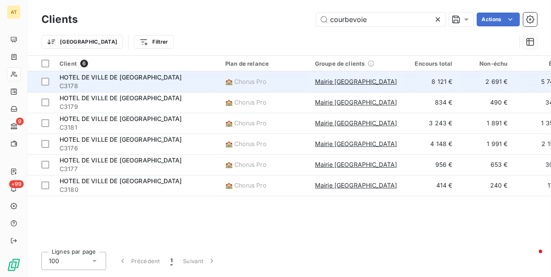
click at [174, 73] on div "HOTEL DE VILLE DE [GEOGRAPHIC_DATA]" at bounding box center [137, 77] width 155 height 9
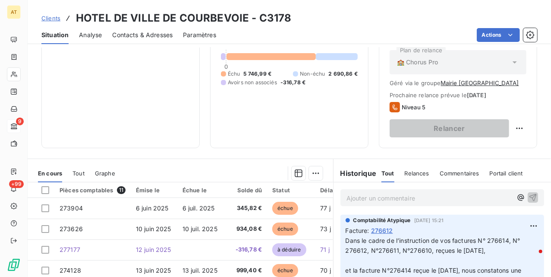
scroll to position [106, 0]
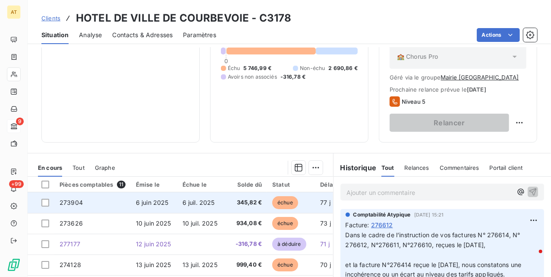
click at [175, 208] on td "6 juin 2025" at bounding box center [154, 202] width 47 height 21
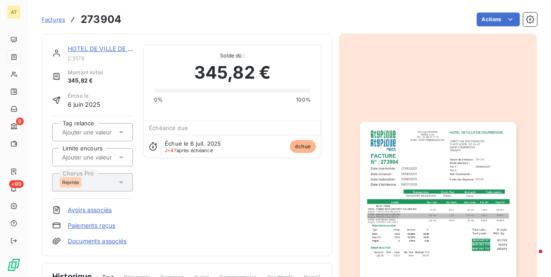
click at [412, 151] on img "button" at bounding box center [438, 232] width 156 height 221
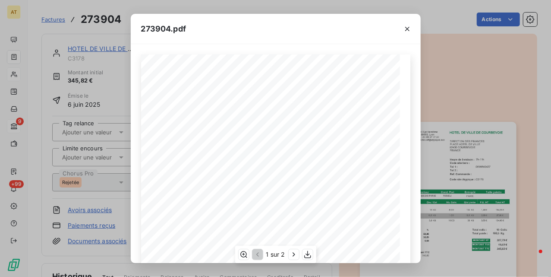
click at [183, 124] on span "273904" at bounding box center [195, 120] width 29 height 9
copy span "273904"
click at [40, 66] on div "273904.pdf HOTEL DE VILLE DE COURBEVOIE DIRECTION DES FINANCES PLACE HOTEL DE V…" at bounding box center [275, 138] width 551 height 277
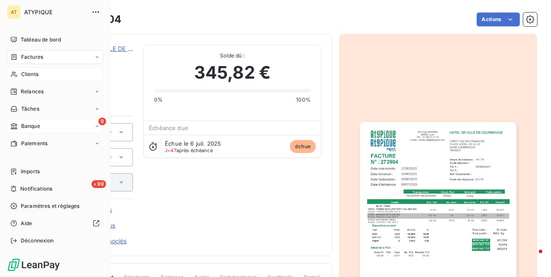
click at [36, 75] on span "Clients" at bounding box center [29, 74] width 17 height 8
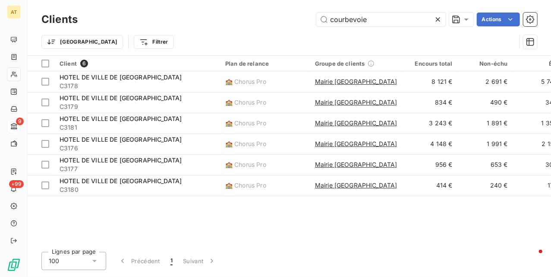
click at [441, 22] on icon at bounding box center [438, 19] width 9 height 9
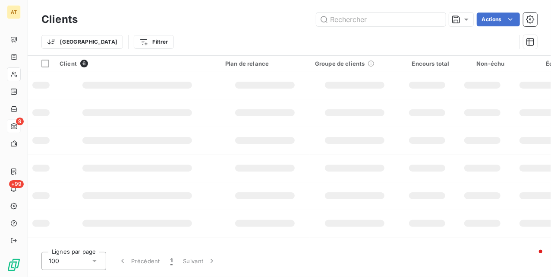
click at [304, 38] on div "Trier Filtrer" at bounding box center [278, 42] width 475 height 16
click at [462, 16] on icon at bounding box center [466, 19] width 9 height 9
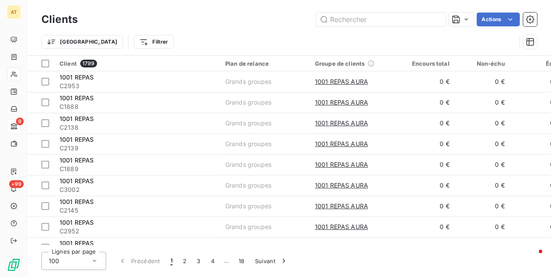
click at [240, 25] on div "Actions" at bounding box center [312, 20] width 449 height 14
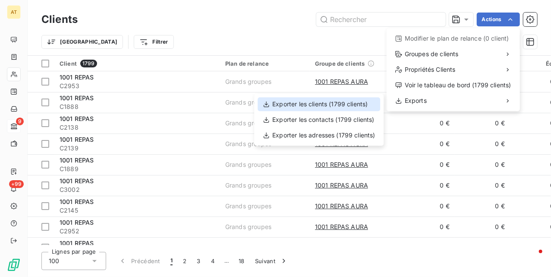
click at [348, 108] on div "Exporter les clients (1799 clients)" at bounding box center [319, 104] width 123 height 14
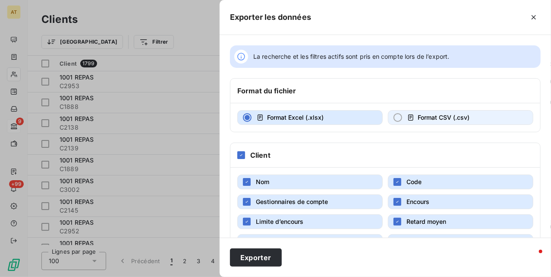
click at [436, 115] on span "Format CSV (.csv)" at bounding box center [444, 117] width 52 height 7
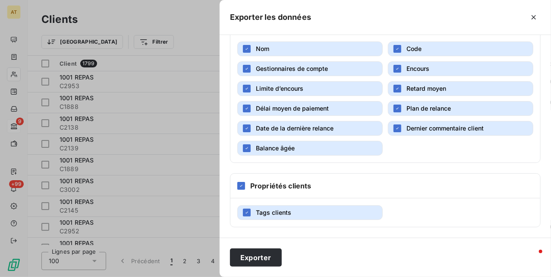
scroll to position [136, 0]
click at [268, 258] on button "Exporter" at bounding box center [256, 257] width 52 height 18
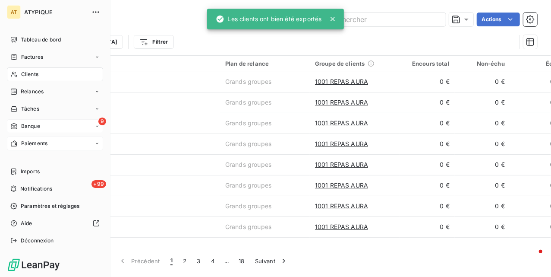
click at [35, 149] on div "Paiements" at bounding box center [55, 143] width 96 height 14
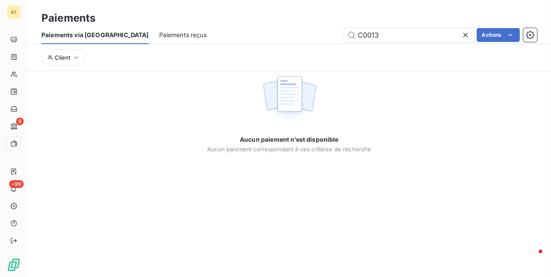
click at [159, 37] on span "Paiements reçus" at bounding box center [182, 35] width 47 height 9
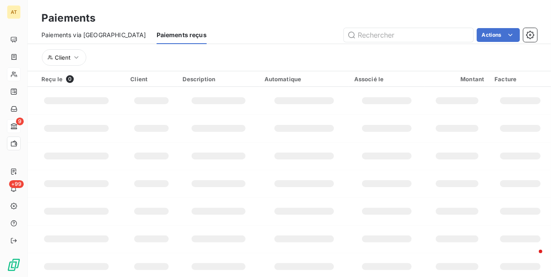
click at [481, 9] on div "Paiements Paiements via le Portail Paiements reçus Actions Client" at bounding box center [290, 35] width 524 height 71
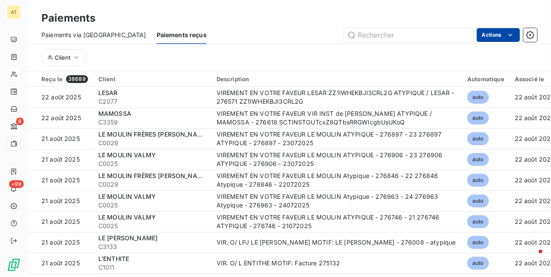
click at [484, 28] on html "AT 9 +99 Paiements Paiements via le Portail Paiements reçus Actions Client Reçu…" at bounding box center [275, 138] width 551 height 277
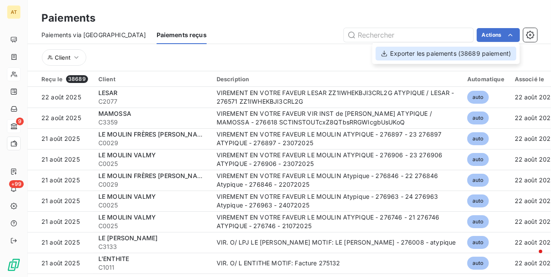
click at [476, 57] on div "Exporter les paiements (38689 paiement)" at bounding box center [446, 54] width 141 height 14
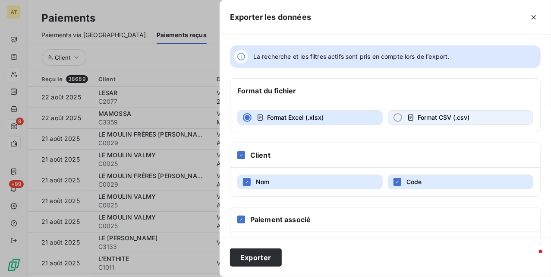
click at [425, 120] on span "Format CSV (.csv)" at bounding box center [444, 117] width 52 height 7
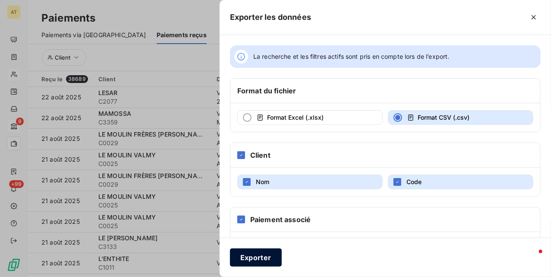
click at [275, 259] on button "Exporter" at bounding box center [256, 257] width 52 height 18
